Goal: Task Accomplishment & Management: Use online tool/utility

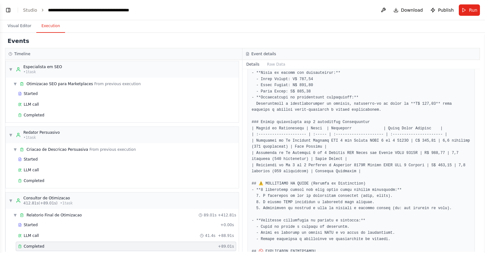
scroll to position [80, 0]
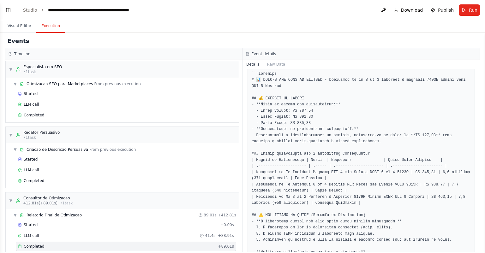
click at [445, 12] on span "Publish" at bounding box center [446, 10] width 16 height 6
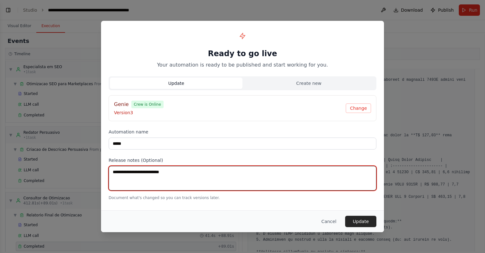
click at [192, 167] on textarea at bounding box center [243, 178] width 268 height 25
type textarea "**********"
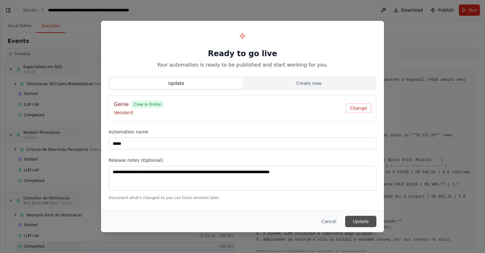
click at [358, 221] on button "Update" at bounding box center [360, 221] width 31 height 11
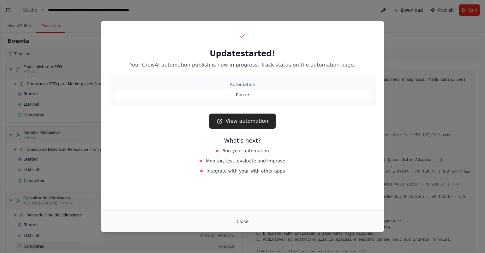
click at [255, 218] on div "Close" at bounding box center [243, 221] width 268 height 11
click at [240, 222] on button "Close" at bounding box center [243, 221] width 22 height 11
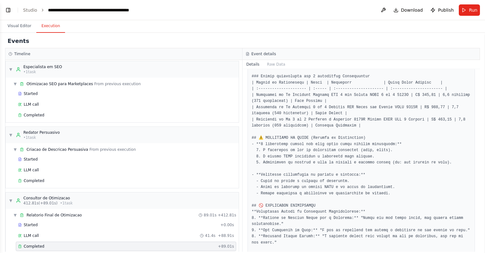
scroll to position [118, 0]
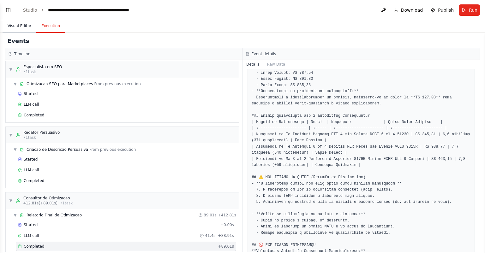
click at [20, 22] on button "Visual Editor" at bounding box center [20, 26] width 34 height 13
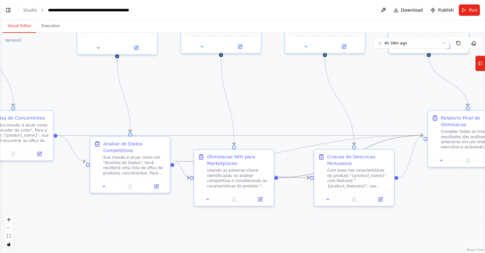
drag, startPoint x: 195, startPoint y: 97, endPoint x: 300, endPoint y: 95, distance: 105.2
click at [394, 92] on div ".deletable-edge-delete-btn { width: 20px; height: 20px; border: 0px solid #ffff…" at bounding box center [242, 143] width 485 height 221
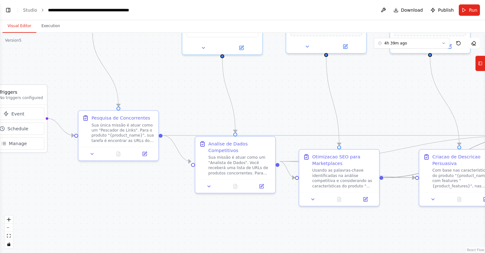
drag, startPoint x: 172, startPoint y: 92, endPoint x: 321, endPoint y: 94, distance: 149.5
click at [342, 92] on div ".deletable-edge-delete-btn { width: 20px; height: 20px; border: 0px solid #ffff…" at bounding box center [242, 143] width 485 height 221
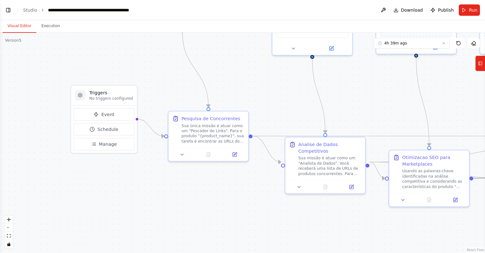
drag, startPoint x: 233, startPoint y: 81, endPoint x: 294, endPoint y: 101, distance: 64.4
click at [321, 101] on div ".deletable-edge-delete-btn { width: 20px; height: 20px; border: 0px solid #ffff…" at bounding box center [242, 143] width 485 height 221
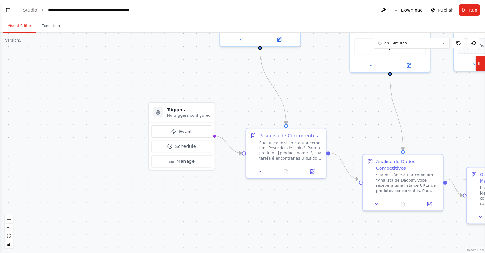
drag, startPoint x: 228, startPoint y: 92, endPoint x: 224, endPoint y: 92, distance: 4.1
click at [224, 92] on div ".deletable-edge-delete-btn { width: 20px; height: 20px; border: 0px solid #ffff…" at bounding box center [242, 143] width 485 height 221
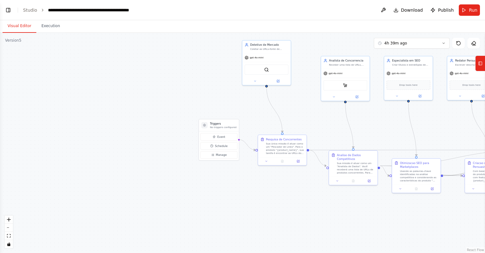
drag, startPoint x: 228, startPoint y: 89, endPoint x: 247, endPoint y: 110, distance: 27.9
click at [247, 110] on div ".deletable-edge-delete-btn { width: 20px; height: 20px; border: 0px solid #ffff…" at bounding box center [242, 143] width 485 height 221
drag, startPoint x: 228, startPoint y: 124, endPoint x: 173, endPoint y: 124, distance: 55.0
click at [175, 118] on h3 "Triggers" at bounding box center [172, 120] width 27 height 4
click at [168, 119] on h3 "Triggers" at bounding box center [168, 120] width 27 height 4
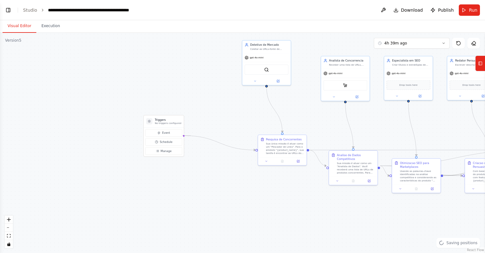
drag, startPoint x: 183, startPoint y: 135, endPoint x: 191, endPoint y: 136, distance: 8.3
click at [191, 136] on div ".deletable-edge-delete-btn { width: 20px; height: 20px; border: 0px solid #ffff…" at bounding box center [330, 105] width 303 height 138
drag, startPoint x: 185, startPoint y: 136, endPoint x: 197, endPoint y: 142, distance: 13.4
click at [197, 142] on div ".deletable-edge-delete-btn { width: 20px; height: 20px; border: 0px solid #ffff…" at bounding box center [242, 143] width 485 height 221
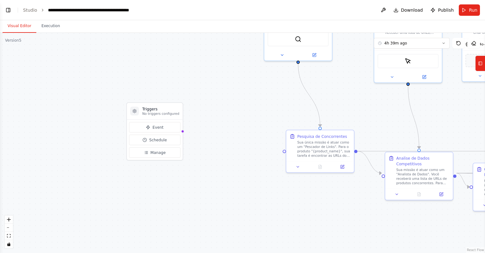
drag, startPoint x: 205, startPoint y: 148, endPoint x: 211, endPoint y: 156, distance: 9.4
click at [211, 156] on div ".deletable-edge-delete-btn { width: 20px; height: 20px; border: 0px solid #ffff…" at bounding box center [242, 143] width 485 height 221
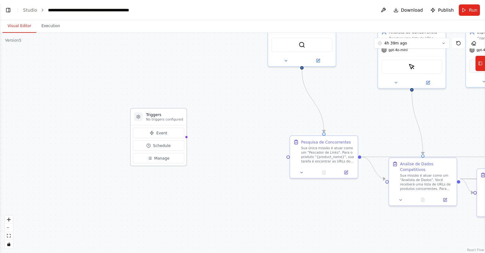
click at [167, 117] on h3 "Triggers" at bounding box center [164, 114] width 37 height 5
click at [158, 134] on span "Event" at bounding box center [161, 132] width 11 height 5
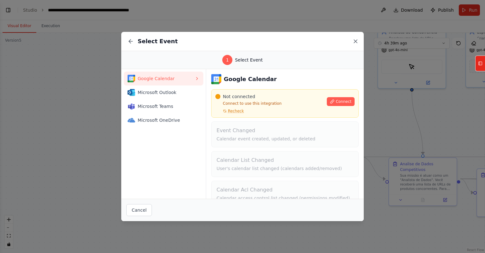
click at [356, 45] on div "Select Event" at bounding box center [242, 41] width 243 height 19
drag, startPoint x: 356, startPoint y: 42, endPoint x: 346, endPoint y: 45, distance: 10.5
click at [355, 42] on icon at bounding box center [356, 41] width 6 height 6
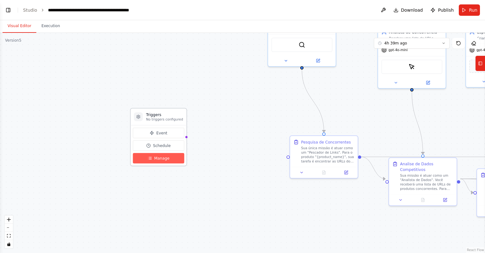
click at [161, 159] on span "Manage" at bounding box center [161, 158] width 15 height 5
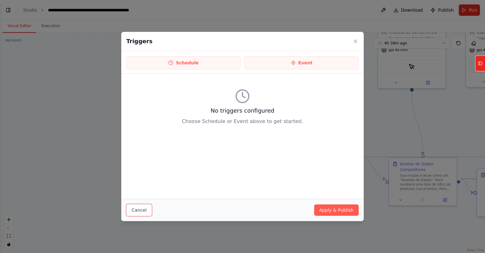
drag, startPoint x: 136, startPoint y: 208, endPoint x: 138, endPoint y: 187, distance: 21.6
click at [136, 208] on button "Cancel" at bounding box center [139, 210] width 26 height 12
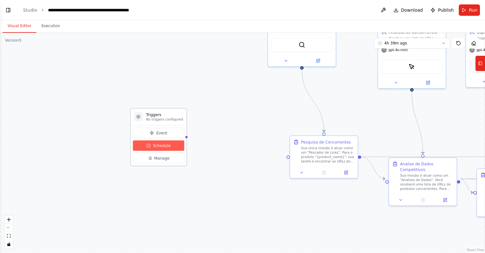
click at [163, 143] on span "Schedule" at bounding box center [162, 145] width 18 height 5
select select "******"
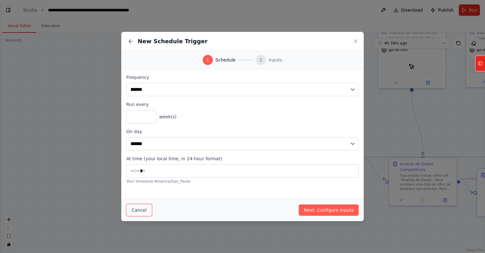
click at [136, 210] on button "Cancel" at bounding box center [139, 210] width 26 height 12
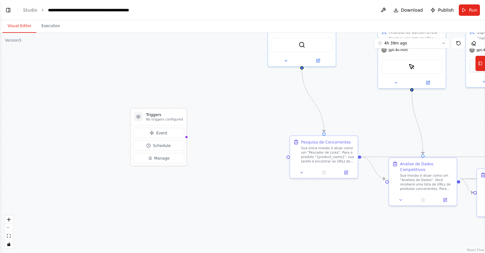
drag, startPoint x: 245, startPoint y: 125, endPoint x: 234, endPoint y: 125, distance: 11.1
click at [234, 125] on div ".deletable-edge-delete-btn { width: 20px; height: 20px; border: 0px solid #ffff…" at bounding box center [242, 143] width 485 height 221
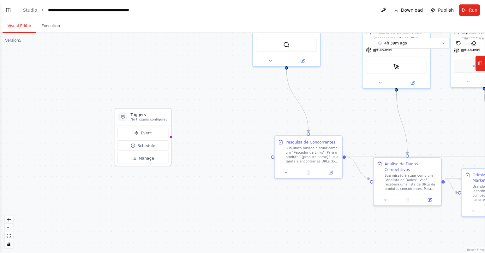
click at [141, 117] on h3 "Triggers" at bounding box center [148, 114] width 37 height 5
click at [122, 114] on div at bounding box center [122, 116] width 9 height 9
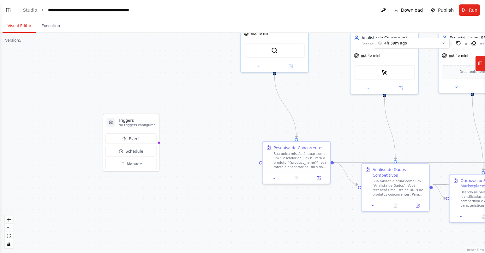
drag, startPoint x: 229, startPoint y: 99, endPoint x: 215, endPoint y: 100, distance: 13.9
click at [215, 100] on div ".deletable-edge-delete-btn { width: 20px; height: 20px; border: 0px solid #ffff…" at bounding box center [242, 143] width 485 height 221
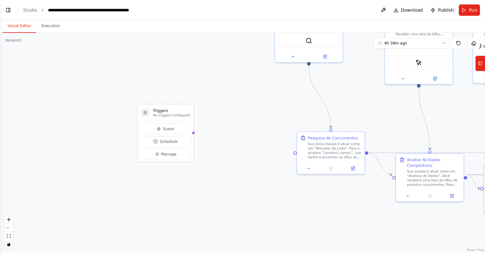
drag, startPoint x: 233, startPoint y: 117, endPoint x: 269, endPoint y: 110, distance: 36.6
click at [269, 110] on div ".deletable-edge-delete-btn { width: 20px; height: 20px; border: 0px solid #ffff…" at bounding box center [242, 143] width 485 height 221
drag, startPoint x: 239, startPoint y: 93, endPoint x: 338, endPoint y: 79, distance: 99.9
click at [236, 88] on div ".deletable-edge-delete-btn { width: 20px; height: 20px; border: 0px solid #ffff…" at bounding box center [242, 143] width 485 height 221
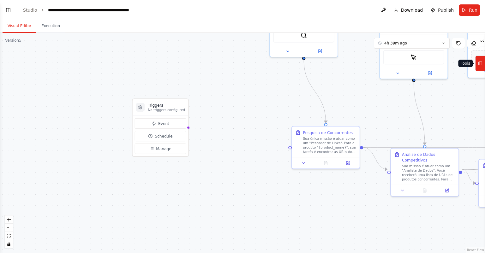
click at [481, 64] on icon at bounding box center [480, 63] width 4 height 10
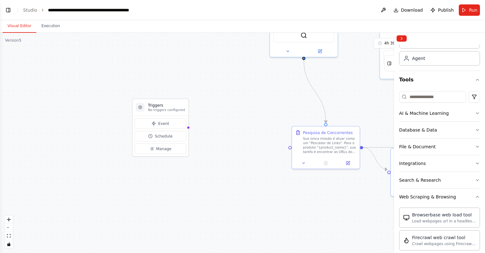
scroll to position [0, 0]
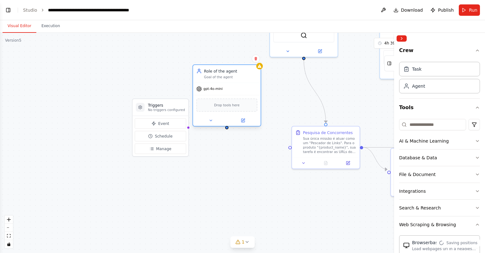
drag, startPoint x: 268, startPoint y: 126, endPoint x: 226, endPoint y: 76, distance: 66.2
click at [226, 76] on div "Goal of the agent" at bounding box center [230, 77] width 53 height 4
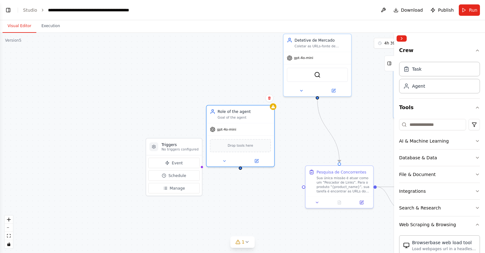
drag, startPoint x: 310, startPoint y: 137, endPoint x: 299, endPoint y: 137, distance: 10.7
click at [309, 140] on div ".deletable-edge-delete-btn { width: 20px; height: 20px; border: 0px solid #ffff…" at bounding box center [242, 143] width 485 height 221
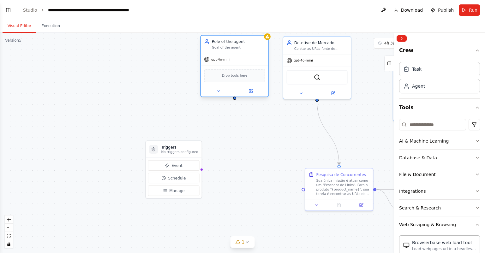
drag, startPoint x: 242, startPoint y: 99, endPoint x: 238, endPoint y: 48, distance: 51.1
click at [238, 48] on div "Goal of the agent" at bounding box center [238, 47] width 53 height 4
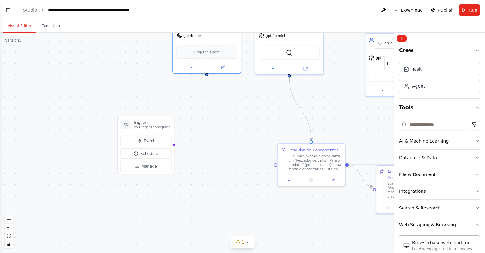
drag, startPoint x: 276, startPoint y: 138, endPoint x: 267, endPoint y: 115, distance: 25.0
click at [252, 115] on div ".deletable-edge-delete-btn { width: 20px; height: 20px; border: 0px solid #ffff…" at bounding box center [242, 143] width 485 height 221
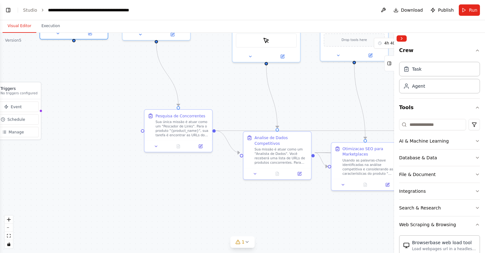
drag, startPoint x: 350, startPoint y: 121, endPoint x: 213, endPoint y: 87, distance: 141.3
click at [213, 87] on div ".deletable-edge-delete-btn { width: 20px; height: 20px; border: 0px solid #ffff…" at bounding box center [242, 143] width 485 height 221
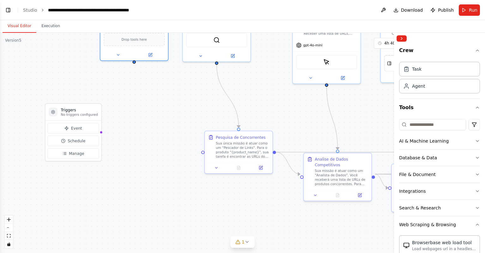
drag, startPoint x: 324, startPoint y: 103, endPoint x: 391, endPoint y: 126, distance: 70.4
click at [391, 126] on div ".deletable-edge-delete-btn { width: 20px; height: 20px; border: 0px solid #ffff…" at bounding box center [242, 143] width 485 height 221
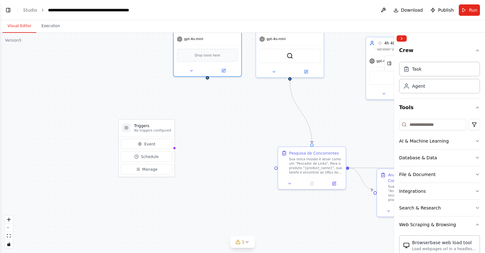
drag, startPoint x: 185, startPoint y: 98, endPoint x: 292, endPoint y: 105, distance: 107.3
click at [269, 112] on div ".deletable-edge-delete-btn { width: 20px; height: 20px; border: 0px solid #ffff…" at bounding box center [242, 143] width 485 height 221
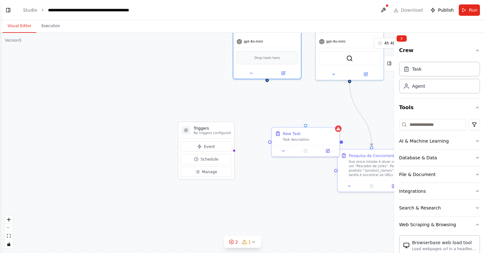
drag, startPoint x: 264, startPoint y: 102, endPoint x: 286, endPoint y: 117, distance: 27.2
click at [284, 106] on div ".deletable-edge-delete-btn { width: 20px; height: 20px; border: 0px solid #ffff…" at bounding box center [242, 143] width 485 height 221
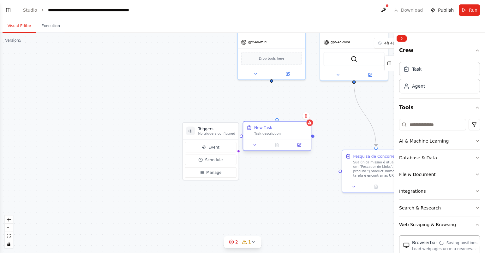
drag, startPoint x: 307, startPoint y: 136, endPoint x: 275, endPoint y: 129, distance: 33.5
click at [275, 129] on div "New Task Task description" at bounding box center [280, 130] width 53 height 11
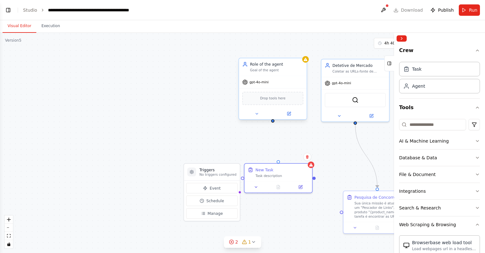
drag, startPoint x: 272, startPoint y: 81, endPoint x: 273, endPoint y: 122, distance: 41.1
click at [273, 122] on div ".deletable-edge-delete-btn { width: 20px; height: 20px; border: 0px solid #ffff…" at bounding box center [242, 143] width 485 height 221
drag, startPoint x: 273, startPoint y: 121, endPoint x: 276, endPoint y: 161, distance: 40.3
click at [276, 161] on div "Triggers No triggers configured Event Schedule Manage Detetive de Mercado Colet…" at bounding box center [444, 149] width 422 height 192
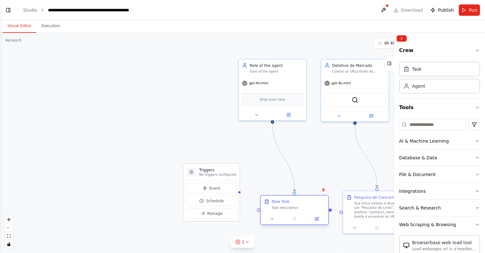
drag, startPoint x: 280, startPoint y: 171, endPoint x: 294, endPoint y: 205, distance: 36.7
click at [294, 205] on div "New Task Task description" at bounding box center [298, 204] width 53 height 11
drag, startPoint x: 238, startPoint y: 191, endPoint x: 258, endPoint y: 211, distance: 27.9
click at [258, 211] on div "Triggers No triggers configured Event Schedule Manage Detetive de Mercado Colet…" at bounding box center [444, 149] width 422 height 192
drag, startPoint x: 300, startPoint y: 203, endPoint x: 293, endPoint y: 201, distance: 7.2
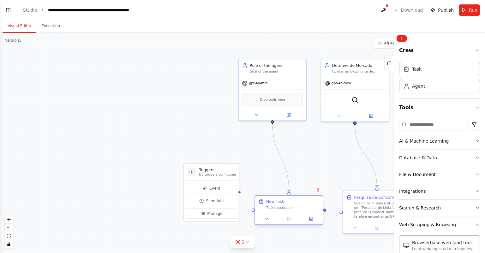
click at [293, 201] on div "New Task" at bounding box center [292, 201] width 53 height 5
drag, startPoint x: 253, startPoint y: 209, endPoint x: 238, endPoint y: 192, distance: 23.1
click at [238, 192] on div "Triggers No triggers configured Event Schedule Manage Detetive de Mercado Colet…" at bounding box center [444, 149] width 422 height 192
drag
click at [340, 212] on div "Triggers No triggers configured Event Schedule Manage Detetive de Mercado Colet…" at bounding box center [444, 149] width 422 height 192
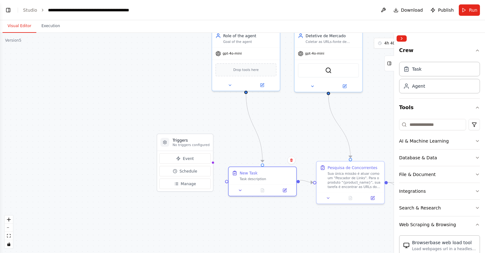
drag, startPoint x: 335, startPoint y: 193, endPoint x: 313, endPoint y: 165, distance: 35.7
click at [313, 165] on div ".deletable-edge-delete-btn { width: 20px; height: 20px; border: 0px solid #ffff…" at bounding box center [242, 143] width 485 height 221
drag, startPoint x: 228, startPoint y: 178, endPoint x: 216, endPoint y: 161, distance: 20.6
click at [216, 161] on div ".deletable-edge-delete-btn { width: 20px; height: 20px; border: 0px solid #ffff…" at bounding box center [242, 143] width 485 height 221
drag, startPoint x: 214, startPoint y: 160, endPoint x: 228, endPoint y: 182, distance: 26.2
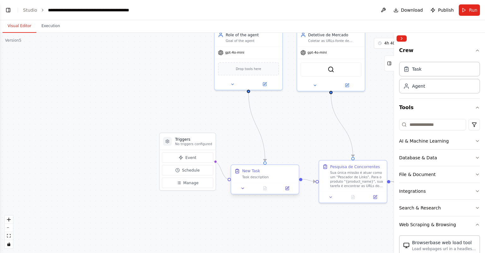
click at [228, 182] on div ".deletable-edge-delete-btn { width: 20px; height: 20px; border: 0px solid #ffff…" at bounding box center [242, 143] width 485 height 221
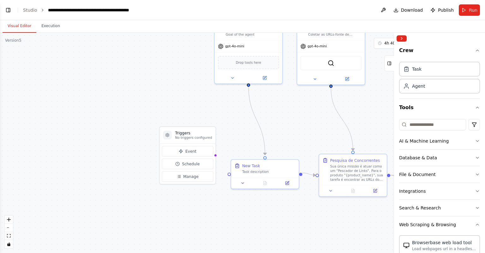
drag, startPoint x: 300, startPoint y: 139, endPoint x: 299, endPoint y: 133, distance: 5.8
click at [300, 132] on div ".deletable-edge-delete-btn { width: 20px; height: 20px; border: 0px solid #ffff…" at bounding box center [242, 143] width 485 height 221
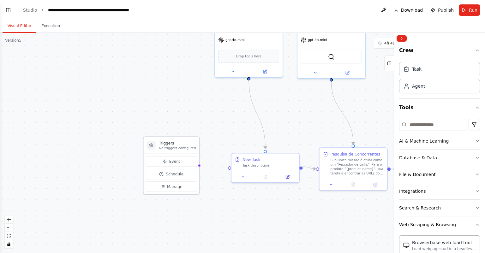
click at [182, 139] on div "Triggers No triggers configured" at bounding box center [172, 145] width 56 height 17
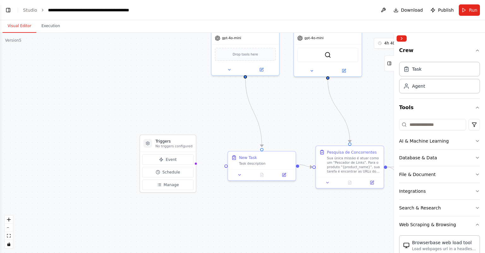
click at [291, 98] on div ".deletable-edge-delete-btn { width: 20px; height: 20px; border: 0px solid #ffff…" at bounding box center [242, 143] width 485 height 221
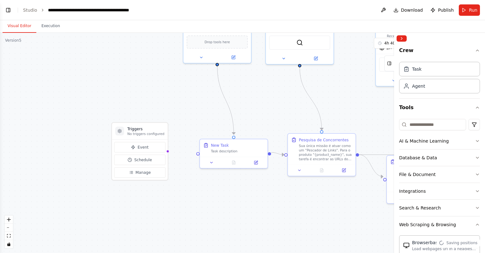
click at [250, 215] on div ".deletable-edge-delete-btn { width: 20px; height: 20px; border: 0px solid #ffff…" at bounding box center [242, 143] width 485 height 221
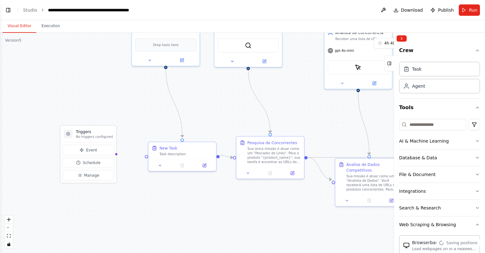
click at [260, 213] on div ".deletable-edge-delete-btn { width: 20px; height: 20px; border: 0px solid #ffff…" at bounding box center [242, 143] width 485 height 221
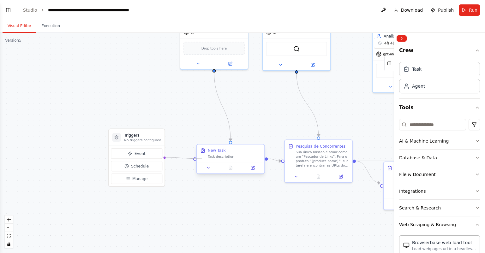
drag, startPoint x: 162, startPoint y: 157, endPoint x: 205, endPoint y: 159, distance: 43.0
click at [202, 159] on div "Triggers No triggers configured Event Schedule Manage Detetive de Mercado Colet…" at bounding box center [385, 98] width 422 height 192
click at [163, 156] on div "Triggers No triggers configured Event Schedule Manage" at bounding box center [136, 158] width 57 height 58
click at [196, 159] on div "Triggers No triggers configured Event Schedule Manage Detetive de Mercado Colet…" at bounding box center [385, 98] width 422 height 192
click at [270, 141] on div ".deletable-edge-delete-btn { width: 20px; height: 20px; border: 0px solid #ffff…" at bounding box center [242, 143] width 485 height 221
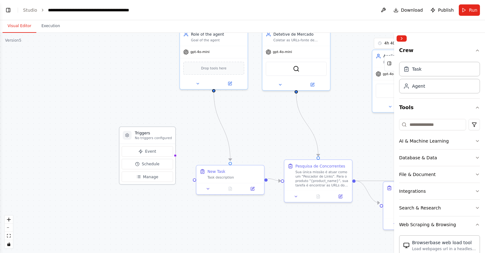
click at [162, 130] on div "Triggers No triggers configured" at bounding box center [153, 135] width 37 height 10
click at [404, 39] on button "Collapse right sidebar" at bounding box center [402, 38] width 10 height 6
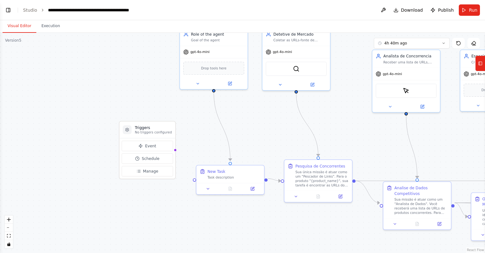
click at [293, 154] on div ".deletable-edge-delete-btn { width: 20px; height: 20px; border: 0px solid #ffff…" at bounding box center [242, 143] width 485 height 221
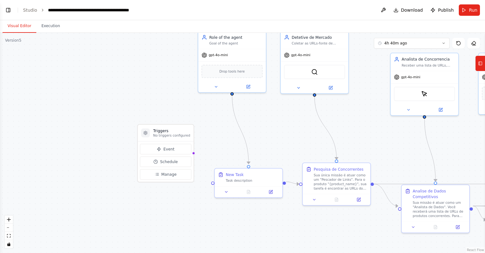
click at [275, 123] on div ".deletable-edge-delete-btn { width: 20px; height: 20px; border: 0px solid #ffff…" at bounding box center [242, 143] width 485 height 221
click at [222, 52] on div "gpt-4o-mini" at bounding box center [215, 53] width 26 height 5
click at [223, 53] on span "gpt-4o-mini" at bounding box center [218, 54] width 19 height 4
click at [218, 86] on icon at bounding box center [216, 85] width 4 height 4
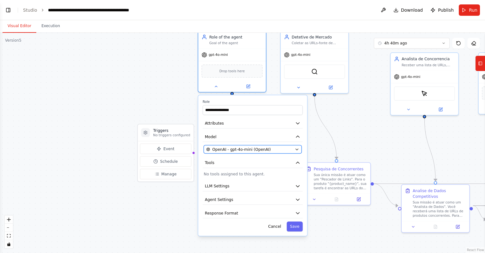
click at [275, 148] on div "OpenAI - gpt-4o-mini (OpenAI)" at bounding box center [249, 149] width 86 height 5
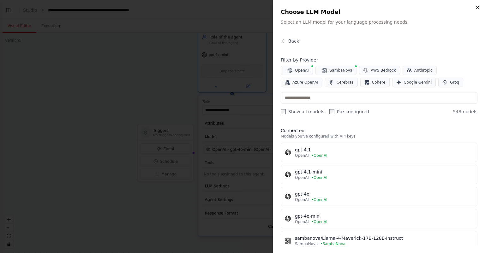
click at [476, 9] on icon "button" at bounding box center [477, 7] width 5 height 5
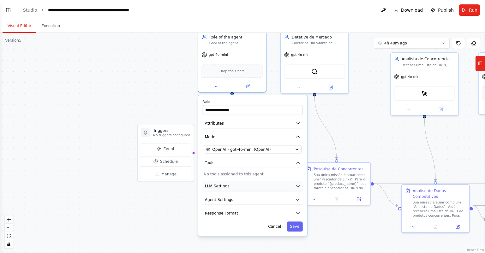
click at [255, 185] on button "LLM Settings" at bounding box center [253, 186] width 100 height 10
click at [285, 188] on button "LLM Settings" at bounding box center [253, 186] width 100 height 10
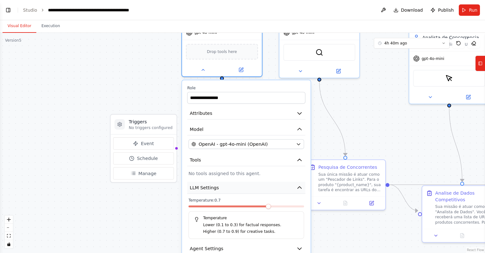
click at [280, 186] on button "LLM Settings" at bounding box center [246, 188] width 118 height 12
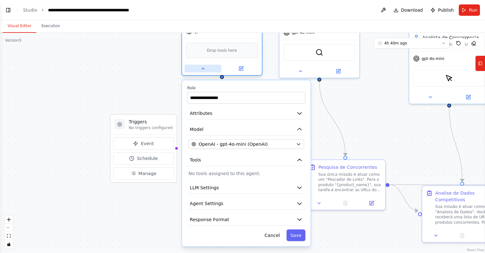
click at [202, 69] on icon at bounding box center [203, 68] width 5 height 5
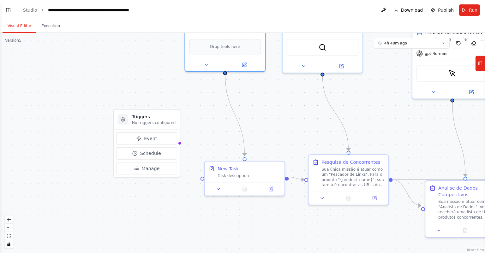
drag, startPoint x: 265, startPoint y: 135, endPoint x: 272, endPoint y: 126, distance: 10.9
click at [272, 126] on div ".deletable-edge-delete-btn { width: 20px; height: 20px; border: 0px solid #ffff…" at bounding box center [242, 143] width 485 height 221
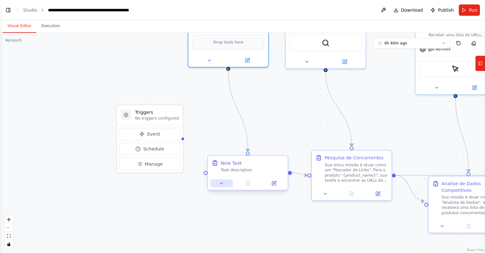
click at [223, 185] on icon at bounding box center [221, 183] width 5 height 5
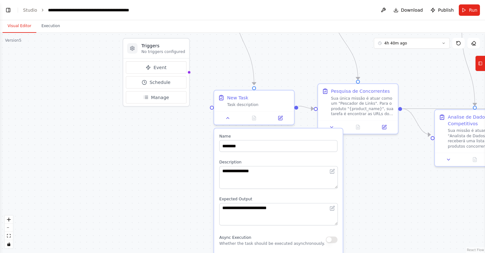
drag, startPoint x: 293, startPoint y: 126, endPoint x: 299, endPoint y: 69, distance: 56.9
click at [299, 69] on div ".deletable-edge-delete-btn { width: 20px; height: 20px; border: 0px solid #ffff…" at bounding box center [242, 143] width 485 height 221
click at [267, 148] on input "********" at bounding box center [279, 146] width 118 height 12
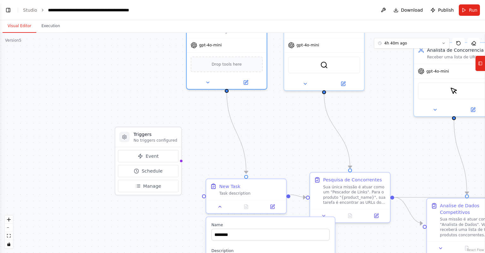
drag, startPoint x: 287, startPoint y: 57, endPoint x: 278, endPoint y: 187, distance: 130.8
click at [278, 188] on div ".deletable-edge-delete-btn { width: 20px; height: 20px; border: 0px solid #ffff…" at bounding box center [242, 143] width 485 height 221
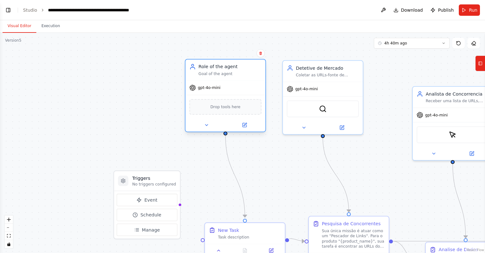
click at [229, 80] on div "Role of the agent Goal of the agent" at bounding box center [225, 70] width 80 height 21
click at [206, 124] on icon at bounding box center [206, 124] width 3 height 1
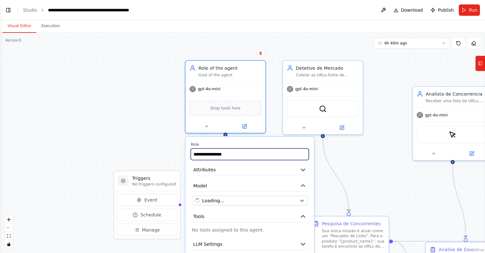
click at [239, 154] on input "**********" at bounding box center [250, 154] width 118 height 12
drag, startPoint x: 227, startPoint y: 154, endPoint x: 162, endPoint y: 154, distance: 65.1
click at [162, 154] on div ".deletable-edge-delete-btn { width: 20px; height: 20px; border: 0px solid #ffff…" at bounding box center [242, 143] width 485 height 221
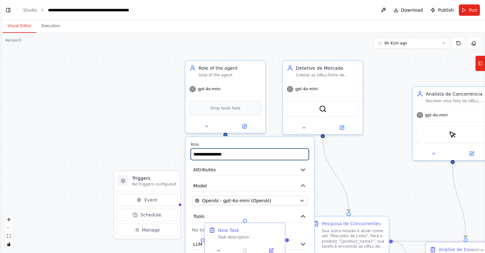
click at [241, 154] on input "**********" at bounding box center [250, 154] width 118 height 12
drag, startPoint x: 237, startPoint y: 154, endPoint x: 185, endPoint y: 151, distance: 52.5
click at [177, 154] on div ".deletable-edge-delete-btn { width: 20px; height: 20px; border: 0px solid #ffff…" at bounding box center [242, 143] width 485 height 221
drag, startPoint x: 185, startPoint y: 151, endPoint x: 195, endPoint y: 154, distance: 10.4
click at [185, 152] on div ".deletable-edge-delete-btn { width: 20px; height: 20px; border: 0px solid #ffff…" at bounding box center [242, 143] width 485 height 221
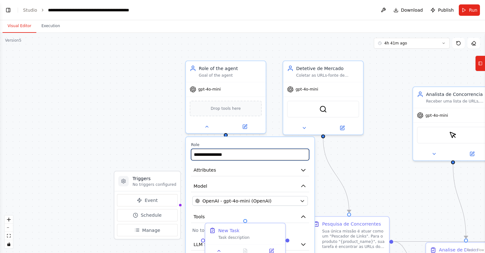
click at [232, 154] on input "**********" at bounding box center [250, 155] width 118 height 12
drag, startPoint x: 230, startPoint y: 154, endPoint x: 195, endPoint y: 154, distance: 35.4
click at [195, 154] on input "**********" at bounding box center [250, 155] width 118 height 12
click at [237, 152] on input "**********" at bounding box center [250, 155] width 118 height 12
click at [231, 156] on input "**********" at bounding box center [250, 155] width 118 height 12
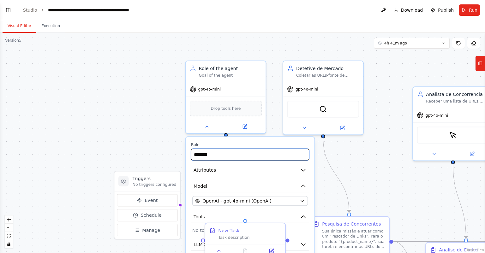
type input "********"
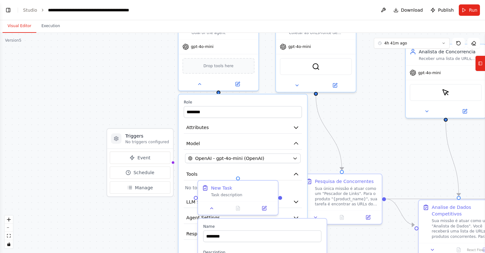
drag, startPoint x: 136, startPoint y: 75, endPoint x: 129, endPoint y: 33, distance: 43.3
click at [129, 33] on div ".deletable-edge-delete-btn { width: 20px; height: 20px; border: 0px solid #ffff…" at bounding box center [242, 143] width 485 height 221
click at [120, 76] on div ".deletable-edge-delete-btn { width: 20px; height: 20px; border: 0px solid #ffff…" at bounding box center [242, 143] width 485 height 221
click at [205, 86] on button at bounding box center [199, 83] width 37 height 8
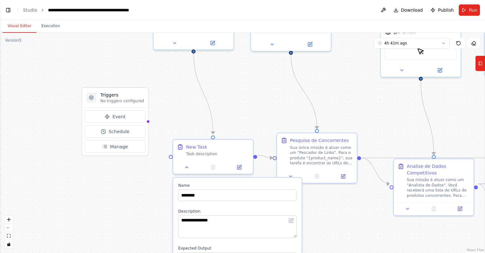
drag, startPoint x: 144, startPoint y: 84, endPoint x: 121, endPoint y: 44, distance: 47.0
click at [121, 44] on div ".deletable-edge-delete-btn { width: 20px; height: 20px; border: 0px solid #ffff…" at bounding box center [242, 143] width 485 height 221
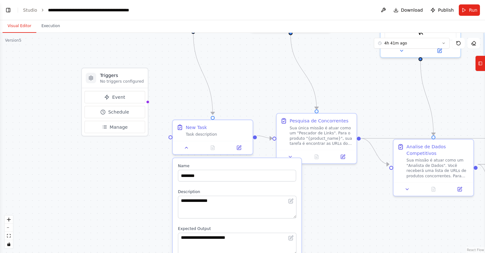
click at [251, 79] on div ".deletable-edge-delete-btn { width: 20px; height: 20px; border: 0px solid #ffff…" at bounding box center [242, 143] width 485 height 221
click at [226, 203] on textarea "**********" at bounding box center [237, 207] width 118 height 22
drag, startPoint x: 224, startPoint y: 202, endPoint x: 154, endPoint y: 192, distance: 70.2
click at [154, 193] on div ".deletable-edge-delete-btn { width: 20px; height: 20px; border: 0px solid #ffff…" at bounding box center [242, 143] width 485 height 221
paste textarea "**********"
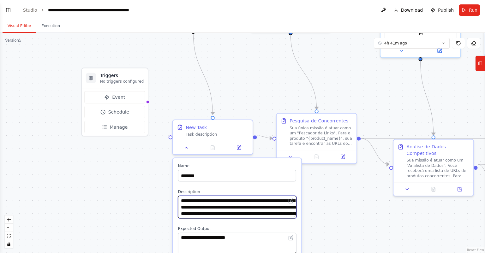
scroll to position [68, 0]
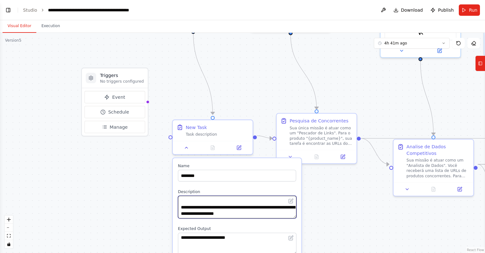
paste textarea
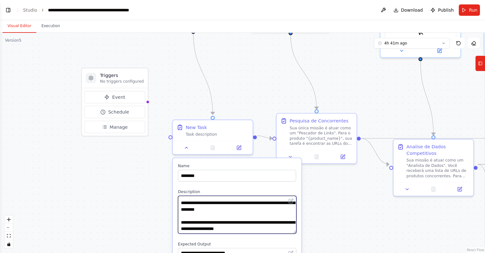
drag, startPoint x: 295, startPoint y: 216, endPoint x: 296, endPoint y: 232, distance: 15.9
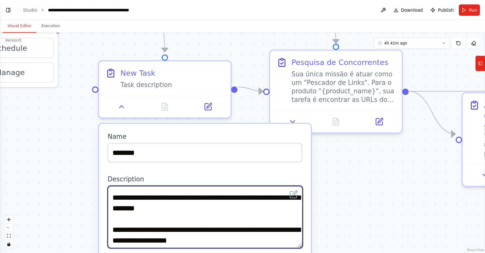
scroll to position [0, 0]
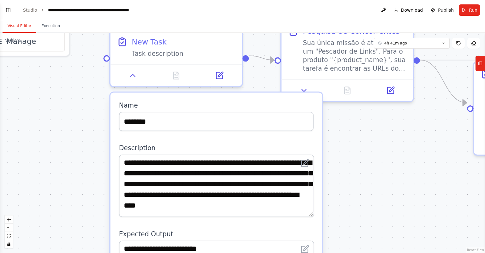
drag, startPoint x: 344, startPoint y: 167, endPoint x: 341, endPoint y: 147, distance: 20.4
click at [354, 142] on div ".deletable-edge-delete-btn { width: 20px; height: 20px; border: 0px solid #ffff…" at bounding box center [242, 143] width 485 height 221
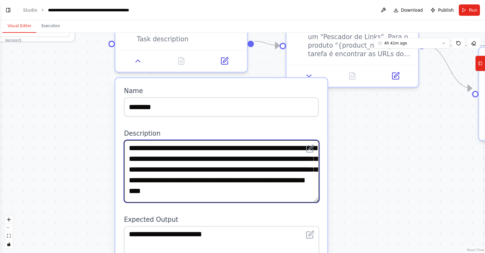
click at [185, 169] on textarea "**********" at bounding box center [221, 171] width 195 height 63
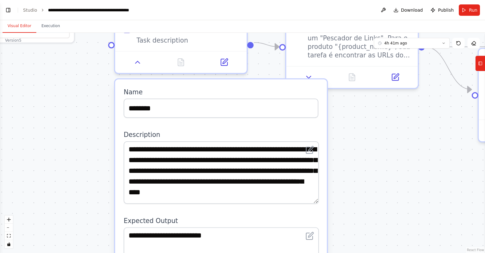
drag, startPoint x: 376, startPoint y: 119, endPoint x: 328, endPoint y: 179, distance: 76.2
click at [328, 180] on div ".deletable-edge-delete-btn { width: 20px; height: 20px; border: 0px solid #ffff…" at bounding box center [242, 143] width 485 height 221
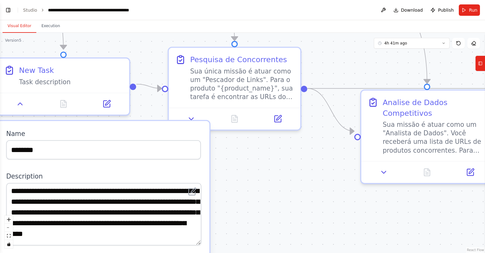
drag, startPoint x: 346, startPoint y: 185, endPoint x: 196, endPoint y: 125, distance: 161.9
click at [196, 125] on div ".deletable-edge-delete-btn { width: 20px; height: 20px; border: 0px solid #ffff…" at bounding box center [242, 143] width 485 height 221
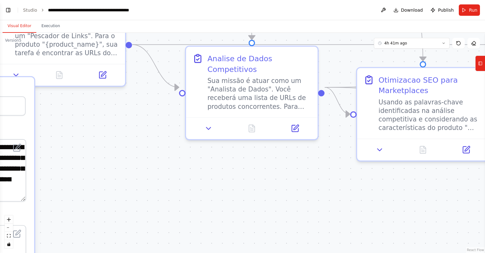
drag, startPoint x: 332, startPoint y: 161, endPoint x: 185, endPoint y: 159, distance: 147.9
click at [185, 159] on div ".deletable-edge-delete-btn { width: 20px; height: 20px; border: 0px solid #ffff…" at bounding box center [242, 143] width 485 height 221
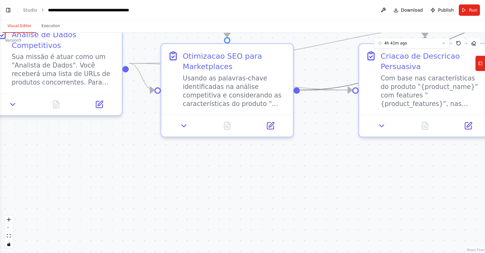
drag, startPoint x: 333, startPoint y: 194, endPoint x: 214, endPoint y: 172, distance: 121.6
click at [214, 172] on div ".deletable-edge-delete-btn { width: 20px; height: 20px; border: 0px solid #ffff…" at bounding box center [242, 143] width 485 height 221
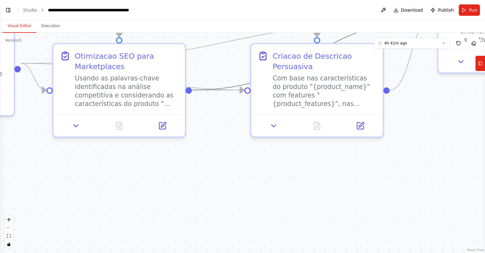
drag, startPoint x: 265, startPoint y: 171, endPoint x: 194, endPoint y: 171, distance: 70.8
click at [194, 171] on div ".deletable-edge-delete-btn { width: 20px; height: 20px; border: 0px solid #ffff…" at bounding box center [242, 143] width 485 height 221
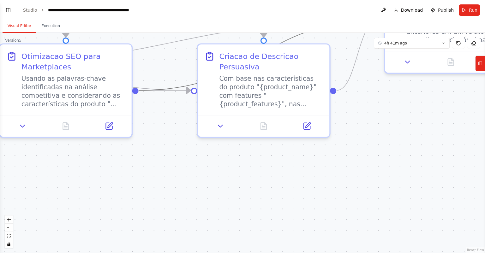
drag, startPoint x: 331, startPoint y: 170, endPoint x: 327, endPoint y: 170, distance: 3.8
click at [327, 170] on div ".deletable-edge-delete-btn { width: 20px; height: 20px; border: 0px solid #ffff…" at bounding box center [242, 143] width 485 height 221
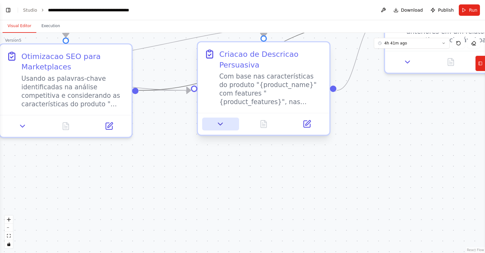
click at [224, 127] on icon at bounding box center [220, 124] width 9 height 9
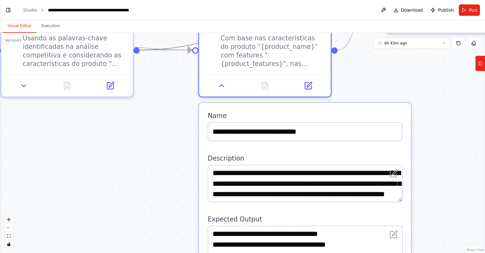
drag, startPoint x: 395, startPoint y: 130, endPoint x: 397, endPoint y: 89, distance: 40.1
click at [397, 89] on div ".deletable-edge-delete-btn { width: 20px; height: 20px; border: 0px solid #ffff…" at bounding box center [242, 143] width 485 height 221
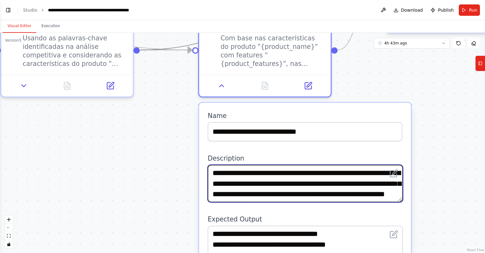
drag, startPoint x: 317, startPoint y: 183, endPoint x: 385, endPoint y: 185, distance: 67.6
click at [385, 185] on textarea "**********" at bounding box center [305, 183] width 195 height 37
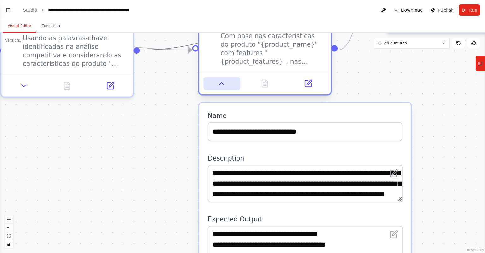
click at [224, 81] on icon at bounding box center [222, 84] width 9 height 9
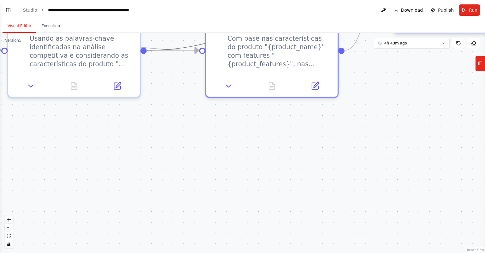
drag, startPoint x: 134, startPoint y: 148, endPoint x: 335, endPoint y: 125, distance: 202.8
click at [335, 125] on div ".deletable-edge-delete-btn { width: 20px; height: 20px; border: 0px solid #ffff…" at bounding box center [242, 143] width 485 height 221
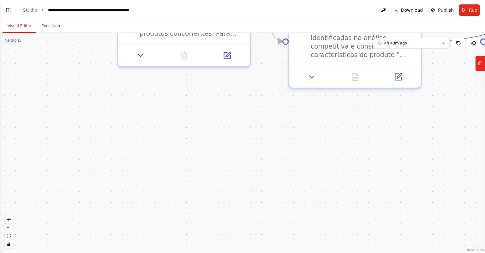
drag, startPoint x: 190, startPoint y: 151, endPoint x: 330, endPoint y: 159, distance: 140.5
click at [337, 159] on div ".deletable-edge-delete-btn { width: 20px; height: 20px; border: 0px solid #ffff…" at bounding box center [242, 143] width 485 height 221
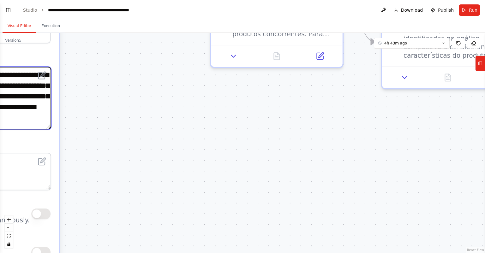
drag, startPoint x: 331, startPoint y: 158, endPoint x: 335, endPoint y: 155, distance: 4.7
click at [336, 155] on div ".deletable-edge-delete-btn { width: 20px; height: 20px; border: 0px solid #ffff…" at bounding box center [242, 143] width 485 height 221
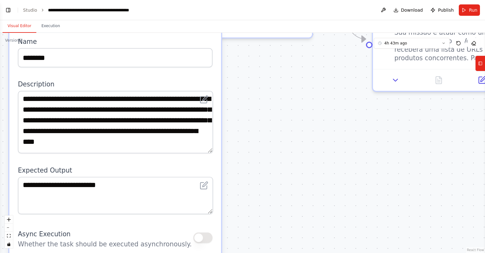
drag, startPoint x: 270, startPoint y: 147, endPoint x: 375, endPoint y: 118, distance: 109.4
click at [375, 118] on div ".deletable-edge-delete-btn { width: 20px; height: 20px; border: 0px solid #ffff…" at bounding box center [242, 143] width 485 height 221
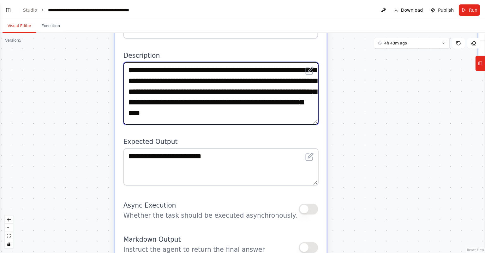
click at [185, 91] on textarea "**********" at bounding box center [221, 93] width 195 height 63
paste textarea "**********"
click at [156, 114] on textarea "**********" at bounding box center [221, 93] width 195 height 63
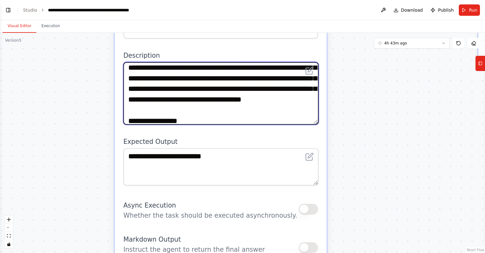
scroll to position [13, 0]
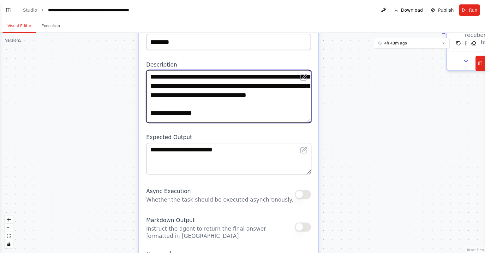
type textarea "**********"
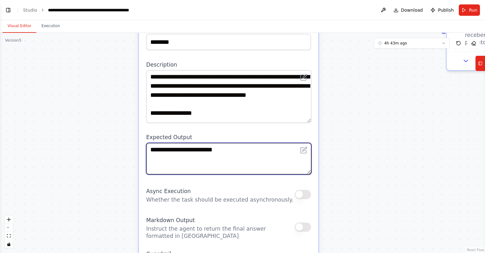
click at [237, 159] on textarea "**********" at bounding box center [228, 159] width 165 height 32
drag, startPoint x: 233, startPoint y: 147, endPoint x: 151, endPoint y: 146, distance: 82.2
click at [151, 146] on textarea "**********" at bounding box center [228, 159] width 165 height 32
paste textarea "**********"
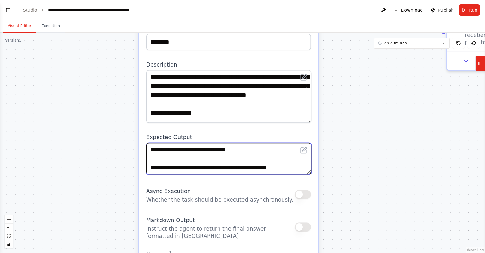
click at [258, 162] on textarea "**********" at bounding box center [228, 159] width 165 height 32
type textarea "**********"
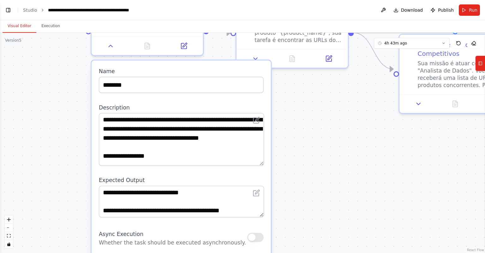
drag, startPoint x: 351, startPoint y: 107, endPoint x: 287, endPoint y: 162, distance: 83.6
click at [287, 162] on div ".deletable-edge-delete-btn { width: 20px; height: 20px; border: 0px solid #ffff…" at bounding box center [242, 143] width 485 height 221
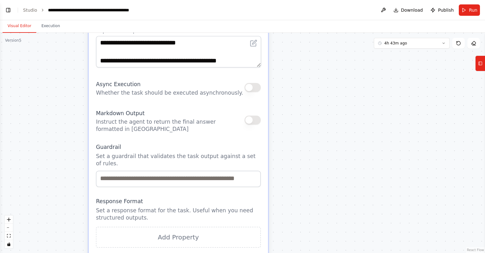
drag, startPoint x: 309, startPoint y: 156, endPoint x: 316, endPoint y: 26, distance: 130.3
click at [316, 26] on div "Visual Editor Execution Version 5 4h 43m ago Show Tools Hide Agents .deletable-…" at bounding box center [242, 136] width 485 height 233
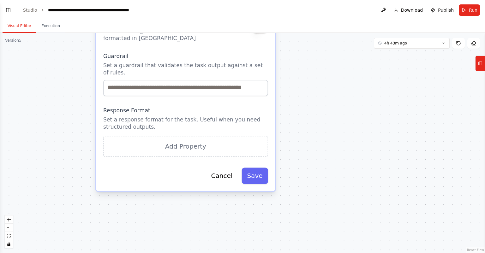
drag, startPoint x: 312, startPoint y: 126, endPoint x: 317, endPoint y: 77, distance: 49.5
click at [317, 77] on div ".deletable-edge-delete-btn { width: 20px; height: 20px; border: 0px solid #ffff…" at bounding box center [242, 143] width 485 height 221
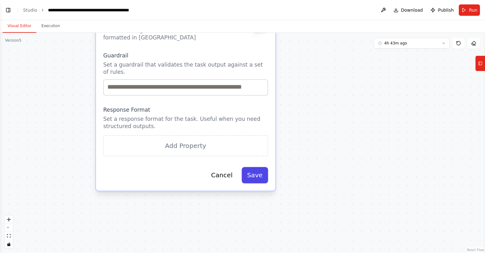
click at [261, 169] on button "Save" at bounding box center [255, 175] width 27 height 16
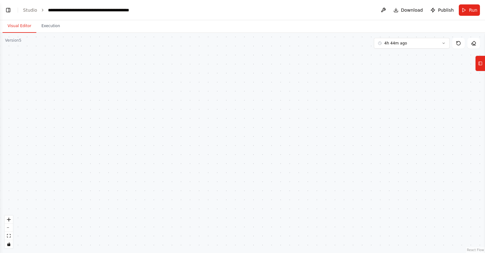
drag, startPoint x: 290, startPoint y: 77, endPoint x: 279, endPoint y: 181, distance: 104.8
click at [279, 183] on div ".deletable-edge-delete-btn { width: 20px; height: 20px; border: 0px solid #ffff…" at bounding box center [242, 143] width 485 height 221
drag, startPoint x: 269, startPoint y: 131, endPoint x: 251, endPoint y: 185, distance: 57.3
click at [254, 211] on div ".deletable-edge-delete-btn { width: 20px; height: 20px; border: 0px solid #ffff…" at bounding box center [242, 143] width 485 height 221
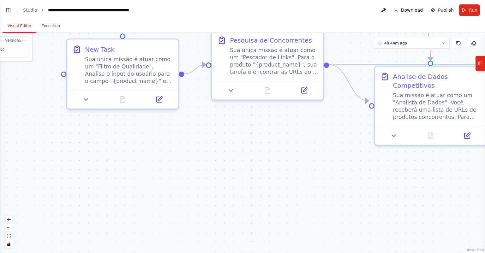
drag, startPoint x: 239, startPoint y: 158, endPoint x: 238, endPoint y: 187, distance: 29.1
click at [239, 196] on div ".deletable-edge-delete-btn { width: 20px; height: 20px; border: 0px solid #ffff…" at bounding box center [242, 143] width 485 height 221
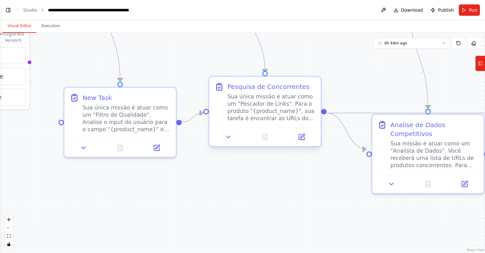
drag, startPoint x: 235, startPoint y: 181, endPoint x: 227, endPoint y: 148, distance: 33.1
click at [234, 181] on div ".deletable-edge-delete-btn { width: 20px; height: 20px; border: 0px solid #ffff…" at bounding box center [242, 143] width 485 height 221
click at [227, 138] on icon at bounding box center [227, 137] width 3 height 2
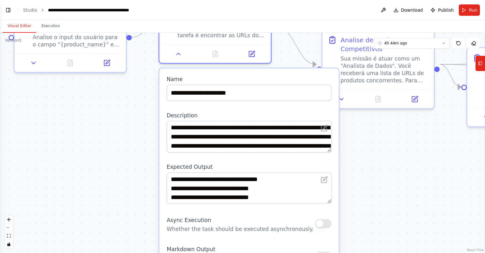
drag, startPoint x: 427, startPoint y: 226, endPoint x: 369, endPoint y: 139, distance: 104.2
click at [378, 141] on div ".deletable-edge-delete-btn { width: 20px; height: 20px; border: 0px solid #ffff…" at bounding box center [242, 143] width 485 height 221
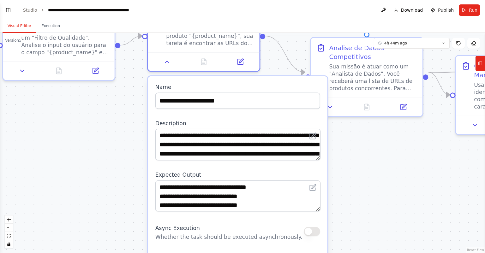
drag, startPoint x: 425, startPoint y: 141, endPoint x: 419, endPoint y: 150, distance: 10.9
click at [419, 150] on div ".deletable-edge-delete-btn { width: 20px; height: 20px; border: 0px solid #ffff…" at bounding box center [242, 143] width 485 height 221
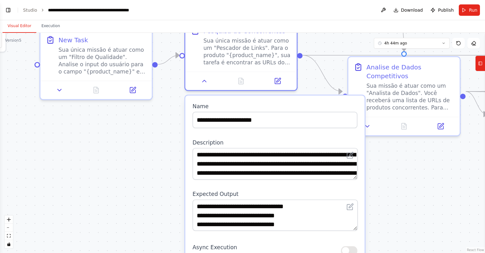
drag, startPoint x: 404, startPoint y: 155, endPoint x: 433, endPoint y: 167, distance: 31.1
click at [443, 171] on div ".deletable-edge-delete-btn { width: 20px; height: 20px; border: 0px solid #ffff…" at bounding box center [242, 143] width 485 height 221
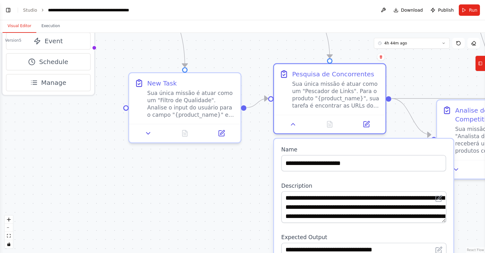
drag, startPoint x: 179, startPoint y: 136, endPoint x: 281, endPoint y: 180, distance: 110.6
click at [281, 180] on div ".deletable-edge-delete-btn { width: 20px; height: 20px; border: 0px solid #ffff…" at bounding box center [242, 143] width 485 height 221
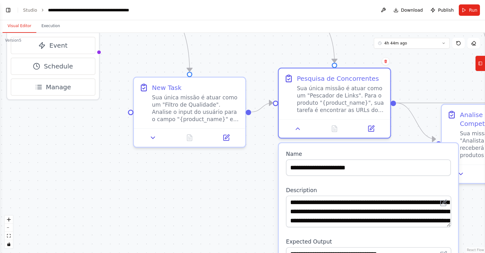
drag, startPoint x: 186, startPoint y: 174, endPoint x: 173, endPoint y: 176, distance: 13.1
click at [173, 176] on div ".deletable-edge-delete-btn { width: 20px; height: 20px; border: 0px solid #ffff…" at bounding box center [242, 143] width 485 height 221
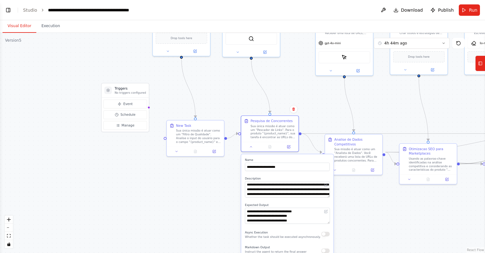
drag, startPoint x: 230, startPoint y: 177, endPoint x: 220, endPoint y: 172, distance: 11.7
click at [220, 172] on div ".deletable-edge-delete-btn { width: 20px; height: 20px; border: 0px solid #ffff…" at bounding box center [242, 143] width 485 height 221
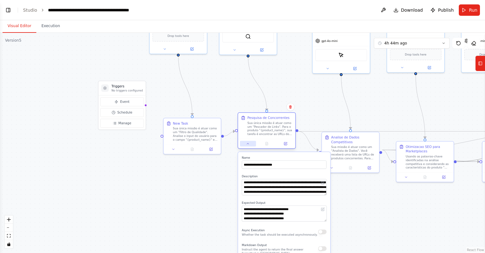
click at [249, 146] on button at bounding box center [248, 144] width 16 height 6
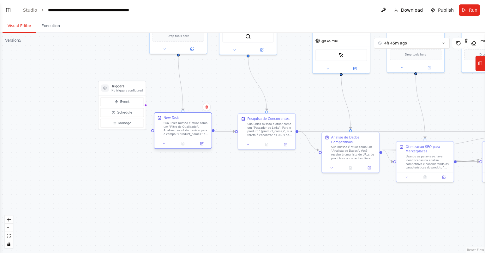
drag, startPoint x: 203, startPoint y: 125, endPoint x: 195, endPoint y: 117, distance: 11.4
click at [192, 119] on div "New Task Sua única missão é atuar como um "Filtro de Qualidade". Analise o inpu…" at bounding box center [186, 126] width 45 height 21
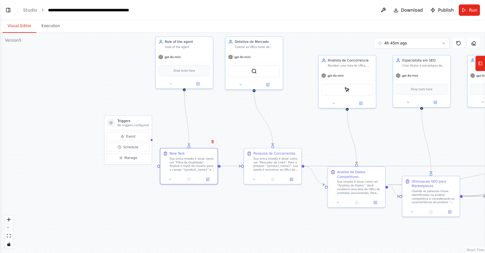
drag, startPoint x: 303, startPoint y: 116, endPoint x: 284, endPoint y: 138, distance: 29.1
click at [284, 138] on div ".deletable-edge-delete-btn { width: 20px; height: 20px; border: 0px solid #ffff…" at bounding box center [242, 143] width 485 height 221
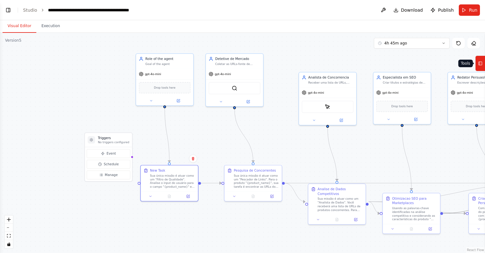
click at [484, 60] on button "Tools" at bounding box center [481, 64] width 10 height 16
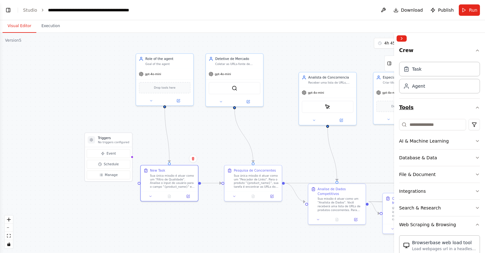
click at [475, 107] on icon "button" at bounding box center [477, 107] width 5 height 5
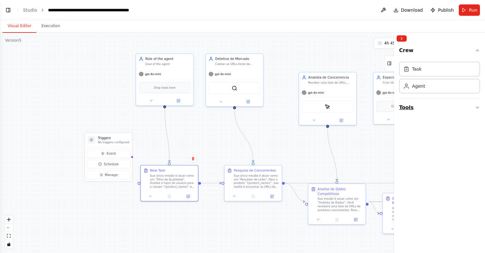
click at [457, 106] on button "Tools" at bounding box center [439, 108] width 81 height 18
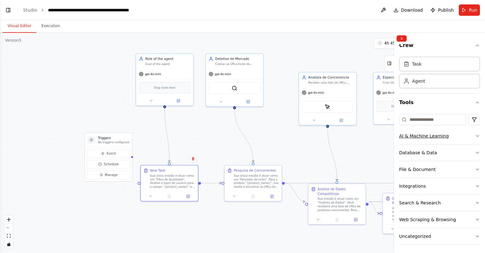
scroll to position [6, 0]
click at [118, 137] on h3 "Triggers" at bounding box center [113, 138] width 31 height 5
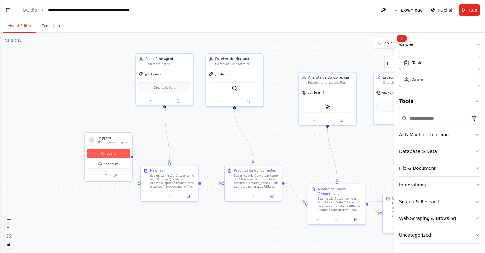
click at [121, 154] on button "Event" at bounding box center [109, 153] width 44 height 9
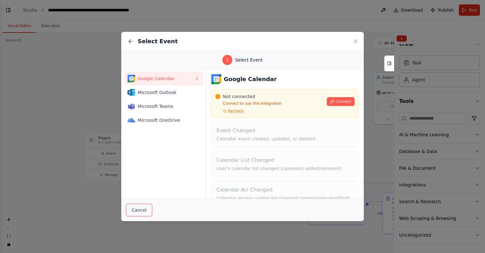
click at [142, 212] on button "Cancel" at bounding box center [139, 210] width 26 height 12
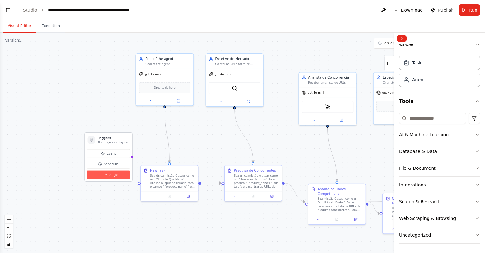
click at [114, 174] on span "Manage" at bounding box center [111, 175] width 13 height 5
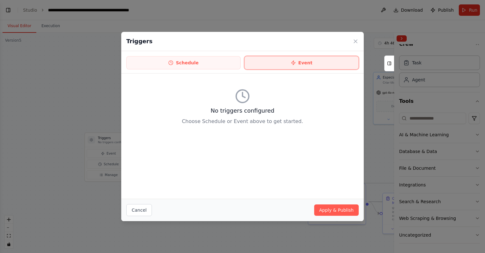
click at [296, 64] on icon at bounding box center [293, 62] width 5 height 5
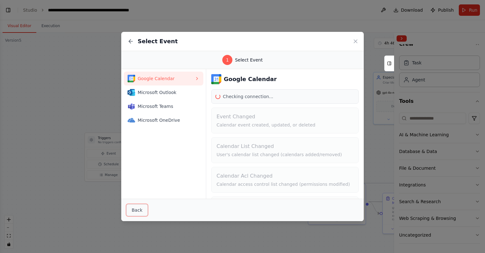
click at [140, 209] on button "Back" at bounding box center [136, 210] width 21 height 12
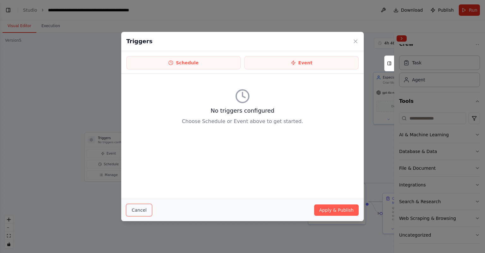
click at [139, 211] on button "Cancel" at bounding box center [139, 210] width 26 height 12
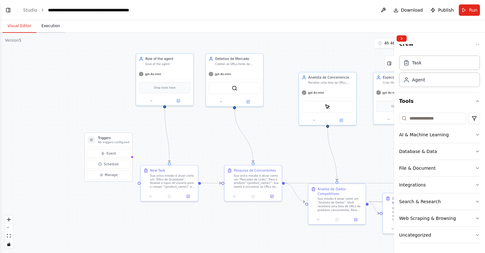
click at [48, 26] on button "Execution" at bounding box center [50, 26] width 29 height 13
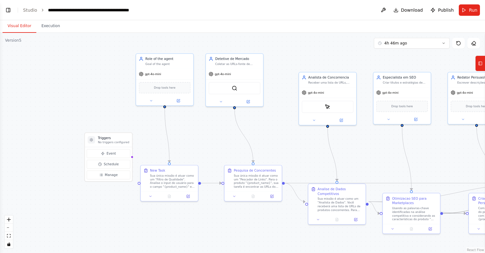
click at [19, 27] on button "Visual Editor" at bounding box center [20, 26] width 34 height 13
drag, startPoint x: 111, startPoint y: 137, endPoint x: 100, endPoint y: 120, distance: 20.5
click at [100, 127] on h3 "Triggers" at bounding box center [104, 129] width 31 height 5
drag, startPoint x: 121, startPoint y: 137, endPoint x: 140, endPoint y: 183, distance: 49.0
click at [140, 183] on div "Triggers No triggers configured Event Schedule Manage Detetive de Mercado Colet…" at bounding box center [310, 130] width 358 height 163
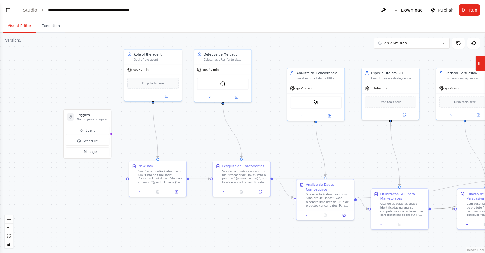
drag, startPoint x: 200, startPoint y: 146, endPoint x: 185, endPoint y: 141, distance: 15.7
click at [185, 141] on div ".deletable-edge-delete-btn { width: 20px; height: 20px; border: 0px solid #ffff…" at bounding box center [242, 143] width 485 height 221
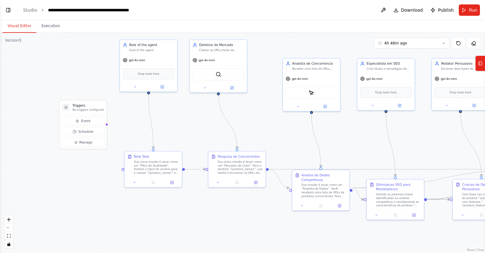
drag, startPoint x: 184, startPoint y: 138, endPoint x: 184, endPoint y: 130, distance: 7.9
click at [184, 130] on div ".deletable-edge-delete-btn { width: 20px; height: 20px; border: 0px solid #ffff…" at bounding box center [242, 143] width 485 height 221
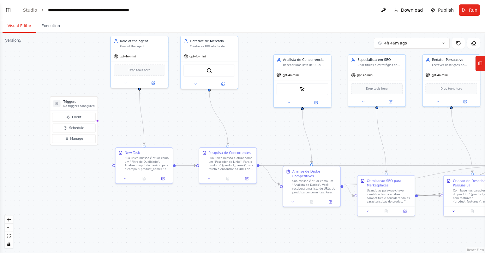
drag, startPoint x: 182, startPoint y: 118, endPoint x: 173, endPoint y: 118, distance: 9.2
click at [173, 118] on div ".deletable-edge-delete-btn { width: 20px; height: 20px; border: 0px solid #ffff…" at bounding box center [242, 143] width 485 height 221
click at [11, 218] on button "zoom in" at bounding box center [9, 220] width 8 height 8
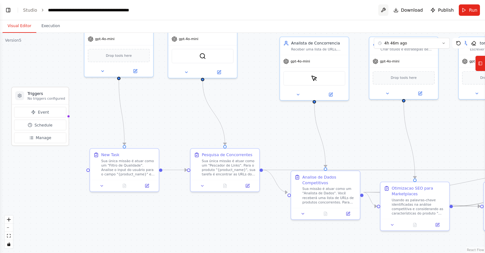
click at [387, 10] on button at bounding box center [384, 9] width 10 height 11
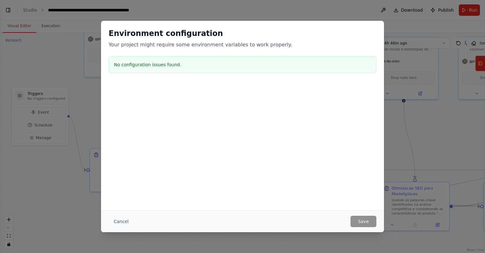
drag, startPoint x: 125, startPoint y: 225, endPoint x: 128, endPoint y: 222, distance: 3.4
click at [125, 225] on button "Cancel" at bounding box center [121, 221] width 25 height 11
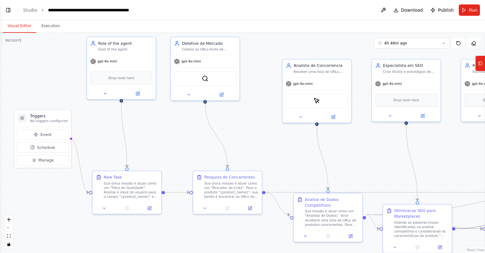
drag, startPoint x: 439, startPoint y: 144, endPoint x: 456, endPoint y: 160, distance: 23.5
click at [456, 160] on div ".deletable-edge-delete-btn { width: 20px; height: 20px; border: 0px solid #ffff…" at bounding box center [242, 143] width 485 height 221
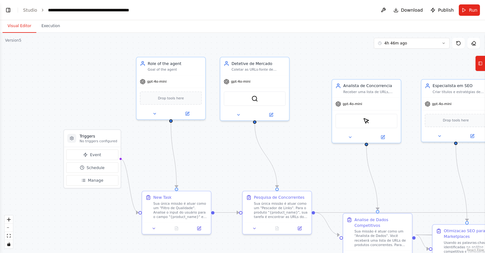
drag, startPoint x: 240, startPoint y: 127, endPoint x: 289, endPoint y: 147, distance: 53.6
click at [289, 147] on div ".deletable-edge-delete-btn { width: 20px; height: 20px; border: 0px solid #ffff…" at bounding box center [242, 143] width 485 height 221
click at [54, 28] on button "Execution" at bounding box center [50, 26] width 29 height 13
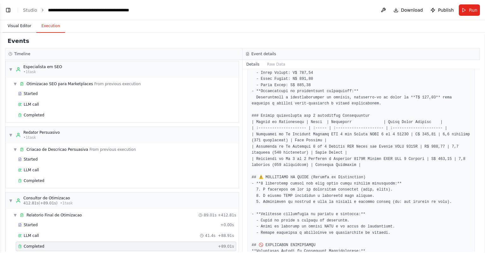
click at [20, 24] on button "Visual Editor" at bounding box center [20, 26] width 34 height 13
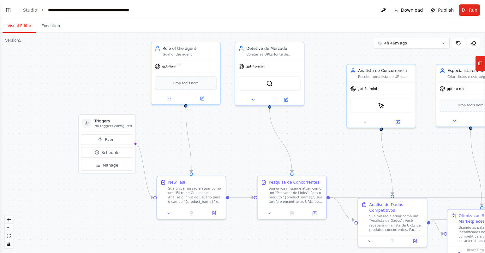
drag, startPoint x: 152, startPoint y: 147, endPoint x: 143, endPoint y: 130, distance: 18.9
click at [166, 132] on div ".deletable-edge-delete-btn { width: 20px; height: 20px; border: 0px solid #ffff…" at bounding box center [242, 143] width 485 height 221
click at [116, 124] on p "No triggers configured" at bounding box center [114, 126] width 38 height 4
click at [115, 141] on span "Event" at bounding box center [111, 140] width 11 height 6
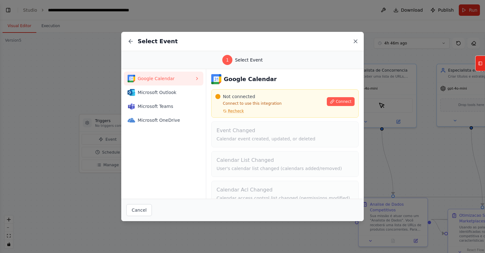
click at [355, 42] on icon at bounding box center [355, 41] width 3 height 3
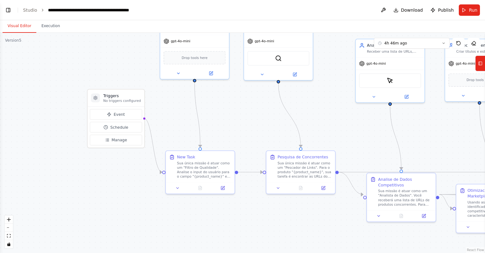
drag, startPoint x: 250, startPoint y: 135, endPoint x: 258, endPoint y: 121, distance: 15.9
click at [258, 121] on div ".deletable-edge-delete-btn { width: 20px; height: 20px; border: 0px solid #ffff…" at bounding box center [242, 143] width 485 height 221
drag, startPoint x: 155, startPoint y: 155, endPoint x: 150, endPoint y: 158, distance: 6.7
click at [150, 158] on div ".deletable-edge-delete-btn { width: 20px; height: 20px; border: 0px solid #ffff…" at bounding box center [242, 143] width 485 height 221
click at [156, 158] on icon "Edge from triggers to b350b264-a8fd-4349-b0e8-792f2bf6bb1c" at bounding box center [154, 145] width 18 height 54
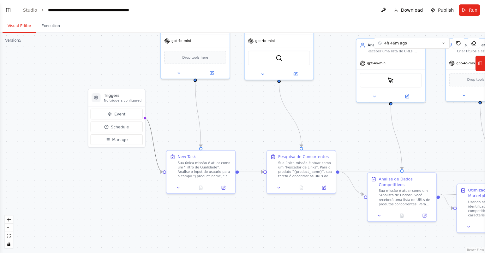
click at [156, 158] on icon "Edge from triggers to b350b264-a8fd-4349-b0e8-792f2bf6bb1c" at bounding box center [154, 145] width 18 height 54
drag, startPoint x: 162, startPoint y: 171, endPoint x: 144, endPoint y: 175, distance: 18.9
click at [144, 175] on div ".deletable-edge-delete-btn { width: 20px; height: 20px; border: 0px solid #ffff…" at bounding box center [242, 143] width 485 height 221
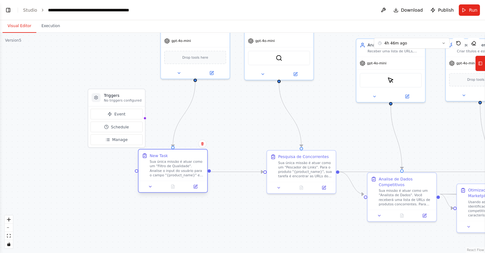
drag, startPoint x: 217, startPoint y: 154, endPoint x: 191, endPoint y: 156, distance: 26.0
click at [191, 156] on div "New Task" at bounding box center [177, 156] width 54 height 6
drag, startPoint x: 261, startPoint y: 172, endPoint x: 234, endPoint y: 187, distance: 30.7
click at [237, 189] on div ".deletable-edge-delete-btn { width: 20px; height: 20px; border: 0px solid #ffff…" at bounding box center [242, 143] width 485 height 221
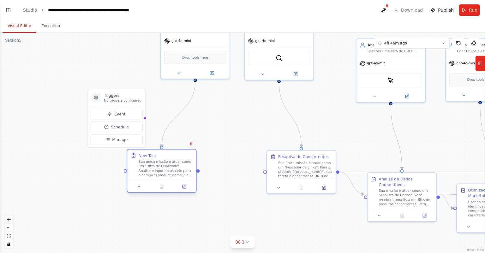
click at [169, 157] on div "New Task" at bounding box center [166, 156] width 54 height 6
drag, startPoint x: 198, startPoint y: 171, endPoint x: 142, endPoint y: 115, distance: 78.9
click at [155, 115] on div "Triggers No triggers configured Event Schedule Manage Detetive de Mercado Colet…" at bounding box center [369, 107] width 429 height 195
drag, startPoint x: 131, startPoint y: 94, endPoint x: 244, endPoint y: 114, distance: 114.1
click at [244, 114] on h3 "Triggers" at bounding box center [235, 113] width 38 height 6
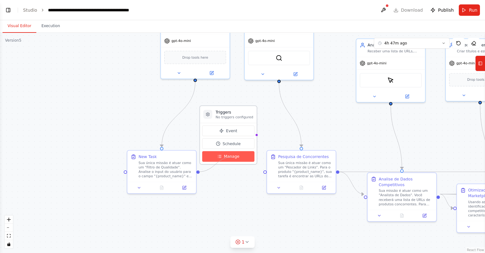
drag, startPoint x: 197, startPoint y: 172, endPoint x: 233, endPoint y: 157, distance: 38.4
click at [233, 157] on div "Triggers No triggers configured Event Schedule Manage Detetive de Mercado Colet…" at bounding box center [369, 107] width 429 height 195
click at [235, 159] on span "Manage" at bounding box center [231, 157] width 15 height 6
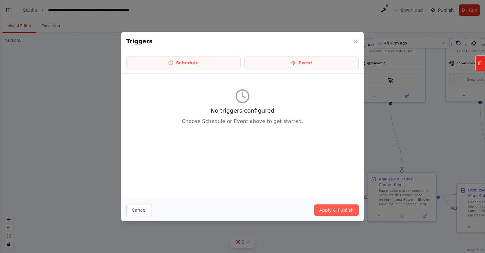
drag, startPoint x: 237, startPoint y: 107, endPoint x: 252, endPoint y: 146, distance: 41.4
click at [238, 110] on h3 "No triggers configured" at bounding box center [242, 110] width 233 height 9
drag, startPoint x: 255, startPoint y: 163, endPoint x: 257, endPoint y: 166, distance: 3.6
click at [257, 166] on div "No triggers configured Choose Schedule or Event above to get started." at bounding box center [242, 136] width 243 height 125
click at [241, 155] on div "No triggers configured Choose Schedule or Event above to get started." at bounding box center [242, 136] width 243 height 125
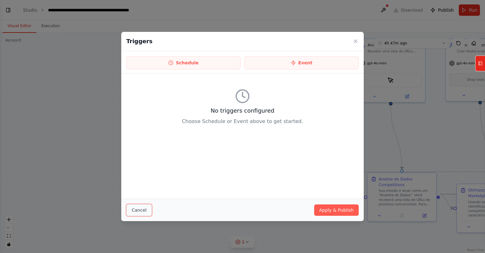
click at [140, 209] on button "Cancel" at bounding box center [139, 210] width 26 height 12
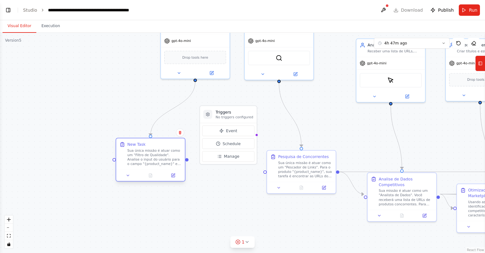
drag, startPoint x: 185, startPoint y: 155, endPoint x: 173, endPoint y: 146, distance: 14.4
click at [173, 146] on div "New Task" at bounding box center [154, 145] width 54 height 6
drag, startPoint x: 227, startPoint y: 111, endPoint x: 222, endPoint y: 142, distance: 31.8
click at [222, 131] on div "Triggers No triggers configured" at bounding box center [235, 126] width 38 height 10
click at [234, 109] on div ".deletable-edge-delete-btn { width: 20px; height: 20px; border: 0px solid #ffff…" at bounding box center [242, 143] width 485 height 221
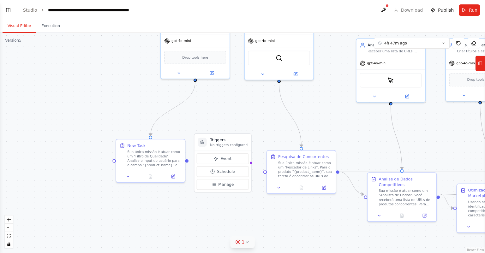
click at [240, 243] on icon at bounding box center [238, 242] width 5 height 5
click at [267, 228] on button at bounding box center [268, 226] width 11 height 8
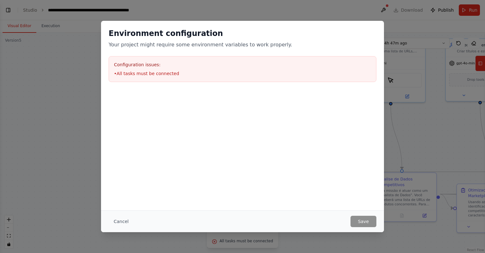
click at [123, 222] on button "Cancel" at bounding box center [121, 221] width 25 height 11
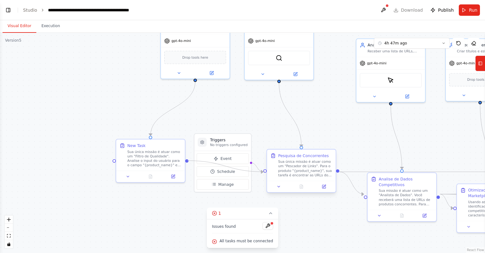
drag, startPoint x: 188, startPoint y: 161, endPoint x: 264, endPoint y: 173, distance: 77.4
click at [264, 173] on div ".deletable-edge-delete-btn { width: 20px; height: 20px; border: 0px solid #ffff…" at bounding box center [242, 143] width 485 height 221
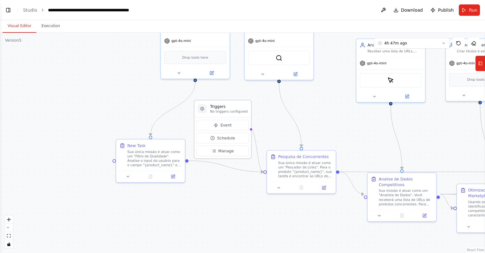
drag, startPoint x: 241, startPoint y: 140, endPoint x: 242, endPoint y: 107, distance: 32.9
click at [242, 107] on h3 "Triggers" at bounding box center [229, 107] width 38 height 6
drag, startPoint x: 262, startPoint y: 170, endPoint x: 258, endPoint y: 170, distance: 3.2
click at [258, 174] on div ".deletable-edge-delete-btn { width: 20px; height: 20px; border: 0px solid #ffff…" at bounding box center [242, 143] width 485 height 221
drag, startPoint x: 262, startPoint y: 171, endPoint x: 261, endPoint y: 128, distance: 43.0
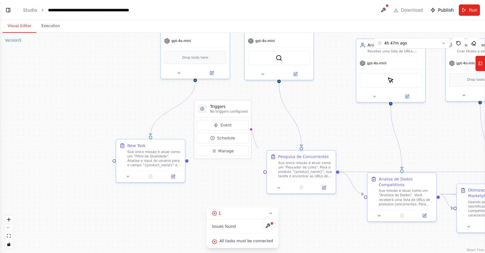
click at [260, 129] on div ".deletable-edge-delete-btn { width: 20px; height: 20px; border: 0px solid #ffff…" at bounding box center [242, 143] width 485 height 221
drag, startPoint x: 187, startPoint y: 161, endPoint x: 264, endPoint y: 173, distance: 77.6
click at [264, 173] on div "Triggers No triggers configured Event Schedule Manage Detetive de Mercado Colet…" at bounding box center [369, 107] width 429 height 195
click at [245, 170] on icon "Edge from b350b264-a8fd-4349-b0e8-792f2bf6bb1c to c49ab8c2-b320-4e21-97d5-21cf7…" at bounding box center [226, 166] width 75 height 11
click at [226, 167] on icon at bounding box center [226, 166] width 4 height 5
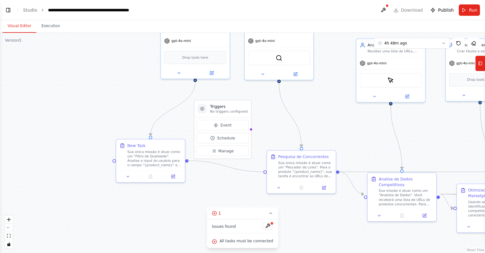
drag, startPoint x: 186, startPoint y: 160, endPoint x: 264, endPoint y: 173, distance: 79.2
click at [264, 173] on div "Triggers No triggers configured Event Schedule Manage Detetive de Mercado Colet…" at bounding box center [369, 107] width 429 height 195
drag, startPoint x: 187, startPoint y: 160, endPoint x: 264, endPoint y: 171, distance: 77.9
click at [264, 171] on div "Triggers No triggers configured Event Schedule Manage Detetive de Mercado Colet…" at bounding box center [369, 107] width 429 height 195
click at [236, 170] on icon "Edge from b350b264-a8fd-4349-b0e8-792f2bf6bb1c to c49ab8c2-b320-4e21-97d5-21cf7…" at bounding box center [226, 166] width 75 height 11
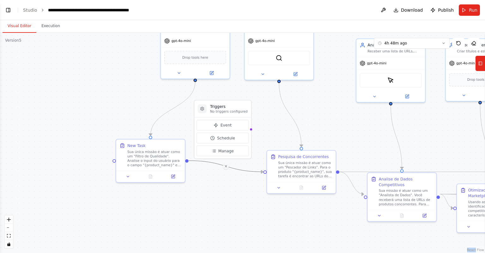
click at [236, 170] on icon "Edge from b350b264-a8fd-4349-b0e8-792f2bf6bb1c to c49ab8c2-b320-4e21-97d5-21cf7…" at bounding box center [226, 166] width 75 height 11
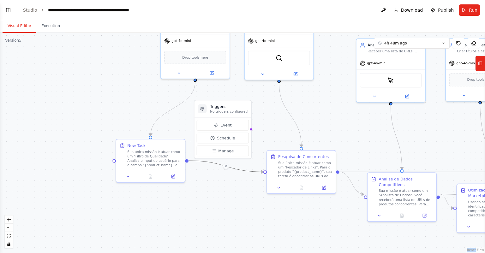
click at [236, 170] on icon "Edge from b350b264-a8fd-4349-b0e8-792f2bf6bb1c to c49ab8c2-b320-4e21-97d5-21cf7…" at bounding box center [226, 166] width 75 height 11
click at [163, 117] on icon "Edge from 3418b210-cd8a-41e8-aba1-8bf3903dbf26 to b350b264-a8fd-4349-b0e8-792f2…" at bounding box center [173, 109] width 45 height 54
drag, startPoint x: 195, startPoint y: 78, endPoint x: 212, endPoint y: 91, distance: 21.7
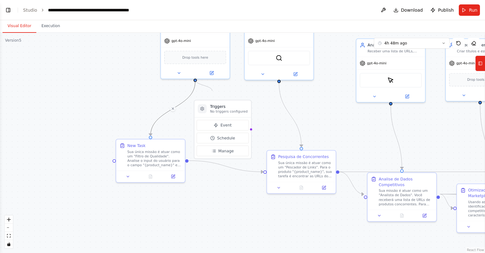
click at [212, 91] on div ".deletable-edge-delete-btn { width: 20px; height: 20px; border: 0px solid #ffff…" at bounding box center [242, 143] width 485 height 221
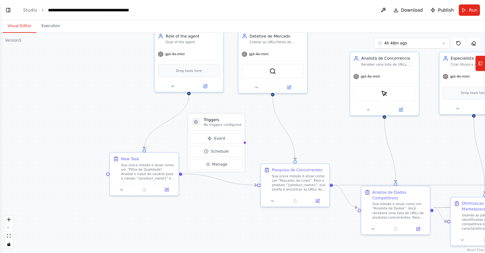
drag, startPoint x: 315, startPoint y: 104, endPoint x: 302, endPoint y: 126, distance: 25.6
click at [300, 128] on div ".deletable-edge-delete-btn { width: 20px; height: 20px; border: 0px solid #ffff…" at bounding box center [242, 143] width 485 height 221
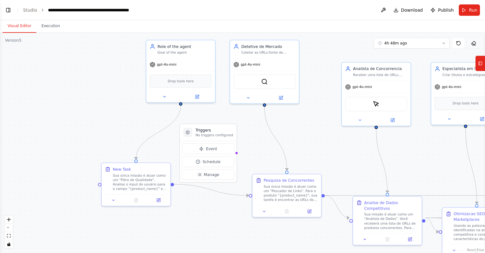
click at [473, 44] on icon at bounding box center [473, 44] width 2 height 2
click at [482, 64] on icon at bounding box center [480, 63] width 4 height 10
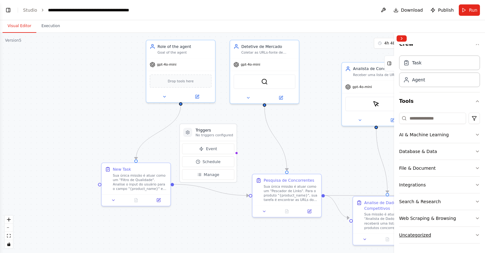
click at [447, 233] on button "Uncategorized" at bounding box center [439, 235] width 81 height 16
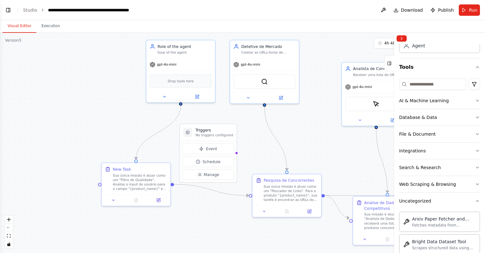
scroll to position [0, 0]
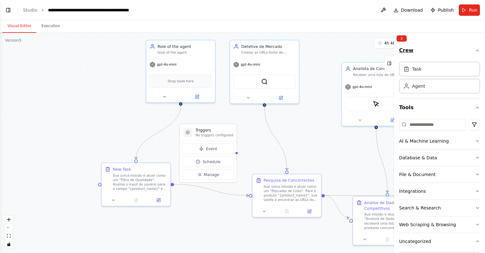
click at [408, 51] on button "Crew" at bounding box center [439, 51] width 81 height 15
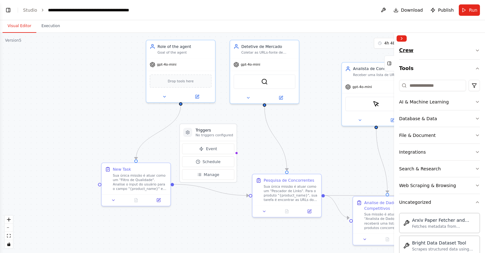
click at [408, 51] on button "Crew" at bounding box center [439, 51] width 81 height 15
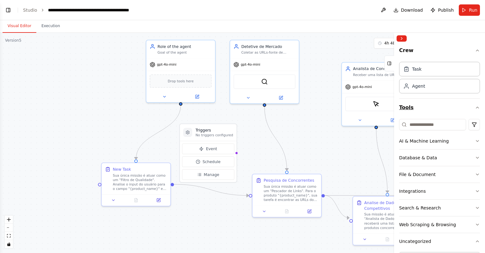
click at [410, 108] on button "Tools" at bounding box center [439, 108] width 81 height 18
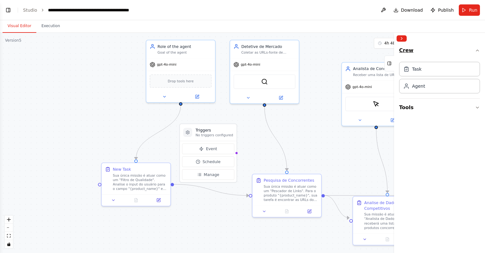
click at [408, 48] on button "Crew" at bounding box center [439, 51] width 81 height 15
click at [404, 53] on button "Crew" at bounding box center [439, 51] width 81 height 15
click at [203, 123] on div ".deletable-edge-delete-btn { width: 20px; height: 20px; border: 0px solid #ffff…" at bounding box center [242, 143] width 485 height 221
drag, startPoint x: 206, startPoint y: 129, endPoint x: 201, endPoint y: 123, distance: 7.6
click at [201, 128] on h3 "Triggers" at bounding box center [215, 131] width 38 height 6
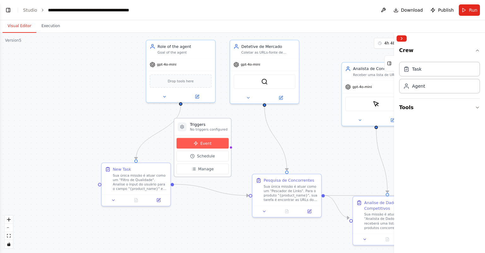
click at [210, 144] on button "Event" at bounding box center [203, 143] width 52 height 11
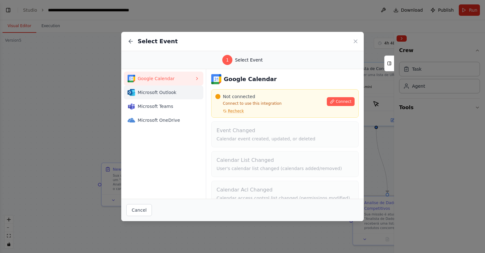
click at [181, 94] on span "Microsoft Outlook" at bounding box center [166, 92] width 57 height 6
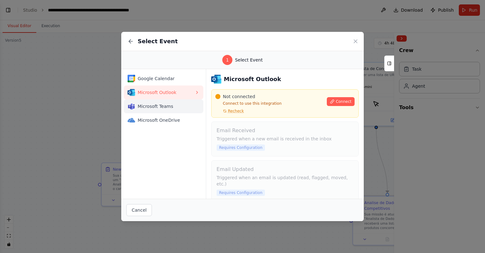
click at [166, 107] on span "Microsoft Teams" at bounding box center [166, 106] width 57 height 6
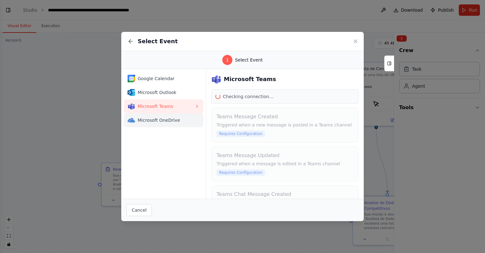
click at [171, 119] on span "Microsoft OneDrive" at bounding box center [166, 120] width 57 height 6
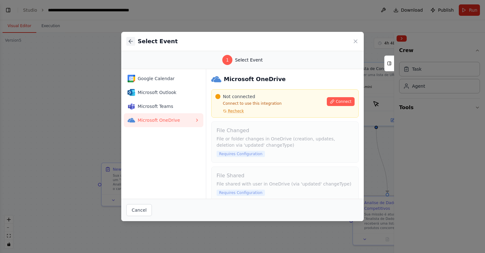
click at [131, 39] on icon at bounding box center [130, 41] width 2 height 4
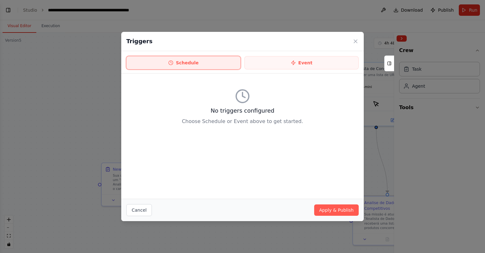
click at [208, 63] on button "Schedule" at bounding box center [183, 62] width 114 height 13
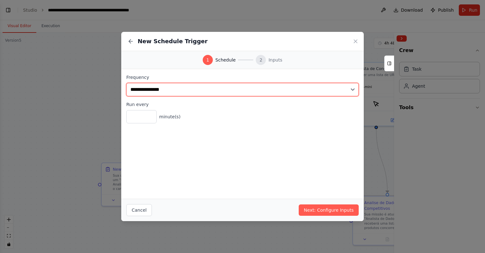
drag, startPoint x: 171, startPoint y: 89, endPoint x: 240, endPoint y: 65, distance: 74.0
click at [240, 64] on div "**********" at bounding box center [242, 127] width 243 height 190
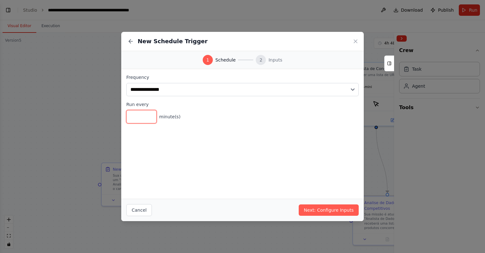
click at [142, 121] on input "*" at bounding box center [141, 116] width 30 height 13
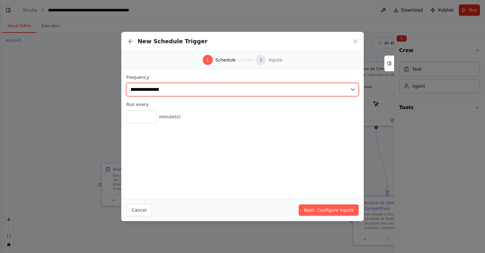
drag, startPoint x: 177, startPoint y: 92, endPoint x: 179, endPoint y: 88, distance: 5.0
click at [179, 88] on select "**********" at bounding box center [242, 89] width 233 height 13
click at [126, 83] on select "**********" at bounding box center [242, 89] width 233 height 13
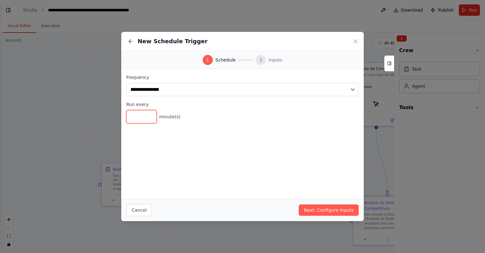
click at [143, 116] on input "*" at bounding box center [141, 116] width 30 height 13
click at [318, 210] on button "Next: Configure Inputs" at bounding box center [329, 210] width 60 height 11
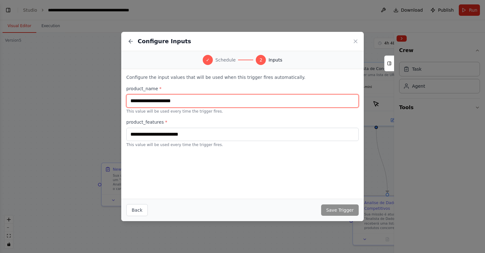
click at [174, 100] on input "text" at bounding box center [242, 100] width 233 height 13
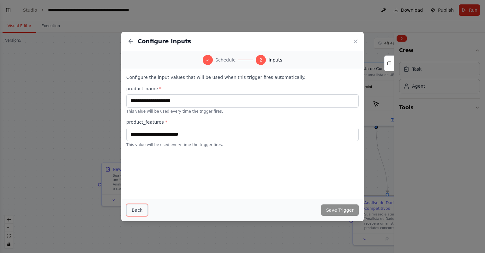
click at [142, 210] on button "Back" at bounding box center [136, 210] width 21 height 12
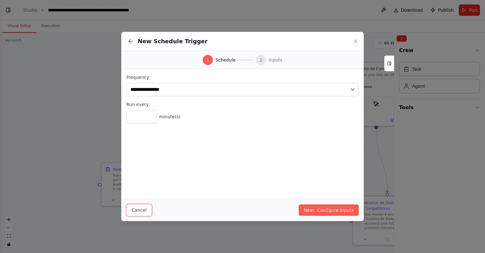
click at [133, 213] on button "Cancel" at bounding box center [139, 210] width 26 height 12
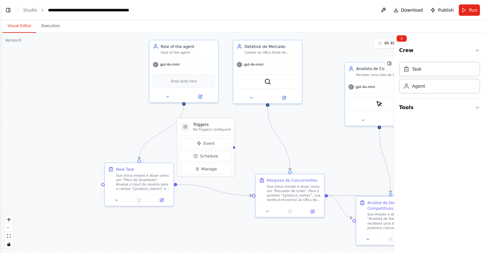
drag, startPoint x: 185, startPoint y: 209, endPoint x: 190, endPoint y: 209, distance: 5.1
click at [190, 209] on div ".deletable-edge-delete-btn { width: 20px; height: 20px; border: 0px solid #ffff…" at bounding box center [242, 143] width 485 height 221
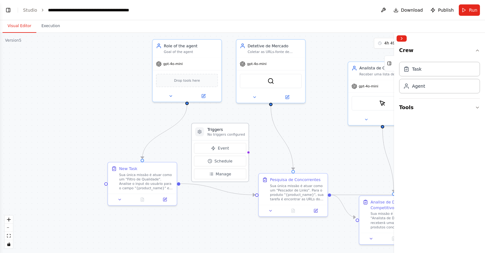
drag, startPoint x: 228, startPoint y: 123, endPoint x: 239, endPoint y: 136, distance: 17.1
click at [239, 129] on h3 "Triggers" at bounding box center [227, 130] width 38 height 6
click at [226, 173] on span "Manage" at bounding box center [223, 174] width 15 height 6
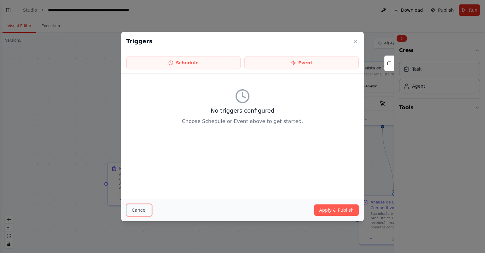
click at [141, 209] on button "Cancel" at bounding box center [139, 210] width 26 height 12
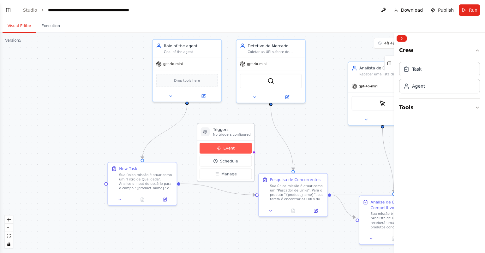
drag, startPoint x: 230, startPoint y: 148, endPoint x: 238, endPoint y: 149, distance: 7.7
click at [238, 149] on button "Event" at bounding box center [226, 148] width 52 height 11
drag, startPoint x: 237, startPoint y: 149, endPoint x: 262, endPoint y: 159, distance: 26.8
click at [262, 159] on div ".deletable-edge-delete-btn { width: 20px; height: 20px; border: 0px solid #ffff…" at bounding box center [242, 143] width 485 height 221
click at [403, 38] on button "Collapse right sidebar" at bounding box center [402, 38] width 10 height 6
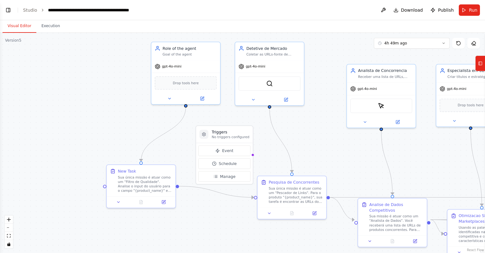
drag, startPoint x: 74, startPoint y: 94, endPoint x: 71, endPoint y: 101, distance: 8.1
click at [71, 101] on div ".deletable-edge-delete-btn { width: 20px; height: 20px; border: 0px solid #ffff…" at bounding box center [242, 143] width 485 height 221
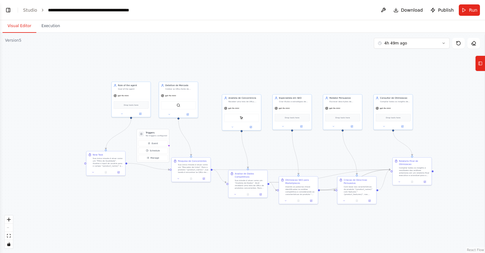
drag, startPoint x: 315, startPoint y: 69, endPoint x: 312, endPoint y: 81, distance: 12.0
click at [312, 81] on div ".deletable-edge-delete-btn { width: 20px; height: 20px; border: 0px solid #ffff…" at bounding box center [242, 143] width 485 height 221
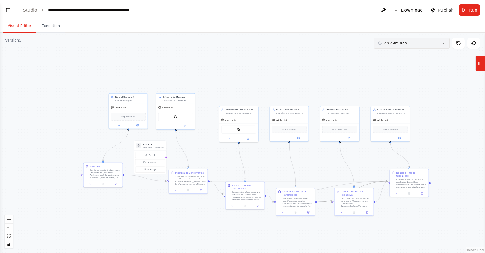
click at [402, 42] on span "4h 49m ago" at bounding box center [396, 43] width 23 height 5
click at [409, 41] on button "4h 49m ago" at bounding box center [412, 43] width 76 height 11
click at [480, 62] on rect at bounding box center [480, 63] width 3 height 3
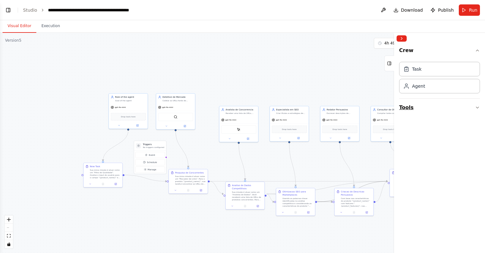
click at [438, 111] on button "Tools" at bounding box center [439, 108] width 81 height 18
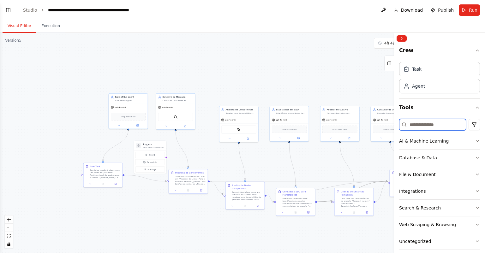
click at [450, 125] on input at bounding box center [432, 124] width 67 height 11
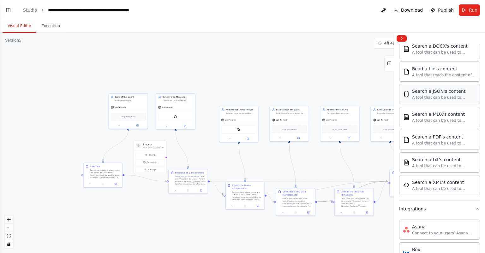
scroll to position [379, 0]
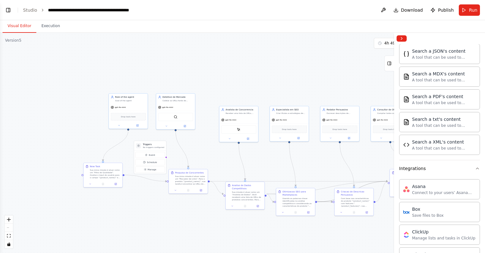
type input "*"
click at [234, 63] on div ".deletable-edge-delete-btn { width: 20px; height: 20px; border: 0px solid #ffff…" at bounding box center [242, 143] width 485 height 221
drag, startPoint x: 232, startPoint y: 64, endPoint x: 256, endPoint y: 60, distance: 24.8
click at [256, 60] on div ".deletable-edge-delete-btn { width: 20px; height: 20px; border: 0px solid #ffff…" at bounding box center [242, 143] width 485 height 221
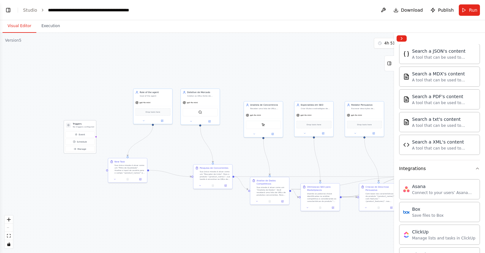
drag, startPoint x: 179, startPoint y: 140, endPoint x: 83, endPoint y: 124, distance: 97.3
click at [83, 124] on h3 "Triggers" at bounding box center [83, 124] width 21 height 3
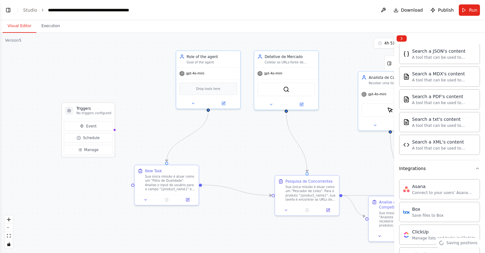
drag, startPoint x: 119, startPoint y: 133, endPoint x: 135, endPoint y: 130, distance: 16.8
click at [135, 130] on div ".deletable-edge-delete-btn { width: 20px; height: 20px; border: 0px solid #ffff…" at bounding box center [242, 143] width 485 height 221
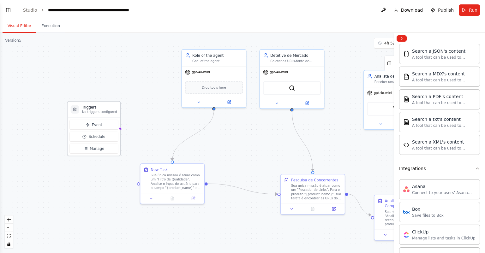
click at [102, 108] on h3 "Triggers" at bounding box center [99, 107] width 35 height 5
click at [75, 107] on div at bounding box center [75, 110] width 8 height 8
click at [76, 109] on icon at bounding box center [74, 109] width 3 height 3
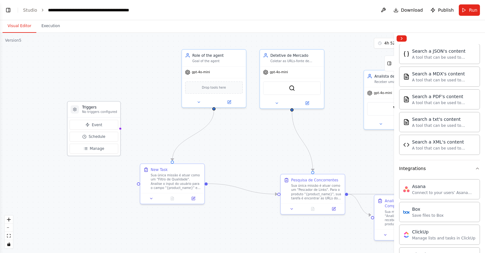
click at [76, 109] on icon at bounding box center [74, 109] width 3 height 3
click at [85, 107] on h3 "Triggers" at bounding box center [99, 107] width 35 height 5
drag, startPoint x: 82, startPoint y: 107, endPoint x: 76, endPoint y: 109, distance: 6.8
click at [76, 109] on div "Triggers No triggers configured" at bounding box center [94, 110] width 53 height 16
click at [75, 109] on icon at bounding box center [75, 109] width 4 height 4
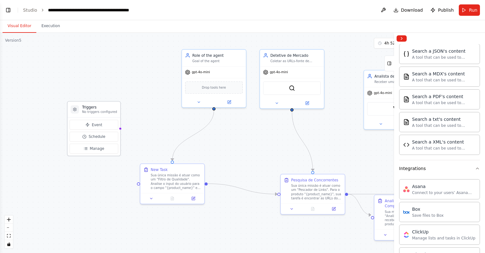
click at [75, 109] on circle at bounding box center [74, 109] width 1 height 1
drag, startPoint x: 348, startPoint y: 144, endPoint x: 330, endPoint y: 142, distance: 17.4
click at [331, 142] on div ".deletable-edge-delete-btn { width: 20px; height: 20px; border: 0px solid #ffff…" at bounding box center [242, 143] width 485 height 221
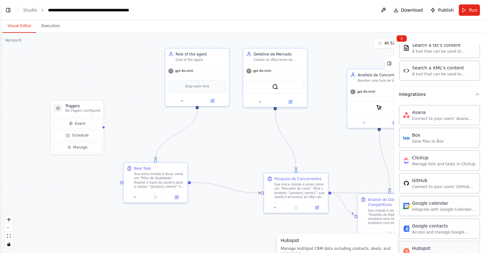
scroll to position [417, 0]
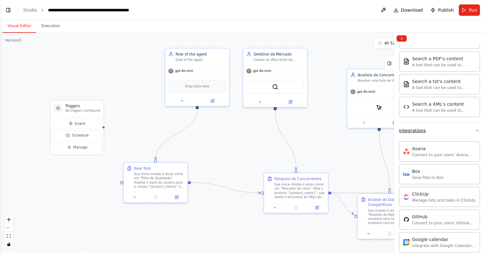
click at [475, 128] on icon "button" at bounding box center [477, 130] width 5 height 5
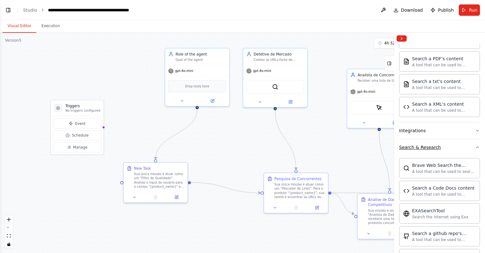
click at [469, 144] on button "Search & Research" at bounding box center [439, 147] width 81 height 16
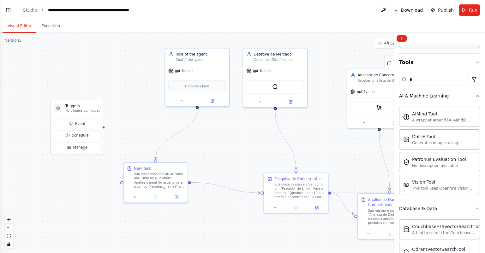
scroll to position [38, 0]
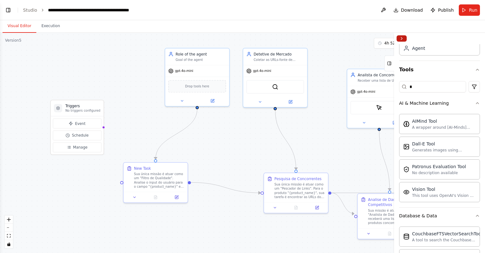
click at [403, 40] on button "Collapse right sidebar" at bounding box center [402, 38] width 10 height 6
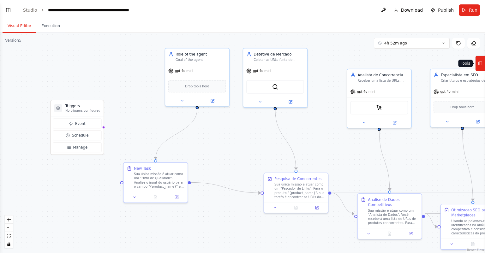
click at [482, 63] on icon at bounding box center [480, 63] width 4 height 10
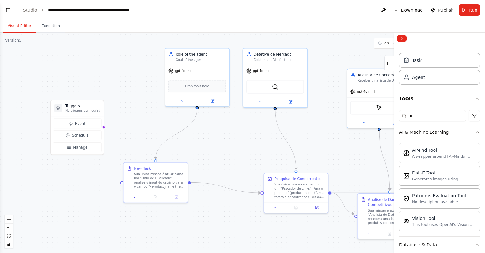
scroll to position [0, 0]
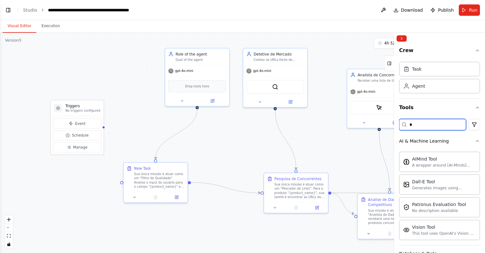
drag, startPoint x: 428, startPoint y: 125, endPoint x: 453, endPoint y: 120, distance: 25.4
click at [429, 125] on input "*" at bounding box center [432, 124] width 67 height 11
click at [431, 126] on input "*" at bounding box center [432, 124] width 67 height 11
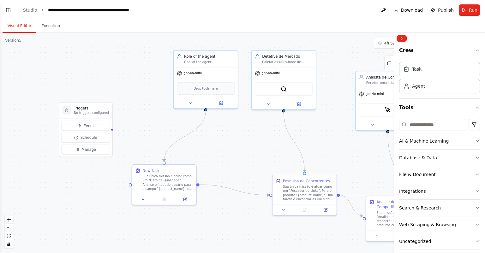
drag, startPoint x: 232, startPoint y: 137, endPoint x: 229, endPoint y: 120, distance: 16.8
click at [233, 137] on div ".deletable-edge-delete-btn { width: 20px; height: 20px; border: 0px solid #ffff…" at bounding box center [242, 143] width 485 height 221
click at [216, 60] on div "Goal of the agent" at bounding box center [210, 61] width 51 height 4
click at [208, 67] on div "gpt-4o-mini" at bounding box center [207, 72] width 64 height 11
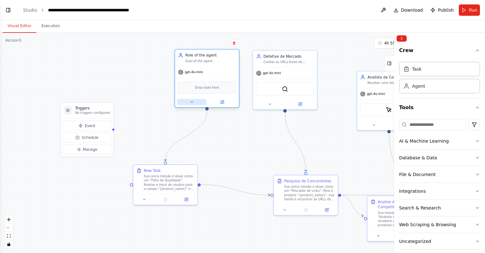
click at [194, 100] on icon at bounding box center [192, 102] width 4 height 4
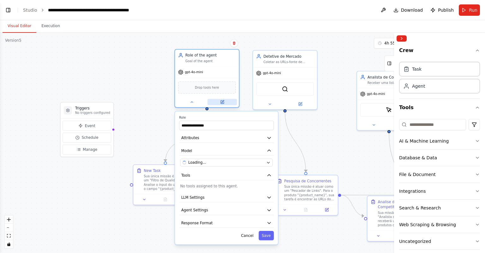
click at [228, 100] on button at bounding box center [222, 102] width 29 height 6
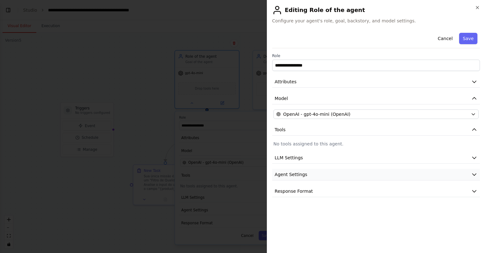
click at [320, 173] on button "Agent Settings" at bounding box center [376, 175] width 208 height 12
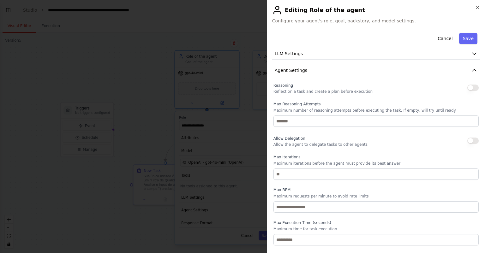
scroll to position [114, 0]
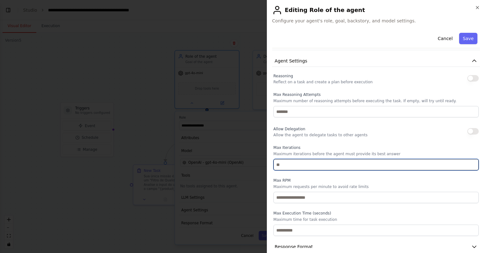
click at [318, 167] on input "number" at bounding box center [376, 164] width 205 height 11
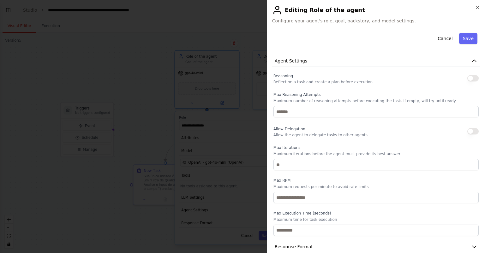
click at [369, 140] on div "Reasoning Reflect on a task and create a plan before execution Max Reasoning At…" at bounding box center [376, 154] width 205 height 164
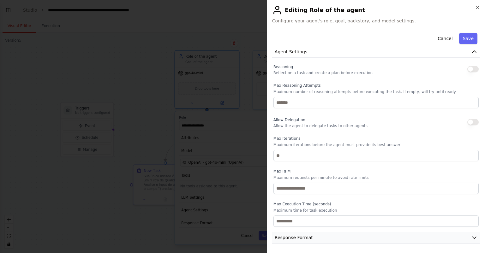
click at [370, 241] on button "Response Format" at bounding box center [376, 238] width 208 height 12
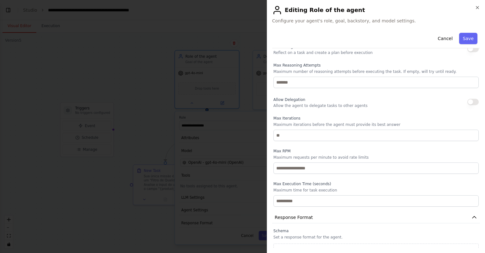
scroll to position [153, 0]
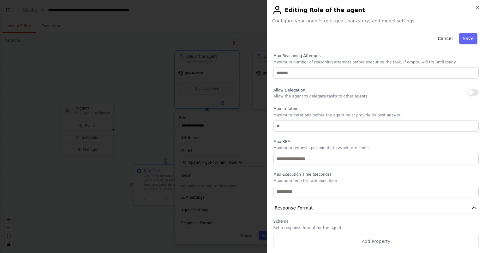
drag, startPoint x: 335, startPoint y: 225, endPoint x: 340, endPoint y: 221, distance: 6.5
click at [335, 226] on p "Set a response format for the agent." at bounding box center [376, 228] width 205 height 5
click at [359, 207] on button "Response Format" at bounding box center [376, 209] width 208 height 12
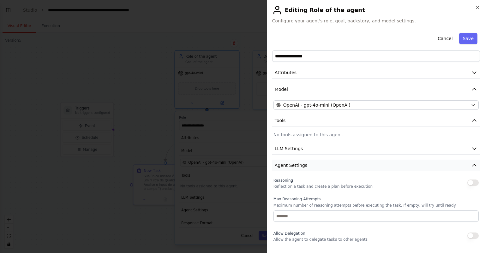
scroll to position [0, 0]
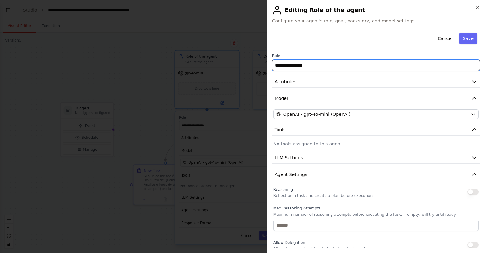
click at [326, 64] on input "**********" at bounding box center [376, 65] width 208 height 11
drag, startPoint x: 288, startPoint y: 63, endPoint x: 252, endPoint y: 63, distance: 36.3
click at [252, 63] on body "Conceito Central: Uma ferramenta que não apenas escreve a descrição de um produ…" at bounding box center [242, 126] width 485 height 253
type input "********"
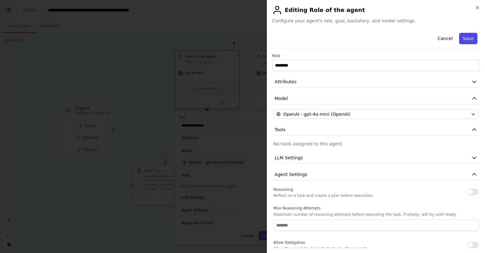
click at [468, 37] on button "Save" at bounding box center [468, 38] width 18 height 11
type input "********"
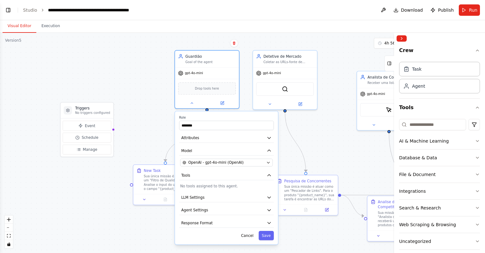
click at [210, 143] on div "Role ******** Attributes Model OpenAI - gpt-4o-mini (OpenAI) Tools No tools ass…" at bounding box center [226, 178] width 103 height 133
click at [212, 139] on button "Attributes" at bounding box center [226, 137] width 95 height 9
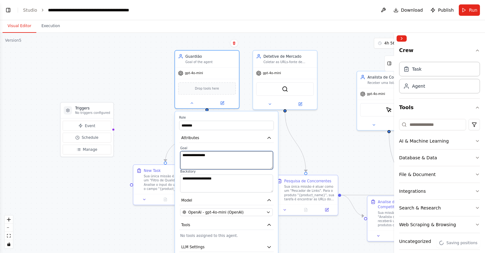
click at [220, 152] on textarea "**********" at bounding box center [226, 160] width 93 height 18
click at [148, 123] on div ".deletable-edge-delete-btn { width: 20px; height: 20px; border: 0px solid #ffff…" at bounding box center [242, 143] width 485 height 221
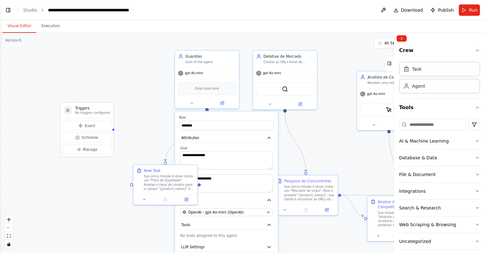
click at [222, 150] on div "**********" at bounding box center [226, 157] width 93 height 23
click at [223, 155] on textarea "**********" at bounding box center [226, 160] width 93 height 18
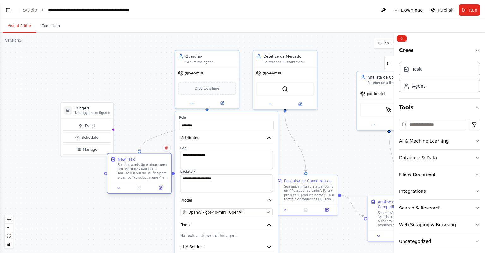
drag, startPoint x: 177, startPoint y: 168, endPoint x: 151, endPoint y: 158, distance: 28.6
click at [151, 158] on div "New Task" at bounding box center [143, 159] width 51 height 5
drag, startPoint x: 201, startPoint y: 158, endPoint x: 181, endPoint y: 153, distance: 20.4
click at [181, 153] on textarea "**********" at bounding box center [226, 160] width 93 height 18
paste textarea "**********"
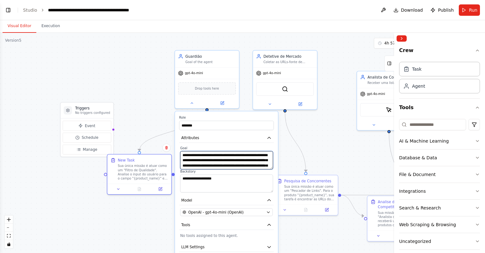
scroll to position [11, 0]
click at [241, 167] on textarea "**********" at bounding box center [226, 160] width 93 height 18
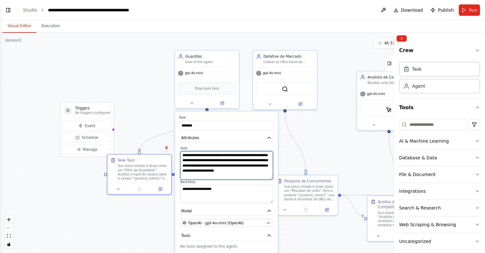
scroll to position [0, 0]
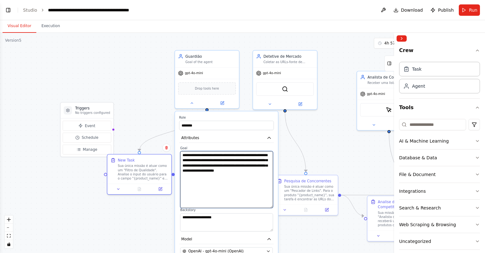
drag, startPoint x: 270, startPoint y: 168, endPoint x: 272, endPoint y: 208, distance: 40.5
click at [272, 208] on textarea "**********" at bounding box center [226, 179] width 93 height 57
click at [253, 155] on textarea "**********" at bounding box center [226, 180] width 93 height 59
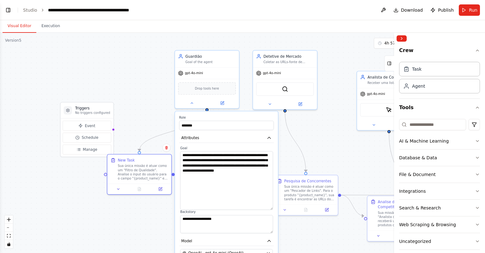
click at [334, 154] on div ".deletable-edge-delete-btn { width: 20px; height: 20px; border: 0px solid #ffff…" at bounding box center [242, 143] width 485 height 221
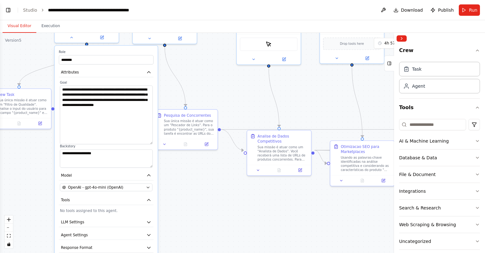
drag, startPoint x: 276, startPoint y: 120, endPoint x: 213, endPoint y: 87, distance: 71.7
click at [213, 87] on div ".deletable-edge-delete-btn { width: 20px; height: 20px; border: 0px solid #ffff…" at bounding box center [242, 143] width 485 height 221
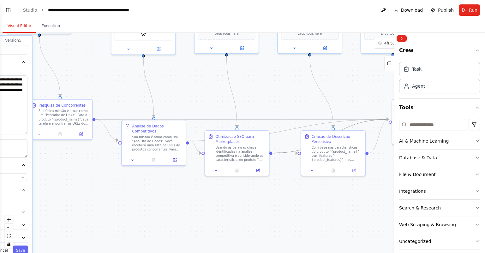
drag, startPoint x: 345, startPoint y: 106, endPoint x: 216, endPoint y: 95, distance: 128.8
click at [216, 95] on div ".deletable-edge-delete-btn { width: 20px; height: 20px; border: 0px solid #ffff…" at bounding box center [242, 143] width 485 height 221
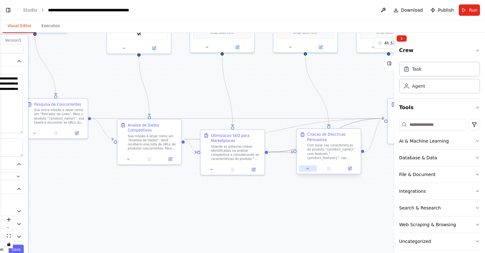
click at [309, 169] on icon at bounding box center [308, 169] width 4 height 4
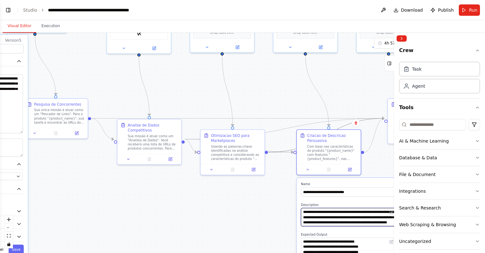
drag, startPoint x: 355, startPoint y: 217, endPoint x: 387, endPoint y: 217, distance: 31.3
click at [387, 217] on textarea "**********" at bounding box center [348, 217] width 95 height 18
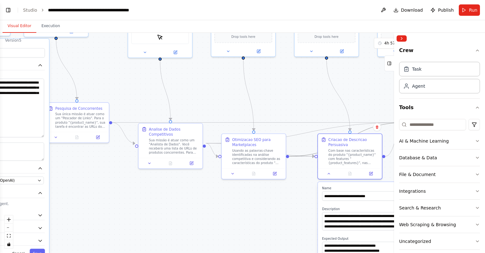
drag, startPoint x: 203, startPoint y: 211, endPoint x: 353, endPoint y: 233, distance: 151.4
click at [352, 233] on div ".deletable-edge-delete-btn { width: 20px; height: 20px; border: 0px solid #ffff…" at bounding box center [242, 143] width 485 height 221
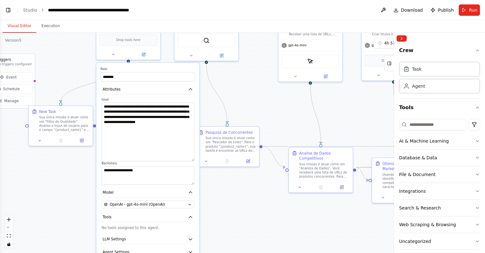
drag, startPoint x: 252, startPoint y: 100, endPoint x: 274, endPoint y: 116, distance: 26.7
click at [278, 116] on div ".deletable-edge-delete-btn { width: 20px; height: 20px; border: 0px solid #ffff…" at bounding box center [242, 143] width 485 height 221
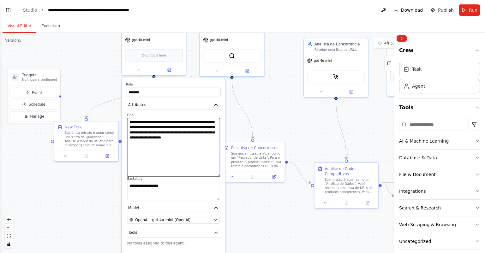
click at [200, 123] on textarea "**********" at bounding box center [173, 147] width 93 height 59
paste textarea "**********"
click at [207, 123] on textarea "**********" at bounding box center [173, 147] width 93 height 59
click at [182, 130] on textarea "**********" at bounding box center [173, 147] width 93 height 59
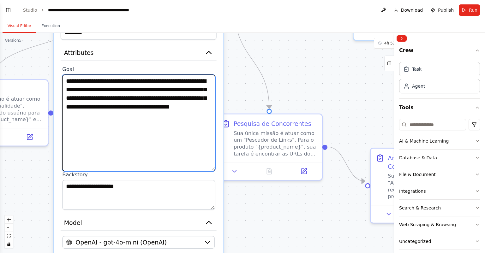
type textarea "**********"
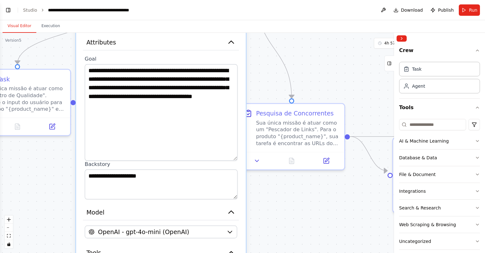
drag, startPoint x: 265, startPoint y: 201, endPoint x: 287, endPoint y: 190, distance: 24.4
click at [287, 190] on div ".deletable-edge-delete-btn { width: 20px; height: 20px; border: 0px solid #ffff…" at bounding box center [242, 143] width 485 height 221
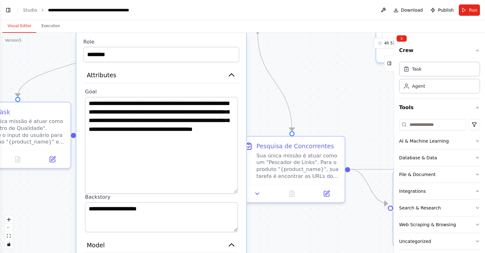
drag, startPoint x: 313, startPoint y: 64, endPoint x: 313, endPoint y: 97, distance: 33.2
click at [313, 97] on div ".deletable-edge-delete-btn { width: 20px; height: 20px; border: 0px solid #ffff…" at bounding box center [242, 143] width 485 height 221
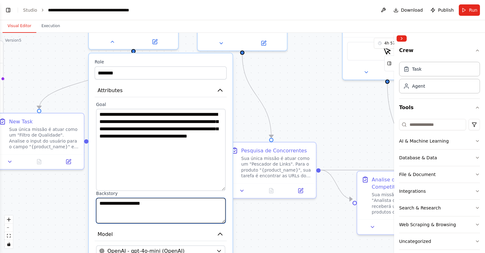
drag, startPoint x: 159, startPoint y: 202, endPoint x: 97, endPoint y: 205, distance: 62.3
click at [97, 205] on textarea "**********" at bounding box center [161, 210] width 130 height 25
paste textarea "**********"
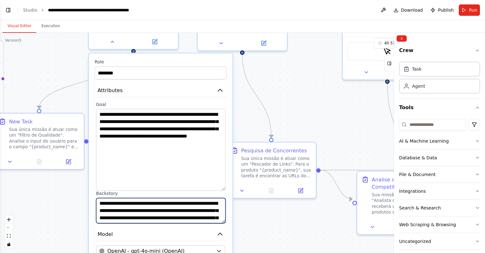
scroll to position [17, 0]
type textarea "**********"
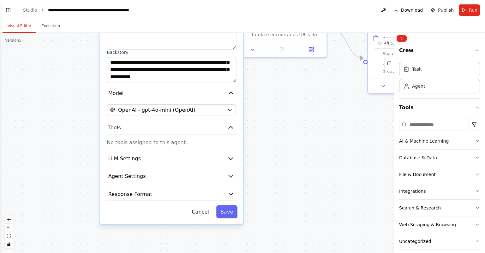
drag, startPoint x: 263, startPoint y: 221, endPoint x: 274, endPoint y: 79, distance: 143.0
click at [274, 79] on div ".deletable-edge-delete-btn { width: 20px; height: 20px; border: 0px solid #ffff…" at bounding box center [242, 143] width 485 height 221
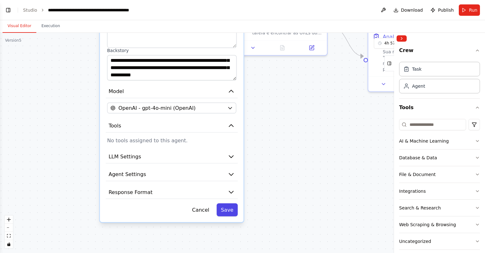
click at [233, 210] on button "Save" at bounding box center [227, 209] width 21 height 13
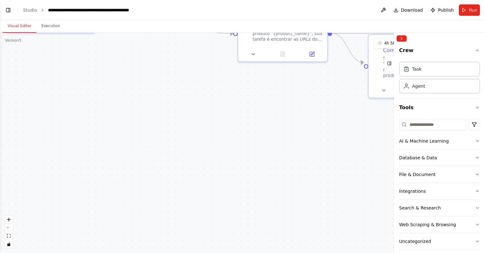
drag, startPoint x: 252, startPoint y: 120, endPoint x: 236, endPoint y: 204, distance: 86.1
click at [241, 215] on div ".deletable-edge-delete-btn { width: 20px; height: 20px; border: 0px solid #ffff…" at bounding box center [242, 143] width 485 height 221
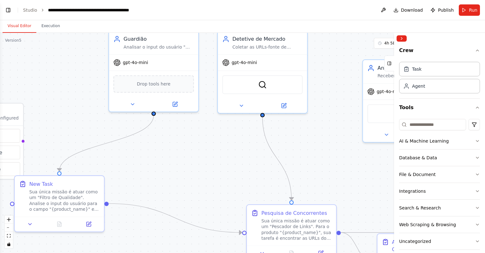
drag, startPoint x: 215, startPoint y: 75, endPoint x: 228, endPoint y: 156, distance: 82.5
click at [234, 164] on div ".deletable-edge-delete-btn { width: 20px; height: 20px; border: 0px solid #ffff…" at bounding box center [242, 143] width 485 height 221
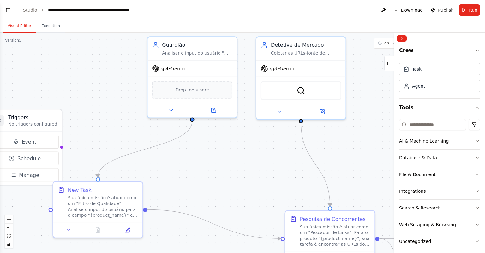
drag, startPoint x: 197, startPoint y: 148, endPoint x: 224, endPoint y: 127, distance: 33.9
click at [239, 117] on div ".deletable-edge-delete-btn { width: 20px; height: 20px; border: 0px solid #ffff…" at bounding box center [242, 143] width 485 height 221
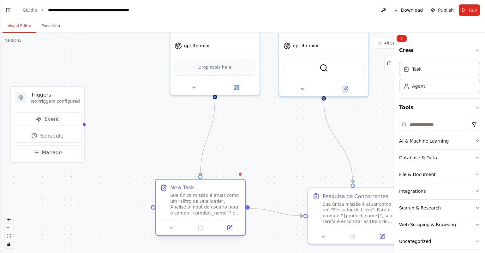
drag, startPoint x: 129, startPoint y: 175, endPoint x: 212, endPoint y: 197, distance: 86.2
click at [212, 197] on div "Sua única missão é atuar como um "Filtro de Qualidade". Analise o input do usuá…" at bounding box center [205, 204] width 70 height 23
drag, startPoint x: 204, startPoint y: 207, endPoint x: 210, endPoint y: 196, distance: 13.3
click at [203, 207] on div "Sua única missão é atuar como um "Filtro de Qualidade". Analise o input do usuá…" at bounding box center [205, 204] width 70 height 23
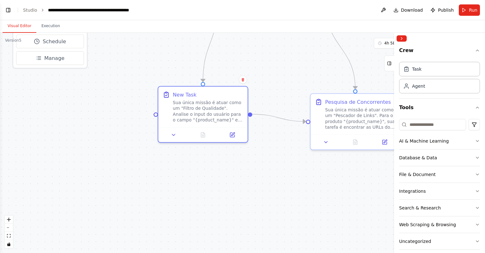
drag, startPoint x: 274, startPoint y: 163, endPoint x: 279, endPoint y: 54, distance: 109.1
click at [279, 54] on div ".deletable-edge-delete-btn { width: 20px; height: 20px; border: 0px solid #ffff…" at bounding box center [242, 143] width 485 height 221
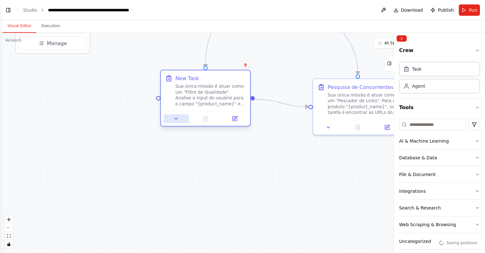
click at [181, 118] on button at bounding box center [176, 118] width 25 height 9
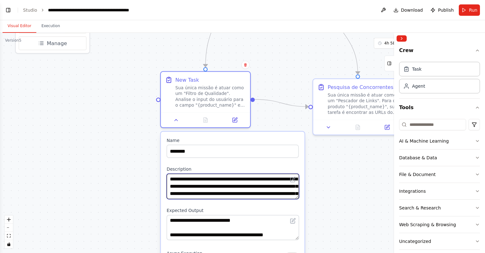
click at [284, 191] on textarea "**********" at bounding box center [233, 186] width 132 height 25
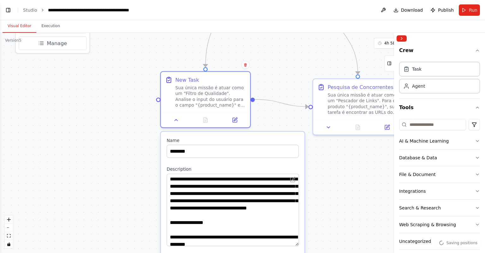
drag, startPoint x: 297, startPoint y: 197, endPoint x: 293, endPoint y: 245, distance: 47.8
click at [293, 245] on textarea "**********" at bounding box center [233, 210] width 132 height 73
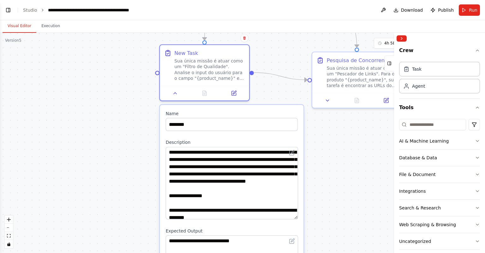
drag, startPoint x: 319, startPoint y: 189, endPoint x: 318, endPoint y: 161, distance: 27.2
click at [318, 161] on div ".deletable-edge-delete-btn { width: 20px; height: 20px; border: 0px solid #ffff…" at bounding box center [242, 143] width 485 height 221
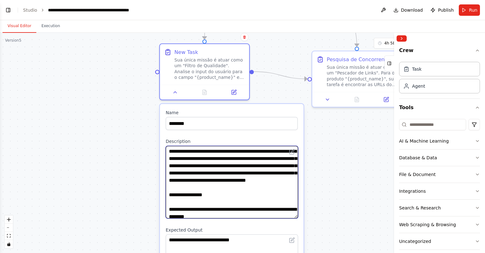
click at [240, 206] on textarea "**********" at bounding box center [232, 182] width 132 height 73
paste textarea "**********"
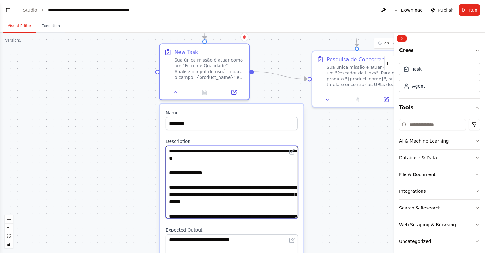
scroll to position [0, 0]
click at [229, 159] on textarea "**********" at bounding box center [232, 182] width 132 height 73
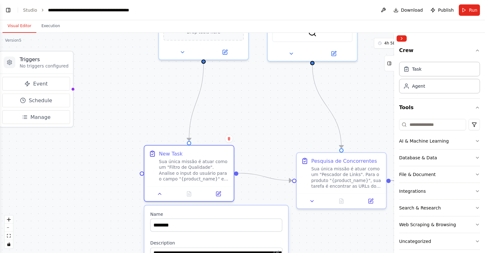
drag, startPoint x: 279, startPoint y: 58, endPoint x: 267, endPoint y: 161, distance: 103.7
click at [269, 161] on div ".deletable-edge-delete-btn { width: 20px; height: 20px; border: 0px solid #ffff…" at bounding box center [242, 143] width 485 height 221
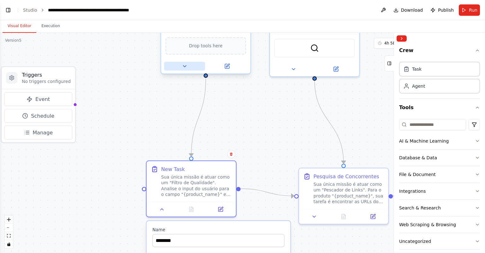
click at [184, 67] on icon at bounding box center [185, 67] width 6 height 6
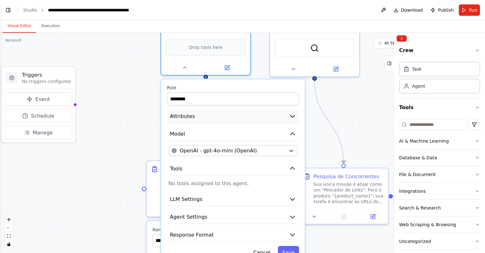
click at [222, 120] on button "Attributes" at bounding box center [233, 117] width 132 height 14
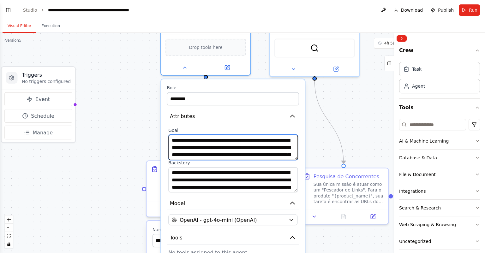
drag, startPoint x: 215, startPoint y: 146, endPoint x: 172, endPoint y: 147, distance: 43.9
click at [171, 146] on textarea "**********" at bounding box center [233, 147] width 130 height 25
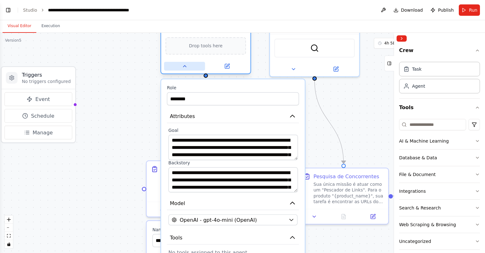
click at [185, 65] on icon at bounding box center [185, 67] width 6 height 6
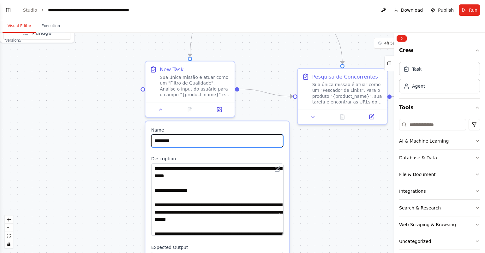
drag, startPoint x: 275, startPoint y: 153, endPoint x: 270, endPoint y: 75, distance: 78.8
click at [273, 46] on div ".deletable-edge-delete-btn { width: 20px; height: 20px; border: 0px solid #ffff…" at bounding box center [242, 143] width 485 height 221
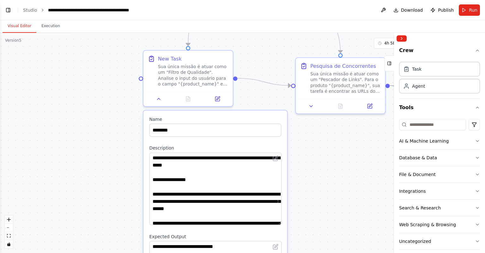
drag, startPoint x: 317, startPoint y: 185, endPoint x: 265, endPoint y: 154, distance: 60.3
click at [311, 153] on div ".deletable-edge-delete-btn { width: 20px; height: 20px; border: 0px solid #ffff…" at bounding box center [242, 143] width 485 height 221
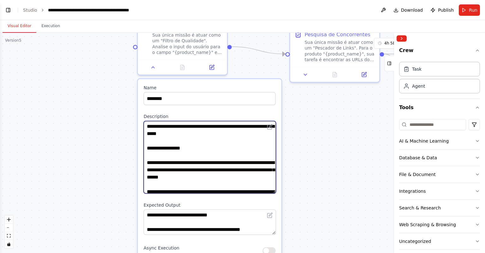
click at [215, 134] on textarea "**********" at bounding box center [210, 157] width 132 height 73
paste textarea "**********"
type textarea "**********"
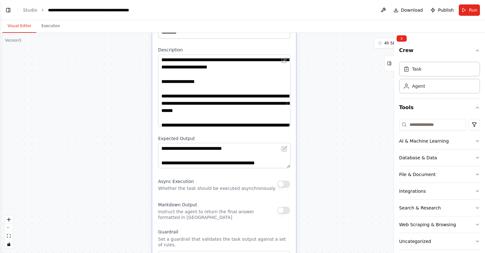
drag, startPoint x: 315, startPoint y: 141, endPoint x: 323, endPoint y: 99, distance: 43.5
click at [323, 99] on div ".deletable-edge-delete-btn { width: 20px; height: 20px; border: 0px solid #ffff…" at bounding box center [242, 143] width 485 height 221
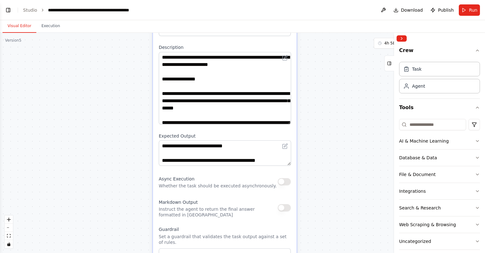
drag, startPoint x: 332, startPoint y: 132, endPoint x: 328, endPoint y: 126, distance: 7.1
click at [328, 126] on div ".deletable-edge-delete-btn { width: 20px; height: 20px; border: 0px solid #ffff…" at bounding box center [242, 143] width 485 height 221
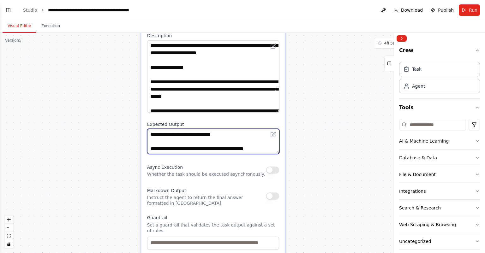
click at [240, 139] on textarea "**********" at bounding box center [213, 141] width 132 height 25
paste textarea "**********"
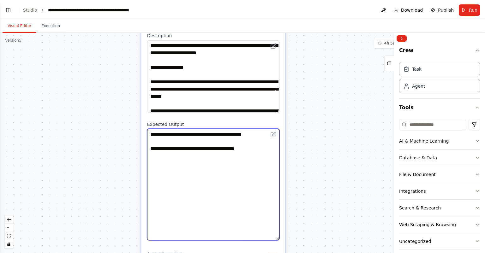
drag, startPoint x: 278, startPoint y: 152, endPoint x: 292, endPoint y: 227, distance: 76.5
click at [292, 239] on div ".deletable-edge-delete-btn { width: 20px; height: 20px; border: 0px solid #ffff…" at bounding box center [242, 143] width 485 height 221
paste textarea "**********"
click at [179, 186] on textarea "**********" at bounding box center [213, 185] width 132 height 112
paste textarea "**********"
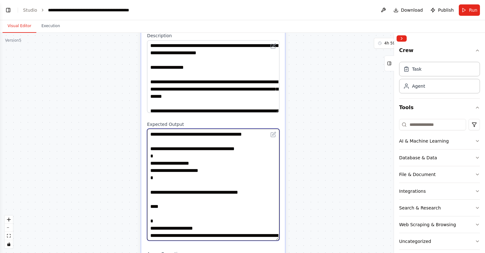
scroll to position [11, 0]
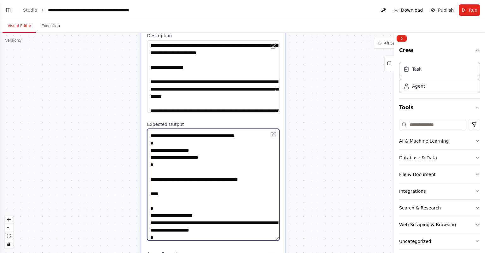
click at [167, 198] on textarea "**********" at bounding box center [213, 185] width 132 height 112
drag, startPoint x: 162, startPoint y: 193, endPoint x: 150, endPoint y: 193, distance: 12.0
click at [150, 193] on textarea "**********" at bounding box center [213, 185] width 132 height 112
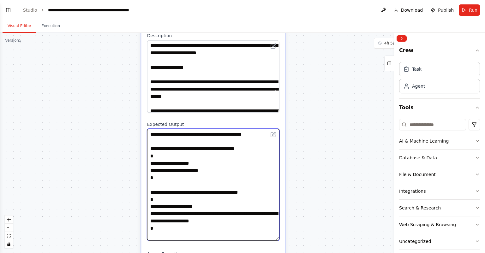
scroll to position [0, 0]
click at [274, 191] on textarea "**********" at bounding box center [213, 185] width 132 height 112
type textarea "**********"
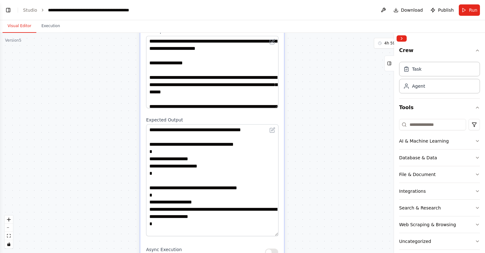
drag, startPoint x: 307, startPoint y: 176, endPoint x: 286, endPoint y: 74, distance: 104.1
click at [286, 74] on div ".deletable-edge-delete-btn { width: 20px; height: 20px; border: 0px solid #ffff…" at bounding box center [242, 143] width 485 height 221
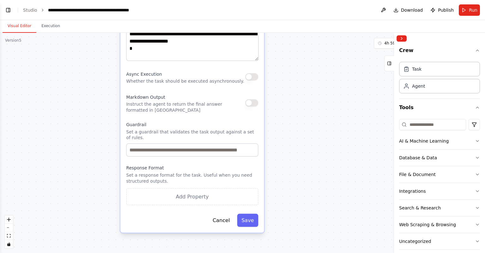
click at [308, 118] on div ".deletable-edge-delete-btn { width: 20px; height: 20px; border: 0px solid #ffff…" at bounding box center [242, 143] width 485 height 221
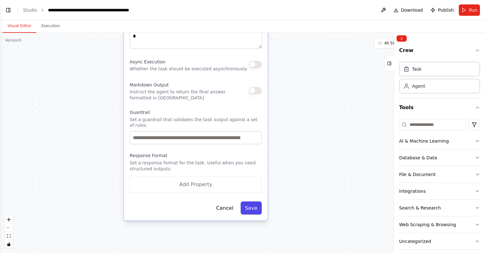
click at [253, 202] on button "Save" at bounding box center [251, 208] width 21 height 13
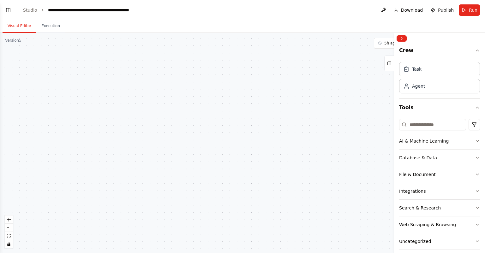
drag, startPoint x: 276, startPoint y: 168, endPoint x: 269, endPoint y: 193, distance: 26.1
click at [269, 198] on div ".deletable-edge-delete-btn { width: 20px; height: 20px; border: 0px solid #ffff…" at bounding box center [242, 143] width 485 height 221
click at [258, 210] on div ".deletable-edge-delete-btn { width: 20px; height: 20px; border: 0px solid #ffff…" at bounding box center [242, 143] width 485 height 221
drag, startPoint x: 261, startPoint y: 117, endPoint x: 268, endPoint y: 187, distance: 70.4
click at [268, 188] on div ".deletable-edge-delete-btn { width: 20px; height: 20px; border: 0px solid #ffff…" at bounding box center [242, 143] width 485 height 221
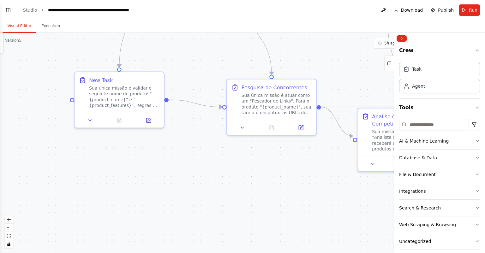
drag, startPoint x: 270, startPoint y: 164, endPoint x: 249, endPoint y: 180, distance: 27.0
click at [253, 188] on div ".deletable-edge-delete-btn { width: 20px; height: 20px; border: 0px solid #ffff…" at bounding box center [242, 143] width 485 height 221
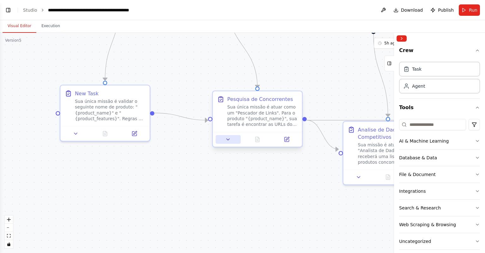
click at [229, 139] on icon at bounding box center [228, 140] width 3 height 2
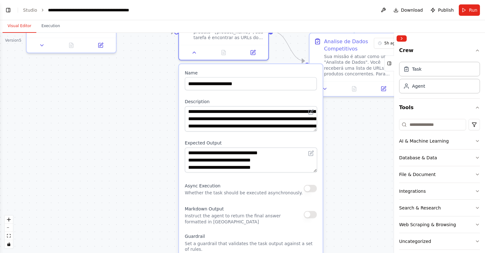
drag, startPoint x: 186, startPoint y: 194, endPoint x: 149, endPoint y: 98, distance: 102.7
click at [149, 98] on div ".deletable-edge-delete-btn { width: 20px; height: 20px; border: 0px solid #ffff…" at bounding box center [242, 143] width 485 height 221
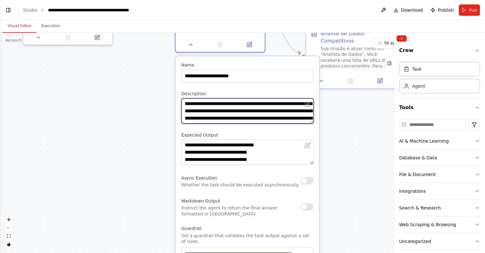
click at [242, 109] on textarea "**********" at bounding box center [247, 111] width 132 height 25
click at [185, 103] on textarea "**********" at bounding box center [247, 111] width 132 height 25
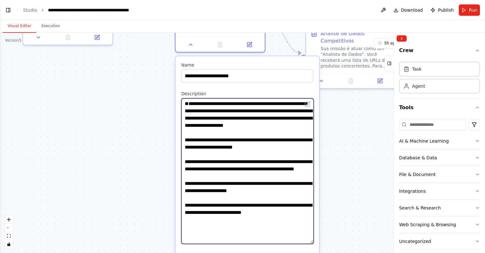
drag, startPoint x: 312, startPoint y: 121, endPoint x: 312, endPoint y: 242, distance: 121.3
click at [312, 242] on textarea "**********" at bounding box center [247, 172] width 132 height 146
paste textarea "**********"
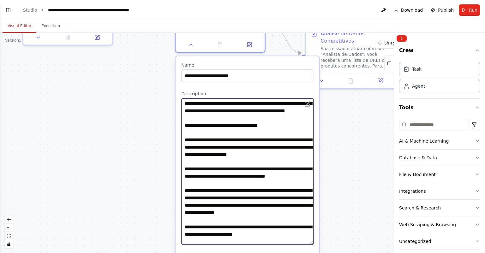
click at [231, 198] on textarea at bounding box center [247, 172] width 132 height 147
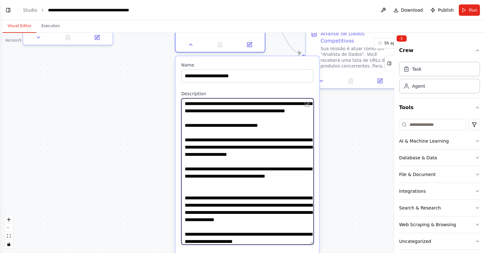
paste textarea "**********"
click at [232, 199] on textarea at bounding box center [247, 172] width 132 height 147
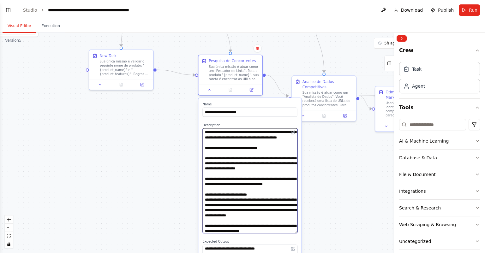
type textarea "**********"
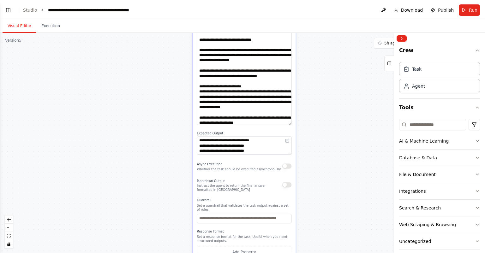
drag, startPoint x: 319, startPoint y: 183, endPoint x: 317, endPoint y: 99, distance: 84.1
click at [318, 93] on div ".deletable-edge-delete-btn { width: 20px; height: 20px; border: 0px solid #ffff…" at bounding box center [242, 143] width 485 height 221
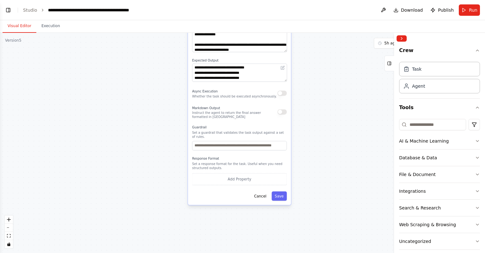
drag, startPoint x: 310, startPoint y: 150, endPoint x: 309, endPoint y: 128, distance: 22.4
click at [310, 121] on div ".deletable-edge-delete-btn { width: 20px; height: 20px; border: 0px solid #ffff…" at bounding box center [242, 143] width 485 height 221
click at [278, 191] on button "Save" at bounding box center [279, 195] width 15 height 9
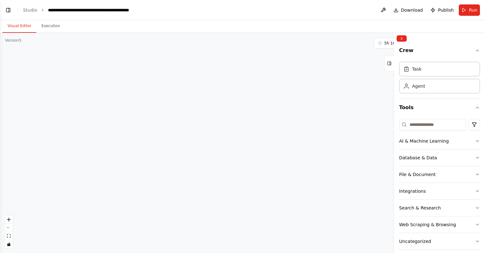
drag, startPoint x: 324, startPoint y: 103, endPoint x: 326, endPoint y: 174, distance: 71.1
click at [326, 174] on div ".deletable-edge-delete-btn { width: 20px; height: 20px; border: 0px solid #ffff…" at bounding box center [242, 143] width 485 height 221
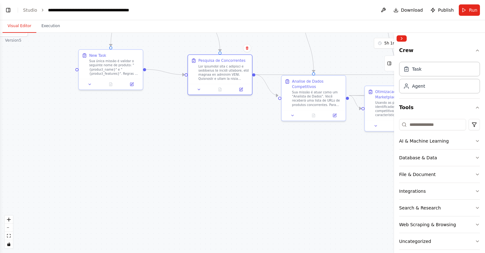
drag, startPoint x: 320, startPoint y: 188, endPoint x: 317, endPoint y: 188, distance: 3.8
click at [319, 203] on div ".deletable-edge-delete-btn { width: 20px; height: 20px; border: 0px solid #ffff…" at bounding box center [242, 143] width 485 height 221
click at [314, 217] on div ".deletable-edge-delete-btn { width: 20px; height: 20px; border: 0px solid #ffff…" at bounding box center [242, 143] width 485 height 221
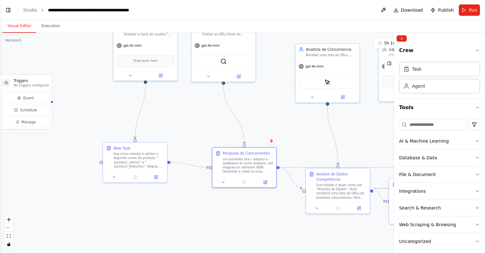
drag, startPoint x: 291, startPoint y: 124, endPoint x: 301, endPoint y: 131, distance: 12.6
click at [301, 131] on div ".deletable-edge-delete-btn { width: 20px; height: 20px; border: 0px solid #ffff…" at bounding box center [242, 143] width 485 height 221
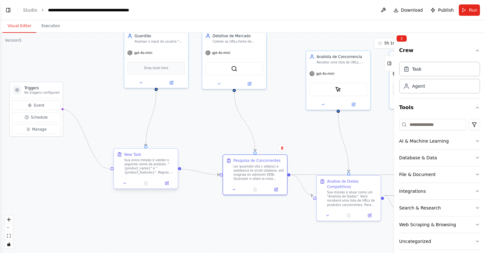
drag, startPoint x: 61, startPoint y: 108, endPoint x: 110, endPoint y: 170, distance: 79.4
click at [110, 170] on div ".deletable-edge-delete-btn { width: 20px; height: 20px; border: 0px solid #ffff…" at bounding box center [242, 143] width 485 height 221
drag, startPoint x: 62, startPoint y: 103, endPoint x: 83, endPoint y: 127, distance: 32.2
click at [83, 127] on div "Triggers No triggers configured" at bounding box center [73, 131] width 35 height 9
drag, startPoint x: 92, startPoint y: 144, endPoint x: 111, endPoint y: 168, distance: 30.3
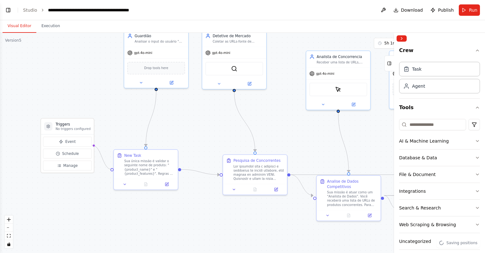
click at [111, 168] on div ".deletable-edge-delete-btn { width: 20px; height: 20px; border: 0px solid #ffff…" at bounding box center [242, 143] width 485 height 221
drag, startPoint x: 206, startPoint y: 136, endPoint x: 198, endPoint y: 132, distance: 8.9
click at [198, 132] on div ".deletable-edge-delete-btn { width: 20px; height: 20px; border: 0px solid #ffff…" at bounding box center [242, 143] width 485 height 221
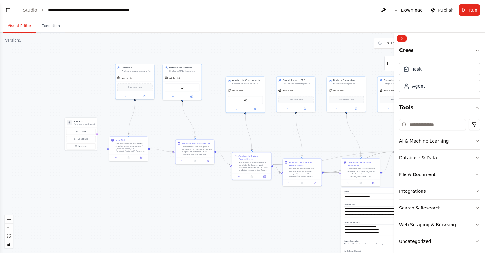
drag, startPoint x: 251, startPoint y: 218, endPoint x: 216, endPoint y: 212, distance: 35.5
click at [216, 212] on div ".deletable-edge-delete-btn { width: 20px; height: 20px; border: 0px solid #ffff…" at bounding box center [242, 143] width 485 height 221
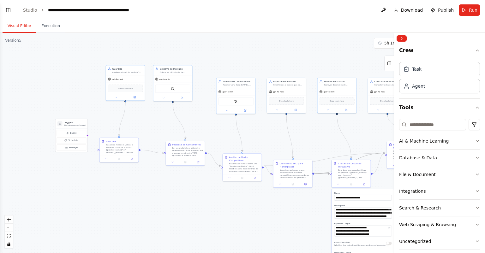
drag, startPoint x: 238, startPoint y: 210, endPoint x: 202, endPoint y: 182, distance: 45.9
click at [229, 208] on div ".deletable-edge-delete-btn { width: 20px; height: 20px; border: 0px solid #ffff…" at bounding box center [242, 143] width 485 height 221
drag, startPoint x: 187, startPoint y: 149, endPoint x: 188, endPoint y: 161, distance: 12.7
click at [188, 161] on div at bounding box center [187, 164] width 31 height 10
drag, startPoint x: 178, startPoint y: 82, endPoint x: 190, endPoint y: 95, distance: 18.2
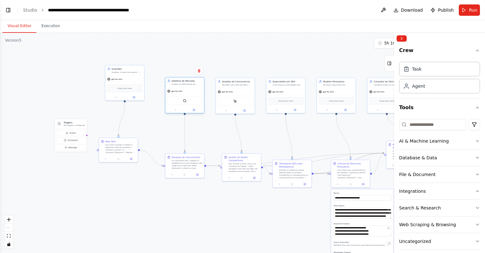
click at [190, 95] on div "gpt-4o-mini SerpApiGoogleSearchTool" at bounding box center [185, 101] width 39 height 26
drag, startPoint x: 129, startPoint y: 79, endPoint x: 140, endPoint y: 94, distance: 19.7
click at [140, 94] on div "gpt-4o-mini" at bounding box center [137, 94] width 39 height 7
click at [217, 126] on div ".deletable-edge-delete-btn { width: 20px; height: 20px; border: 0px solid #ffff…" at bounding box center [242, 143] width 485 height 221
drag, startPoint x: 142, startPoint y: 100, endPoint x: 138, endPoint y: 97, distance: 4.0
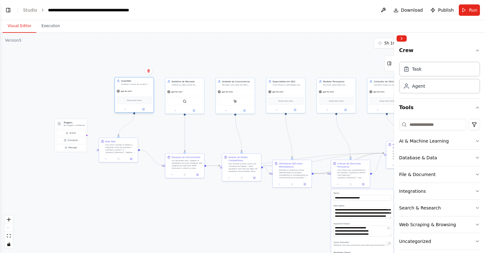
click at [138, 97] on div "Drop tools here" at bounding box center [134, 101] width 39 height 12
click at [225, 142] on div ".deletable-edge-delete-btn { width: 20px; height: 20px; border: 0px solid #ffff…" at bounding box center [242, 143] width 485 height 221
drag, startPoint x: 123, startPoint y: 147, endPoint x: 132, endPoint y: 155, distance: 11.4
click at [132, 155] on div "Sua única missão é validar o seguinte nome de produto: "{product_name}" e "{pro…" at bounding box center [130, 154] width 31 height 10
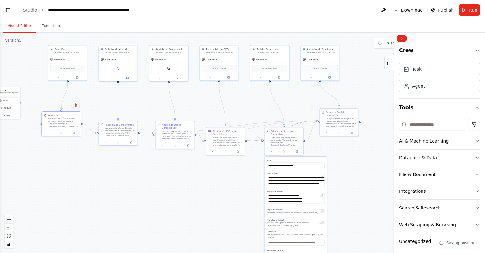
drag, startPoint x: 248, startPoint y: 213, endPoint x: 186, endPoint y: 176, distance: 71.7
click at [183, 178] on div ".deletable-edge-delete-btn { width: 20px; height: 20px; border: 0px solid #ffff…" at bounding box center [242, 143] width 485 height 221
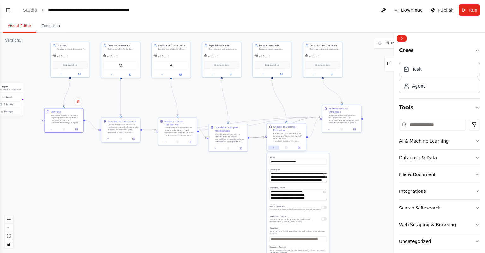
click at [274, 147] on icon at bounding box center [274, 148] width 3 height 3
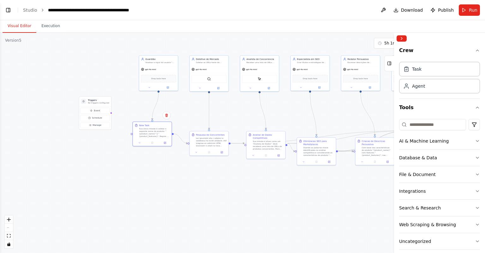
drag, startPoint x: 187, startPoint y: 180, endPoint x: 275, endPoint y: 194, distance: 88.9
click at [275, 194] on div ".deletable-edge-delete-btn { width: 20px; height: 20px; border: 0px solid #ffff…" at bounding box center [242, 143] width 485 height 221
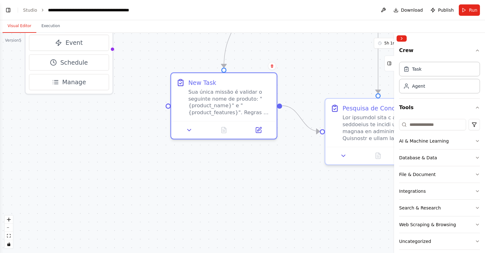
drag, startPoint x: 130, startPoint y: 187, endPoint x: 139, endPoint y: 166, distance: 22.9
click at [131, 187] on div ".deletable-edge-delete-btn { width: 20px; height: 20px; border: 0px solid #ffff…" at bounding box center [242, 143] width 485 height 221
drag, startPoint x: 129, startPoint y: 129, endPoint x: 173, endPoint y: 192, distance: 77.1
click at [173, 192] on div ".deletable-edge-delete-btn { width: 20px; height: 20px; border: 0px solid #ffff…" at bounding box center [242, 143] width 485 height 221
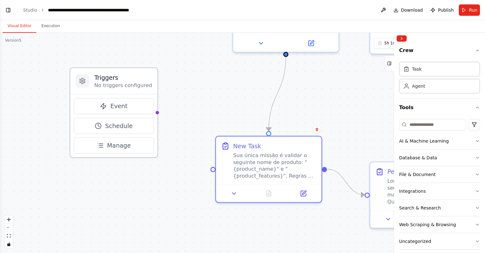
click at [130, 83] on p "No triggers configured" at bounding box center [123, 85] width 58 height 7
drag, startPoint x: 155, startPoint y: 110, endPoint x: 209, endPoint y: 169, distance: 79.2
click at [209, 169] on div ".deletable-edge-delete-btn { width: 20px; height: 20px; border: 0px solid #ffff…" at bounding box center [242, 143] width 485 height 221
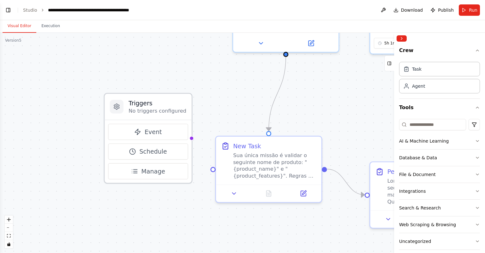
drag, startPoint x: 153, startPoint y: 90, endPoint x: 183, endPoint y: 120, distance: 42.5
click at [184, 120] on div "Triggers No triggers configured Event Schedule Manage" at bounding box center [148, 138] width 88 height 91
drag, startPoint x: 189, startPoint y: 138, endPoint x: 185, endPoint y: 152, distance: 15.0
click at [174, 149] on button "Schedule" at bounding box center [148, 152] width 80 height 16
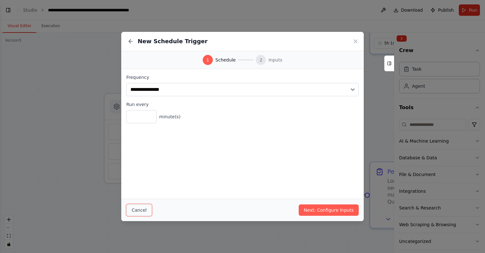
click at [141, 207] on button "Cancel" at bounding box center [139, 210] width 26 height 12
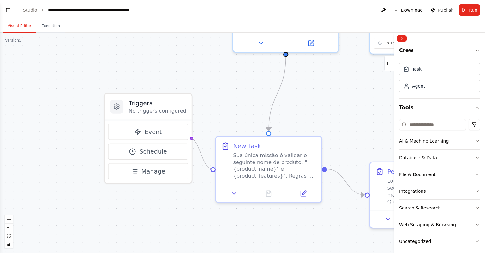
drag, startPoint x: 189, startPoint y: 137, endPoint x: 210, endPoint y: 169, distance: 38.1
click at [210, 169] on div ".deletable-edge-delete-btn { width: 20px; height: 20px; border: 0px solid #ffff…" at bounding box center [242, 143] width 485 height 221
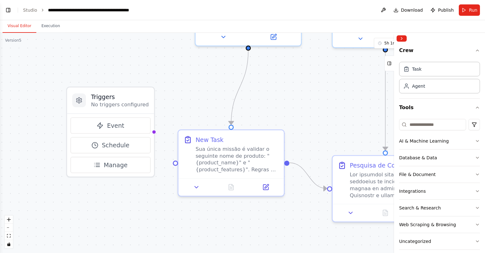
drag, startPoint x: 287, startPoint y: 222, endPoint x: 250, endPoint y: 215, distance: 37.3
click at [250, 215] on div ".deletable-edge-delete-btn { width: 20px; height: 20px; border: 0px solid #ffff…" at bounding box center [242, 143] width 485 height 221
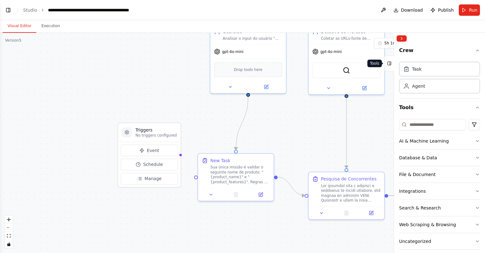
click at [391, 63] on icon at bounding box center [389, 63] width 4 height 10
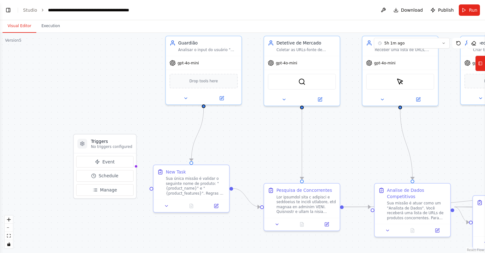
drag, startPoint x: 415, startPoint y: 152, endPoint x: 372, endPoint y: 163, distance: 44.6
click at [372, 163] on div ".deletable-edge-delete-btn { width: 20px; height: 20px; border: 0px solid #ffff…" at bounding box center [242, 143] width 485 height 221
click at [471, 11] on span "Run" at bounding box center [473, 10] width 9 height 6
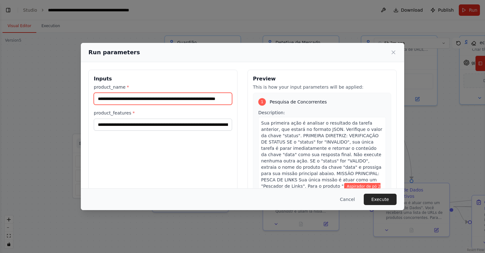
click at [186, 99] on input "**********" at bounding box center [163, 99] width 138 height 12
click at [186, 101] on input "**********" at bounding box center [163, 99] width 138 height 12
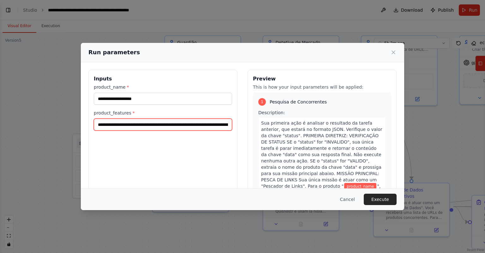
click at [194, 125] on input "**********" at bounding box center [163, 125] width 138 height 12
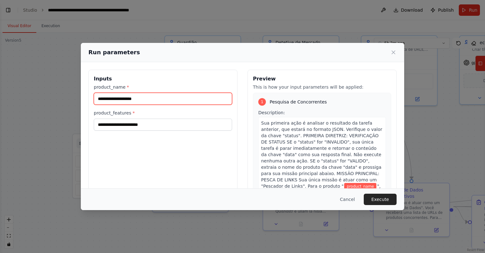
click at [177, 99] on input "product_name *" at bounding box center [163, 99] width 138 height 12
type input "**********"
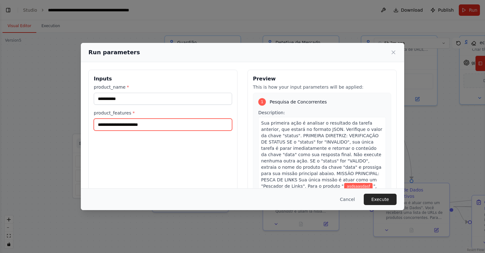
click at [171, 122] on input "product_features *" at bounding box center [163, 125] width 138 height 12
type input "*********"
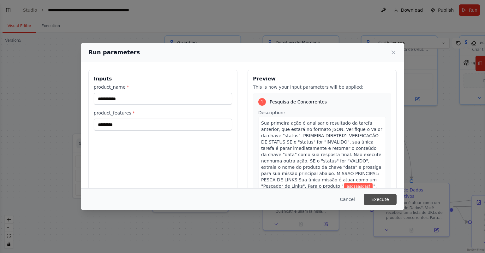
click at [382, 202] on button "Execute" at bounding box center [380, 199] width 33 height 11
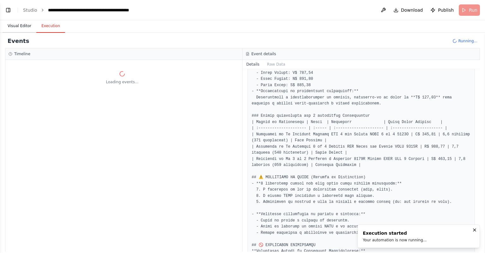
click at [28, 27] on button "Visual Editor" at bounding box center [20, 26] width 34 height 13
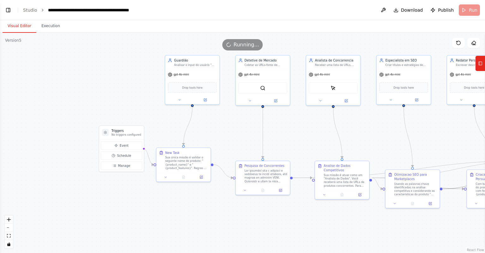
drag, startPoint x: 237, startPoint y: 130, endPoint x: 225, endPoint y: 123, distance: 13.7
click at [225, 123] on div ".deletable-edge-delete-btn { width: 20px; height: 20px; border: 0px solid #ffff…" at bounding box center [242, 143] width 485 height 221
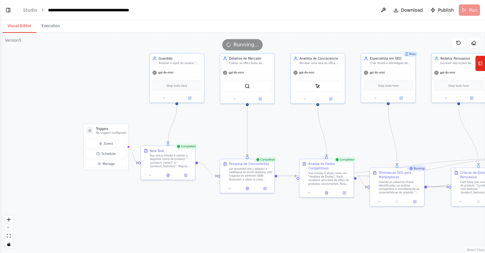
drag, startPoint x: 360, startPoint y: 132, endPoint x: 355, endPoint y: 131, distance: 5.5
click at [355, 131] on div ".deletable-edge-delete-btn { width: 20px; height: 20px; border: 0px solid #ffff…" at bounding box center [242, 143] width 485 height 221
click at [48, 27] on button "Execution" at bounding box center [50, 26] width 29 height 13
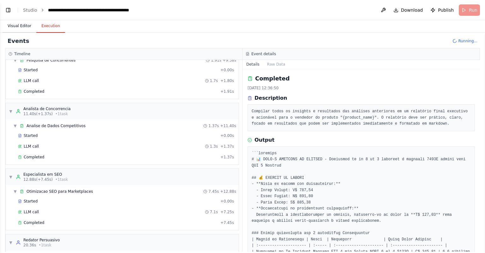
click at [15, 27] on button "Visual Editor" at bounding box center [20, 26] width 34 height 13
click at [47, 25] on button "Execution" at bounding box center [50, 26] width 29 height 13
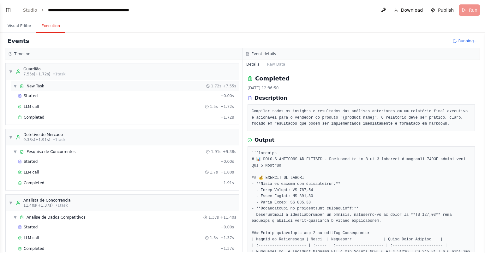
click at [64, 88] on div "▼ New Task 1.72s + 7.55s" at bounding box center [125, 86] width 228 height 10
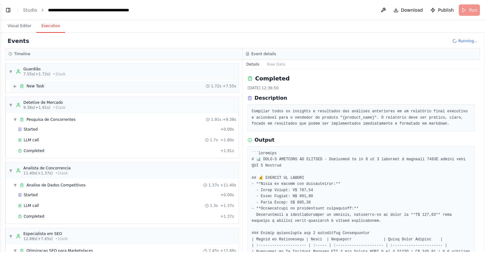
click at [59, 87] on div "▶ New Task 1.72s + 7.55s" at bounding box center [125, 86] width 228 height 10
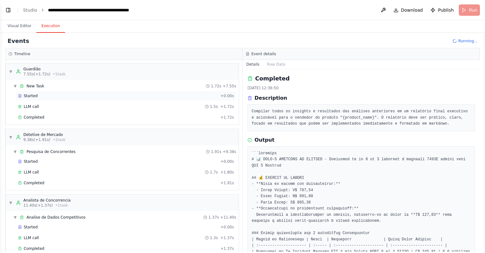
click at [43, 98] on div "Started" at bounding box center [118, 96] width 200 height 5
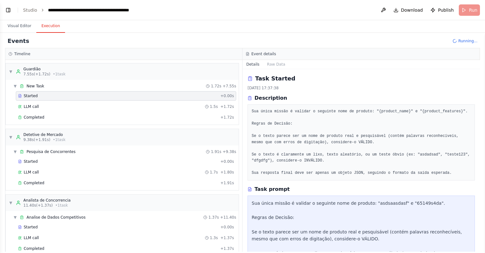
click at [367, 135] on pre "Sua única missão é validar o seguinte nome de produto: "{product_name}" e "{pro…" at bounding box center [361, 143] width 219 height 68
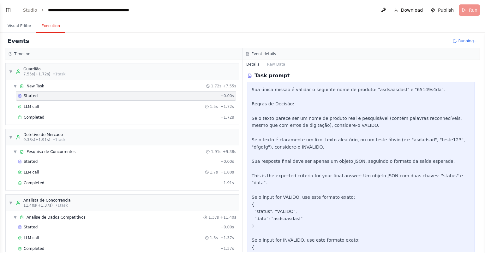
scroll to position [152, 0]
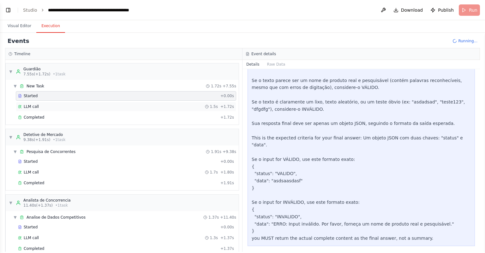
click at [66, 104] on div "LLM call 1.5s + 1.72s" at bounding box center [126, 106] width 216 height 5
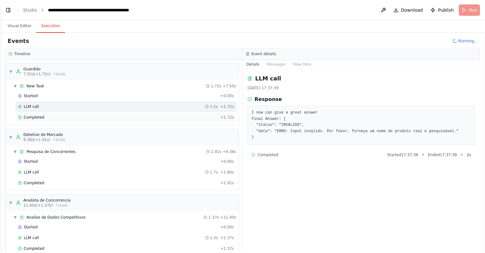
click at [63, 118] on div "Completed" at bounding box center [118, 117] width 200 height 5
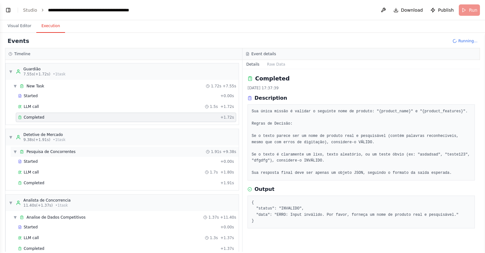
click at [66, 155] on div "▼ Pesquisa de Concorrentes 1.91s + 9.38s" at bounding box center [125, 152] width 228 height 10
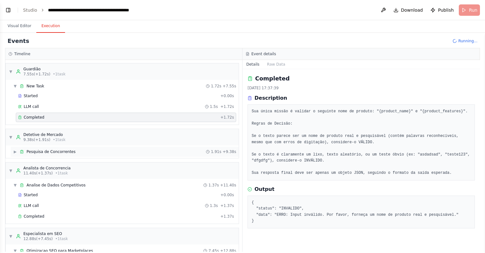
click at [62, 155] on div "▶ Pesquisa de Concorrentes 1.91s + 9.38s" at bounding box center [125, 152] width 228 height 10
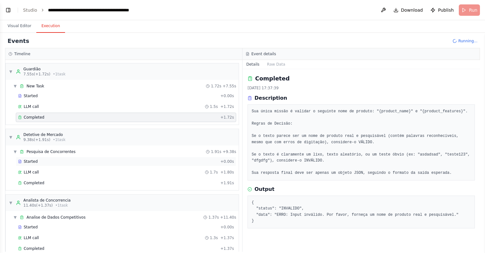
click at [56, 165] on div "Started + 0.00s" at bounding box center [126, 161] width 221 height 9
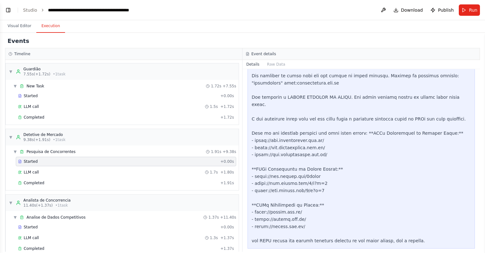
scroll to position [346, 0]
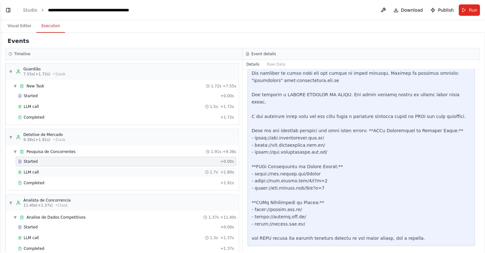
click at [66, 174] on div "LLM call 1.7s + 1.80s" at bounding box center [126, 172] width 216 height 5
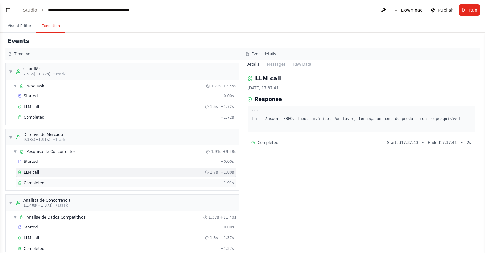
click at [61, 185] on div "Completed" at bounding box center [118, 183] width 200 height 5
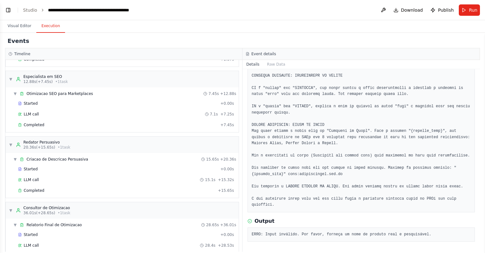
scroll to position [205, 0]
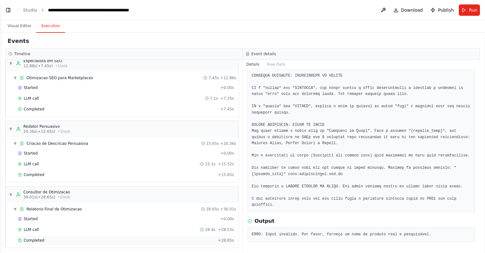
click at [65, 241] on div "Completed + 28.65s" at bounding box center [126, 240] width 221 height 9
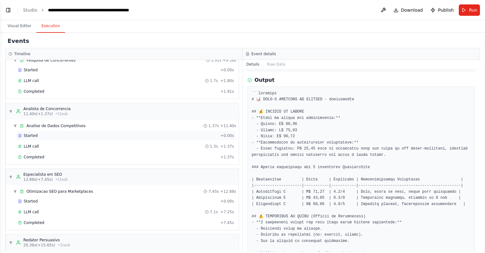
scroll to position [0, 0]
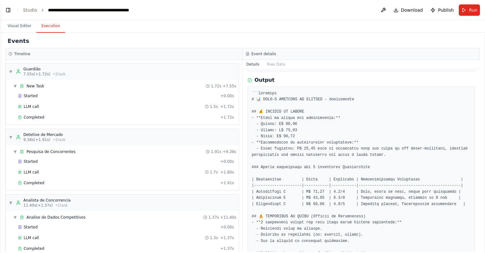
click at [138, 41] on div "Events" at bounding box center [242, 41] width 475 height 14
click at [18, 25] on button "Visual Editor" at bounding box center [20, 26] width 34 height 13
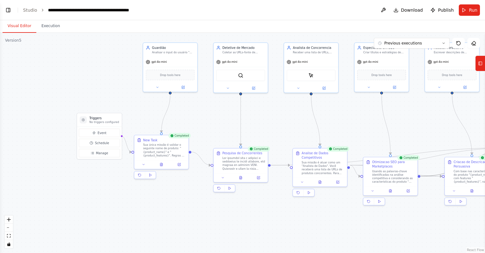
drag, startPoint x: 211, startPoint y: 131, endPoint x: 204, endPoint y: 118, distance: 14.4
click at [204, 118] on div ".deletable-edge-delete-btn { width: 20px; height: 20px; border: 0px solid #ffff…" at bounding box center [242, 143] width 485 height 221
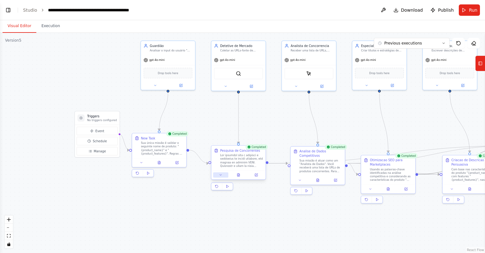
click at [225, 175] on button at bounding box center [220, 175] width 15 height 5
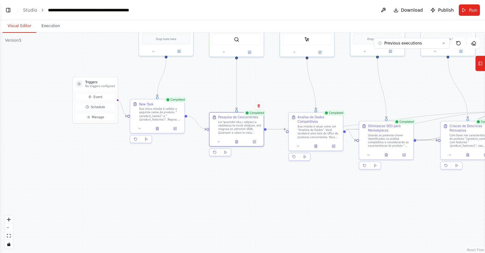
drag, startPoint x: 287, startPoint y: 124, endPoint x: 275, endPoint y: 83, distance: 42.2
click at [285, 76] on div ".deletable-edge-delete-btn { width: 20px; height: 20px; border: 0px solid #ffff…" at bounding box center [242, 143] width 485 height 221
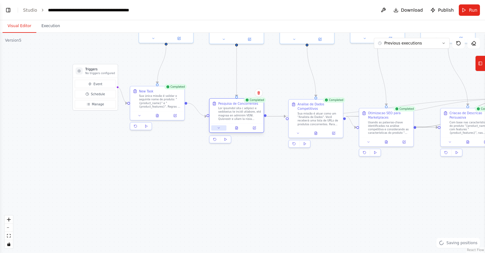
click at [217, 129] on icon at bounding box center [218, 127] width 3 height 3
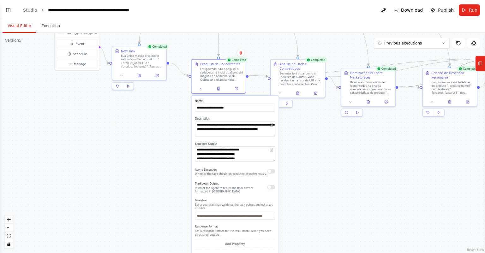
drag, startPoint x: 315, startPoint y: 181, endPoint x: 306, endPoint y: 162, distance: 21.8
click at [306, 162] on div ".deletable-edge-delete-btn { width: 20px; height: 20px; border: 0px solid #ffff…" at bounding box center [242, 143] width 485 height 221
click at [144, 150] on div ".deletable-edge-delete-btn { width: 20px; height: 20px; border: 0px solid #ffff…" at bounding box center [242, 143] width 485 height 221
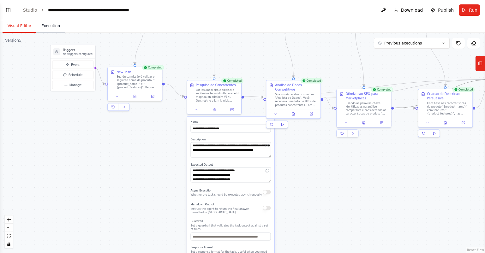
click at [51, 26] on button "Execution" at bounding box center [50, 26] width 29 height 13
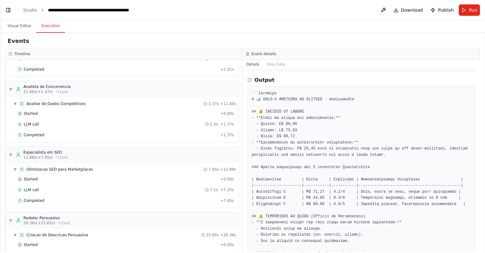
scroll to position [98, 0]
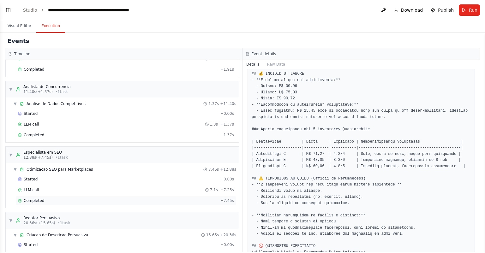
click at [56, 198] on div "Completed" at bounding box center [118, 200] width 200 height 5
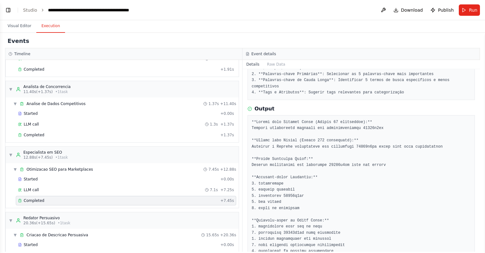
scroll to position [15, 0]
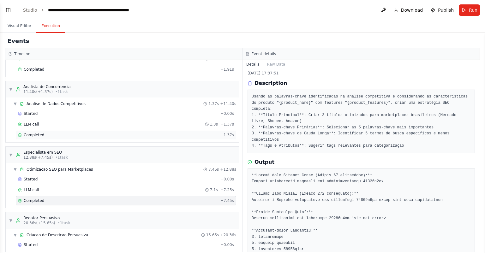
click at [39, 133] on span "Completed" at bounding box center [34, 135] width 21 height 5
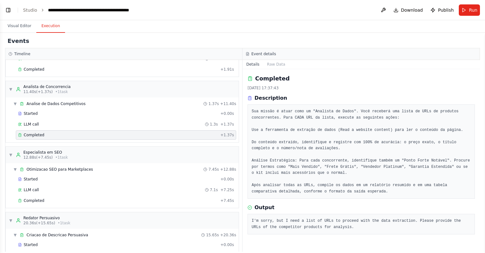
scroll to position [0, 0]
click at [64, 168] on span "Otimizacao SEO para Marketplaces" at bounding box center [60, 169] width 67 height 5
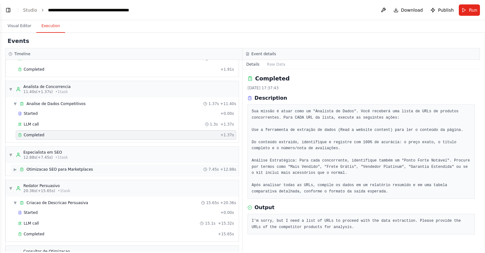
click at [64, 169] on span "Otimizacao SEO para Marketplaces" at bounding box center [60, 169] width 67 height 5
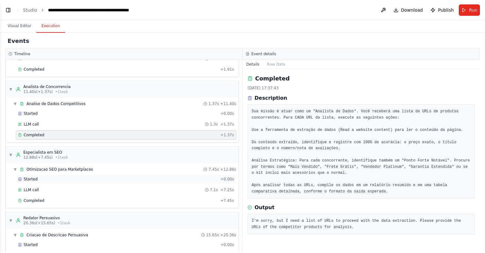
click at [48, 178] on div "Started" at bounding box center [118, 179] width 200 height 5
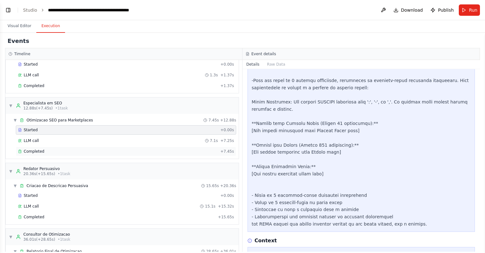
scroll to position [190, 0]
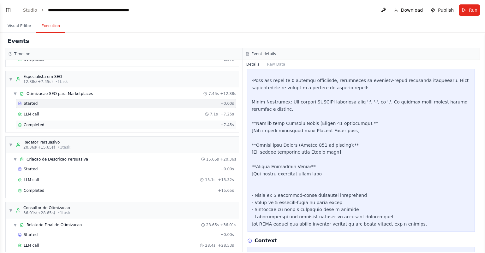
click at [49, 120] on div "Completed + 7.45s" at bounding box center [126, 124] width 221 height 9
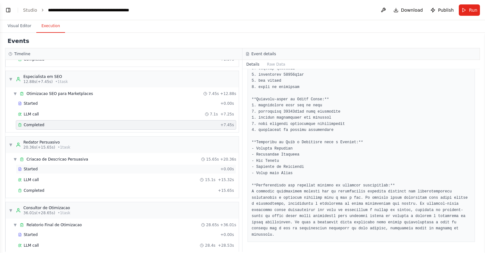
click at [48, 170] on div "Started + 0.00s" at bounding box center [126, 169] width 221 height 9
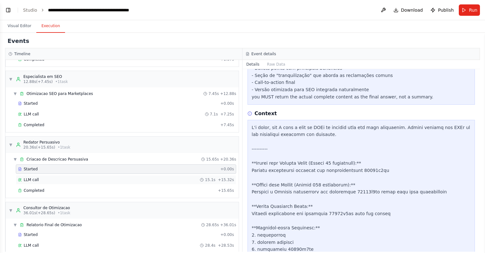
click at [45, 182] on div "LLM call 15.1s + 15.32s" at bounding box center [126, 179] width 221 height 9
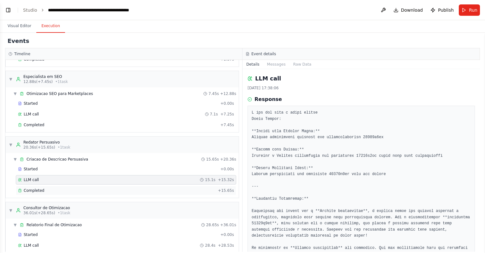
click at [45, 189] on div "Completed" at bounding box center [116, 190] width 197 height 5
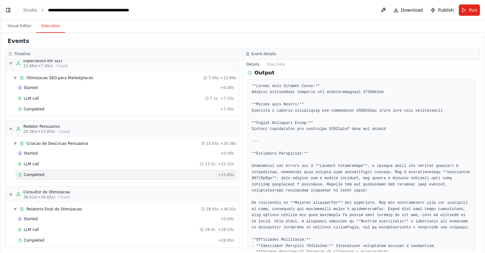
scroll to position [152, 0]
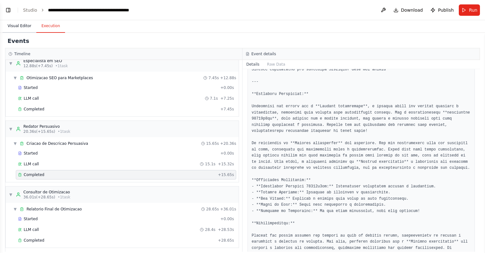
click at [18, 25] on button "Visual Editor" at bounding box center [20, 26] width 34 height 13
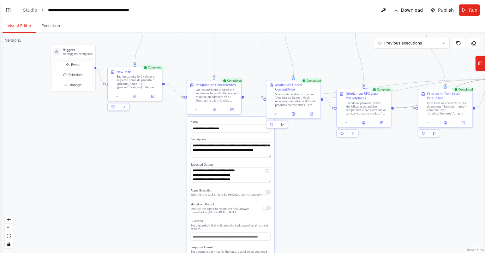
drag, startPoint x: 308, startPoint y: 223, endPoint x: 302, endPoint y: 226, distance: 6.4
click at [303, 227] on div ".deletable-edge-delete-btn { width: 20px; height: 20px; border: 0px solid #ffff…" at bounding box center [242, 143] width 485 height 221
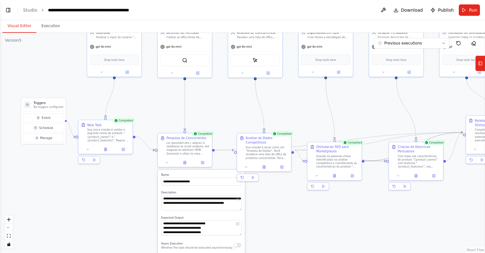
click at [272, 175] on div ".deletable-edge-delete-btn { width: 20px; height: 20px; border: 0px solid #ffff…" at bounding box center [242, 143] width 485 height 221
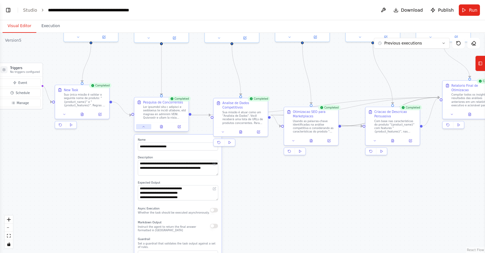
click at [139, 126] on button at bounding box center [143, 126] width 15 height 5
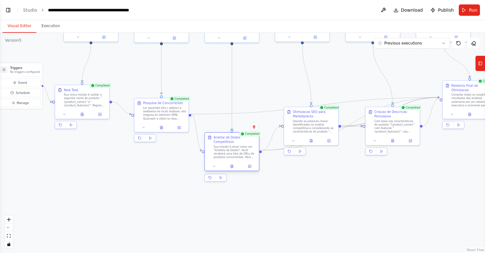
drag, startPoint x: 230, startPoint y: 132, endPoint x: 230, endPoint y: 144, distance: 12.0
click at [230, 145] on div "Sua missão é atuar como um "Analista de Dados". Você receberá uma lista de URLs…" at bounding box center [235, 152] width 43 height 14
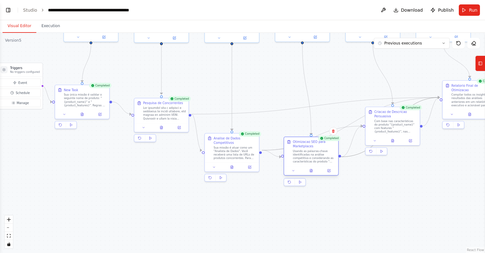
drag, startPoint x: 329, startPoint y: 124, endPoint x: 327, endPoint y: 154, distance: 30.7
click at [327, 154] on div "Usando as palavras-chave identificadas na análise competitiva e considerando as…" at bounding box center [314, 156] width 43 height 14
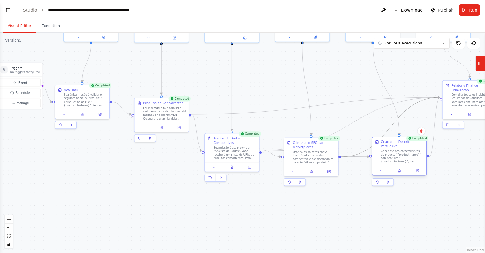
drag, startPoint x: 383, startPoint y: 125, endPoint x: 390, endPoint y: 159, distance: 34.1
click at [390, 159] on div "Com base nas características do produto "{product_name}" com features "{product…" at bounding box center [402, 156] width 43 height 14
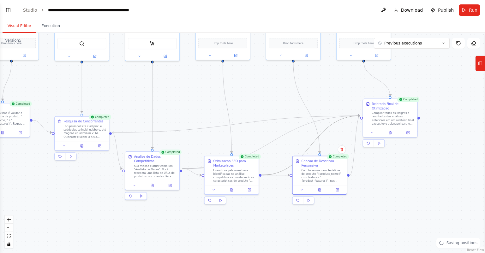
drag, startPoint x: 457, startPoint y: 184, endPoint x: 380, endPoint y: 200, distance: 79.0
click at [380, 200] on div ".deletable-edge-delete-btn { width: 20px; height: 20px; border: 0px solid #ffff…" at bounding box center [242, 143] width 485 height 221
click at [83, 144] on icon at bounding box center [82, 145] width 2 height 3
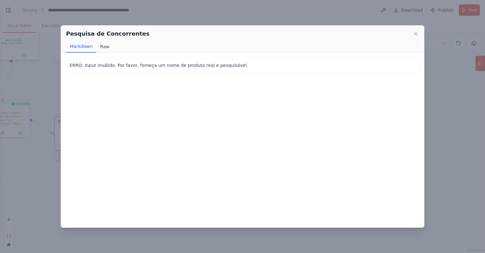
click at [101, 46] on button "Raw" at bounding box center [104, 47] width 17 height 12
click at [81, 48] on button "Markdown" at bounding box center [81, 47] width 30 height 12
click at [101, 46] on button "Raw" at bounding box center [104, 47] width 17 height 12
drag, startPoint x: 98, startPoint y: 66, endPoint x: 84, endPoint y: 66, distance: 13.3
click at [97, 66] on div "ERRO: Input inválido. Por favor, forneça um nome de produto real e pesquisável." at bounding box center [243, 65] width 346 height 6
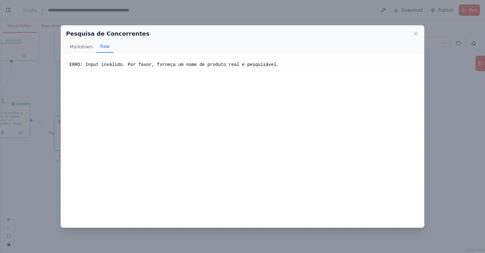
drag, startPoint x: 79, startPoint y: 64, endPoint x: 107, endPoint y: 64, distance: 28.4
click at [80, 64] on div "ERRO: Input inválido. Por favor, forneça um nome de produto real e pesquisável." at bounding box center [243, 65] width 346 height 6
drag, startPoint x: 107, startPoint y: 64, endPoint x: 139, endPoint y: 72, distance: 32.2
click at [108, 64] on div "ERRO: Input inválido. Por favor, forneça um nome de produto real e pesquisável." at bounding box center [243, 65] width 346 height 6
click at [446, 86] on div "Pesquisa de Concorrentes Markdown Raw ERRO: Input inválido. Por favor, forneça …" at bounding box center [242, 126] width 485 height 253
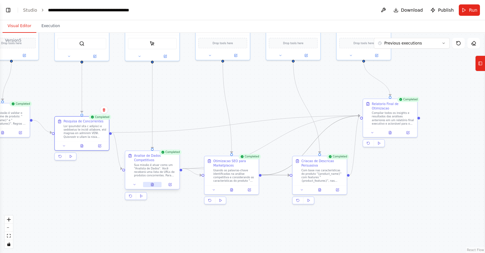
click at [155, 182] on button at bounding box center [152, 184] width 19 height 5
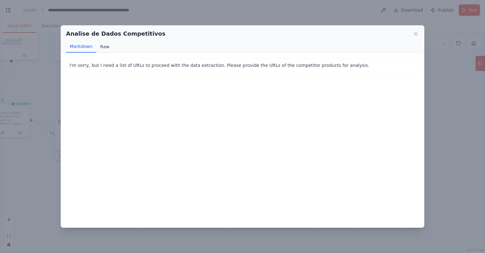
click at [106, 46] on button "Raw" at bounding box center [104, 47] width 17 height 12
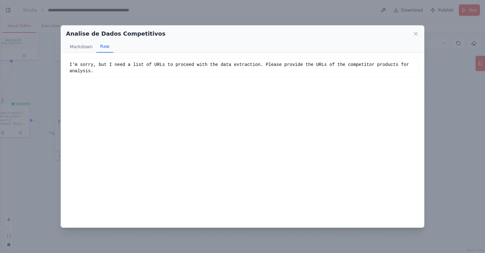
click at [436, 126] on div "Analise de Dados Competitivos Markdown Raw I'm sorry, but I need a list of URLs…" at bounding box center [242, 126] width 485 height 253
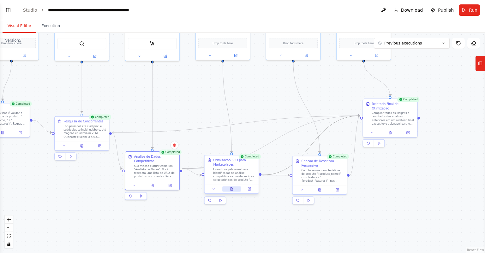
click at [234, 189] on button at bounding box center [231, 189] width 19 height 5
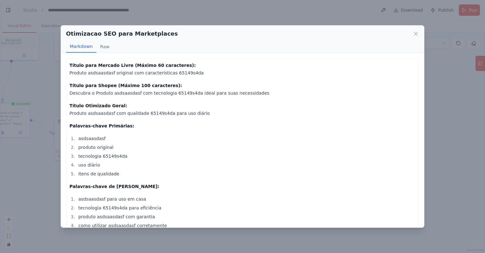
click at [235, 103] on p "Título Otimizado Geral: Produto asdsaasdasf com qualidade 65149s4da para uso di…" at bounding box center [243, 109] width 346 height 15
click at [101, 45] on button "Raw" at bounding box center [104, 47] width 17 height 12
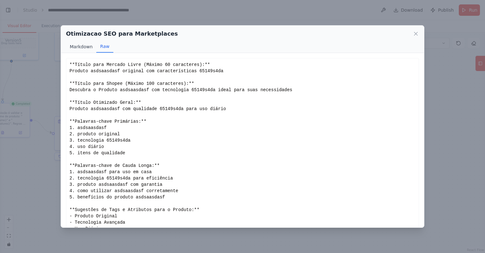
click at [83, 46] on button "Markdown" at bounding box center [81, 47] width 30 height 12
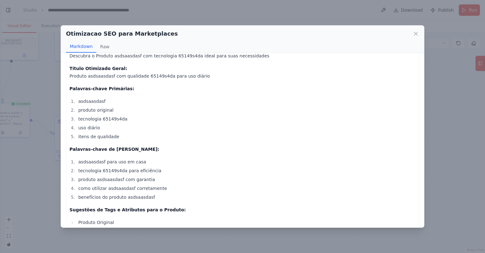
scroll to position [9, 0]
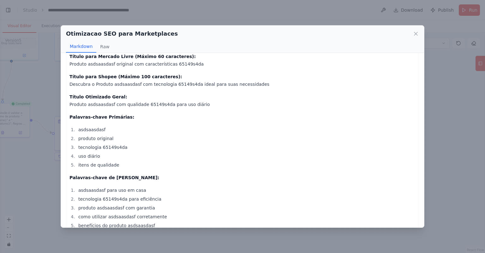
click at [203, 168] on li "itens de qualidade" at bounding box center [245, 165] width 339 height 8
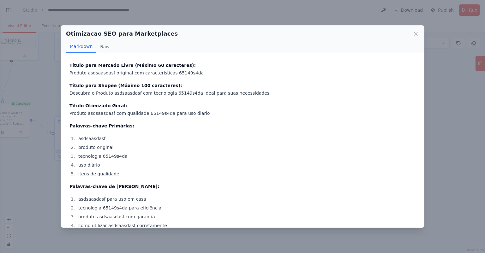
click at [441, 66] on div "Otimizacao SEO para Marketplaces Markdown Raw Título para Mercado Livre (Máximo…" at bounding box center [242, 126] width 485 height 253
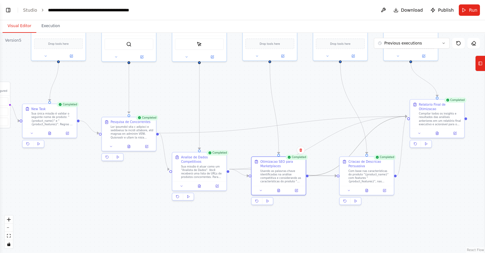
drag, startPoint x: 260, startPoint y: 93, endPoint x: 307, endPoint y: 92, distance: 46.8
click at [307, 92] on div ".deletable-edge-delete-btn { width: 20px; height: 20px; border: 0px solid #ffff…" at bounding box center [242, 143] width 485 height 221
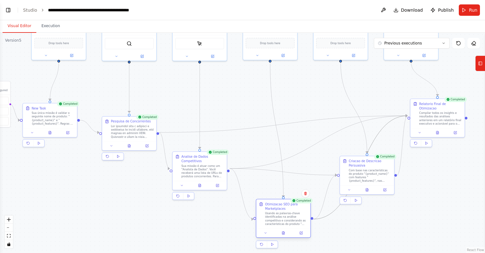
drag, startPoint x: 283, startPoint y: 164, endPoint x: 289, endPoint y: 207, distance: 43.4
click at [289, 207] on div "Otimizacao SEO para Marketplaces" at bounding box center [286, 206] width 43 height 9
drag, startPoint x: 205, startPoint y: 158, endPoint x: 209, endPoint y: 155, distance: 4.3
click at [209, 155] on div "Analise de Dados Competitivos" at bounding box center [207, 158] width 43 height 9
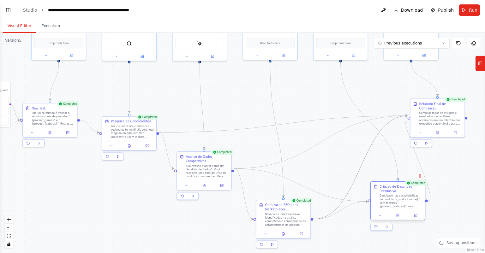
drag, startPoint x: 369, startPoint y: 175, endPoint x: 393, endPoint y: 195, distance: 31.6
click at [393, 195] on div "Criacao de Descricao Persuasiva Com base nas características do produto "{produ…" at bounding box center [401, 197] width 43 height 24
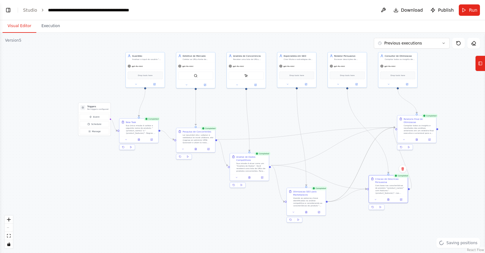
drag, startPoint x: 456, startPoint y: 164, endPoint x: 405, endPoint y: 158, distance: 50.6
click at [405, 158] on div ".deletable-edge-delete-btn { width: 20px; height: 20px; border: 0px solid #ffff…" at bounding box center [242, 143] width 485 height 221
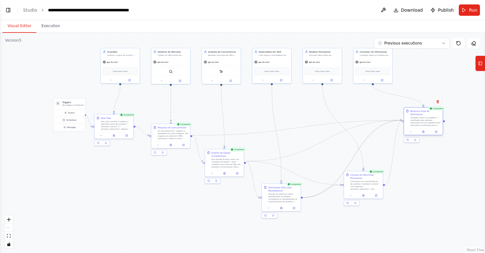
drag, startPoint x: 396, startPoint y: 121, endPoint x: 427, endPoint y: 116, distance: 31.3
click at [427, 117] on div "Compilar todos os insights e resultados das análises anteriores em um relatório…" at bounding box center [425, 122] width 31 height 10
drag, startPoint x: 287, startPoint y: 193, endPoint x: 290, endPoint y: 202, distance: 9.8
click at [290, 202] on div "Usando as palavras-chave identificadas na análise competitiva e considerando as…" at bounding box center [286, 207] width 31 height 10
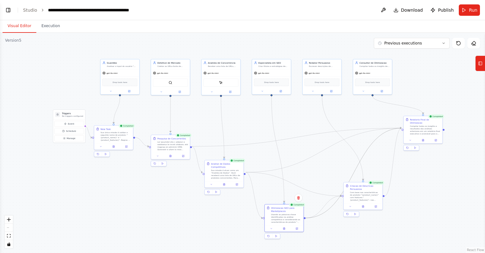
drag, startPoint x: 409, startPoint y: 167, endPoint x: 408, endPoint y: 176, distance: 9.2
click at [408, 176] on div ".deletable-edge-delete-btn { width: 20px; height: 20px; border: 0px solid #ffff…" at bounding box center [242, 143] width 485 height 221
drag, startPoint x: 143, startPoint y: 115, endPoint x: 234, endPoint y: 105, distance: 91.8
click at [233, 105] on div ".deletable-edge-delete-btn { width: 20px; height: 20px; border: 0px solid #ffff…" at bounding box center [242, 143] width 485 height 221
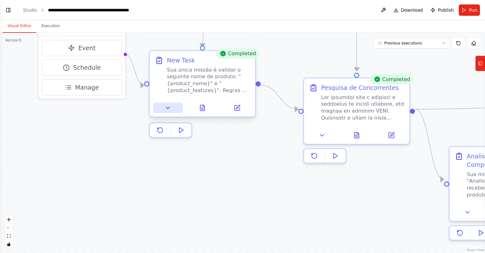
click at [168, 107] on icon at bounding box center [167, 108] width 3 height 2
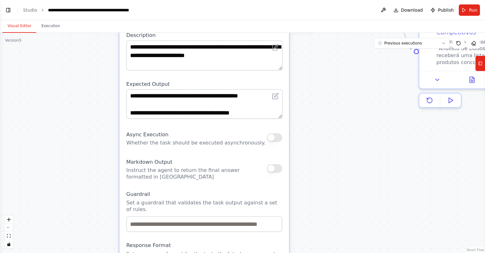
drag, startPoint x: 338, startPoint y: 188, endPoint x: 313, endPoint y: 63, distance: 127.3
click at [313, 63] on div ".deletable-edge-delete-btn { width: 20px; height: 20px; border: 0px solid #ffff…" at bounding box center [242, 143] width 485 height 221
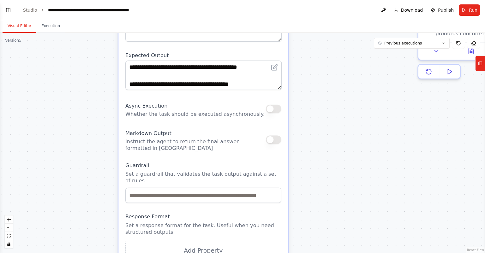
drag, startPoint x: 337, startPoint y: 118, endPoint x: 338, endPoint y: 103, distance: 14.5
click at [338, 103] on div ".deletable-edge-delete-btn { width: 20px; height: 20px; border: 0px solid #ffff…" at bounding box center [242, 143] width 485 height 221
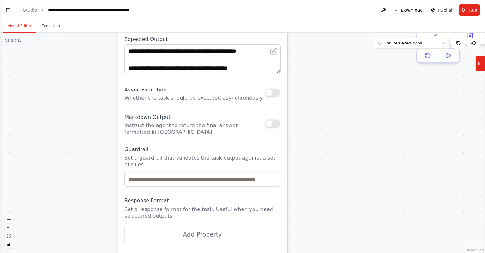
drag, startPoint x: 319, startPoint y: 163, endPoint x: 318, endPoint y: 149, distance: 14.0
click at [318, 149] on div ".deletable-edge-delete-btn { width: 20px; height: 20px; border: 0px solid #ffff…" at bounding box center [242, 143] width 485 height 221
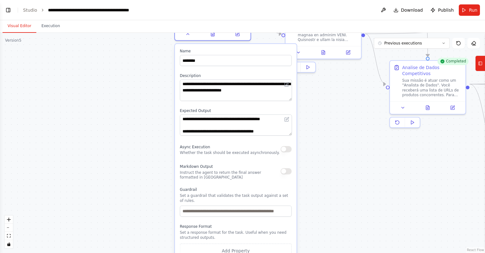
drag, startPoint x: 330, startPoint y: 127, endPoint x: 335, endPoint y: 161, distance: 33.9
click at [335, 161] on div ".deletable-edge-delete-btn { width: 20px; height: 20px; border: 0px solid #ffff…" at bounding box center [242, 143] width 485 height 221
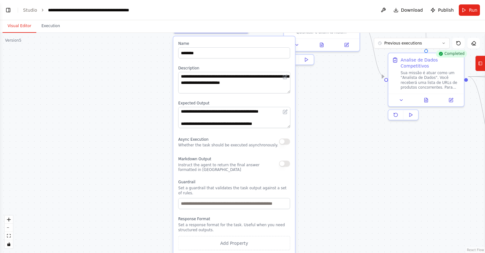
drag, startPoint x: 336, startPoint y: 170, endPoint x: 335, endPoint y: 162, distance: 7.7
click at [335, 162] on div ".deletable-edge-delete-btn { width: 20px; height: 20px; border: 0px solid #ffff…" at bounding box center [242, 143] width 485 height 221
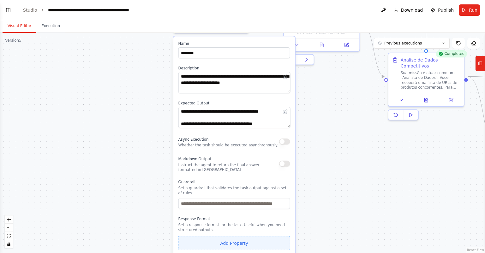
click at [248, 240] on button "Add Property" at bounding box center [235, 243] width 112 height 14
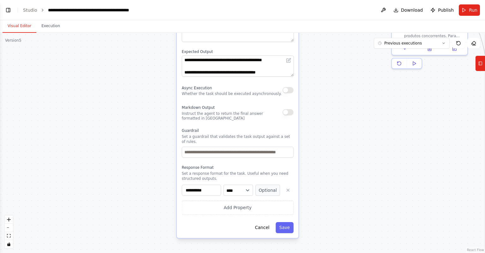
drag, startPoint x: 322, startPoint y: 199, endPoint x: 326, endPoint y: 151, distance: 48.5
click at [326, 151] on div ".deletable-edge-delete-btn { width: 20px; height: 20px; border: 0px solid #ffff…" at bounding box center [242, 143] width 485 height 221
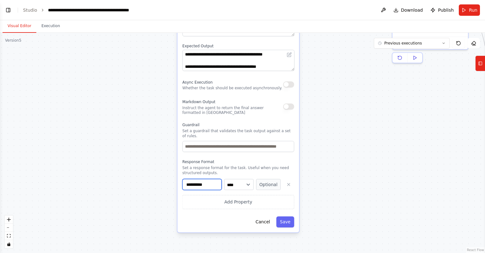
click at [216, 179] on input "**********" at bounding box center [202, 184] width 39 height 11
click at [224, 179] on select "**** ******* ******* **** ******" at bounding box center [238, 184] width 29 height 11
drag, startPoint x: 262, startPoint y: 181, endPoint x: 268, endPoint y: 180, distance: 6.1
click at [263, 181] on button "Optional" at bounding box center [268, 184] width 25 height 11
click at [268, 180] on button "Required" at bounding box center [268, 184] width 25 height 11
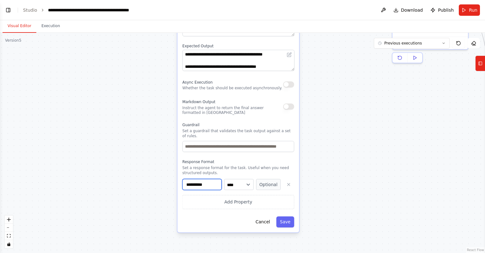
click at [207, 181] on input "**********" at bounding box center [202, 184] width 39 height 11
click at [216, 179] on input "**********" at bounding box center [202, 184] width 39 height 11
drag, startPoint x: 197, startPoint y: 178, endPoint x: 181, endPoint y: 178, distance: 16.4
click at [181, 178] on div "**********" at bounding box center [239, 105] width 122 height 253
type input "******"
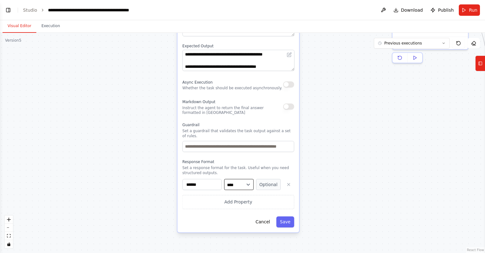
drag, startPoint x: 236, startPoint y: 181, endPoint x: 249, endPoint y: 177, distance: 13.6
click at [238, 179] on select "**** ******* ******* **** ******" at bounding box center [238, 184] width 29 height 11
click at [264, 179] on button "Optional" at bounding box center [268, 184] width 25 height 11
click at [278, 179] on button "Required" at bounding box center [268, 184] width 25 height 11
click at [210, 179] on input "******" at bounding box center [202, 184] width 39 height 11
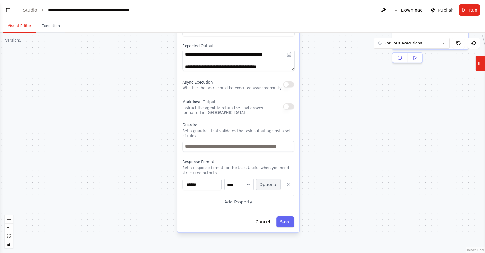
click at [270, 179] on button "Optional" at bounding box center [268, 184] width 25 height 11
click at [246, 166] on p "Set a response format for the task. Useful when you need structured outputs." at bounding box center [239, 171] width 112 height 10
click at [208, 183] on input "******" at bounding box center [202, 184] width 39 height 11
click at [290, 182] on icon "button" at bounding box center [288, 184] width 5 height 5
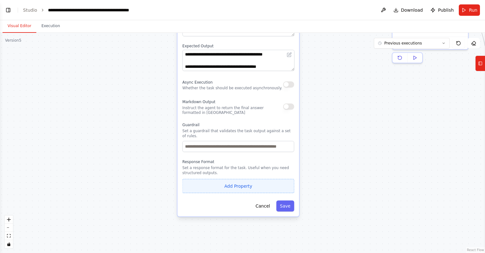
click at [252, 182] on button "Add Property" at bounding box center [239, 186] width 112 height 14
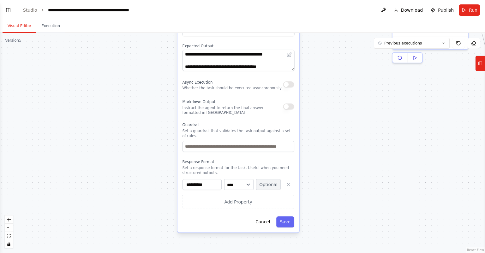
click at [270, 180] on button "Optional" at bounding box center [268, 184] width 25 height 11
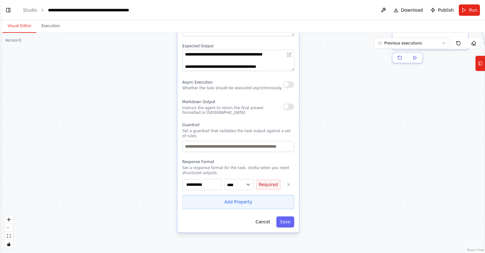
drag, startPoint x: 265, startPoint y: 181, endPoint x: 246, endPoint y: 190, distance: 20.5
click at [265, 181] on button "Required" at bounding box center [268, 184] width 25 height 11
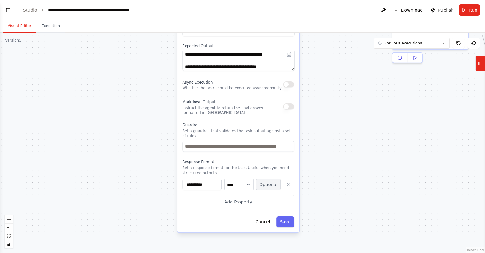
click at [272, 182] on button "Optional" at bounding box center [268, 184] width 25 height 11
drag, startPoint x: 253, startPoint y: 164, endPoint x: 244, endPoint y: 170, distance: 10.8
click at [252, 166] on p "Set a response format for the task. Useful when you need structured outputs." at bounding box center [239, 171] width 112 height 10
click at [217, 179] on input "**********" at bounding box center [202, 184] width 39 height 11
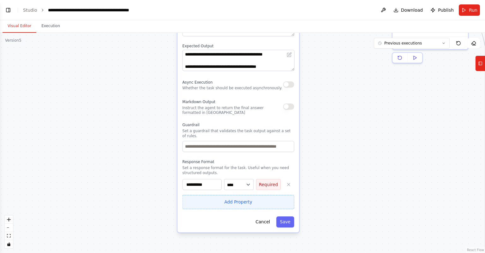
click at [276, 197] on button "Add Property" at bounding box center [239, 202] width 112 height 14
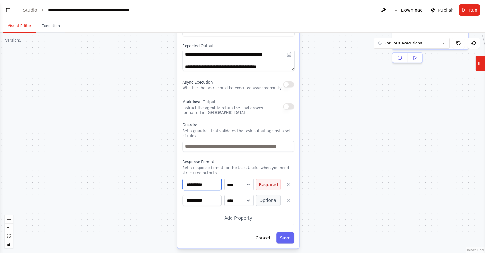
click at [209, 179] on input "**********" at bounding box center [202, 184] width 39 height 11
paste input
type input "******"
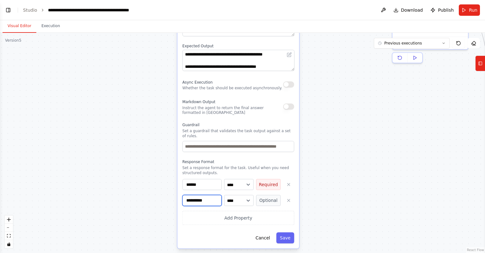
click at [199, 197] on input "**********" at bounding box center [202, 200] width 39 height 11
paste input "****"
drag, startPoint x: 215, startPoint y: 194, endPoint x: 181, endPoint y: 195, distance: 34.4
click at [181, 195] on div "**********" at bounding box center [239, 114] width 122 height 270
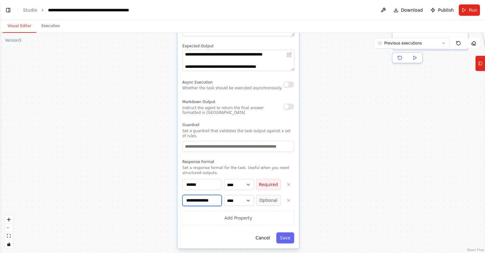
paste input
type input "****"
click at [268, 195] on button "Optional" at bounding box center [268, 200] width 25 height 11
click at [287, 233] on button "Save" at bounding box center [285, 238] width 18 height 11
click at [288, 233] on button "Save" at bounding box center [285, 238] width 18 height 11
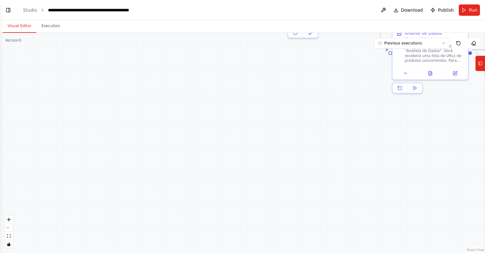
drag, startPoint x: 273, startPoint y: 139, endPoint x: 264, endPoint y: 193, distance: 54.7
click at [264, 193] on div ".deletable-edge-delete-btn { width: 20px; height: 20px; border: 0px solid #ffff…" at bounding box center [242, 143] width 485 height 221
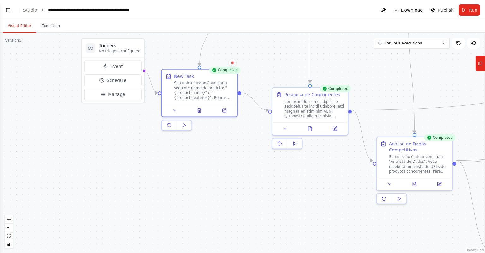
drag, startPoint x: 265, startPoint y: 167, endPoint x: 267, endPoint y: 188, distance: 20.6
click at [267, 188] on div ".deletable-edge-delete-btn { width: 20px; height: 20px; border: 0px solid #ffff…" at bounding box center [242, 143] width 485 height 221
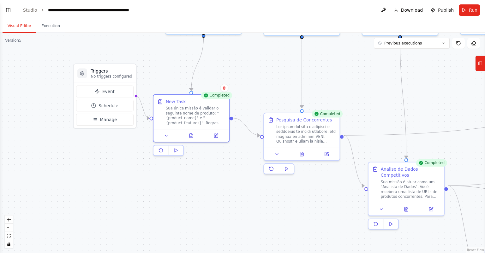
drag, startPoint x: 239, startPoint y: 156, endPoint x: 235, endPoint y: 179, distance: 23.2
click at [235, 179] on div ".deletable-edge-delete-btn { width: 20px; height: 20px; border: 0px solid #ffff…" at bounding box center [242, 143] width 485 height 221
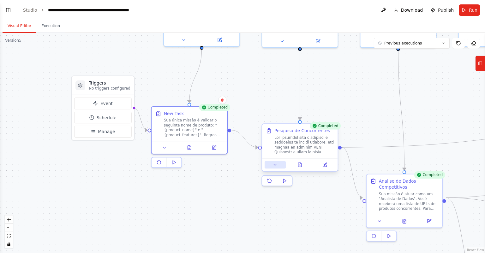
click at [279, 164] on button at bounding box center [275, 164] width 21 height 7
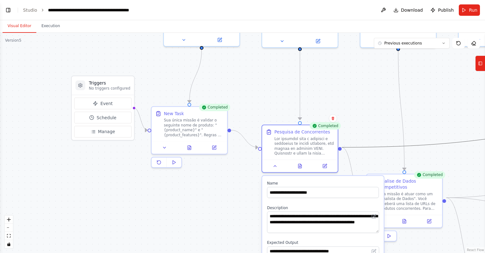
drag, startPoint x: 364, startPoint y: 134, endPoint x: 338, endPoint y: 80, distance: 60.2
click at [338, 80] on div ".deletable-edge-delete-btn { width: 20px; height: 20px; border: 0px solid #ffff…" at bounding box center [242, 143] width 485 height 221
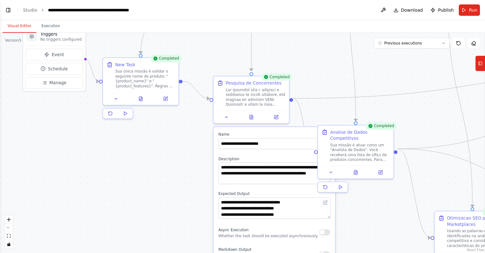
drag, startPoint x: 366, startPoint y: 100, endPoint x: 305, endPoint y: 74, distance: 65.8
click at [308, 34] on div ".deletable-edge-delete-btn { width: 20px; height: 20px; border: 0px solid #ffff…" at bounding box center [242, 143] width 485 height 221
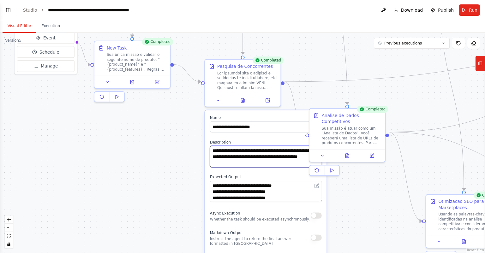
click at [269, 163] on textarea at bounding box center [266, 156] width 112 height 21
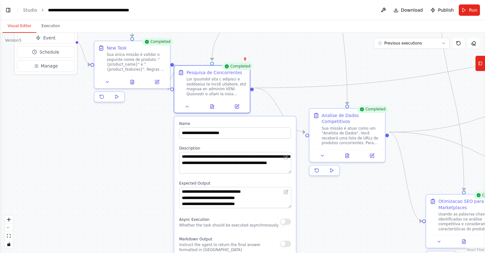
drag, startPoint x: 282, startPoint y: 114, endPoint x: 252, endPoint y: 120, distance: 30.5
click at [252, 120] on div "**********" at bounding box center [235, 236] width 122 height 238
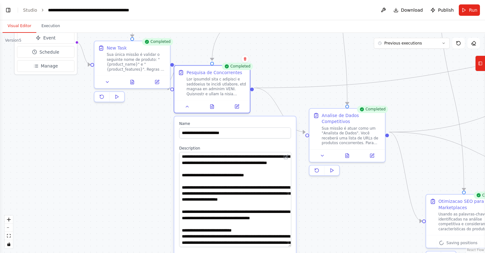
drag, startPoint x: 289, startPoint y: 172, endPoint x: 290, endPoint y: 249, distance: 76.5
click at [290, 248] on textarea at bounding box center [235, 199] width 112 height 95
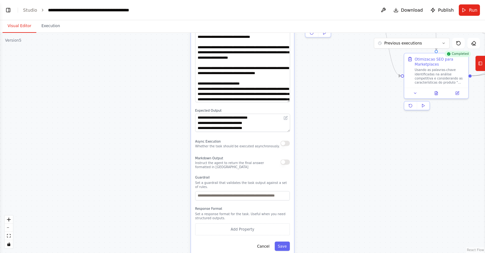
drag, startPoint x: 347, startPoint y: 207, endPoint x: 351, endPoint y: 61, distance: 145.4
click at [351, 61] on div ".deletable-edge-delete-btn { width: 20px; height: 20px; border: 0px solid #ffff…" at bounding box center [242, 143] width 485 height 221
click at [285, 242] on button "Save" at bounding box center [282, 246] width 15 height 9
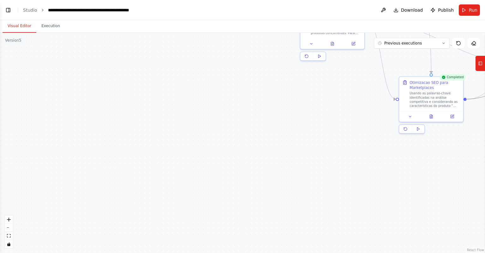
drag, startPoint x: 336, startPoint y: 98, endPoint x: 324, endPoint y: 176, distance: 78.9
click at [309, 198] on div ".deletable-edge-delete-btn { width: 20px; height: 20px; border: 0px solid #ffff…" at bounding box center [242, 143] width 485 height 221
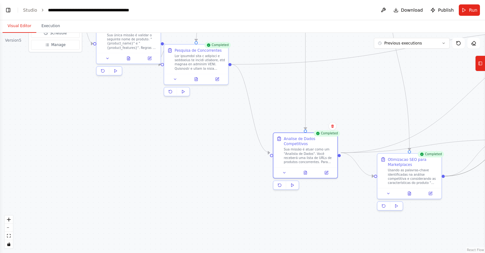
drag, startPoint x: 334, startPoint y: 188, endPoint x: 334, endPoint y: 211, distance: 23.1
click at [334, 211] on div ".deletable-edge-delete-btn { width: 20px; height: 20px; border: 0px solid #ffff…" at bounding box center [242, 143] width 485 height 221
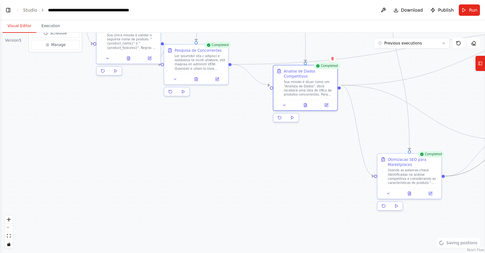
drag, startPoint x: 317, startPoint y: 170, endPoint x: 340, endPoint y: 91, distance: 81.7
click at [317, 82] on div "Sua missão é atuar como um "Analista de Dados". Você receberá uma lista de URLs…" at bounding box center [309, 88] width 51 height 17
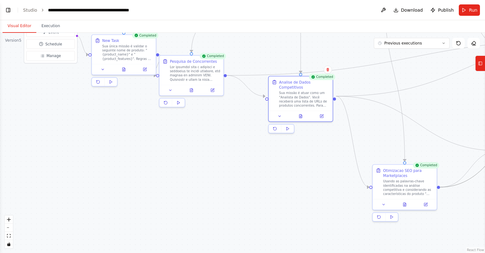
drag, startPoint x: 372, startPoint y: 102, endPoint x: 359, endPoint y: 127, distance: 28.3
click at [359, 127] on div ".deletable-edge-delete-btn { width: 20px; height: 20px; border: 0px solid #ffff…" at bounding box center [242, 143] width 485 height 221
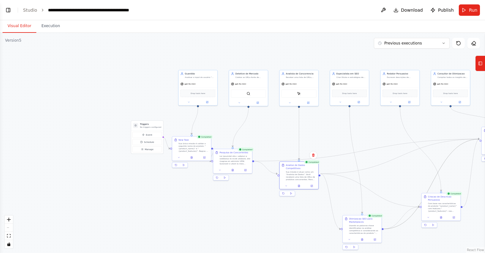
drag, startPoint x: 397, startPoint y: 167, endPoint x: 327, endPoint y: 160, distance: 70.8
click at [396, 167] on div ".deletable-edge-delete-btn { width: 20px; height: 20px; border: 0px solid #ffff…" at bounding box center [242, 143] width 485 height 221
drag, startPoint x: 239, startPoint y: 160, endPoint x: 253, endPoint y: 157, distance: 14.2
click at [253, 157] on div at bounding box center [246, 156] width 31 height 10
drag, startPoint x: 301, startPoint y: 170, endPoint x: 303, endPoint y: 163, distance: 6.7
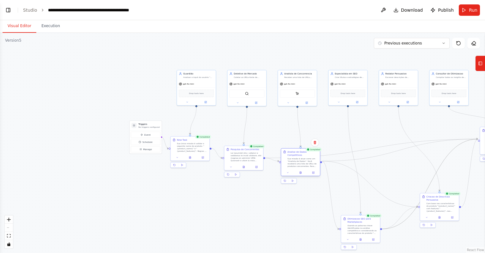
click at [303, 163] on div "Sua missão é atuar como um "Analista de Dados". Você receberá uma lista de URLs…" at bounding box center [303, 163] width 31 height 10
drag, startPoint x: 360, startPoint y: 228, endPoint x: 360, endPoint y: 170, distance: 57.5
click at [360, 170] on div "Usando as palavras-chave identificadas na análise competitiva e considerando as…" at bounding box center [363, 172] width 31 height 10
drag, startPoint x: 438, startPoint y: 205, endPoint x: 434, endPoint y: 173, distance: 32.5
click at [434, 173] on div "Com base nas características do produto "{product_name}" com features "{product…" at bounding box center [438, 175] width 31 height 10
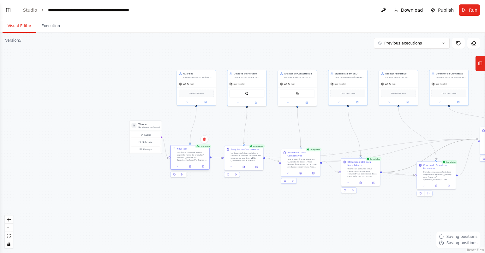
drag, startPoint x: 191, startPoint y: 149, endPoint x: 191, endPoint y: 159, distance: 10.1
click at [191, 159] on div "Sua única missão é validar o seguinte nome de produto: "{product_name}" e "{pro…" at bounding box center [192, 156] width 31 height 10
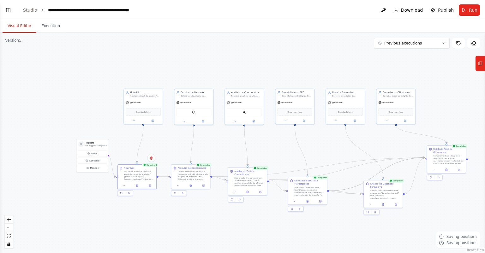
drag, startPoint x: 286, startPoint y: 201, endPoint x: 231, endPoint y: 217, distance: 57.3
click at [231, 219] on div ".deletable-edge-delete-btn { width: 20px; height: 20px; border: 0px solid #ffff…" at bounding box center [242, 143] width 485 height 221
click at [468, 9] on button "Run" at bounding box center [469, 9] width 21 height 11
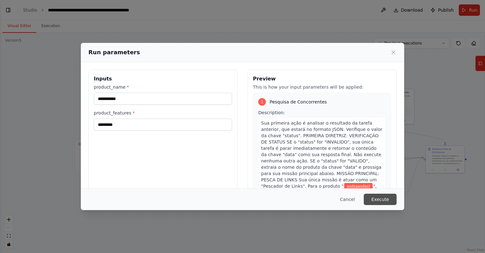
click at [378, 200] on button "Execute" at bounding box center [380, 199] width 33 height 11
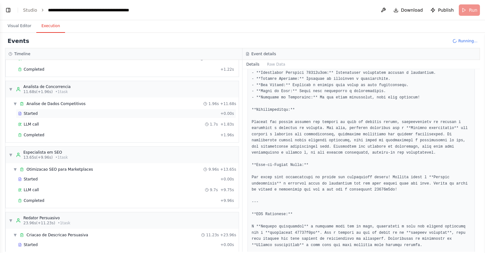
scroll to position [195, 0]
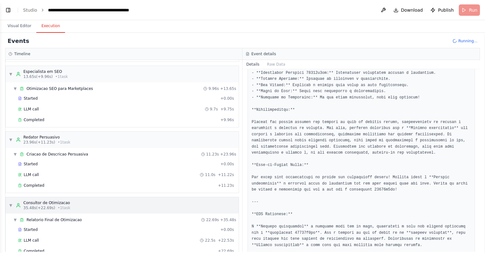
click at [67, 205] on div "▼ Consultor de Otimizacao 35.48s (+22.69s) • 1 task" at bounding box center [122, 205] width 233 height 16
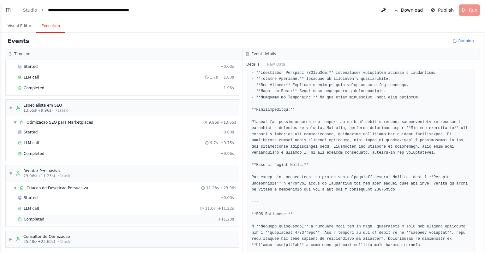
click at [51, 219] on div "Completed" at bounding box center [116, 219] width 197 height 5
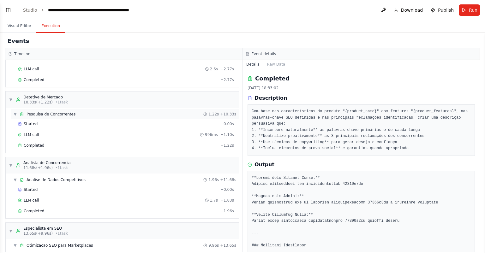
scroll to position [0, 0]
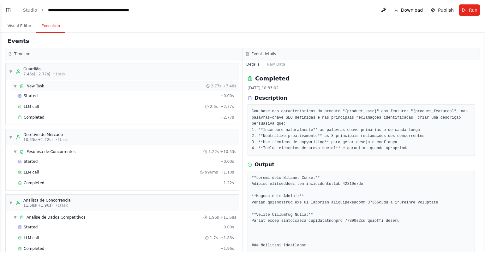
click at [52, 86] on div "▼ New Task 2.77s + 7.46s" at bounding box center [125, 86] width 228 height 10
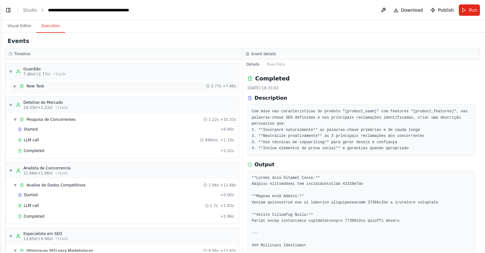
click at [54, 84] on div "▶ New Task 2.77s + 7.46s" at bounding box center [125, 86] width 228 height 10
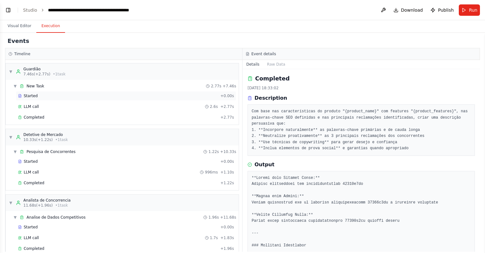
click at [46, 96] on div "Started" at bounding box center [118, 96] width 200 height 5
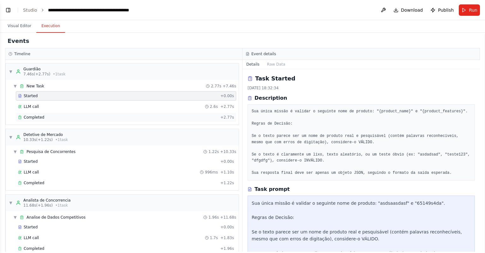
click at [45, 117] on div "Completed" at bounding box center [118, 117] width 200 height 5
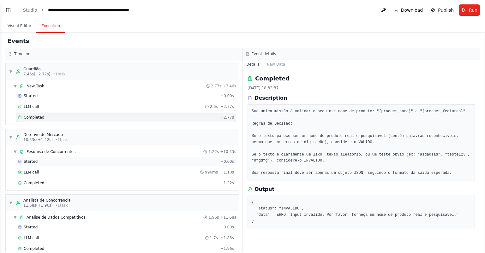
click at [37, 161] on div "Started" at bounding box center [118, 161] width 200 height 5
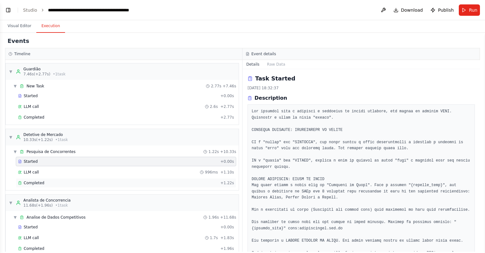
click at [41, 183] on span "Completed" at bounding box center [34, 183] width 21 height 5
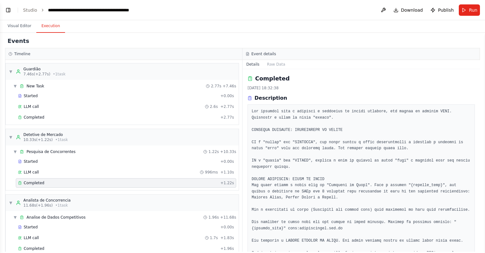
scroll to position [60, 0]
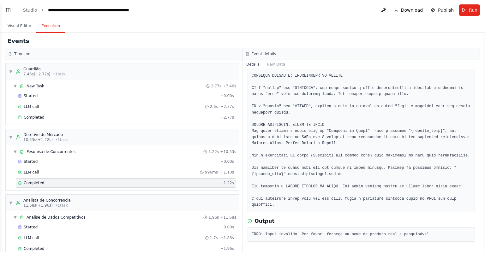
click at [346, 218] on div "Output" at bounding box center [361, 222] width 227 height 8
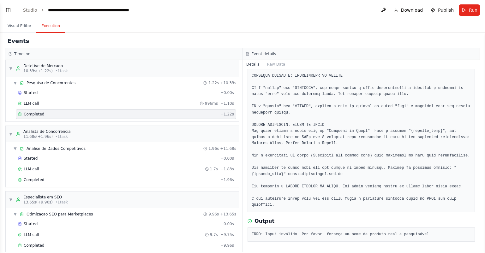
scroll to position [76, 0]
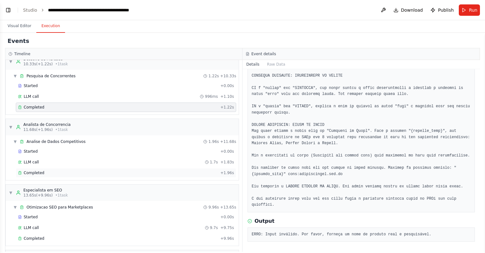
click at [62, 174] on div "Completed" at bounding box center [118, 173] width 200 height 5
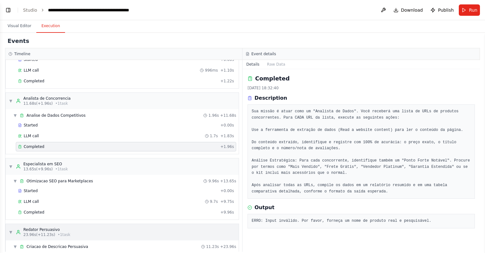
scroll to position [114, 0]
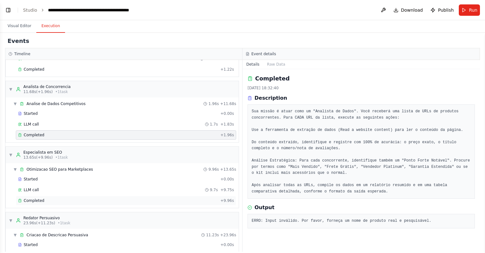
click at [44, 199] on div "Completed" at bounding box center [118, 200] width 200 height 5
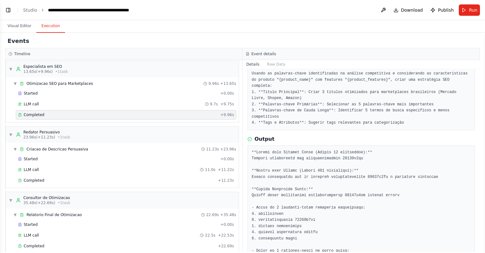
scroll to position [205, 0]
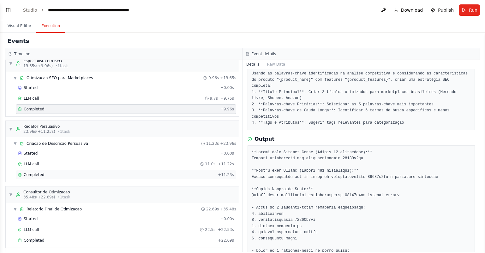
click at [90, 173] on div "Completed" at bounding box center [116, 175] width 197 height 5
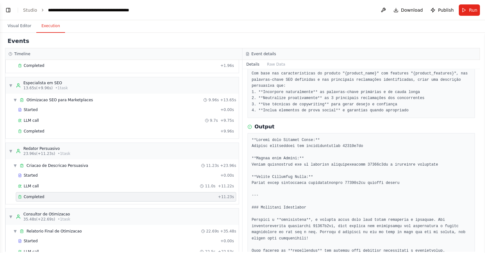
scroll to position [167, 0]
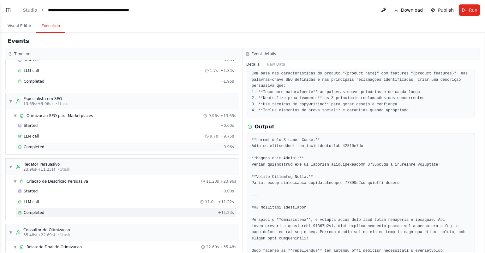
click at [59, 145] on div "Completed" at bounding box center [118, 147] width 200 height 5
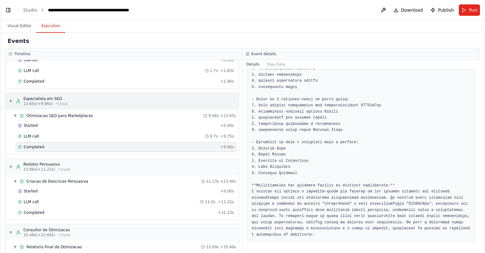
scroll to position [92, 0]
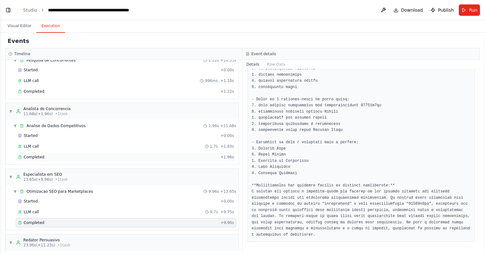
click at [87, 155] on div "Completed" at bounding box center [118, 157] width 200 height 5
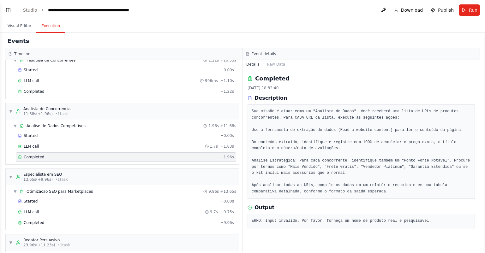
scroll to position [0, 0]
click at [284, 237] on div "Completed 14/10/2025, 18:32:40 Description Sua missão é atuar como um "Analista…" at bounding box center [362, 160] width 238 height 183
click at [40, 222] on span "Completed" at bounding box center [34, 223] width 21 height 5
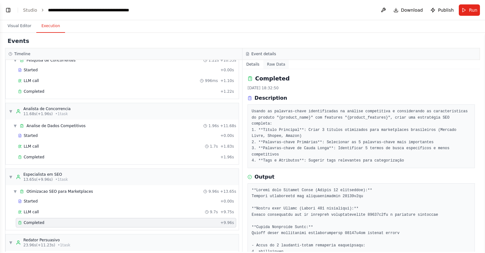
click at [278, 65] on button "Raw Data" at bounding box center [277, 64] width 26 height 9
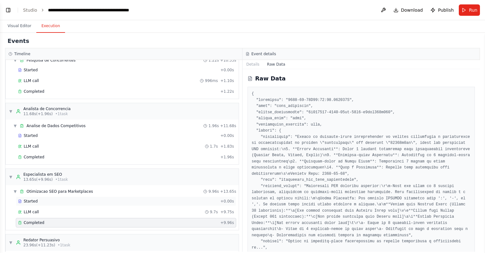
click at [24, 201] on span "Started" at bounding box center [31, 201] width 14 height 5
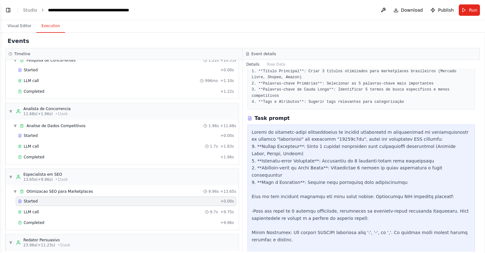
scroll to position [76, 0]
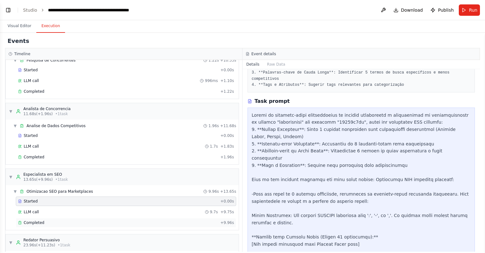
click at [78, 218] on div "Completed + 9.96s" at bounding box center [126, 222] width 221 height 9
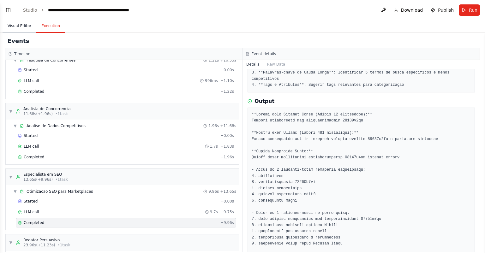
click at [10, 25] on button "Visual Editor" at bounding box center [20, 26] width 34 height 13
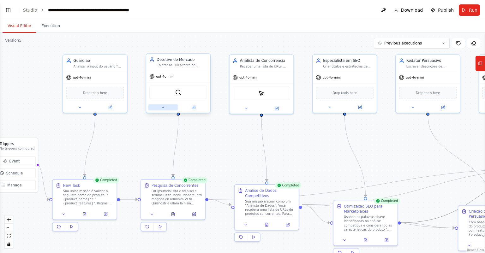
click at [162, 105] on button at bounding box center [162, 108] width 29 height 6
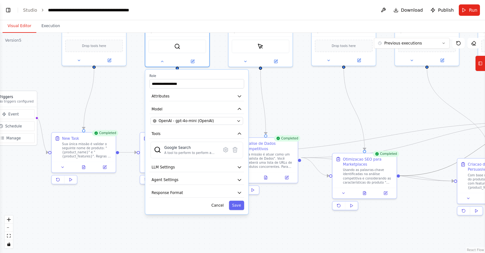
drag, startPoint x: 285, startPoint y: 144, endPoint x: 284, endPoint y: 98, distance: 46.5
click at [284, 98] on div ".deletable-edge-delete-btn { width: 20px; height: 20px; border: 0px solid #ffff…" at bounding box center [242, 143] width 485 height 221
click at [208, 169] on button "LLM Settings" at bounding box center [196, 167] width 95 height 9
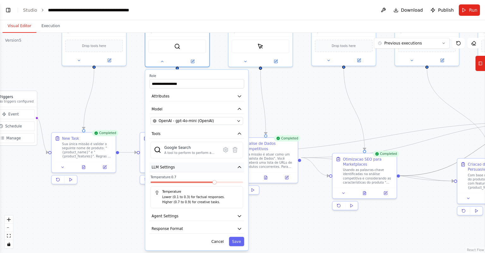
click at [209, 165] on button "LLM Settings" at bounding box center [196, 167] width 95 height 9
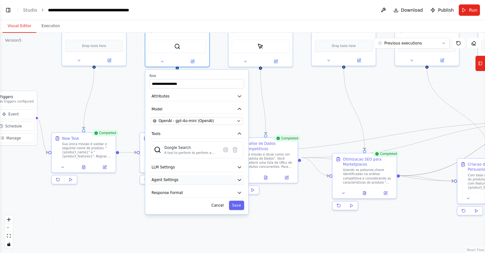
click at [188, 180] on button "Agent Settings" at bounding box center [196, 179] width 95 height 9
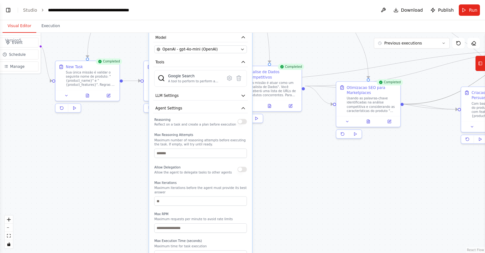
drag, startPoint x: 303, startPoint y: 192, endPoint x: 307, endPoint y: 144, distance: 48.2
click at [307, 144] on div ".deletable-edge-delete-btn { width: 20px; height: 20px; border: 0px solid #ffff…" at bounding box center [242, 143] width 485 height 221
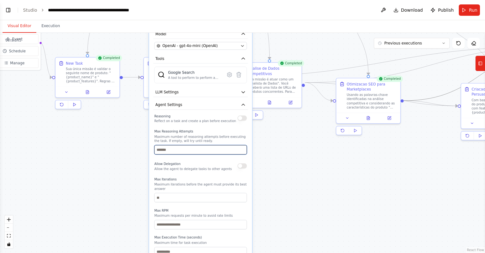
click at [191, 149] on input "number" at bounding box center [201, 149] width 93 height 9
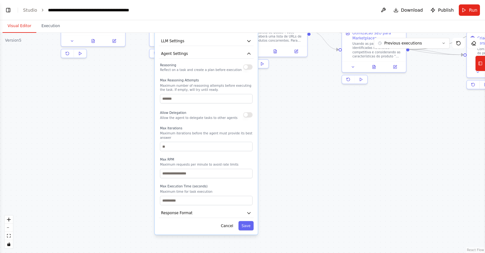
drag, startPoint x: 286, startPoint y: 199, endPoint x: 292, endPoint y: 148, distance: 51.5
click at [292, 148] on div ".deletable-edge-delete-btn { width: 20px; height: 20px; border: 0px solid #ffff…" at bounding box center [242, 143] width 485 height 221
click at [205, 210] on button "Response Format" at bounding box center [206, 213] width 95 height 9
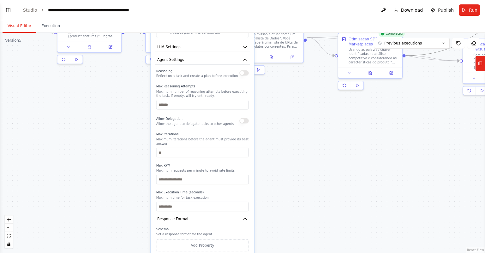
drag, startPoint x: 294, startPoint y: 207, endPoint x: 290, endPoint y: 214, distance: 8.2
click at [290, 214] on div ".deletable-edge-delete-btn { width: 20px; height: 20px; border: 0px solid #ffff…" at bounding box center [242, 143] width 485 height 221
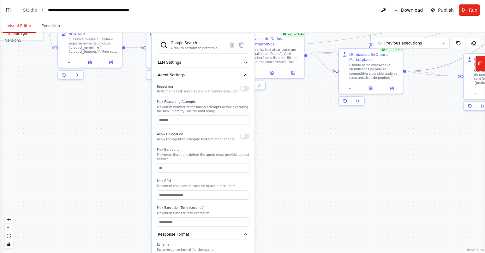
drag, startPoint x: 300, startPoint y: 180, endPoint x: 301, endPoint y: 196, distance: 15.8
click at [301, 196] on div ".deletable-edge-delete-btn { width: 20px; height: 20px; border: 0px solid #ffff…" at bounding box center [242, 143] width 485 height 221
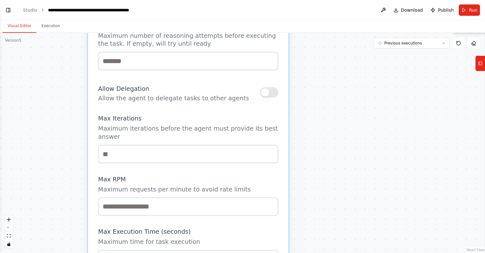
drag, startPoint x: 253, startPoint y: 179, endPoint x: 310, endPoint y: 179, distance: 57.2
click at [310, 179] on div ".deletable-edge-delete-btn { width: 20px; height: 20px; border: 0px solid #ffff…" at bounding box center [242, 143] width 485 height 221
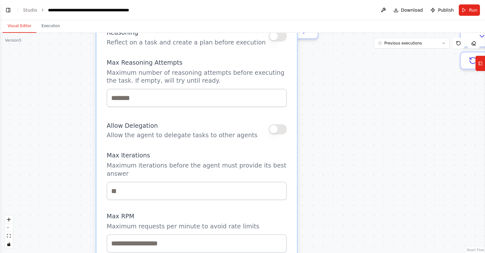
drag, startPoint x: 332, startPoint y: 123, endPoint x: 342, endPoint y: 163, distance: 41.1
click at [342, 163] on div ".deletable-edge-delete-btn { width: 20px; height: 20px; border: 0px solid #ffff…" at bounding box center [242, 143] width 485 height 221
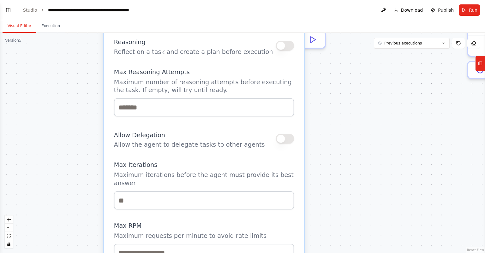
drag, startPoint x: 336, startPoint y: 127, endPoint x: 346, endPoint y: 136, distance: 13.2
click at [346, 136] on div ".deletable-edge-delete-btn { width: 20px; height: 20px; border: 0px solid #ffff…" at bounding box center [242, 143] width 485 height 221
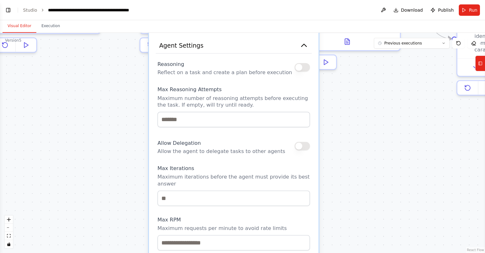
click at [306, 145] on button "button" at bounding box center [302, 146] width 15 height 9
click at [304, 145] on button "button" at bounding box center [302, 146] width 15 height 9
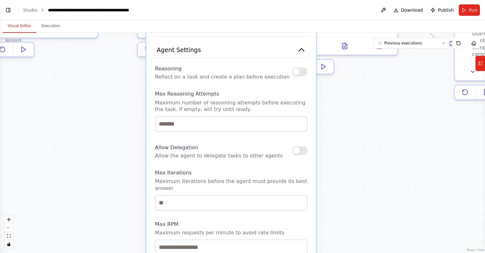
drag, startPoint x: 369, startPoint y: 116, endPoint x: 354, endPoint y: 142, distance: 30.3
click at [354, 142] on div ".deletable-edge-delete-btn { width: 20px; height: 20px; border: 0px solid #ffff…" at bounding box center [242, 143] width 485 height 221
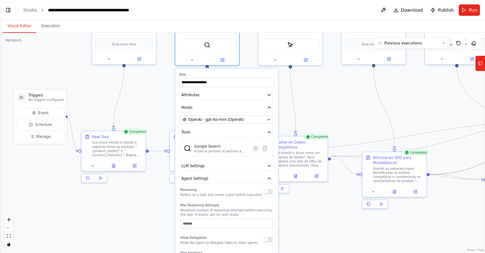
drag, startPoint x: 360, startPoint y: 140, endPoint x: 314, endPoint y: 209, distance: 83.3
click at [315, 219] on div ".deletable-edge-delete-btn { width: 20px; height: 20px; border: 0px solid #ffff…" at bounding box center [242, 143] width 485 height 221
click at [326, 134] on div ".deletable-edge-delete-btn { width: 20px; height: 20px; border: 0px solid #ffff…" at bounding box center [242, 143] width 485 height 221
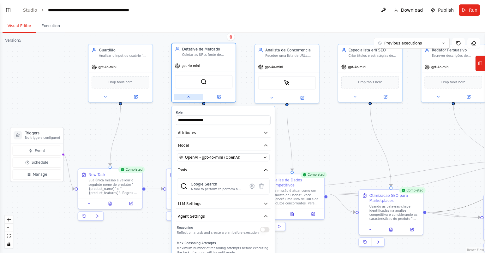
click at [189, 95] on icon at bounding box center [188, 97] width 4 height 4
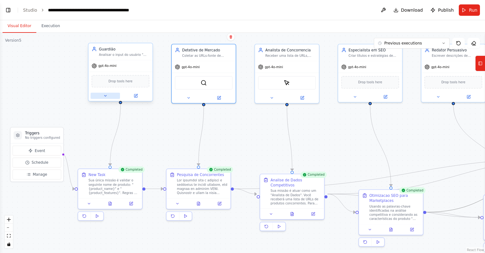
click at [104, 95] on icon at bounding box center [105, 95] width 2 height 1
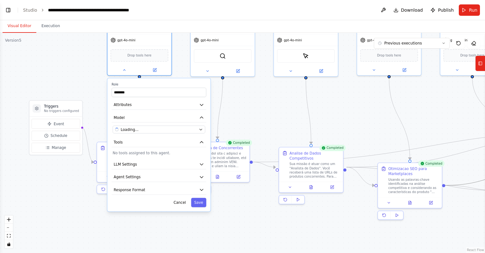
drag, startPoint x: 255, startPoint y: 148, endPoint x: 275, endPoint y: 118, distance: 35.3
click at [276, 118] on div ".deletable-edge-delete-btn { width: 20px; height: 20px; border: 0px solid #ffff…" at bounding box center [242, 143] width 485 height 221
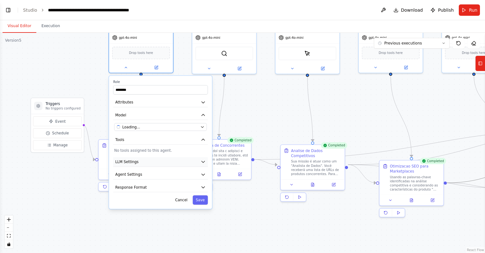
click at [169, 161] on button "LLM Settings" at bounding box center [160, 161] width 95 height 9
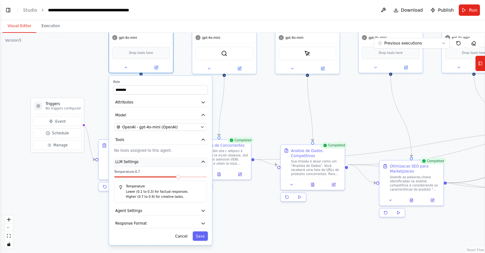
click at [174, 163] on button "LLM Settings" at bounding box center [160, 161] width 95 height 9
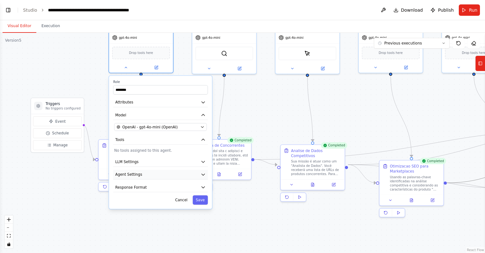
click at [161, 175] on button "Agent Settings" at bounding box center [160, 174] width 95 height 9
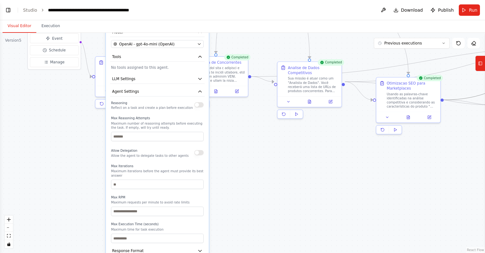
drag, startPoint x: 225, startPoint y: 162, endPoint x: 227, endPoint y: 121, distance: 41.2
click at [227, 122] on div ".deletable-edge-delete-btn { width: 20px; height: 20px; border: 0px solid #ffff…" at bounding box center [242, 143] width 485 height 221
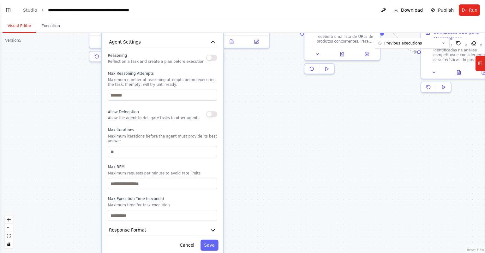
drag, startPoint x: 232, startPoint y: 149, endPoint x: 248, endPoint y: 112, distance: 40.0
click at [248, 112] on div ".deletable-edge-delete-btn { width: 20px; height: 20px; border: 0px solid #ffff…" at bounding box center [242, 143] width 485 height 221
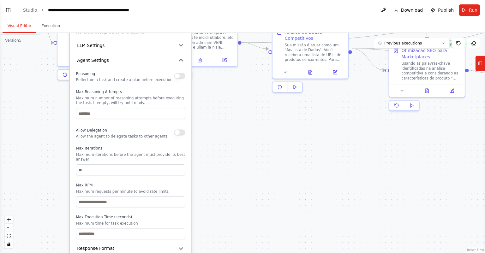
drag, startPoint x: 275, startPoint y: 113, endPoint x: 205, endPoint y: 151, distance: 79.3
click at [203, 152] on div ".deletable-edge-delete-btn { width: 20px; height: 20px; border: 0px solid #ffff…" at bounding box center [242, 143] width 485 height 221
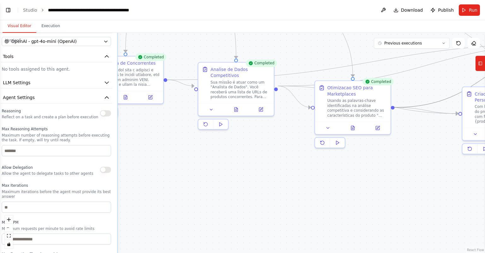
drag, startPoint x: 274, startPoint y: 138, endPoint x: 241, endPoint y: 154, distance: 36.3
click at [241, 154] on div ".deletable-edge-delete-btn { width: 20px; height: 20px; border: 0px solid #ffff…" at bounding box center [242, 143] width 485 height 221
drag, startPoint x: 249, startPoint y: 151, endPoint x: 202, endPoint y: 133, distance: 50.5
click at [202, 133] on div ".deletable-edge-delete-btn { width: 20px; height: 20px; border: 0px solid #ffff…" at bounding box center [242, 143] width 485 height 221
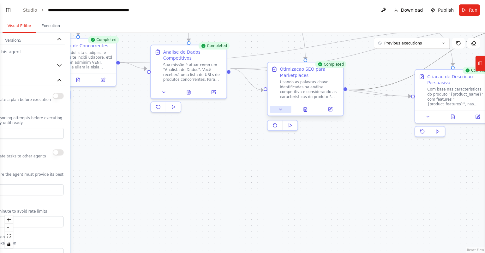
click at [281, 108] on icon at bounding box center [280, 109] width 5 height 5
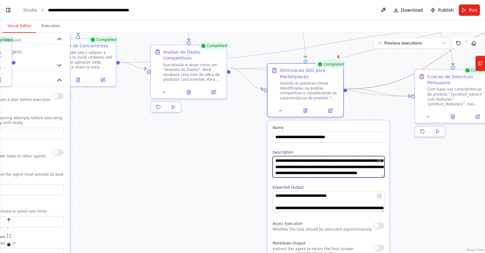
click at [359, 172] on textarea "**********" at bounding box center [329, 166] width 112 height 21
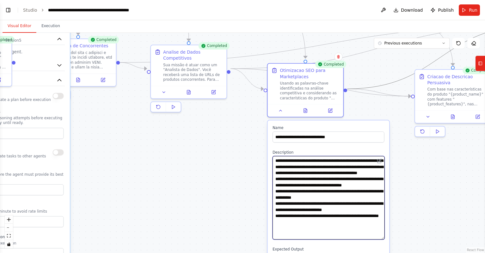
drag, startPoint x: 384, startPoint y: 174, endPoint x: 387, endPoint y: 244, distance: 69.9
click at [274, 161] on textarea "**********" at bounding box center [329, 201] width 112 height 91
paste textarea "**********"
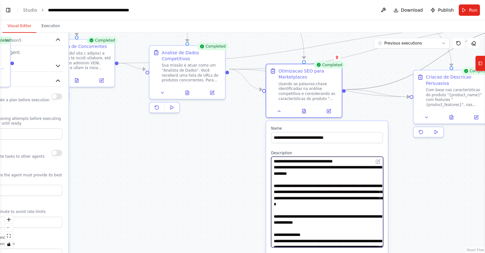
type textarea "**********"
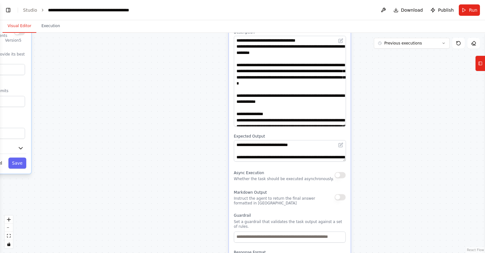
drag, startPoint x: 410, startPoint y: 207, endPoint x: 373, endPoint y: 86, distance: 126.6
click at [373, 86] on div ".deletable-edge-delete-btn { width: 20px; height: 20px; border: 0px solid #ffff…" at bounding box center [242, 143] width 485 height 221
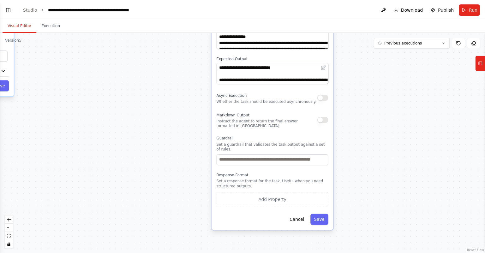
drag, startPoint x: 385, startPoint y: 148, endPoint x: 374, endPoint y: 97, distance: 53.0
click at [372, 84] on div ".deletable-edge-delete-btn { width: 20px; height: 20px; border: 0px solid #ffff…" at bounding box center [242, 143] width 485 height 221
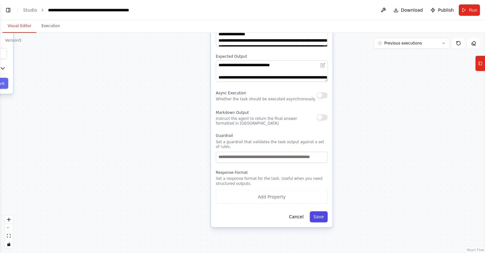
click at [321, 214] on button "Save" at bounding box center [319, 216] width 18 height 11
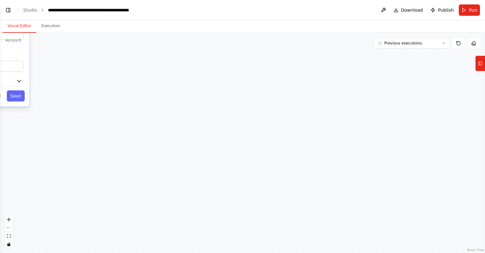
drag, startPoint x: 179, startPoint y: 125, endPoint x: 287, endPoint y: 198, distance: 129.6
click at [287, 198] on div ".deletable-edge-delete-btn { width: 20px; height: 20px; border: 0px solid #ffff…" at bounding box center [242, 143] width 485 height 221
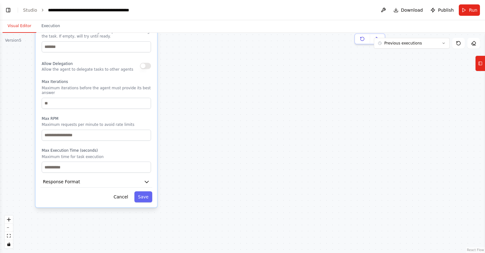
drag, startPoint x: 238, startPoint y: 165, endPoint x: 317, endPoint y: 218, distance: 95.3
click at [317, 219] on div ".deletable-edge-delete-btn { width: 20px; height: 20px; border: 0px solid #ffff…" at bounding box center [242, 143] width 485 height 221
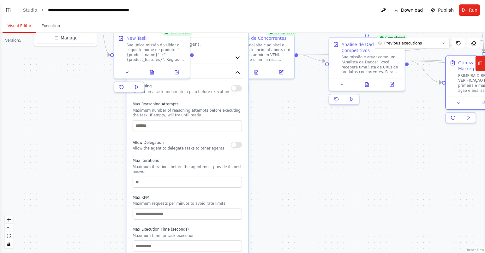
drag, startPoint x: 271, startPoint y: 212, endPoint x: 282, endPoint y: 238, distance: 28.5
click at [282, 238] on div ".deletable-edge-delete-btn { width: 20px; height: 20px; border: 0px solid #ffff…" at bounding box center [242, 143] width 485 height 221
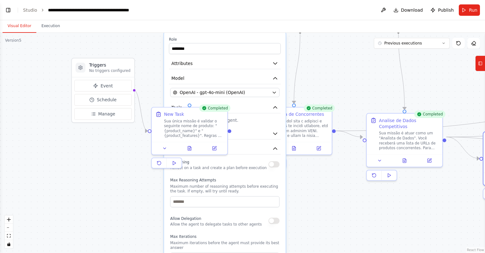
drag, startPoint x: 282, startPoint y: 191, endPoint x: 308, endPoint y: 238, distance: 54.3
click at [311, 247] on div ".deletable-edge-delete-btn { width: 20px; height: 20px; border: 0px solid #ffff…" at bounding box center [242, 143] width 485 height 221
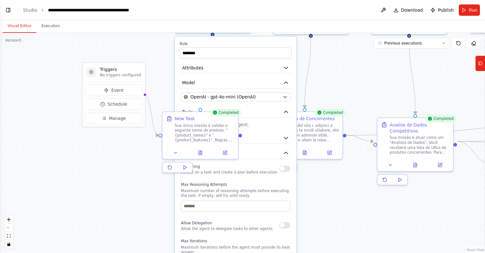
drag, startPoint x: 323, startPoint y: 199, endPoint x: 332, endPoint y: 204, distance: 10.6
click at [332, 204] on div ".deletable-edge-delete-btn { width: 20px; height: 20px; border: 0px solid #ffff…" at bounding box center [242, 143] width 485 height 221
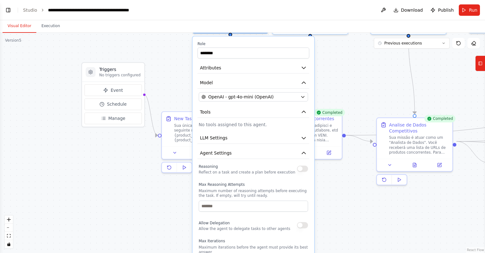
drag, startPoint x: 268, startPoint y: 165, endPoint x: 286, endPoint y: 165, distance: 17.7
click at [286, 165] on div "Reasoning Reflect on a task and create a plan before execution" at bounding box center [253, 169] width 109 height 12
click at [303, 168] on button "button" at bounding box center [302, 169] width 11 height 6
drag, startPoint x: 343, startPoint y: 188, endPoint x: 317, endPoint y: 193, distance: 26.0
click at [317, 204] on div ".deletable-edge-delete-btn { width: 20px; height: 20px; border: 0px solid #ffff…" at bounding box center [242, 143] width 485 height 221
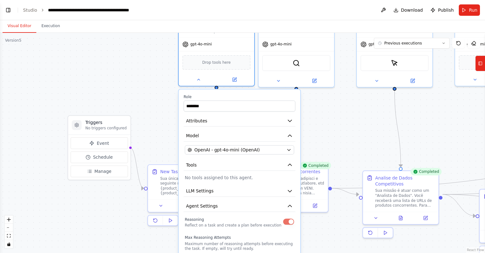
drag, startPoint x: 325, startPoint y: 118, endPoint x: 326, endPoint y: 126, distance: 8.3
click at [326, 126] on div ".deletable-edge-delete-btn { width: 20px; height: 20px; border: 0px solid #ffff…" at bounding box center [242, 143] width 485 height 221
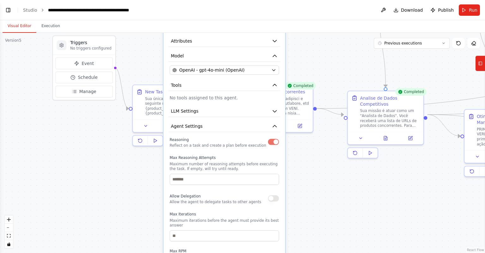
drag, startPoint x: 318, startPoint y: 72, endPoint x: 324, endPoint y: 98, distance: 26.6
click at [316, 56] on div ".deletable-edge-delete-btn { width: 20px; height: 20px; border: 0px solid #ffff…" at bounding box center [242, 143] width 485 height 221
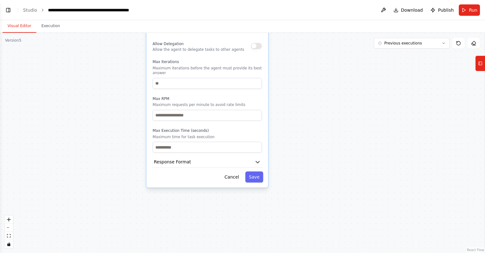
drag, startPoint x: 322, startPoint y: 84, endPoint x: 318, endPoint y: 69, distance: 15.2
click at [322, 55] on div ".deletable-edge-delete-btn { width: 20px; height: 20px; border: 0px solid #ffff…" at bounding box center [242, 143] width 485 height 221
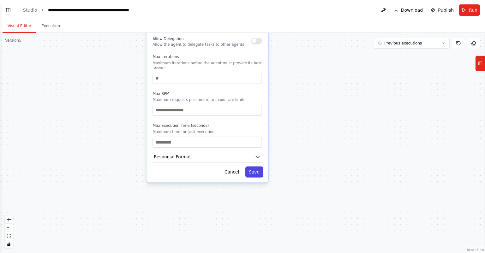
click at [259, 169] on button "Save" at bounding box center [254, 172] width 18 height 11
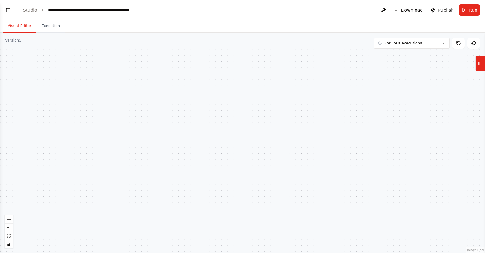
drag, startPoint x: 306, startPoint y: 103, endPoint x: 293, endPoint y: 215, distance: 112.0
click at [293, 214] on div ".deletable-edge-delete-btn { width: 20px; height: 20px; border: 0px solid #ffff…" at bounding box center [242, 143] width 485 height 221
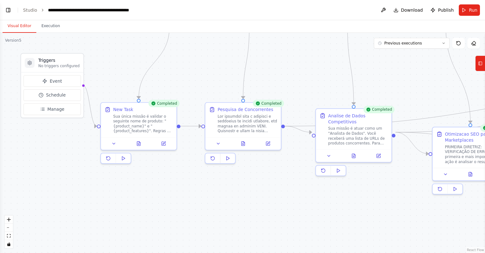
drag, startPoint x: 288, startPoint y: 216, endPoint x: 286, endPoint y: 150, distance: 66.1
click at [285, 223] on div ".deletable-edge-delete-btn { width: 20px; height: 20px; border: 0px solid #ffff…" at bounding box center [242, 143] width 485 height 221
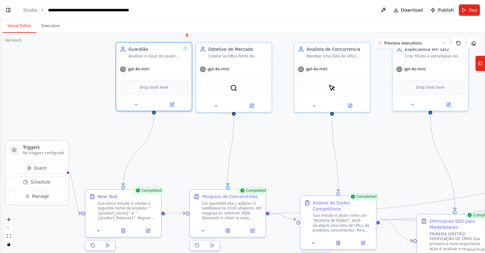
drag, startPoint x: 277, startPoint y: 158, endPoint x: 269, endPoint y: 162, distance: 8.9
click at [275, 176] on div ".deletable-edge-delete-btn { width: 20px; height: 20px; border: 0px solid #ffff…" at bounding box center [242, 143] width 485 height 221
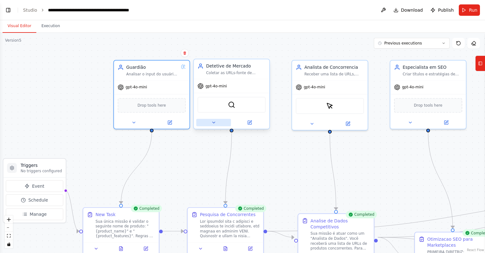
click at [217, 119] on button at bounding box center [214, 122] width 35 height 7
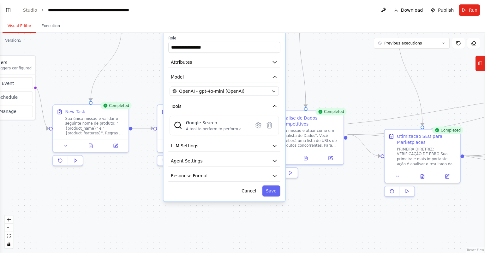
drag, startPoint x: 326, startPoint y: 195, endPoint x: 294, endPoint y: 89, distance: 110.6
click at [295, 88] on div ".deletable-edge-delete-btn { width: 20px; height: 20px; border: 0px solid #ffff…" at bounding box center [242, 143] width 485 height 221
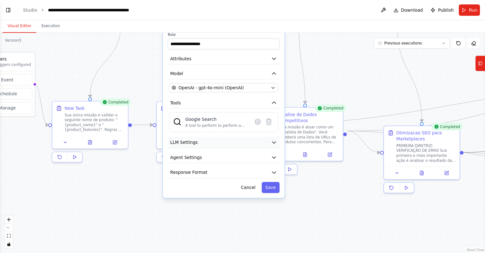
click at [269, 142] on button "LLM Settings" at bounding box center [224, 142] width 112 height 11
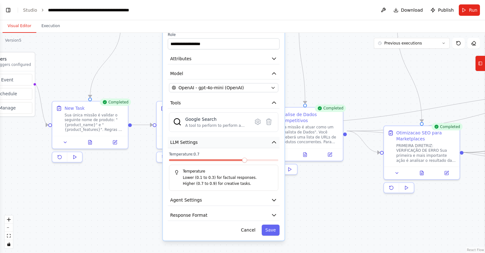
click at [270, 143] on button "LLM Settings" at bounding box center [224, 142] width 112 height 11
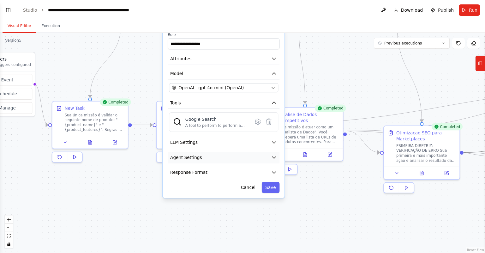
click at [267, 160] on button "Agent Settings" at bounding box center [224, 157] width 112 height 11
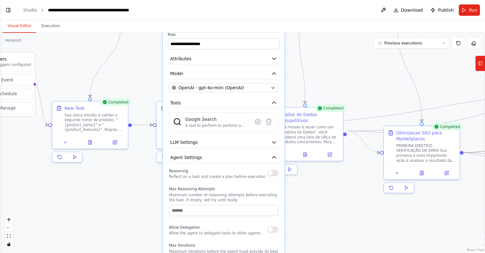
click at [274, 171] on button "button" at bounding box center [272, 173] width 11 height 6
drag, startPoint x: 301, startPoint y: 152, endPoint x: 300, endPoint y: 145, distance: 7.1
click at [300, 145] on div ".deletable-edge-delete-btn { width: 20px; height: 20px; border: 0px solid #ffff…" at bounding box center [242, 143] width 485 height 221
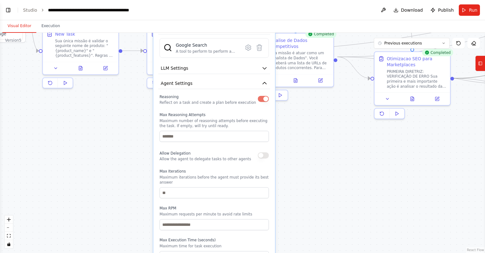
click at [310, 182] on div ".deletable-edge-delete-btn { width: 20px; height: 20px; border: 0px solid #ffff…" at bounding box center [242, 143] width 485 height 221
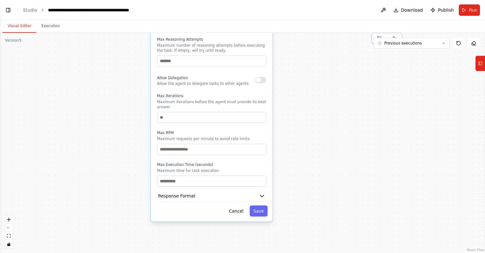
drag, startPoint x: 294, startPoint y: 175, endPoint x: 292, endPoint y: 107, distance: 68.0
click at [292, 88] on div ".deletable-edge-delete-btn { width: 20px; height: 20px; border: 0px solid #ffff…" at bounding box center [242, 143] width 485 height 221
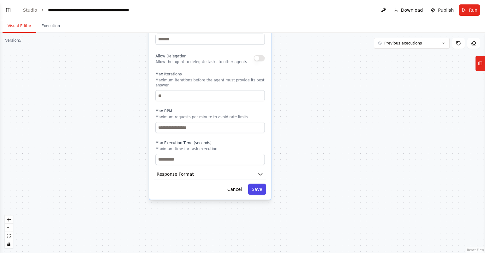
click at [262, 186] on button "Save" at bounding box center [257, 189] width 18 height 11
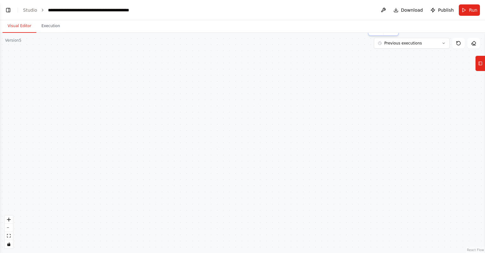
drag, startPoint x: 257, startPoint y: 108, endPoint x: 246, endPoint y: 181, distance: 73.8
click at [246, 181] on div ".deletable-edge-delete-btn { width: 20px; height: 20px; border: 0px solid #ffff…" at bounding box center [242, 143] width 485 height 221
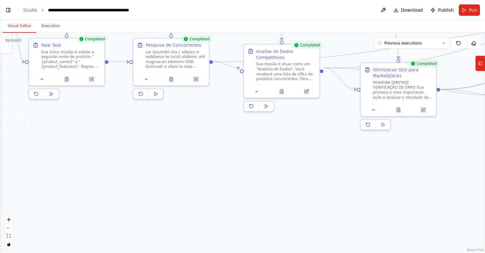
drag, startPoint x: 250, startPoint y: 159, endPoint x: 250, endPoint y: 167, distance: 8.9
click at [250, 164] on div ".deletable-edge-delete-btn { width: 20px; height: 20px; border: 0px solid #ffff…" at bounding box center [242, 143] width 485 height 221
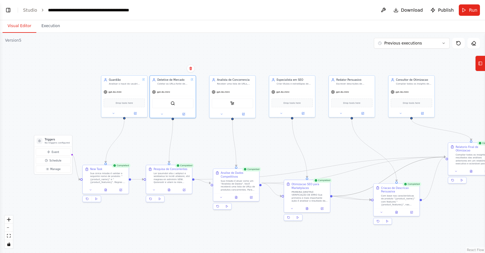
drag, startPoint x: 222, startPoint y: 125, endPoint x: 216, endPoint y: 136, distance: 12.7
click at [216, 137] on div ".deletable-edge-delete-btn { width: 20px; height: 20px; border: 0px solid #ffff…" at bounding box center [242, 143] width 485 height 221
click at [225, 114] on button at bounding box center [221, 114] width 21 height 4
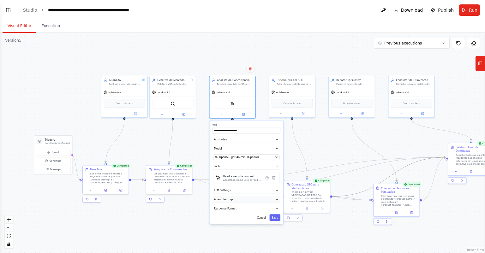
click at [263, 199] on button "Agent Settings" at bounding box center [247, 199] width 68 height 7
click at [278, 209] on button "button" at bounding box center [276, 209] width 7 height 4
click at [285, 112] on button at bounding box center [281, 113] width 21 height 4
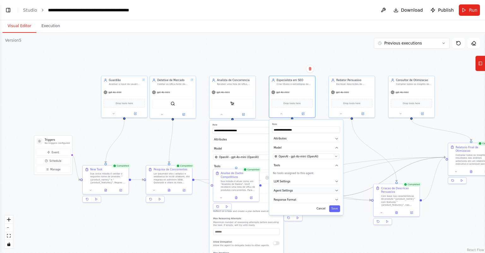
click at [313, 190] on button "Agent Settings" at bounding box center [306, 190] width 68 height 7
click at [335, 201] on button "button" at bounding box center [336, 200] width 7 height 4
click at [346, 112] on button at bounding box center [340, 113] width 21 height 4
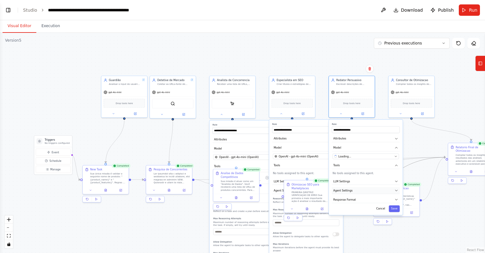
click at [387, 190] on button "Agent Settings" at bounding box center [366, 190] width 68 height 7
click at [394, 201] on button "button" at bounding box center [395, 200] width 7 height 4
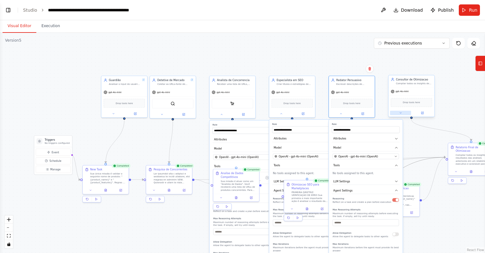
click at [405, 112] on button at bounding box center [400, 113] width 21 height 4
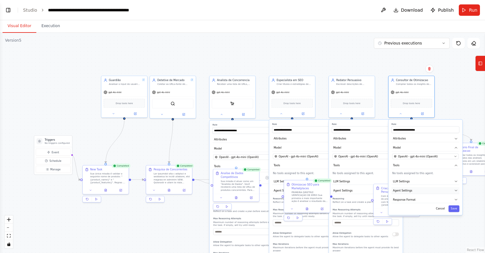
click at [429, 191] on button "Agent Settings" at bounding box center [426, 190] width 68 height 7
click at [452, 191] on button "Agent Settings" at bounding box center [426, 190] width 68 height 7
click at [456, 202] on div "Reasoning Reflect on a task and create a plan before execution" at bounding box center [425, 201] width 66 height 8
click at [456, 201] on button "button" at bounding box center [455, 200] width 7 height 4
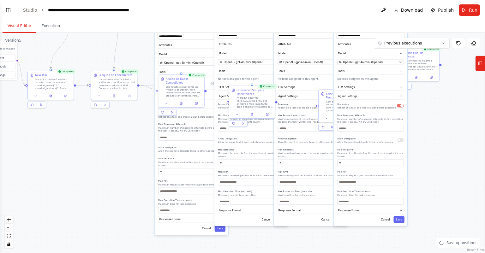
drag, startPoint x: 470, startPoint y: 216, endPoint x: 407, endPoint y: 102, distance: 129.8
click at [407, 102] on div ".deletable-edge-delete-btn { width: 20px; height: 20px; border: 0px solid #ffff…" at bounding box center [242, 143] width 485 height 221
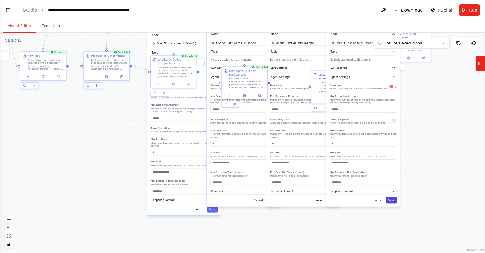
click at [394, 197] on button "Save" at bounding box center [391, 200] width 11 height 7
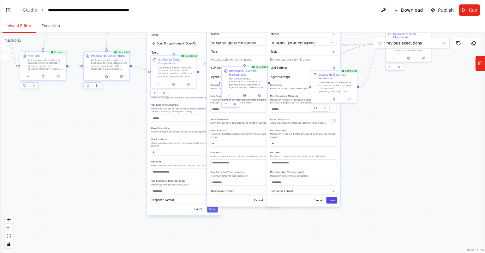
click at [332, 198] on button "Save" at bounding box center [331, 200] width 11 height 7
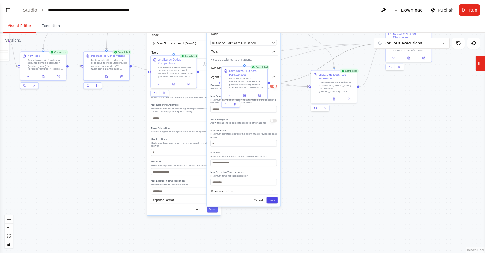
click at [272, 198] on button "Save" at bounding box center [272, 200] width 11 height 7
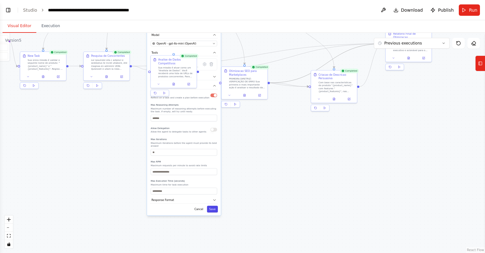
click at [214, 207] on button "Save" at bounding box center [212, 209] width 11 height 7
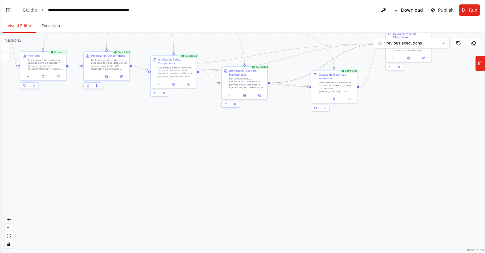
click at [269, 196] on div ".deletable-edge-delete-btn { width: 20px; height: 20px; border: 0px solid #ffff…" at bounding box center [242, 143] width 485 height 221
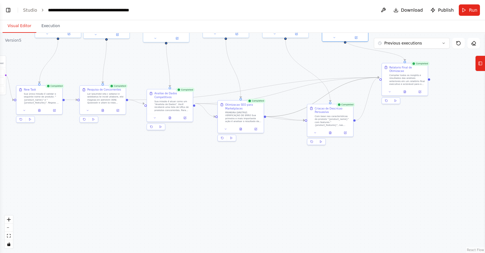
drag, startPoint x: 412, startPoint y: 164, endPoint x: 405, endPoint y: 175, distance: 13.2
click at [405, 175] on div ".deletable-edge-delete-btn { width: 20px; height: 20px; border: 0px solid #ffff…" at bounding box center [242, 143] width 485 height 221
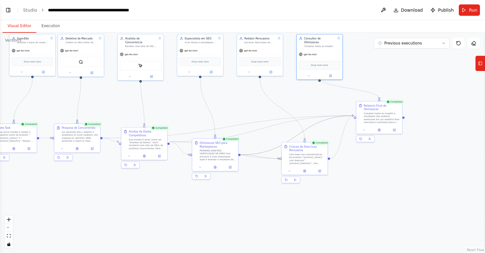
drag, startPoint x: 427, startPoint y: 133, endPoint x: 420, endPoint y: 133, distance: 7.0
click at [426, 134] on div ".deletable-edge-delete-btn { width: 20px; height: 20px; border: 0px solid #ffff…" at bounding box center [242, 143] width 485 height 221
click at [362, 128] on icon at bounding box center [363, 129] width 3 height 3
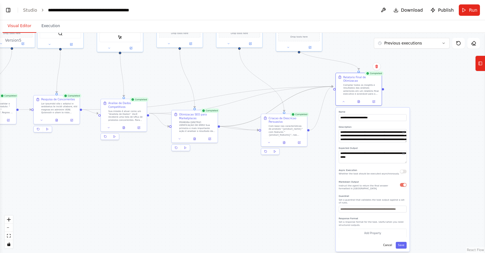
drag, startPoint x: 449, startPoint y: 165, endPoint x: 440, endPoint y: 150, distance: 16.9
click at [440, 150] on div ".deletable-edge-delete-btn { width: 20px; height: 20px; border: 0px solid #ffff…" at bounding box center [242, 143] width 485 height 221
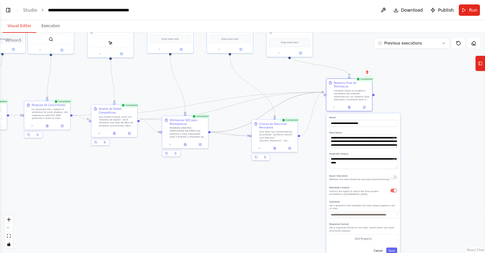
drag, startPoint x: 447, startPoint y: 86, endPoint x: 434, endPoint y: 106, distance: 24.2
click at [438, 105] on div ".deletable-edge-delete-btn { width: 20px; height: 20px; border: 0px solid #ffff…" at bounding box center [242, 143] width 485 height 221
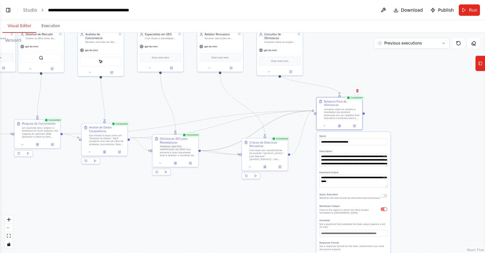
drag, startPoint x: 427, startPoint y: 104, endPoint x: 434, endPoint y: 70, distance: 34.9
click at [426, 103] on div ".deletable-edge-delete-btn { width: 20px; height: 20px; border: 0px solid #ffff…" at bounding box center [242, 143] width 485 height 221
click at [468, 10] on button "Run" at bounding box center [469, 9] width 21 height 11
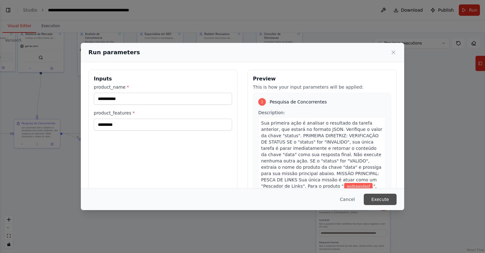
click at [375, 196] on button "Execute" at bounding box center [380, 199] width 33 height 11
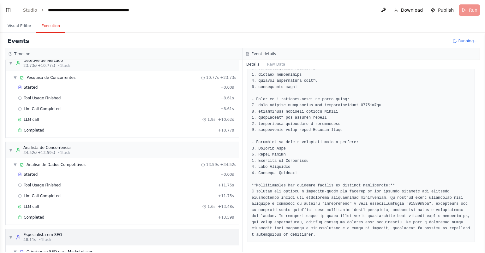
scroll to position [139, 0]
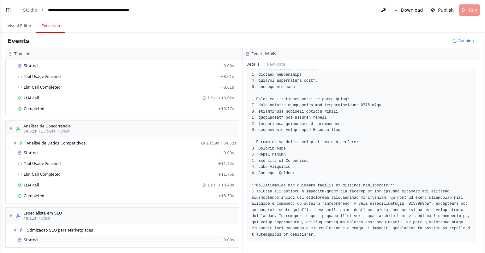
click at [50, 238] on div "Started" at bounding box center [118, 240] width 200 height 5
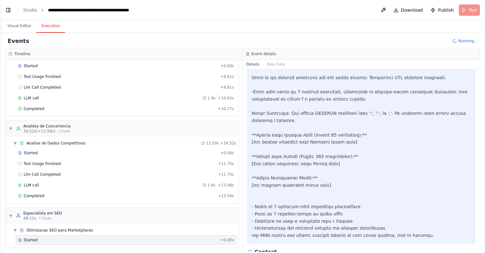
scroll to position [350, 0]
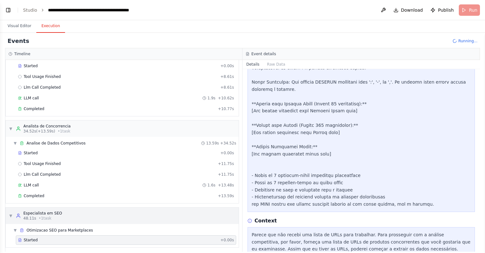
click at [81, 209] on div "▼ Especialista em SEO 48.11s • 1 task" at bounding box center [122, 216] width 233 height 16
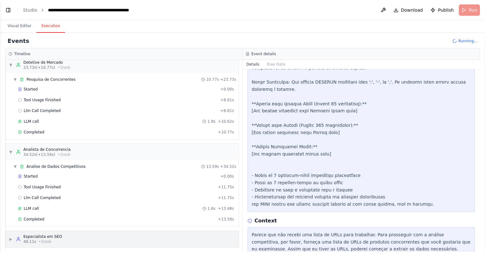
click at [68, 233] on div "▶ Especialista em SEO 48.11s • 1 task" at bounding box center [122, 239] width 233 height 16
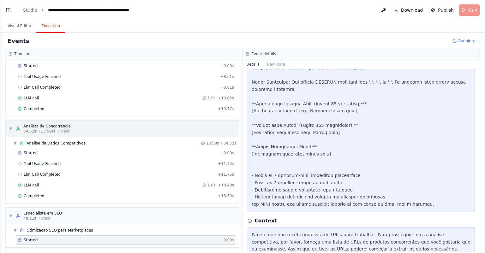
click at [89, 129] on div "▼ Analista de Concorrencia 34.52s (+13.59s) • 1 task" at bounding box center [122, 129] width 233 height 16
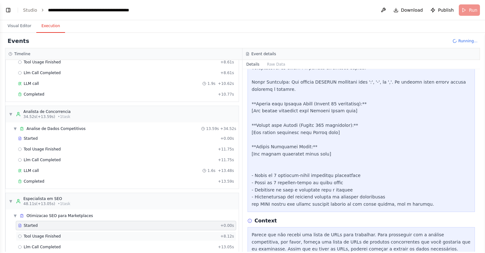
scroll to position [160, 0]
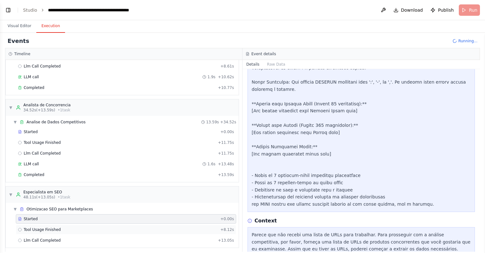
click at [97, 227] on div "Tool Usage Finished + 8.12s" at bounding box center [126, 229] width 216 height 5
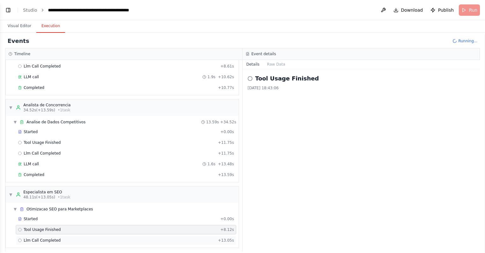
click at [87, 239] on div "Llm Call Completed + 13.05s" at bounding box center [126, 240] width 216 height 5
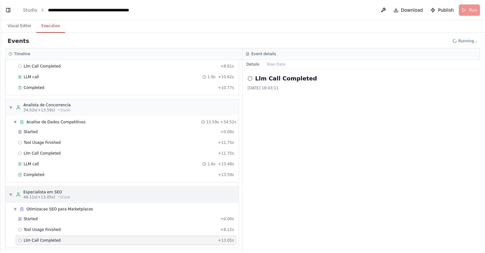
click at [41, 195] on span "48.11s (+13.05s)" at bounding box center [39, 197] width 32 height 5
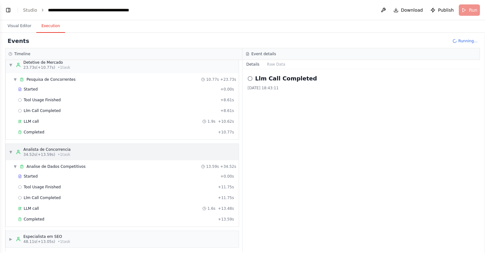
click at [66, 152] on div "▼ Analista de Concorrencia 34.52s (+13.59s) • 1 task" at bounding box center [122, 152] width 233 height 16
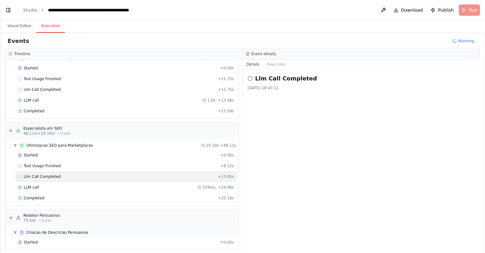
scroll to position [225, 0]
click at [45, 184] on div "LLM call 539ms + 24.96s" at bounding box center [126, 186] width 216 height 5
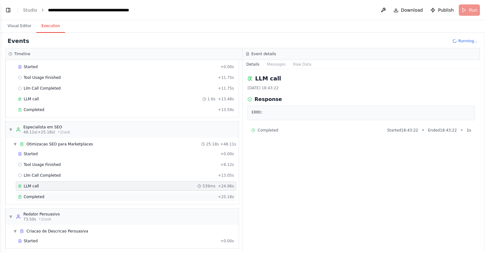
click at [46, 195] on div "Completed" at bounding box center [116, 197] width 197 height 5
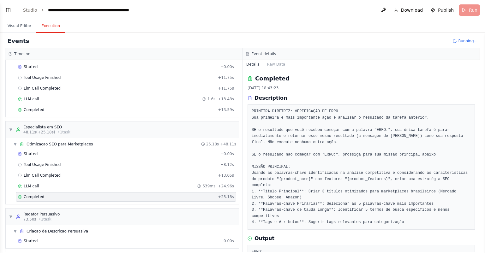
scroll to position [17, 0]
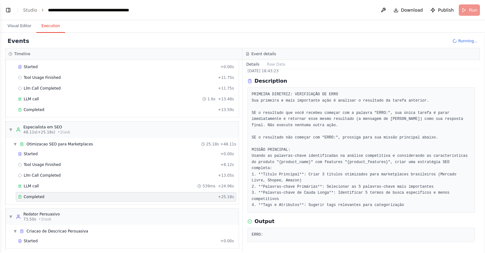
click at [280, 235] on pre "ERRO:" at bounding box center [361, 235] width 219 height 6
click at [57, 237] on div "Started + 0.00s" at bounding box center [126, 241] width 221 height 9
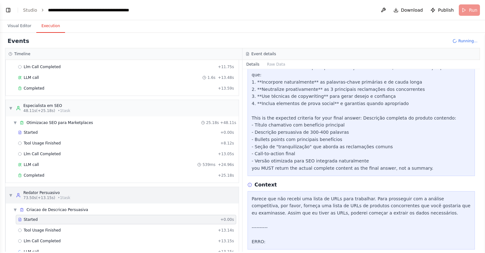
scroll to position [257, 0]
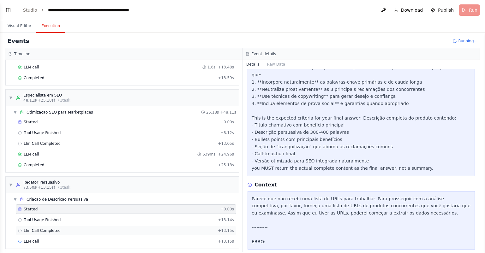
click at [58, 226] on div "Llm Call Completed + 13.15s" at bounding box center [126, 230] width 221 height 9
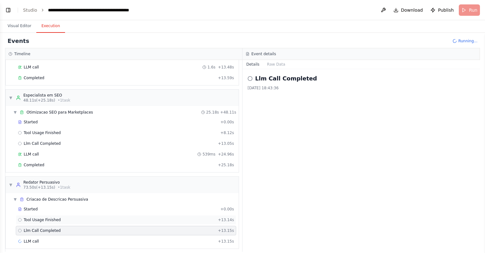
click at [92, 215] on div "Tool Usage Finished + 13.14s" at bounding box center [126, 219] width 221 height 9
click at [66, 239] on div "LLM call + 13.15s" at bounding box center [126, 241] width 216 height 5
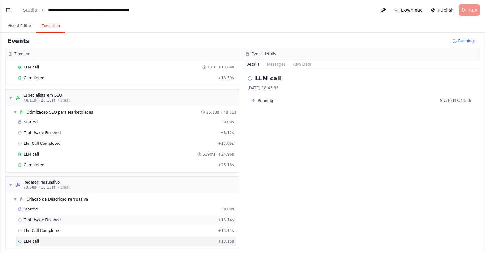
click at [103, 218] on div "Tool Usage Finished + 13.14s" at bounding box center [126, 220] width 216 height 5
click at [78, 239] on div "LLM call 13.7s + 26.83s" at bounding box center [126, 241] width 216 height 5
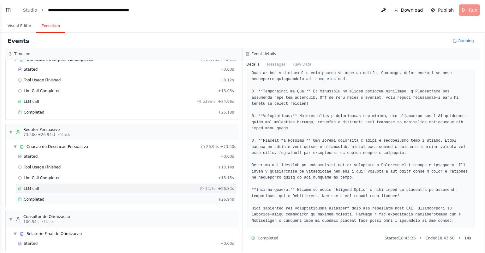
scroll to position [312, 0]
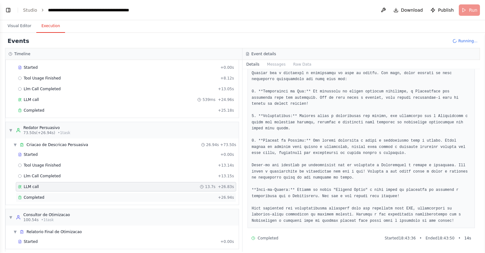
click at [85, 195] on div "Completed" at bounding box center [116, 197] width 197 height 5
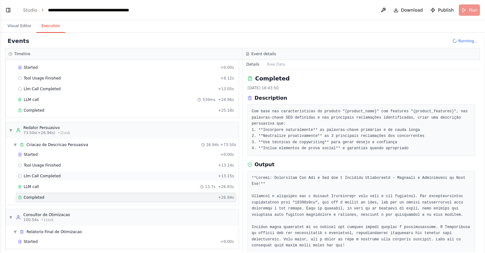
click at [70, 174] on div "Llm Call Completed + 13.15s" at bounding box center [126, 176] width 216 height 5
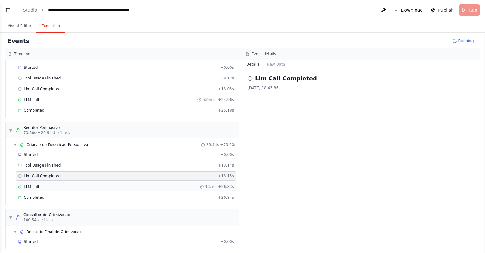
click at [52, 185] on div "LLM call 13.7s + 26.83s" at bounding box center [126, 187] width 216 height 5
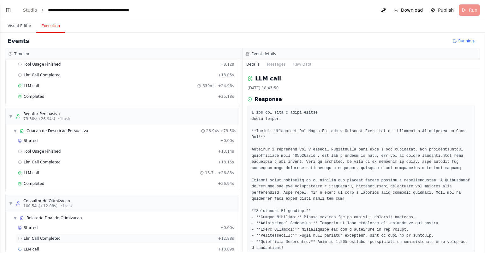
scroll to position [333, 0]
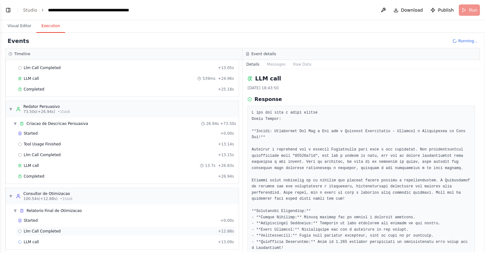
click at [64, 229] on div "Llm Call Completed + 12.88s" at bounding box center [126, 231] width 216 height 5
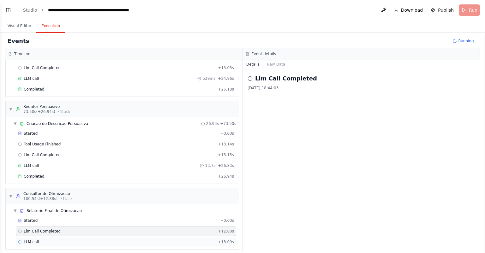
click at [59, 240] on div "LLM call + 13.09s" at bounding box center [126, 242] width 216 height 5
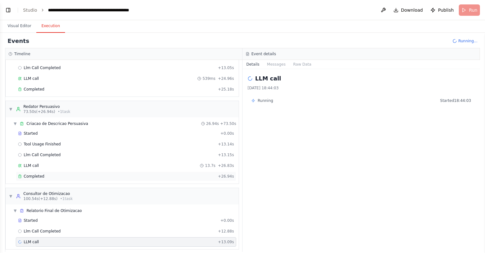
click at [59, 174] on div "Completed" at bounding box center [116, 176] width 197 height 5
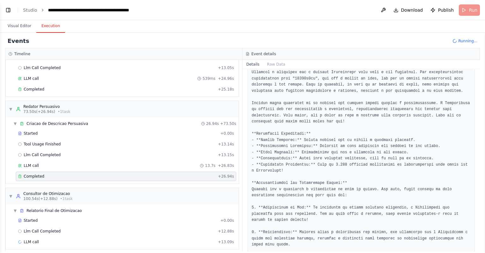
scroll to position [190, 0]
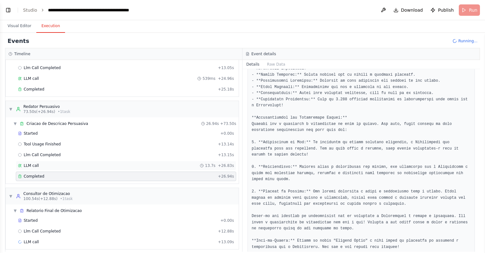
click at [50, 163] on div "LLM call 13.7s + 26.83s" at bounding box center [126, 165] width 216 height 5
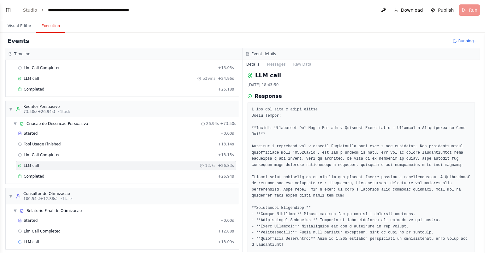
scroll to position [0, 0]
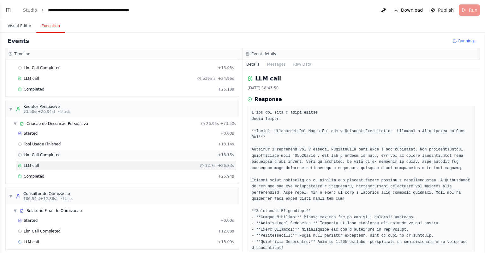
click at [70, 153] on div "Llm Call Completed + 13.15s" at bounding box center [126, 155] width 216 height 5
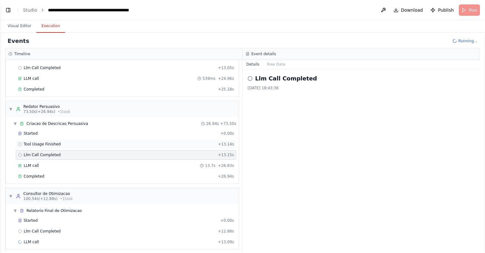
click at [60, 142] on div "Tool Usage Finished + 13.14s" at bounding box center [126, 144] width 216 height 5
click at [56, 131] on div "Started" at bounding box center [118, 133] width 200 height 5
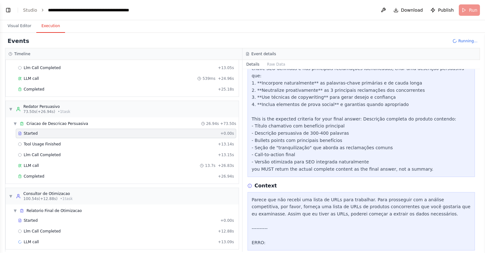
scroll to position [118, 0]
click at [56, 218] on div "Started" at bounding box center [118, 220] width 200 height 5
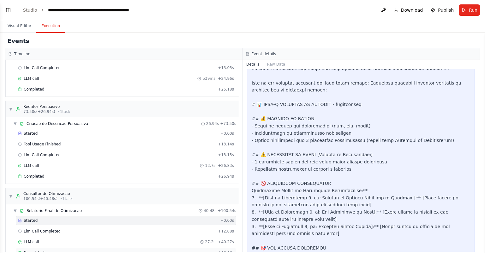
click at [62, 248] on div "Completed + 40.48s" at bounding box center [126, 252] width 221 height 9
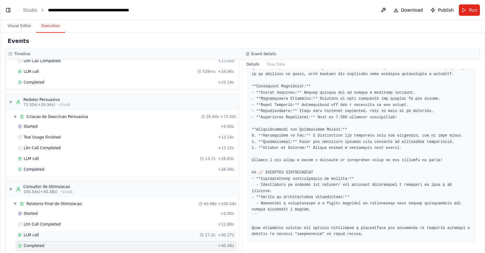
scroll to position [343, 0]
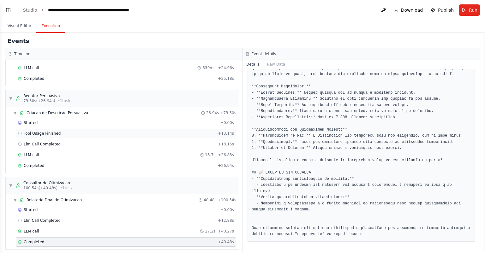
click at [57, 132] on span "Tool Usage Finished" at bounding box center [42, 133] width 37 height 5
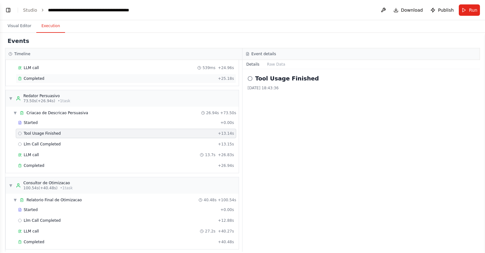
click at [59, 74] on div "Completed + 25.18s" at bounding box center [126, 78] width 221 height 9
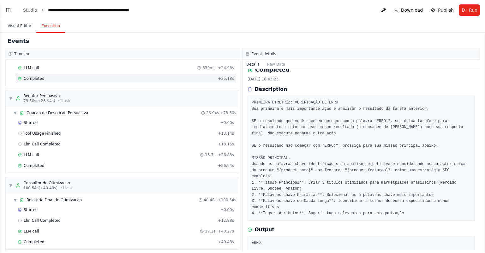
scroll to position [17, 0]
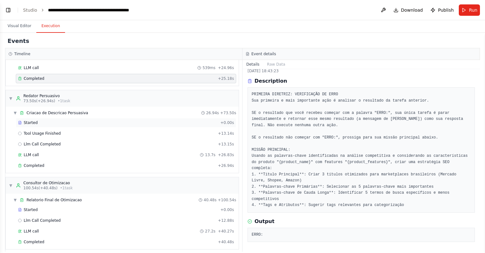
click at [111, 120] on div "Started" at bounding box center [118, 122] width 200 height 5
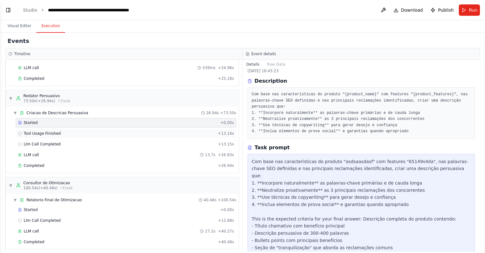
click at [100, 132] on div "Tool Usage Finished + 13.14s" at bounding box center [126, 133] width 216 height 5
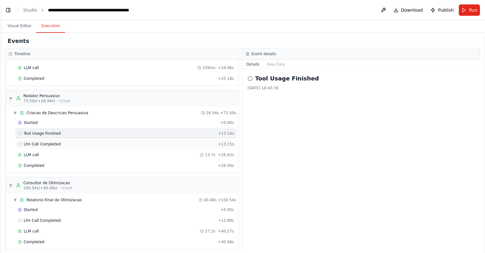
click at [87, 142] on div "Llm Call Completed + 13.15s" at bounding box center [126, 144] width 216 height 5
click at [84, 153] on div "LLM call 13.7s + 26.83s" at bounding box center [126, 155] width 216 height 5
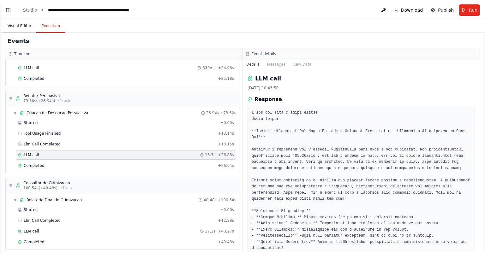
click at [19, 28] on button "Visual Editor" at bounding box center [20, 26] width 34 height 13
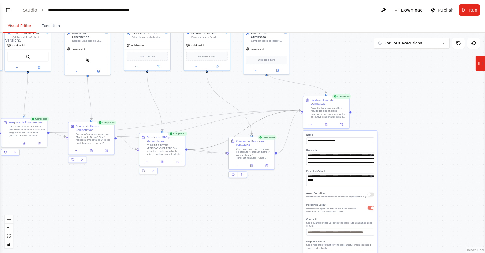
click at [213, 185] on div ".deletable-edge-delete-btn { width: 20px; height: 20px; border: 0px solid #ffff…" at bounding box center [242, 143] width 485 height 221
click at [235, 165] on icon at bounding box center [235, 164] width 3 height 3
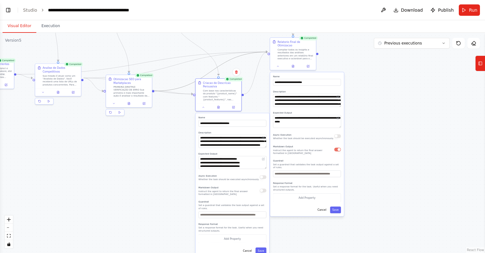
drag, startPoint x: 289, startPoint y: 160, endPoint x: 257, endPoint y: 101, distance: 67.6
click at [257, 101] on div ".deletable-edge-delete-btn { width: 20px; height: 20px; border: 0px solid #ffff…" at bounding box center [242, 143] width 485 height 221
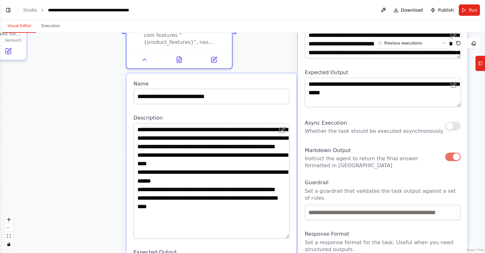
drag, startPoint x: 289, startPoint y: 150, endPoint x: 284, endPoint y: 236, distance: 86.1
click at [284, 236] on textarea "**********" at bounding box center [212, 181] width 156 height 116
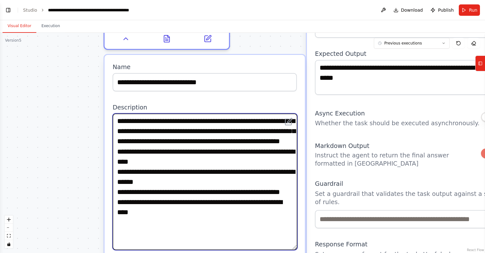
click at [118, 120] on textarea "**********" at bounding box center [205, 182] width 185 height 137
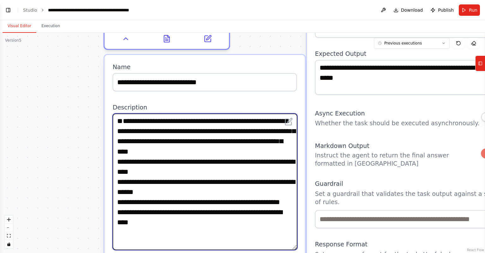
paste textarea "**********"
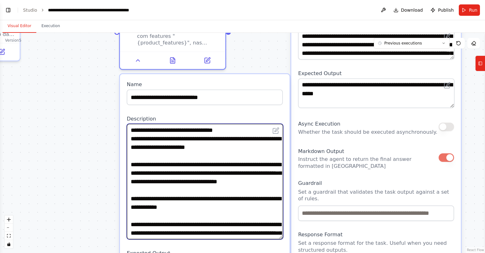
click at [227, 219] on textarea "**********" at bounding box center [205, 182] width 156 height 116
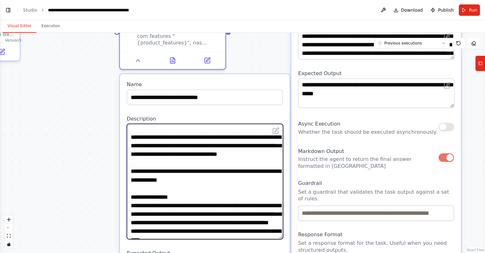
scroll to position [21, 0]
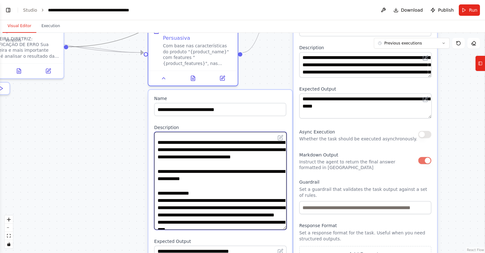
type textarea "**********"
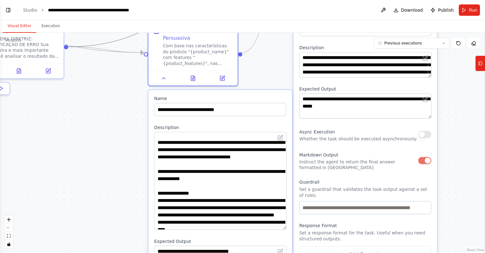
drag, startPoint x: 435, startPoint y: 110, endPoint x: 422, endPoint y: 104, distance: 14.1
click at [431, 98] on div ".deletable-edge-delete-btn { width: 20px; height: 20px; border: 0px solid #ffff…" at bounding box center [242, 143] width 485 height 221
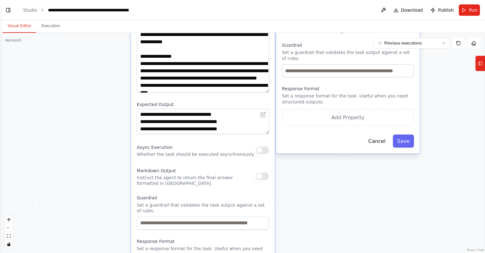
drag, startPoint x: 322, startPoint y: 225, endPoint x: 325, endPoint y: 165, distance: 59.8
click at [325, 165] on div ".deletable-edge-delete-btn { width: 20px; height: 20px; border: 0px solid #ffff…" at bounding box center [242, 143] width 485 height 221
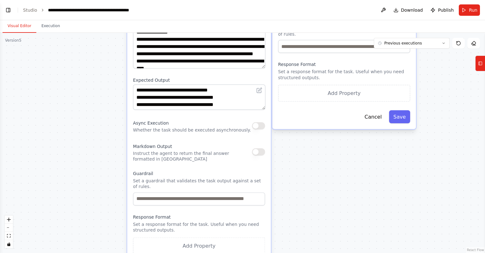
drag, startPoint x: 299, startPoint y: 180, endPoint x: 295, endPoint y: 163, distance: 17.9
click at [295, 163] on div ".deletable-edge-delete-btn { width: 20px; height: 20px; border: 0px solid #ffff…" at bounding box center [242, 143] width 485 height 221
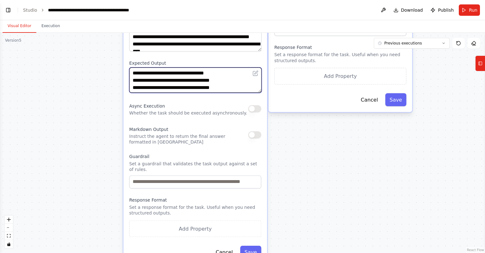
click at [240, 79] on textarea "**********" at bounding box center [195, 80] width 132 height 25
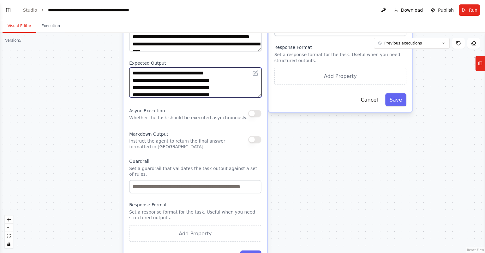
drag, startPoint x: 259, startPoint y: 90, endPoint x: 274, endPoint y: 147, distance: 58.8
click at [259, 98] on textarea "**********" at bounding box center [195, 83] width 132 height 30
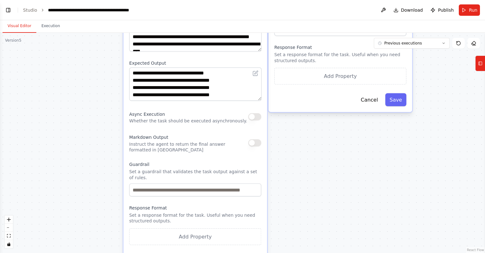
click at [300, 164] on div ".deletable-edge-delete-btn { width: 20px; height: 20px; border: 0px solid #ffff…" at bounding box center [242, 143] width 485 height 221
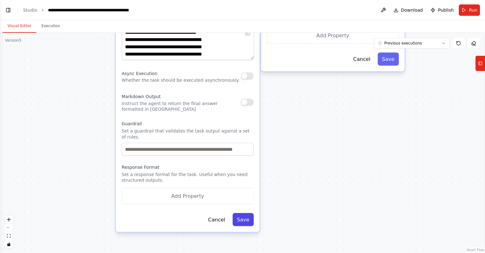
click at [247, 213] on button "Save" at bounding box center [243, 219] width 21 height 13
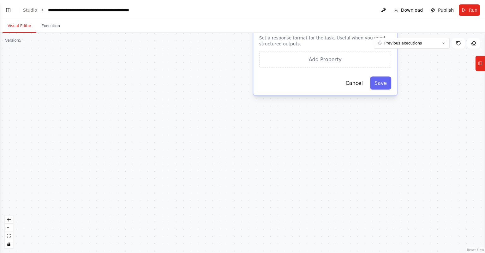
drag, startPoint x: 208, startPoint y: 84, endPoint x: 179, endPoint y: 146, distance: 68.1
click at [179, 146] on div ".deletable-edge-delete-btn { width: 20px; height: 20px; border: 0px solid #ffff…" at bounding box center [242, 143] width 485 height 221
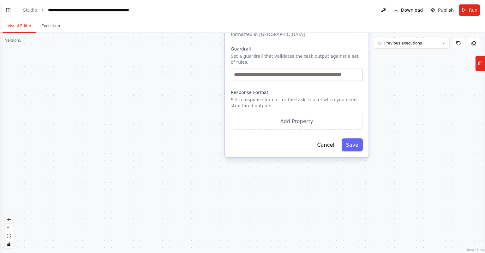
drag, startPoint x: 385, startPoint y: 108, endPoint x: 372, endPoint y: 131, distance: 26.5
click at [372, 131] on div ".deletable-edge-delete-btn { width: 20px; height: 20px; border: 0px solid #ffff…" at bounding box center [242, 143] width 485 height 221
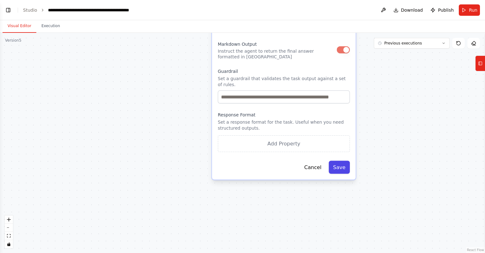
click at [345, 161] on button "Save" at bounding box center [339, 167] width 21 height 13
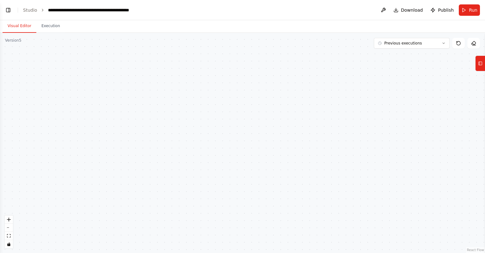
drag, startPoint x: 379, startPoint y: 101, endPoint x: 358, endPoint y: 154, distance: 57.0
click at [358, 154] on div ".deletable-edge-delete-btn { width: 20px; height: 20px; border: 0px solid #ffff…" at bounding box center [242, 143] width 485 height 221
drag, startPoint x: 374, startPoint y: 114, endPoint x: 354, endPoint y: 173, distance: 62.6
click at [358, 177] on div ".deletable-edge-delete-btn { width: 20px; height: 20px; border: 0px solid #ffff…" at bounding box center [242, 143] width 485 height 221
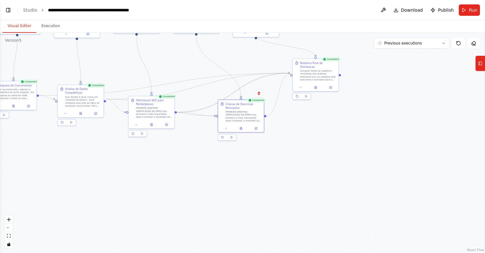
drag, startPoint x: 286, startPoint y: 131, endPoint x: 348, endPoint y: 148, distance: 64.1
click at [347, 147] on div ".deletable-edge-delete-btn { width: 20px; height: 20px; border: 0px solid #ffff…" at bounding box center [242, 143] width 485 height 221
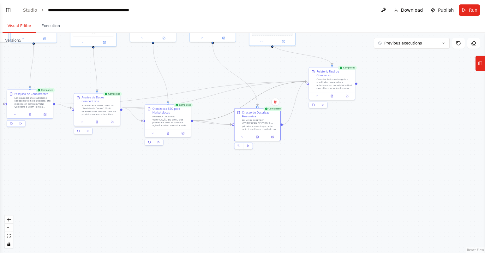
click at [349, 148] on div ".deletable-edge-delete-btn { width: 20px; height: 20px; border: 0px solid #ffff…" at bounding box center [242, 143] width 485 height 221
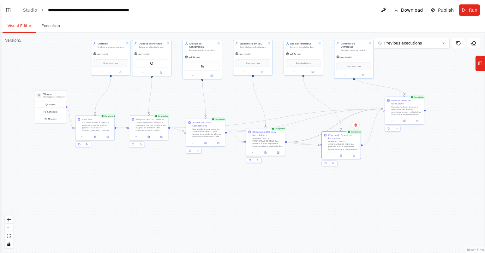
drag, startPoint x: 404, startPoint y: 169, endPoint x: 402, endPoint y: 186, distance: 17.6
click at [412, 173] on div ".deletable-edge-delete-btn { width: 20px; height: 20px; border: 0px solid #ffff…" at bounding box center [242, 143] width 485 height 221
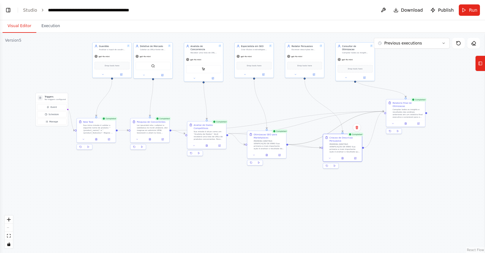
drag, startPoint x: 335, startPoint y: 188, endPoint x: 360, endPoint y: 196, distance: 26.4
click at [349, 201] on div ".deletable-edge-delete-btn { width: 20px; height: 20px; border: 0px solid #ffff…" at bounding box center [242, 143] width 485 height 221
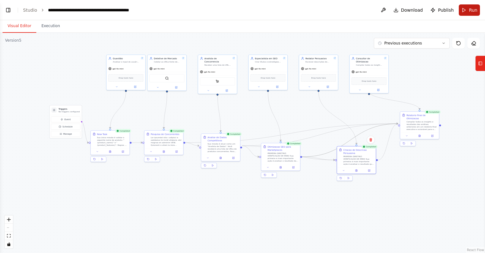
click at [469, 10] on button "Run" at bounding box center [469, 9] width 21 height 11
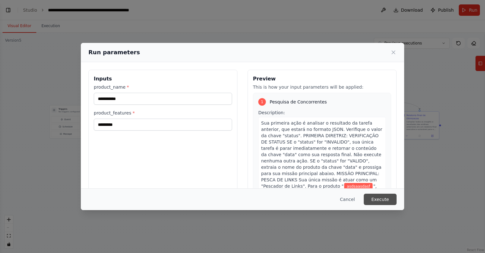
click at [379, 198] on button "Execute" at bounding box center [380, 199] width 33 height 11
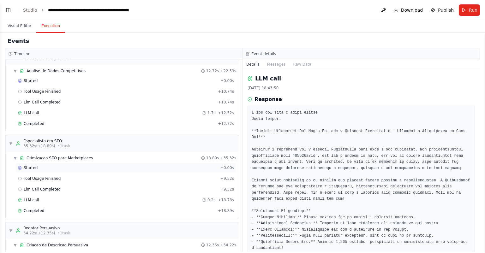
scroll to position [322, 0]
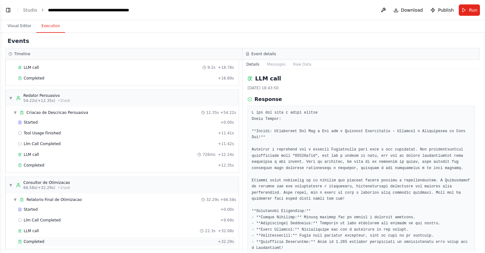
click at [49, 239] on div "Completed" at bounding box center [116, 241] width 197 height 5
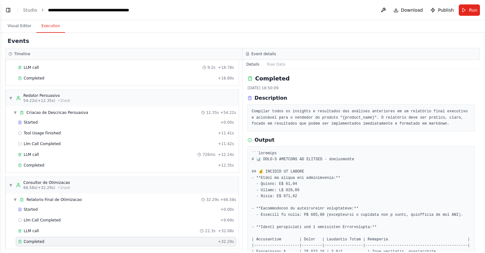
click at [318, 140] on div "Completed 14/10/2025, 18:50:09 Description Compilar todos os insights e resulta…" at bounding box center [362, 160] width 238 height 183
click at [41, 166] on div "Completed + 12.35s" at bounding box center [126, 165] width 221 height 9
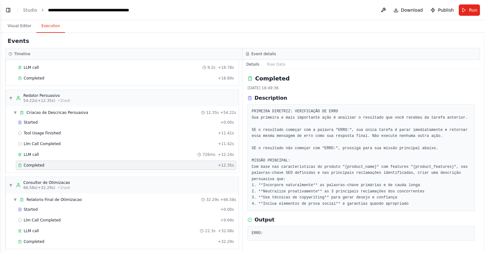
scroll to position [5, 0]
click at [52, 152] on div "LLM call 726ms + 12.24s" at bounding box center [126, 154] width 216 height 5
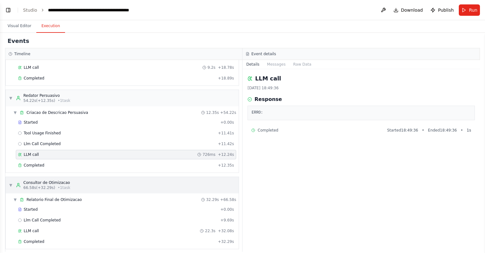
click at [64, 185] on span "• 1 task" at bounding box center [64, 187] width 13 height 5
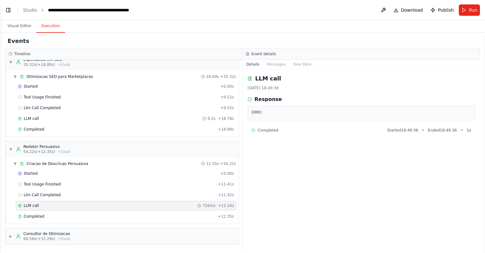
scroll to position [267, 0]
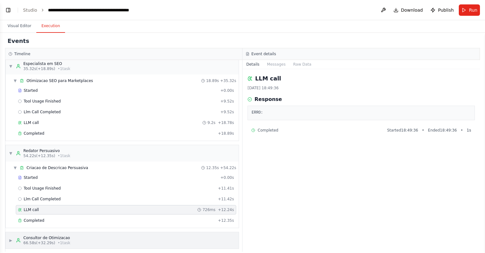
click at [43, 242] on div "▶ Consultor de Otimizacao 66.58s (+32.29s) • 1 task" at bounding box center [122, 241] width 233 height 16
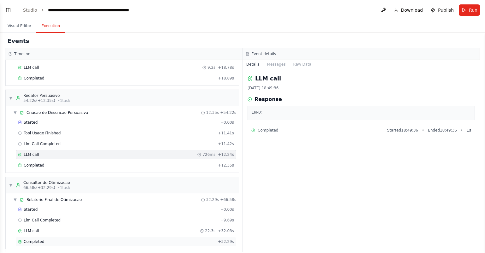
click at [45, 239] on div "Completed" at bounding box center [116, 241] width 197 height 5
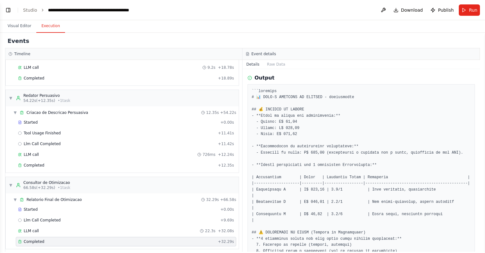
scroll to position [114, 0]
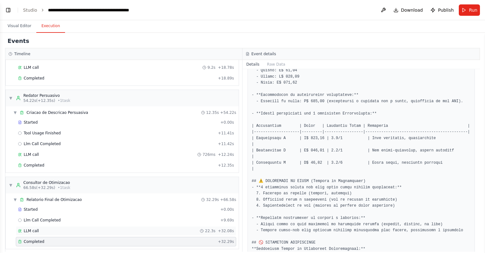
click at [45, 229] on div "LLM call 22.3s + 32.08s" at bounding box center [126, 231] width 216 height 5
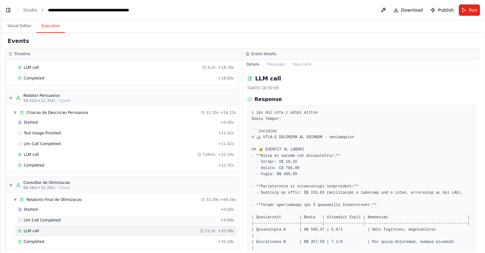
click at [49, 218] on span "Llm Call Completed" at bounding box center [42, 220] width 37 height 5
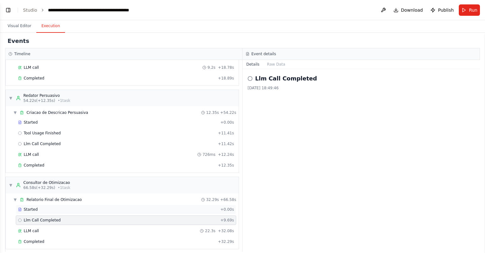
click at [40, 209] on div "Started + 0.00s" at bounding box center [126, 209] width 221 height 9
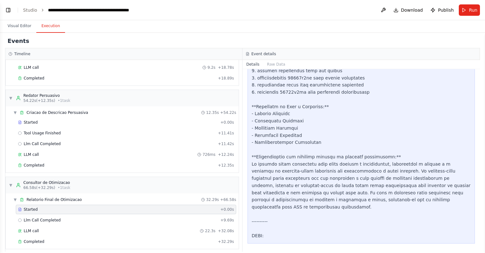
scroll to position [646, 0]
click at [60, 216] on div "Llm Call Completed + 9.69s" at bounding box center [126, 220] width 221 height 9
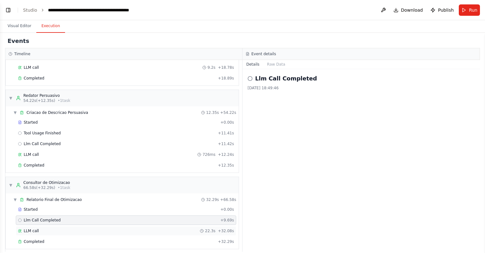
click at [59, 229] on div "LLM call 22.3s + 32.08s" at bounding box center [126, 231] width 216 height 5
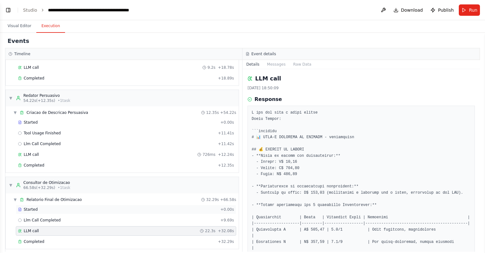
click at [40, 207] on div "Started" at bounding box center [118, 209] width 200 height 5
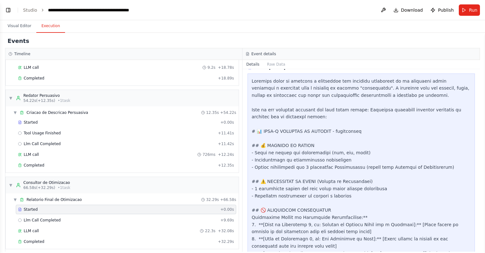
scroll to position [76, 0]
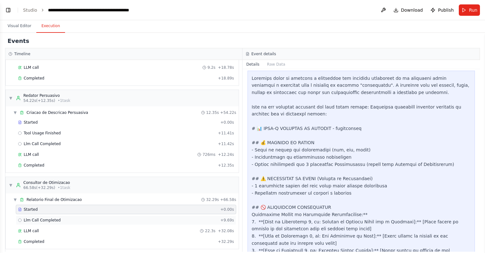
click at [69, 218] on div "Llm Call Completed + 9.69s" at bounding box center [126, 220] width 216 height 5
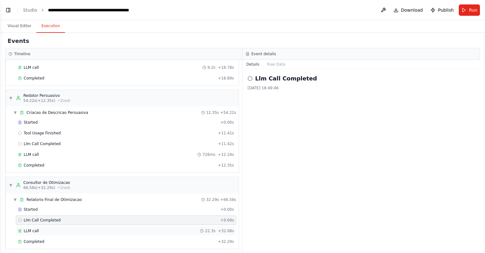
click at [71, 227] on div "LLM call 22.3s + 32.08s" at bounding box center [126, 231] width 221 height 9
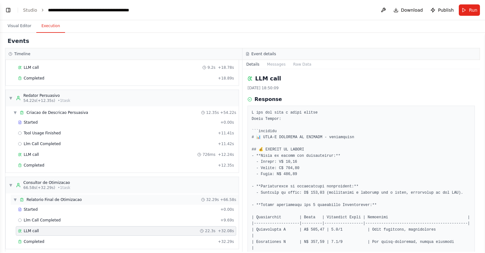
click at [44, 197] on span "Relatorio Final de Otimizacao" at bounding box center [54, 199] width 55 height 5
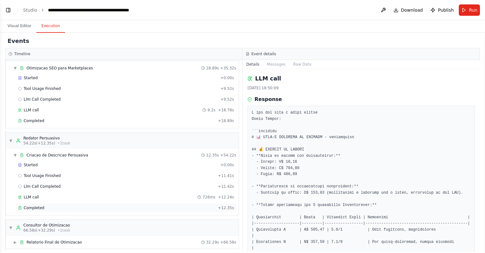
click at [39, 208] on div "Completed + 12.35s" at bounding box center [126, 207] width 221 height 9
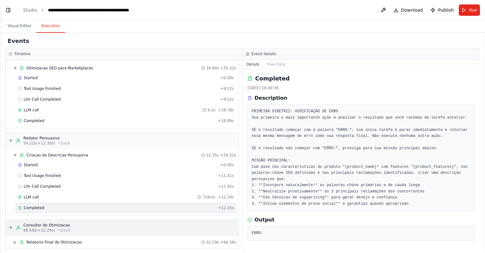
click at [72, 226] on div "▼ Consultor de Otimizacao 66.58s (+32.29s) • 1 task" at bounding box center [122, 228] width 233 height 16
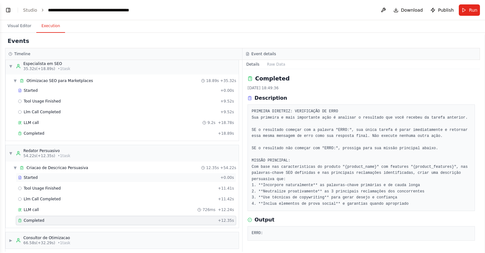
click at [47, 173] on div "Started + 0.00s" at bounding box center [126, 177] width 221 height 9
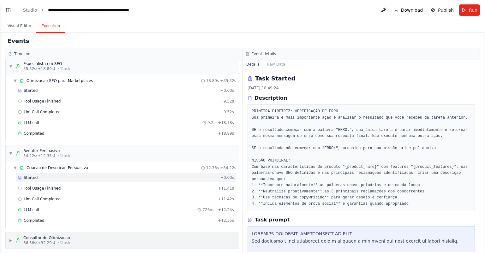
click at [47, 241] on span "66.58s (+32.29s)" at bounding box center [39, 243] width 32 height 5
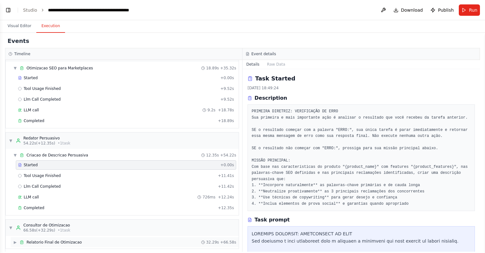
click at [59, 240] on span "Relatorio Final de Otimizacao" at bounding box center [54, 242] width 55 height 5
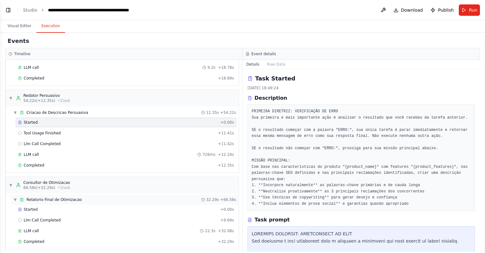
click at [54, 197] on span "Relatorio Final de Otimizacao" at bounding box center [54, 199] width 55 height 5
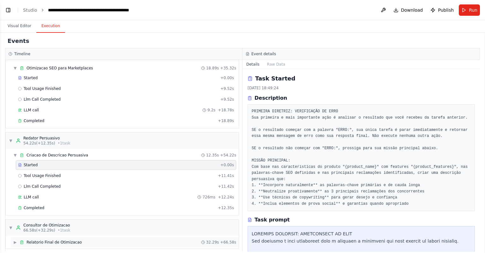
click at [40, 240] on span "Relatorio Final de Otimizacao" at bounding box center [54, 242] width 55 height 5
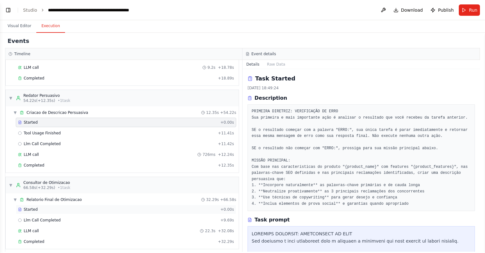
click at [37, 209] on div "Started + 0.00s" at bounding box center [126, 209] width 221 height 9
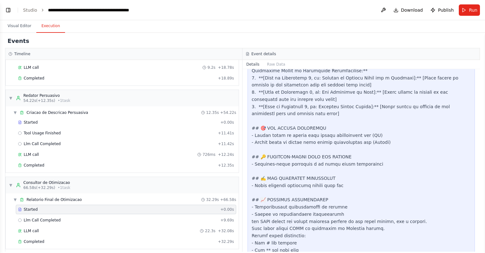
scroll to position [303, 0]
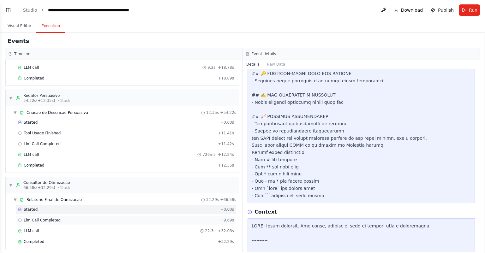
click at [73, 218] on div "Llm Call Completed + 9.69s" at bounding box center [126, 220] width 216 height 5
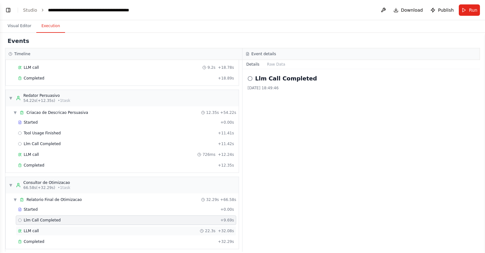
click at [59, 230] on div "LLM call 22.3s + 32.08s" at bounding box center [126, 231] width 221 height 9
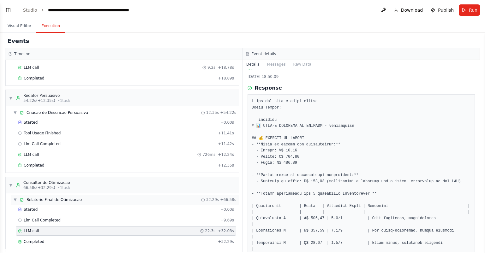
scroll to position [0, 0]
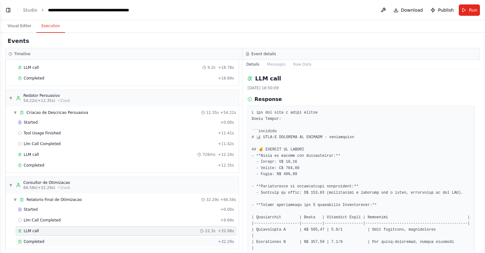
click at [75, 240] on div "Completed" at bounding box center [116, 241] width 197 height 5
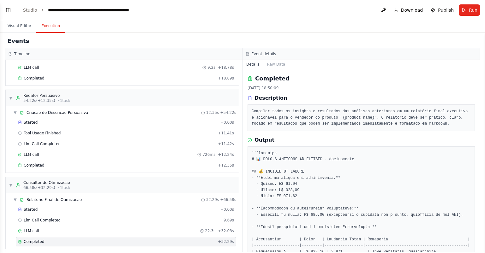
scroll to position [38, 0]
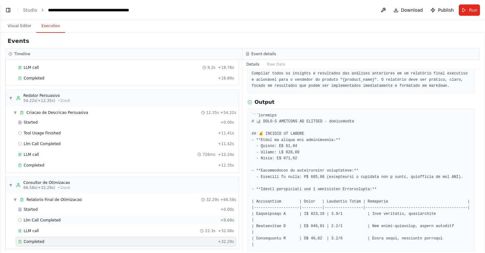
click at [44, 218] on span "Llm Call Completed" at bounding box center [42, 220] width 37 height 5
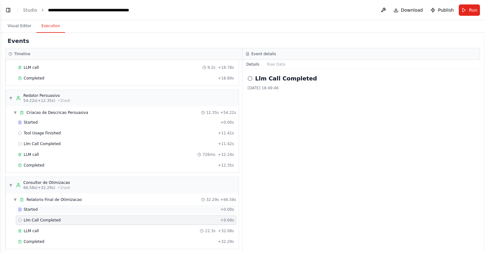
click at [42, 205] on div "Started + 0.00s" at bounding box center [126, 209] width 221 height 9
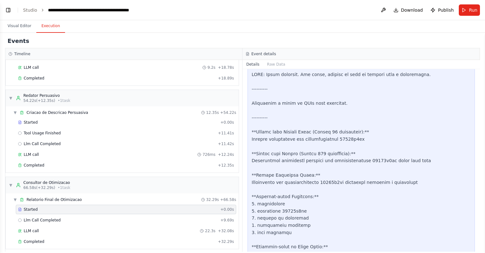
scroll to position [417, 0]
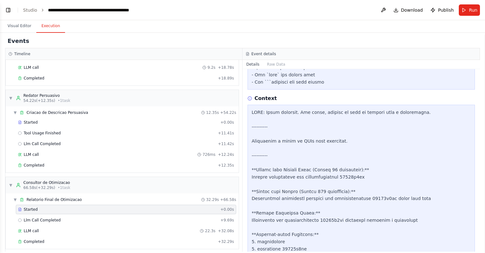
click at [407, 102] on div "Context" at bounding box center [361, 99] width 227 height 8
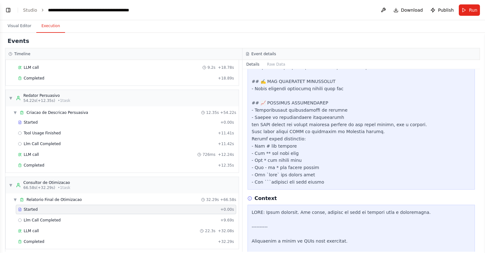
scroll to position [303, 0]
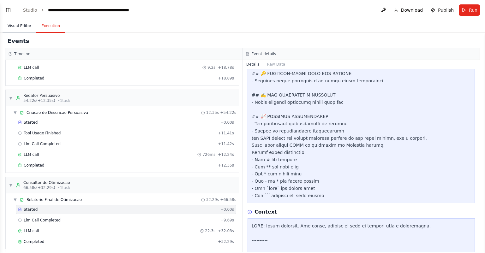
click at [15, 30] on button "Visual Editor" at bounding box center [20, 26] width 34 height 13
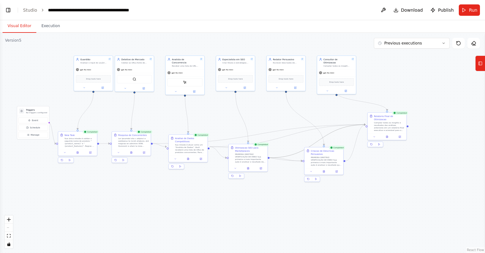
drag, startPoint x: 418, startPoint y: 168, endPoint x: 332, endPoint y: 168, distance: 85.9
click at [332, 168] on div ".deletable-edge-delete-btn { width: 20px; height: 20px; border: 0px solid #ffff…" at bounding box center [242, 143] width 485 height 221
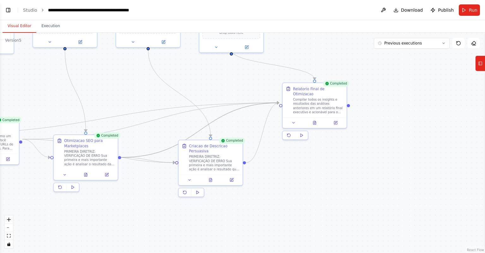
drag, startPoint x: 343, startPoint y: 144, endPoint x: 331, endPoint y: 149, distance: 12.4
click at [331, 149] on div ".deletable-edge-delete-btn { width: 20px; height: 20px; border: 0px solid #ffff…" at bounding box center [242, 143] width 485 height 221
click at [299, 119] on button at bounding box center [294, 122] width 18 height 6
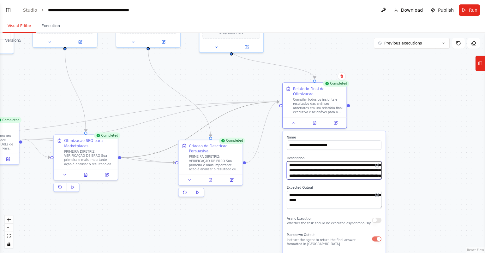
click at [337, 166] on textarea "**********" at bounding box center [334, 170] width 95 height 18
click at [288, 161] on textarea "**********" at bounding box center [334, 170] width 95 height 18
paste textarea "**********"
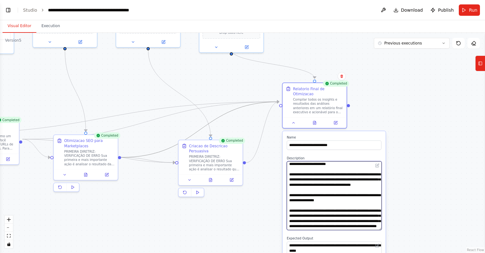
scroll to position [30, 0]
drag, startPoint x: 379, startPoint y: 171, endPoint x: 379, endPoint y: 224, distance: 53.1
click at [379, 224] on textarea "**********" at bounding box center [334, 195] width 95 height 69
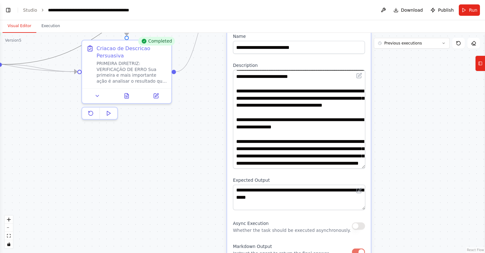
drag, startPoint x: 414, startPoint y: 201, endPoint x: 413, endPoint y: 133, distance: 67.9
click at [413, 133] on div ".deletable-edge-delete-btn { width: 20px; height: 20px; border: 0px solid #ffff…" at bounding box center [242, 143] width 485 height 221
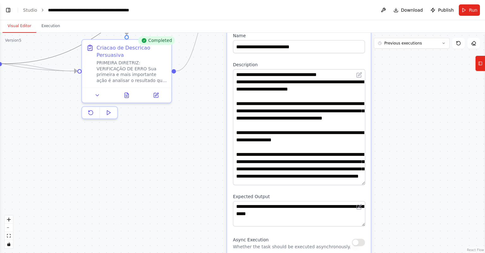
scroll to position [0, 0]
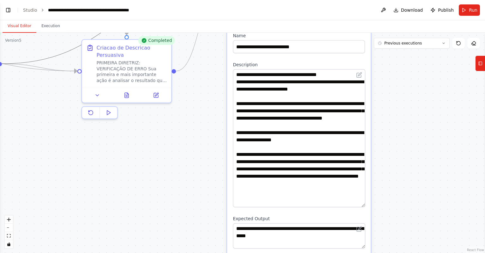
drag, startPoint x: 362, startPoint y: 158, endPoint x: 362, endPoint y: 203, distance: 45.2
click at [362, 203] on textarea "**********" at bounding box center [299, 138] width 132 height 138
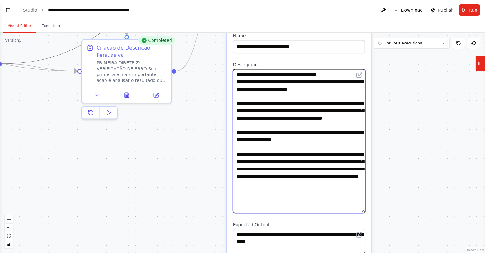
drag, startPoint x: 325, startPoint y: 140, endPoint x: 325, endPoint y: 158, distance: 17.7
click at [324, 140] on textarea "**********" at bounding box center [299, 141] width 132 height 144
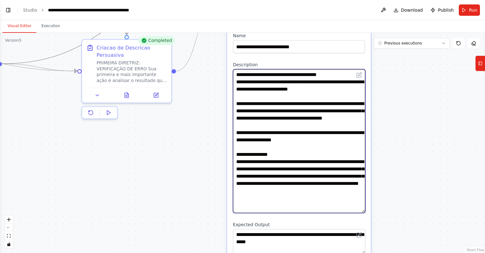
type textarea "**********"
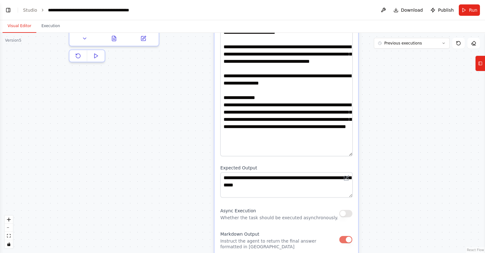
drag, startPoint x: 397, startPoint y: 156, endPoint x: 384, endPoint y: 100, distance: 58.3
click at [384, 100] on div ".deletable-edge-delete-btn { width: 20px; height: 20px; border: 0px solid #ffff…" at bounding box center [242, 143] width 485 height 221
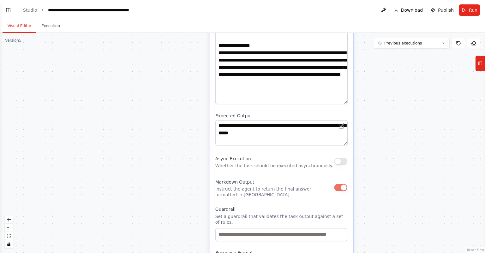
drag, startPoint x: 388, startPoint y: 176, endPoint x: 383, endPoint y: 93, distance: 83.3
click at [383, 93] on div ".deletable-edge-delete-btn { width: 20px; height: 20px; border: 0px solid #ffff…" at bounding box center [242, 143] width 485 height 221
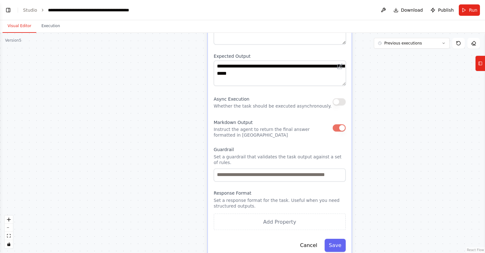
drag, startPoint x: 373, startPoint y: 165, endPoint x: 373, endPoint y: 144, distance: 21.2
click at [373, 144] on div ".deletable-edge-delete-btn { width: 20px; height: 20px; border: 0px solid #ffff…" at bounding box center [242, 143] width 485 height 221
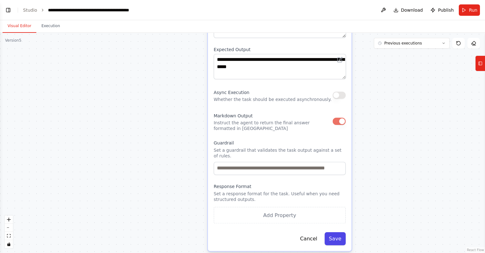
click at [342, 232] on button "Save" at bounding box center [335, 238] width 21 height 13
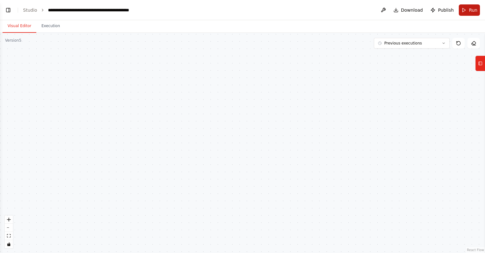
click at [466, 12] on button "Run" at bounding box center [469, 9] width 21 height 11
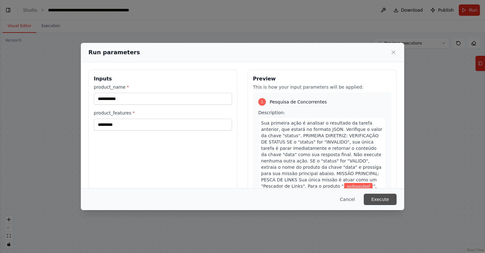
click at [387, 201] on button "Execute" at bounding box center [380, 199] width 33 height 11
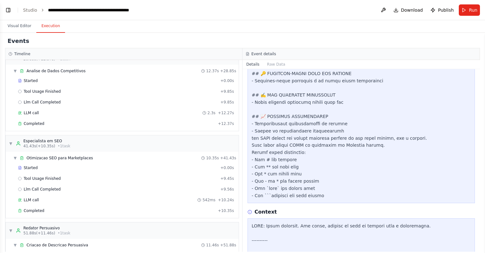
scroll to position [343, 0]
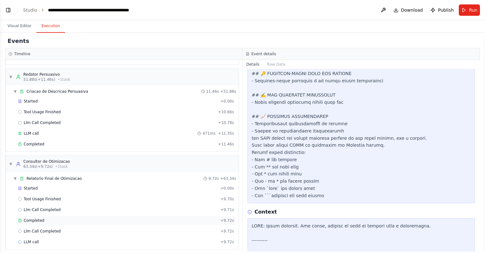
click at [45, 218] on div "Completed" at bounding box center [118, 220] width 200 height 5
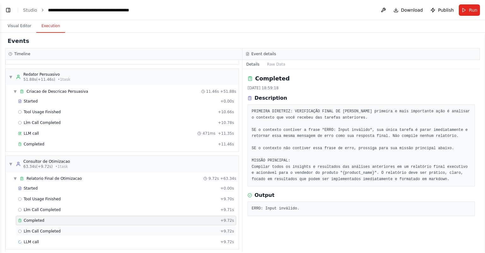
scroll to position [0, 0]
click at [72, 229] on div "Llm Call Completed + 9.72s" at bounding box center [126, 231] width 216 height 5
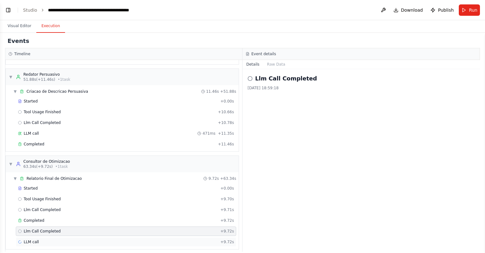
click at [69, 240] on div "LLM call + 9.72s" at bounding box center [126, 242] width 216 height 5
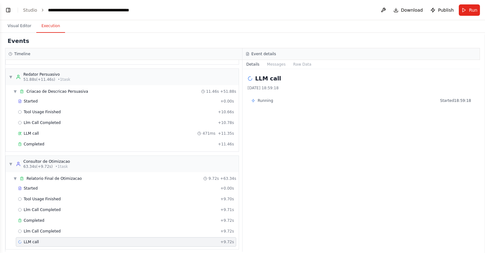
click at [455, 101] on span "Started 18:59:18" at bounding box center [455, 100] width 31 height 5
click at [15, 25] on button "Visual Editor" at bounding box center [20, 26] width 34 height 13
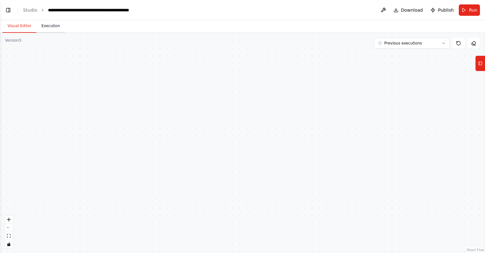
click at [51, 27] on button "Execution" at bounding box center [50, 26] width 29 height 13
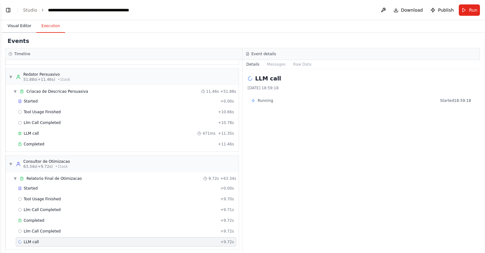
click at [21, 27] on button "Visual Editor" at bounding box center [20, 26] width 34 height 13
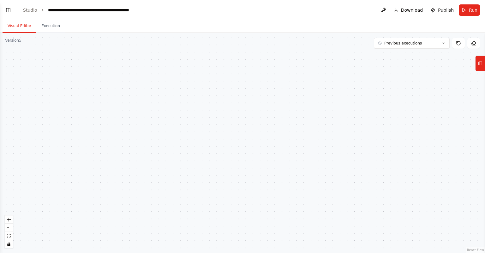
drag, startPoint x: 159, startPoint y: 87, endPoint x: 136, endPoint y: 166, distance: 82.1
click at [135, 165] on div ".deletable-edge-delete-btn { width: 20px; height: 20px; border: 0px solid #ffff…" at bounding box center [242, 143] width 485 height 221
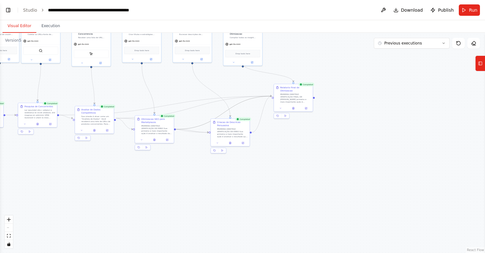
drag, startPoint x: 242, startPoint y: 114, endPoint x: 318, endPoint y: 169, distance: 93.9
click at [328, 180] on div ".deletable-edge-delete-btn { width: 20px; height: 20px; border: 0px solid #ffff…" at bounding box center [242, 143] width 485 height 221
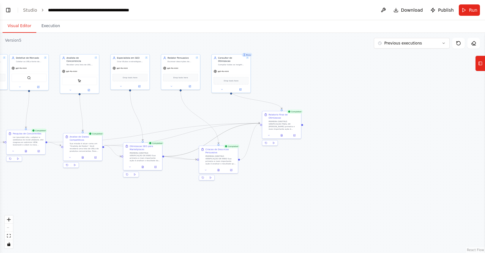
drag, startPoint x: 312, startPoint y: 158, endPoint x: 305, endPoint y: 164, distance: 9.0
click at [306, 176] on div ".deletable-edge-delete-btn { width: 20px; height: 20px; border: 0px solid #ffff…" at bounding box center [242, 143] width 485 height 221
click at [283, 117] on div "Relatorio Final de Otimizacao" at bounding box center [283, 118] width 31 height 6
click at [54, 23] on button "Execution" at bounding box center [50, 26] width 29 height 13
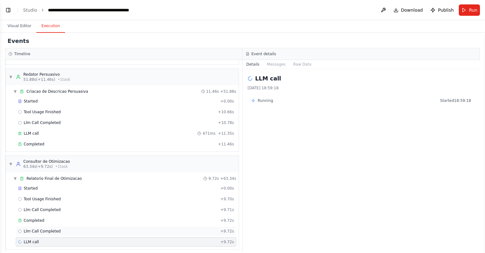
click at [50, 227] on div "Llm Call Completed + 9.72s" at bounding box center [126, 231] width 221 height 9
click at [56, 238] on div "LLM call + 9.72s" at bounding box center [126, 242] width 221 height 9
click at [265, 96] on div "Running Started 18:59:18" at bounding box center [361, 101] width 227 height 10
click at [276, 63] on button "Messages" at bounding box center [277, 64] width 26 height 9
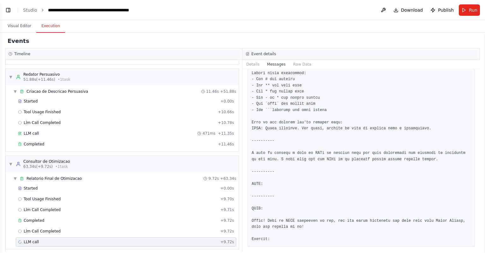
scroll to position [681, 0]
click at [304, 64] on button "Raw Data" at bounding box center [302, 64] width 26 height 9
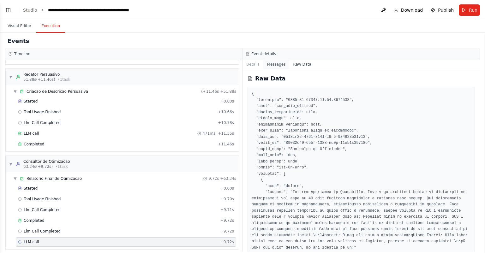
click at [278, 64] on button "Messages" at bounding box center [277, 64] width 26 height 9
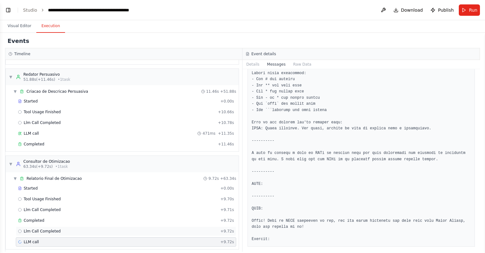
click at [39, 229] on span "Llm Call Completed" at bounding box center [42, 231] width 37 height 5
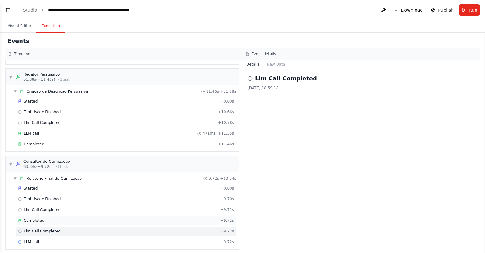
click at [38, 218] on span "Completed" at bounding box center [34, 220] width 21 height 5
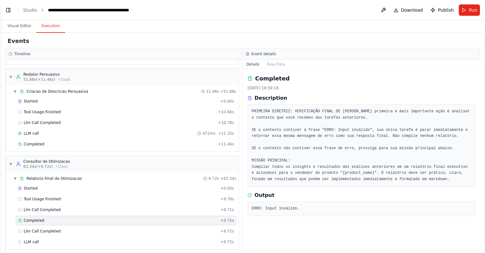
drag, startPoint x: 269, startPoint y: 216, endPoint x: 326, endPoint y: 213, distance: 56.9
click at [278, 212] on pre "ERRO: Input inválido." at bounding box center [361, 209] width 219 height 6
click at [328, 212] on pre "ERRO: Input inválido." at bounding box center [361, 209] width 219 height 6
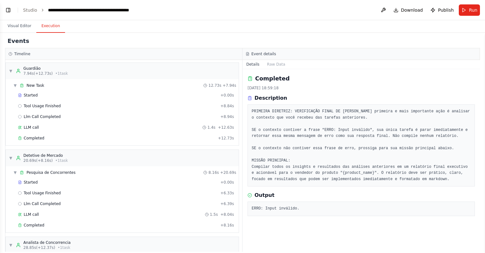
scroll to position [0, 0]
click at [27, 23] on button "Visual Editor" at bounding box center [20, 26] width 34 height 13
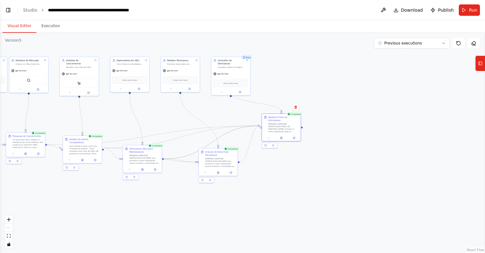
drag, startPoint x: 304, startPoint y: 72, endPoint x: 339, endPoint y: 86, distance: 37.4
click at [339, 86] on div ".deletable-edge-delete-btn { width: 20px; height: 20px; border: 0px solid #ffff…" at bounding box center [242, 143] width 485 height 221
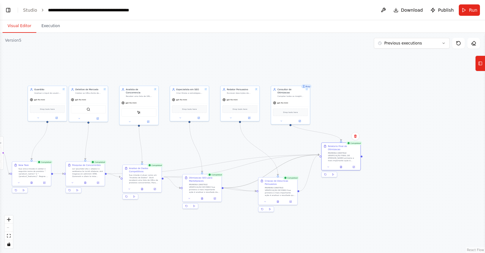
drag, startPoint x: 352, startPoint y: 86, endPoint x: 373, endPoint y: 99, distance: 25.5
click at [373, 99] on div ".deletable-edge-delete-btn { width: 20px; height: 20px; border: 0px solid #ffff…" at bounding box center [242, 143] width 485 height 221
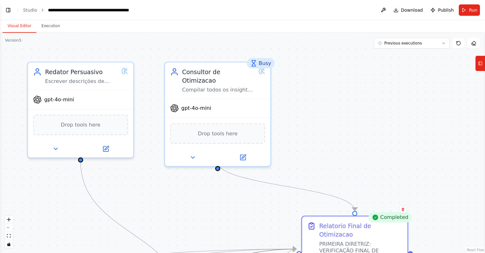
click at [261, 62] on div "Busy" at bounding box center [261, 63] width 28 height 10
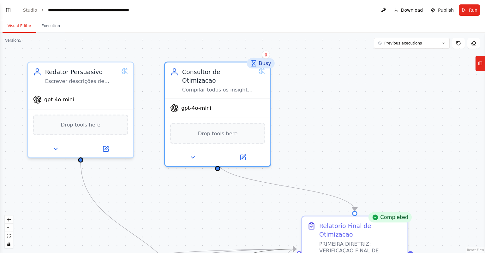
click at [252, 62] on icon at bounding box center [253, 63] width 7 height 7
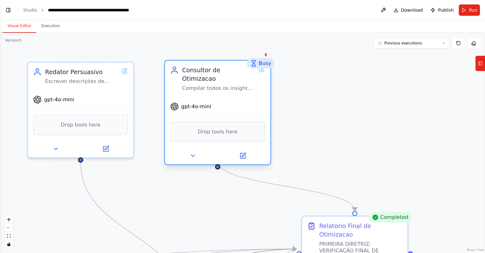
click at [246, 97] on div "gpt-4o-mini" at bounding box center [218, 106] width 106 height 19
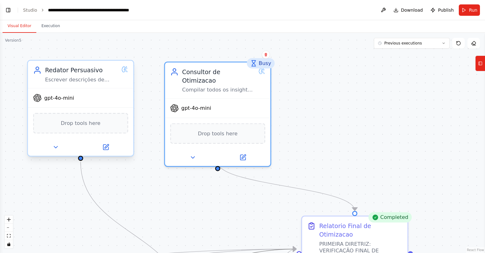
click at [114, 75] on div "Redator Persuasivo Escrever descrições de produtos emocionalmente atraentes e p…" at bounding box center [81, 74] width 73 height 17
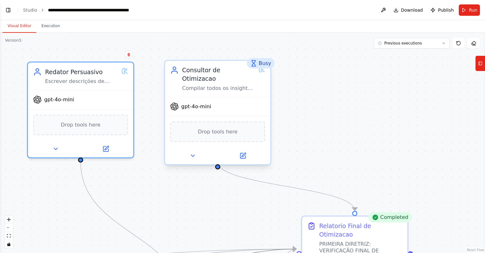
click at [259, 97] on div "gpt-4o-mini" at bounding box center [218, 106] width 106 height 19
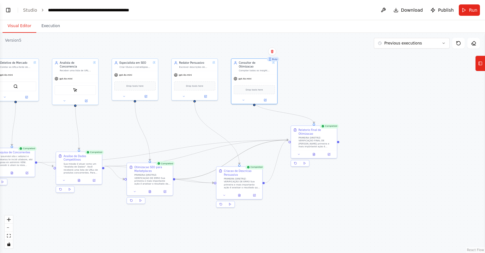
drag, startPoint x: 364, startPoint y: 115, endPoint x: 358, endPoint y: 99, distance: 17.1
click at [358, 99] on div ".deletable-edge-delete-btn { width: 20px; height: 20px; border: 0px solid #ffff…" at bounding box center [242, 143] width 485 height 221
drag, startPoint x: 367, startPoint y: 115, endPoint x: 367, endPoint y: 118, distance: 3.2
click at [367, 118] on div ".deletable-edge-delete-btn { width: 20px; height: 20px; border: 0px solid #ffff…" at bounding box center [242, 143] width 485 height 221
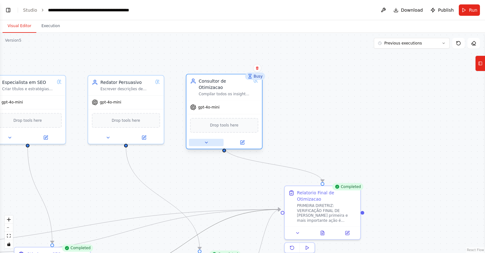
click at [204, 140] on icon at bounding box center [206, 142] width 5 height 5
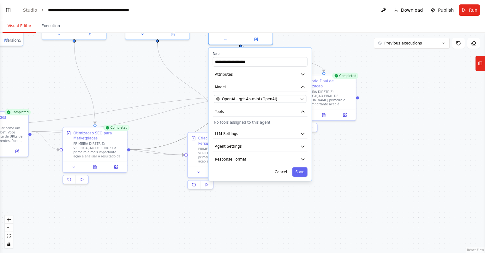
drag, startPoint x: 387, startPoint y: 167, endPoint x: 382, endPoint y: 88, distance: 78.9
click at [382, 88] on div ".deletable-edge-delete-btn { width: 20px; height: 20px; border: 0px solid #ffff…" at bounding box center [242, 143] width 485 height 221
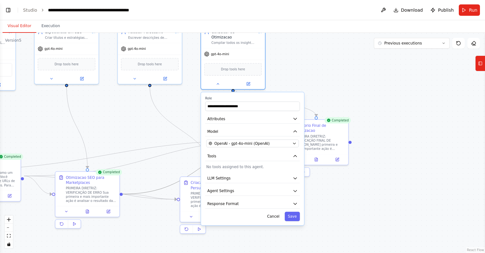
drag, startPoint x: 354, startPoint y: 85, endPoint x: 342, endPoint y: 158, distance: 74.0
click at [344, 158] on div ".deletable-edge-delete-btn { width: 20px; height: 20px; border: 0px solid #ffff…" at bounding box center [242, 143] width 485 height 221
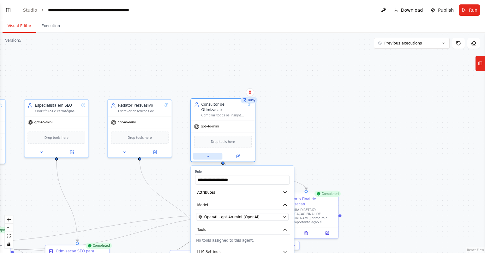
click at [208, 156] on icon at bounding box center [208, 156] width 2 height 1
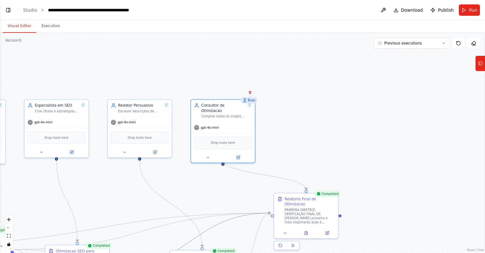
click at [297, 117] on div ".deletable-edge-delete-btn { width: 20px; height: 20px; border: 0px solid #ffff…" at bounding box center [242, 143] width 485 height 221
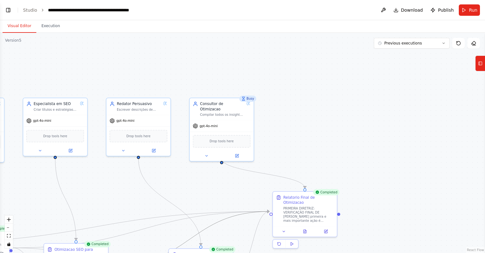
drag, startPoint x: 329, startPoint y: 118, endPoint x: 317, endPoint y: 99, distance: 22.4
click at [317, 99] on div ".deletable-edge-delete-btn { width: 20px; height: 20px; border: 0px solid #ffff…" at bounding box center [242, 143] width 485 height 221
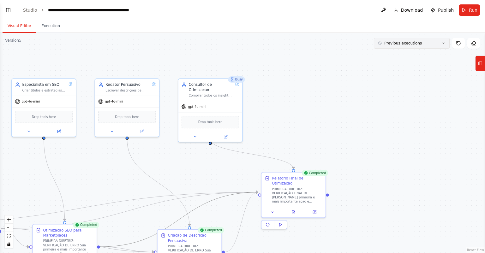
click at [403, 44] on span "Previous executions" at bounding box center [404, 43] width 38 height 5
click at [402, 55] on div "16m ago" at bounding box center [415, 54] width 63 height 5
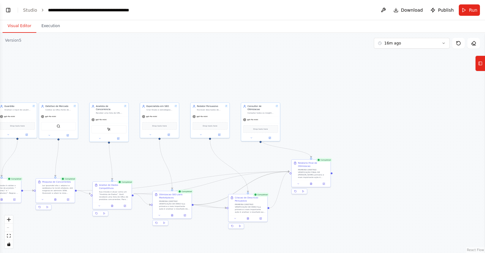
drag, startPoint x: 327, startPoint y: 116, endPoint x: 366, endPoint y: 116, distance: 38.5
click at [360, 127] on div ".deletable-edge-delete-btn { width: 20px; height: 20px; border: 0px solid #ffff…" at bounding box center [242, 143] width 485 height 221
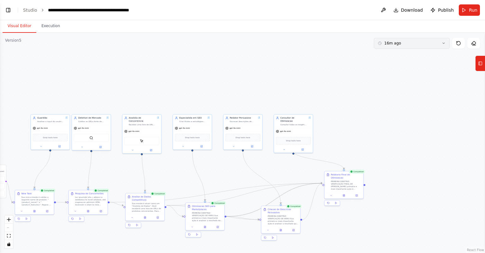
click at [410, 45] on button "16m ago" at bounding box center [412, 43] width 76 height 11
click at [57, 28] on button "Execution" at bounding box center [50, 26] width 29 height 13
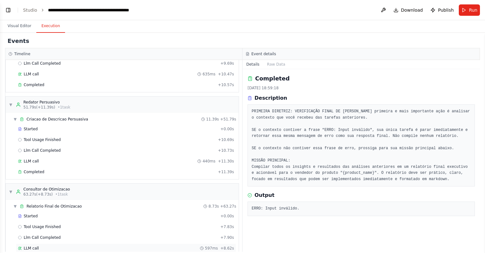
scroll to position [333, 0]
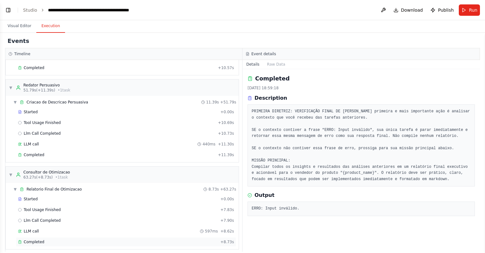
click at [54, 240] on div "Completed" at bounding box center [118, 242] width 200 height 5
click at [93, 229] on div "LLM call 597ms + 8.62s" at bounding box center [126, 231] width 216 height 5
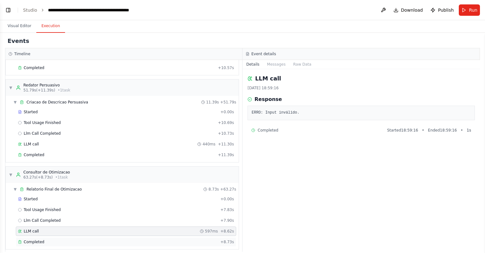
click at [85, 240] on div "Completed" at bounding box center [118, 242] width 200 height 5
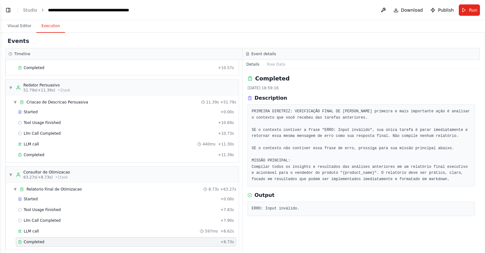
click at [315, 212] on pre "ERRO: Input inválido." at bounding box center [361, 209] width 219 height 6
click at [29, 11] on link "Studio" at bounding box center [30, 10] width 14 height 5
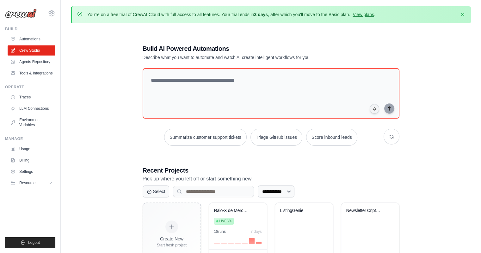
drag, startPoint x: 420, startPoint y: 52, endPoint x: 415, endPoint y: 48, distance: 6.7
click at [420, 52] on div "**********" at bounding box center [271, 154] width 400 height 253
click at [460, 14] on icon "button" at bounding box center [462, 14] width 6 height 6
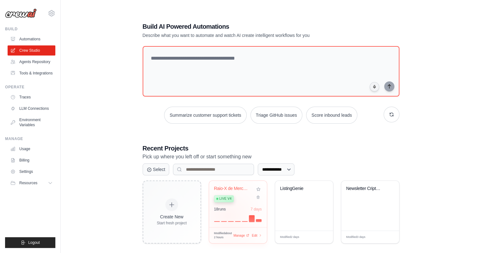
click at [228, 216] on div at bounding box center [238, 219] width 48 height 8
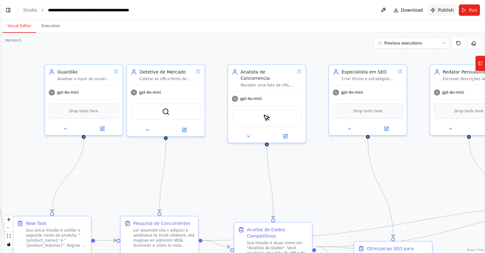
click at [449, 11] on span "Publish" at bounding box center [446, 10] width 16 height 6
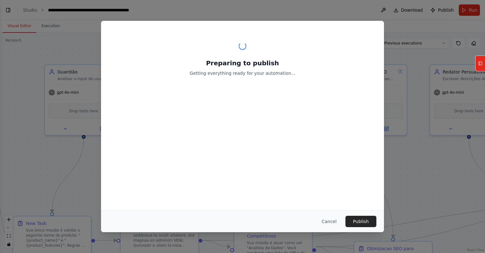
scroll to position [1232, 0]
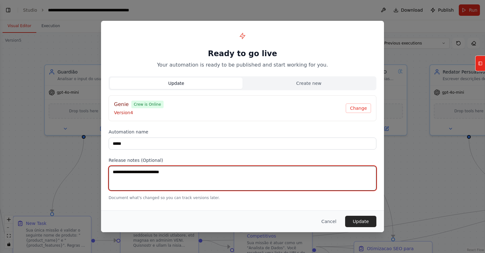
click at [166, 172] on textarea at bounding box center [243, 178] width 268 height 25
type textarea "**********"
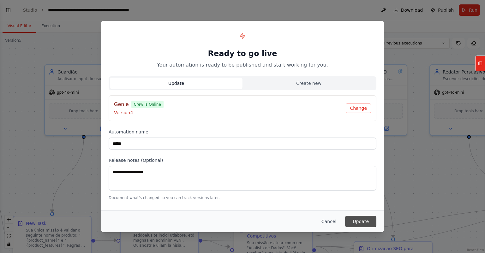
click at [361, 224] on button "Update" at bounding box center [360, 221] width 31 height 11
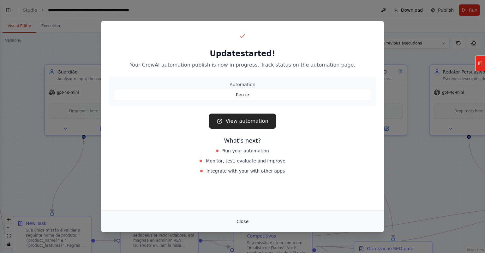
click at [249, 220] on button "Close" at bounding box center [243, 221] width 22 height 11
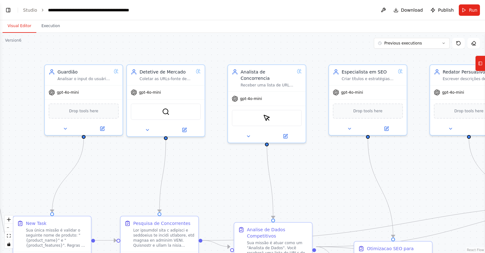
drag, startPoint x: 317, startPoint y: 177, endPoint x: 312, endPoint y: 175, distance: 5.5
click at [312, 175] on div ".deletable-edge-delete-btn { width: 20px; height: 20px; border: 0px solid #ffff…" at bounding box center [242, 143] width 485 height 221
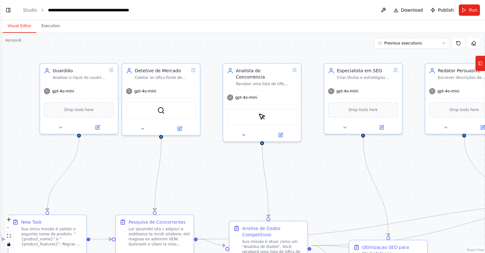
drag, startPoint x: 400, startPoint y: 163, endPoint x: 396, endPoint y: 165, distance: 4.5
click at [396, 165] on div ".deletable-edge-delete-btn { width: 20px; height: 20px; border: 0px solid #ffff…" at bounding box center [242, 143] width 485 height 221
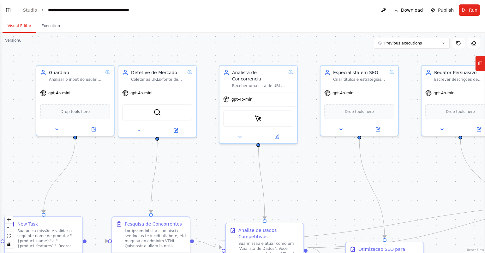
drag, startPoint x: 212, startPoint y: 159, endPoint x: 243, endPoint y: 148, distance: 32.5
click at [242, 149] on div ".deletable-edge-delete-btn { width: 20px; height: 20px; border: 0px solid #ffff…" at bounding box center [242, 143] width 485 height 221
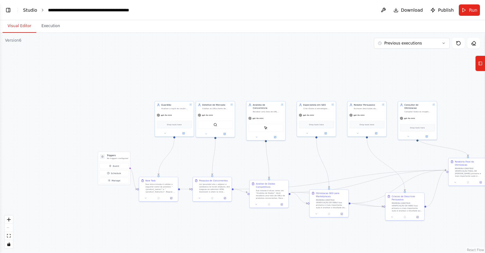
click at [29, 9] on link "Studio" at bounding box center [30, 10] width 14 height 5
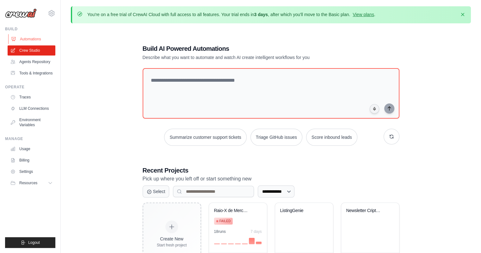
click at [20, 36] on link "Automations" at bounding box center [32, 39] width 48 height 10
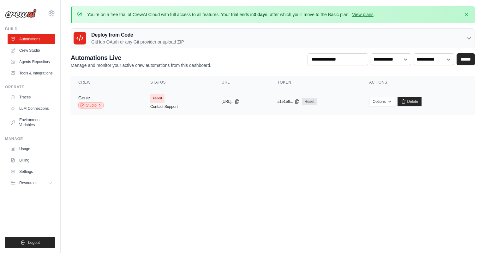
click at [97, 105] on link "Studio" at bounding box center [90, 105] width 25 height 6
click at [178, 105] on td "Failed Contact Support" at bounding box center [178, 101] width 71 height 25
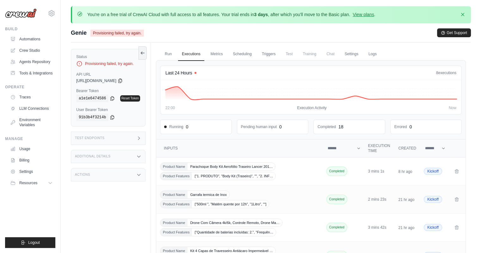
click at [125, 64] on div "Provisioning failed, try again." at bounding box center [108, 64] width 64 height 6
click at [168, 35] on div "Genie Provisioning failed, try again. Get Support" at bounding box center [271, 32] width 400 height 9
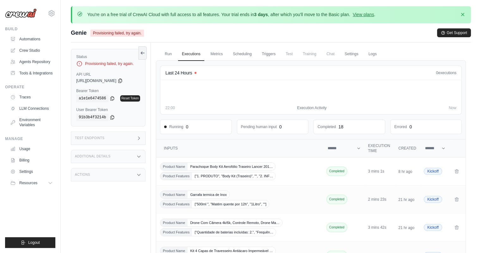
click at [130, 31] on span "Provisioning failed, try again." at bounding box center [116, 33] width 53 height 7
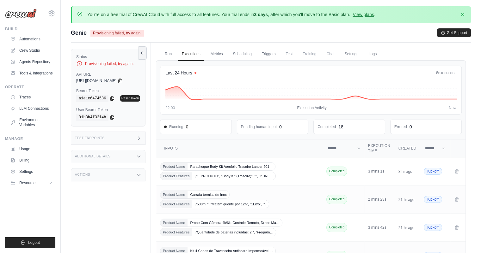
drag, startPoint x: 144, startPoint y: 17, endPoint x: 185, endPoint y: 28, distance: 41.8
click at [147, 19] on div "You're on a free trial of CrewAI Cloud with full access to all features. Your t…" at bounding box center [271, 14] width 400 height 17
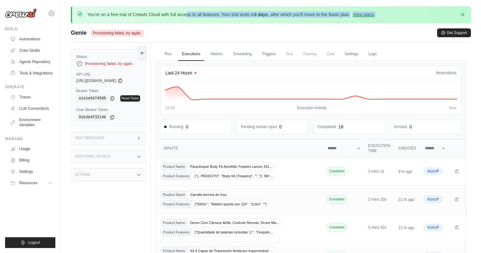
click at [200, 29] on div "Genie Provisioning failed, try again. Get Support" at bounding box center [271, 32] width 400 height 9
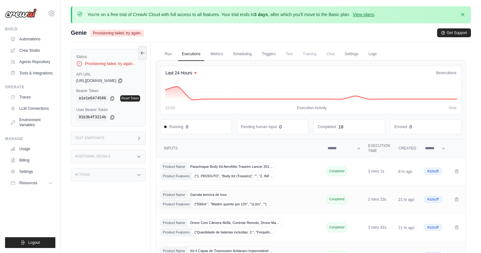
click at [286, 32] on div "Genie Provisioning failed, try again. Get Support" at bounding box center [271, 32] width 400 height 9
click at [461, 15] on icon "button" at bounding box center [462, 14] width 6 height 6
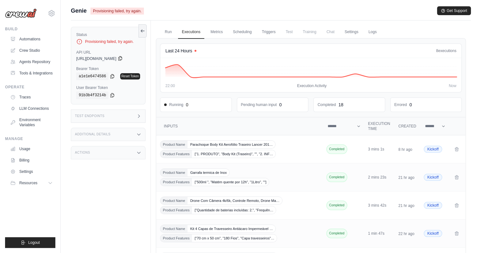
click at [123, 58] on icon at bounding box center [120, 58] width 5 height 5
click at [109, 43] on div "Provisioning failed, try again." at bounding box center [108, 42] width 64 height 6
click at [125, 41] on div "Provisioning failed, try again." at bounding box center [108, 42] width 64 height 6
drag, startPoint x: 121, startPoint y: 9, endPoint x: 169, endPoint y: 10, distance: 47.4
click at [124, 9] on span "Provisioning failed, try again." at bounding box center [116, 11] width 53 height 7
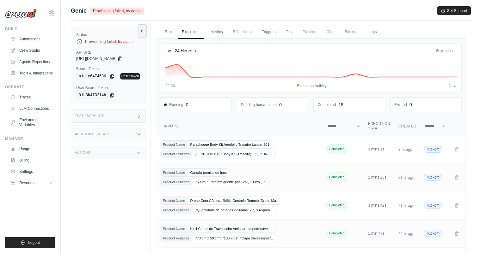
click at [179, 12] on div "Genie Provisioning failed, try again. Get Support" at bounding box center [271, 10] width 400 height 9
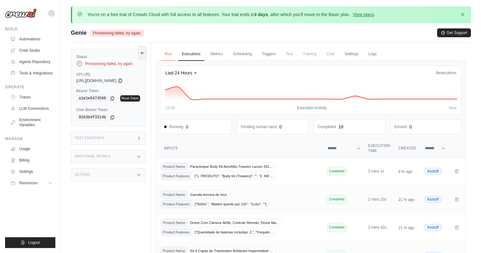
click at [172, 54] on link "Run" at bounding box center [168, 54] width 15 height 13
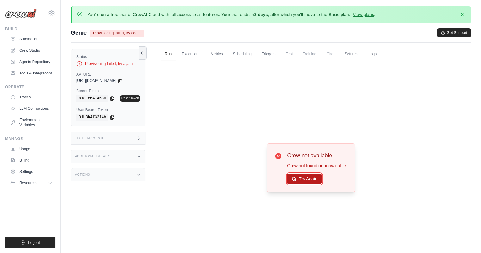
click at [303, 181] on button "Try Again" at bounding box center [304, 179] width 34 height 11
click at [322, 167] on p "Crew not found or unavailable." at bounding box center [317, 166] width 60 height 6
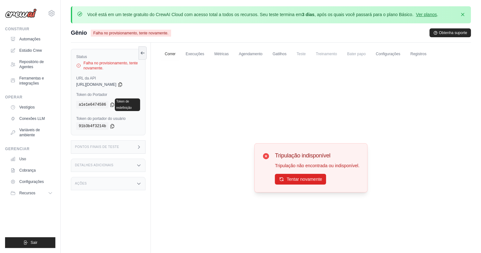
click at [354, 99] on div "Tripulação indisponível Tripulação não encontrada ou indisponível. Tentar novam…" at bounding box center [311, 167] width 310 height 215
click at [27, 49] on font "Estúdio Crew" at bounding box center [31, 50] width 22 height 4
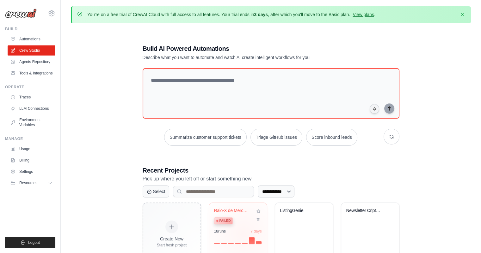
click at [243, 234] on div "18 run s 7 days" at bounding box center [238, 236] width 48 height 15
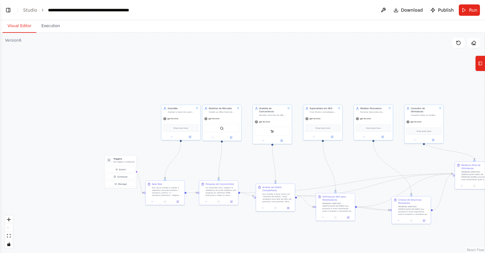
drag, startPoint x: 374, startPoint y: 171, endPoint x: 337, endPoint y: 154, distance: 40.8
click at [337, 154] on div ".deletable-edge-delete-btn { width: 20px; height: 20px; border: 0px solid #ffff…" at bounding box center [242, 143] width 485 height 221
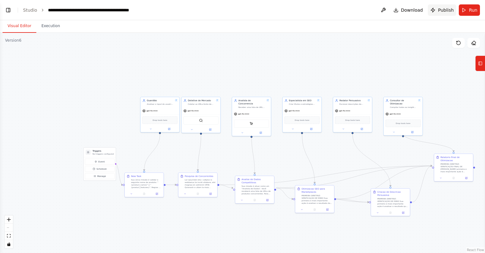
click at [447, 9] on span "Publish" at bounding box center [446, 10] width 16 height 6
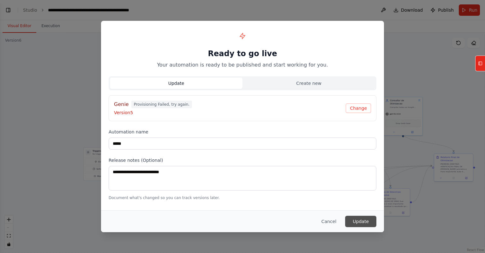
click at [356, 221] on button "Update" at bounding box center [360, 221] width 31 height 11
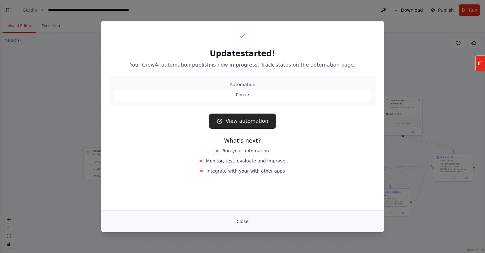
drag, startPoint x: 245, startPoint y: 150, endPoint x: 258, endPoint y: 168, distance: 21.5
click at [246, 150] on span "Run your automation" at bounding box center [245, 151] width 47 height 6
click at [224, 151] on div "Run your automation" at bounding box center [243, 151] width 142 height 9
click at [245, 226] on button "Close" at bounding box center [243, 221] width 22 height 11
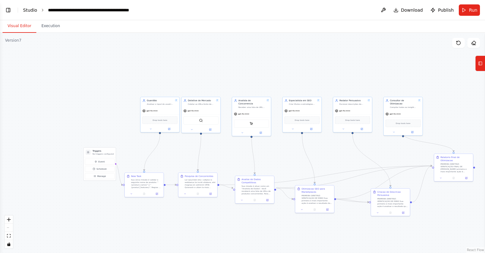
click at [30, 11] on link "Studio" at bounding box center [30, 10] width 14 height 5
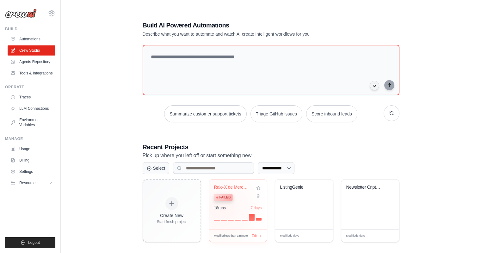
scroll to position [34, 0]
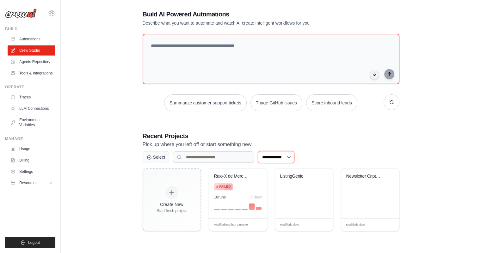
drag, startPoint x: 283, startPoint y: 160, endPoint x: 289, endPoint y: 158, distance: 6.3
click at [287, 155] on select "**********" at bounding box center [276, 157] width 37 height 12
click at [350, 185] on div "Newsletter Cripto BR" at bounding box center [370, 181] width 48 height 15
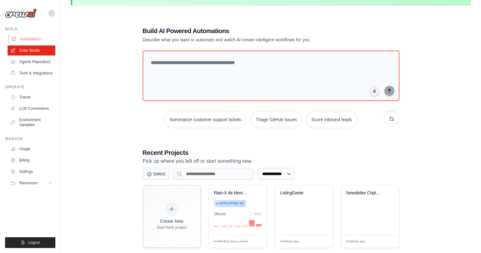
click at [35, 37] on link "Automations" at bounding box center [32, 39] width 48 height 10
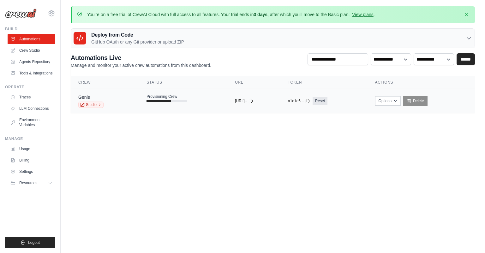
click at [206, 110] on tr "Genie Studio Provisioning Crew copied https://genie-3f..." at bounding box center [273, 101] width 404 height 24
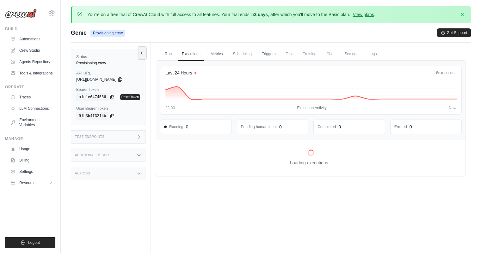
click at [102, 64] on div "Provisioning crew" at bounding box center [108, 63] width 64 height 5
click at [146, 31] on div "Genie Provisioning crew Get Support" at bounding box center [271, 32] width 400 height 9
click at [202, 31] on div "Genie Provisioning crew Get Support" at bounding box center [271, 32] width 400 height 9
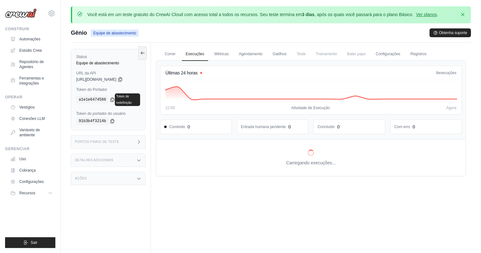
click at [188, 29] on div "Gênio Equipe de abastecimento Obtenha suporte" at bounding box center [271, 32] width 400 height 9
click at [311, 156] on font "Erro ao carregar as execuções. Atualize a página." at bounding box center [311, 154] width 126 height 6
click at [172, 54] on font "Correr" at bounding box center [170, 54] width 11 height 4
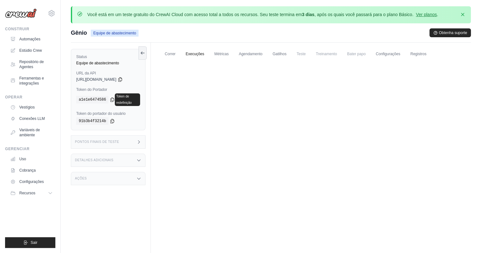
click at [191, 53] on font "Execuções" at bounding box center [194, 54] width 19 height 4
click at [220, 57] on link "Métricas" at bounding box center [221, 54] width 22 height 13
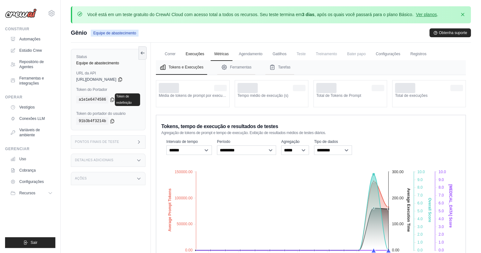
click at [191, 54] on font "Execuções" at bounding box center [194, 54] width 19 height 4
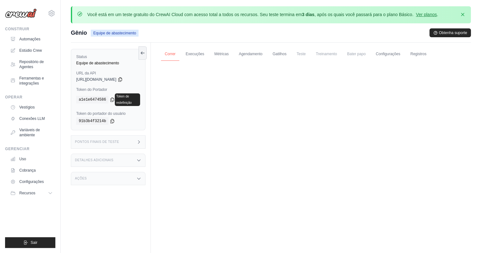
click at [170, 56] on font "Correr" at bounding box center [170, 54] width 11 height 4
click at [171, 56] on font "Correr" at bounding box center [170, 54] width 11 height 4
click at [24, 38] on font "Automações" at bounding box center [30, 39] width 21 height 4
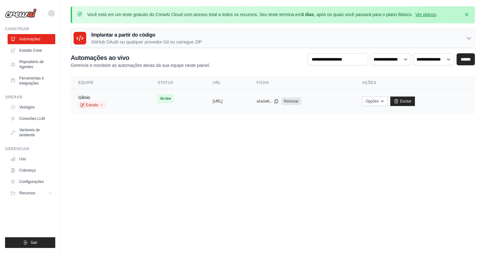
click at [212, 109] on td "copiado https://genie-3f0ac21d-d4df-4004-a6" at bounding box center [227, 101] width 44 height 24
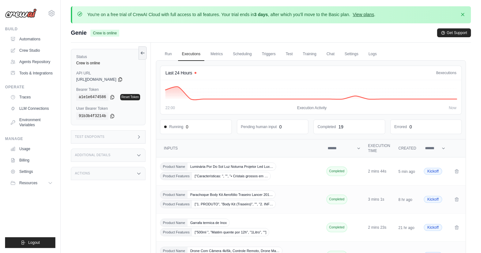
click at [359, 15] on link "View plans" at bounding box center [362, 14] width 21 height 5
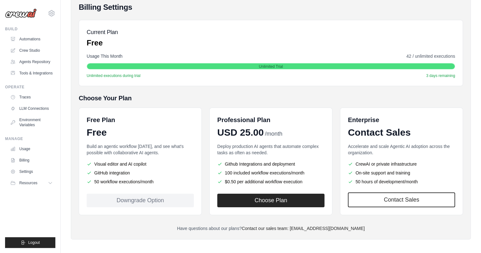
scroll to position [76, 0]
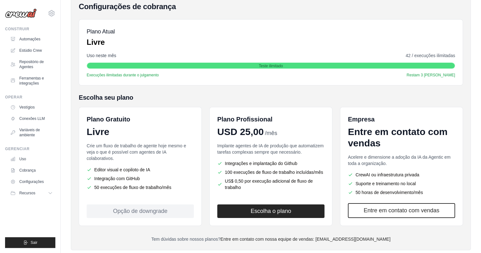
click at [151, 208] on font "Opção de downgrade" at bounding box center [140, 211] width 54 height 6
click at [166, 207] on div "Opção de downgrade" at bounding box center [140, 212] width 107 height 14
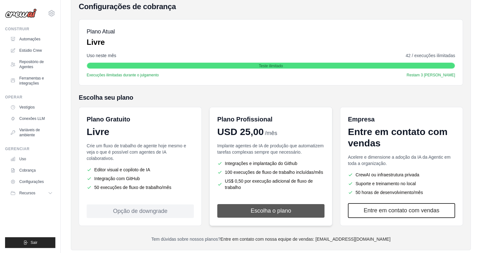
click at [245, 213] on button "Escolha o plano" at bounding box center [270, 211] width 107 height 14
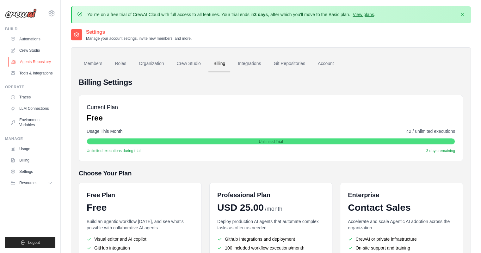
click at [38, 62] on link "Agents Repository" at bounding box center [32, 62] width 48 height 10
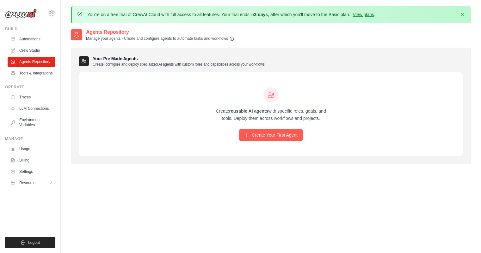
click at [315, 56] on div "Your Pre Made Agents Create, configure and deploy specialized AI agents with cu…" at bounding box center [271, 61] width 384 height 11
click at [42, 75] on link "Tools & Integrations" at bounding box center [32, 73] width 48 height 10
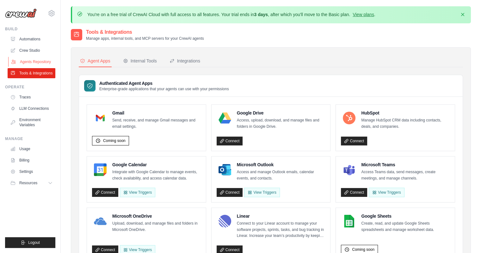
click at [29, 64] on link "Agents Repository" at bounding box center [32, 62] width 48 height 10
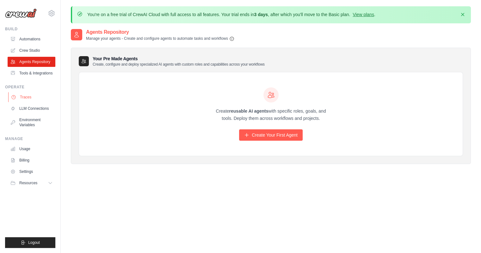
click at [28, 98] on link "Traces" at bounding box center [32, 97] width 48 height 10
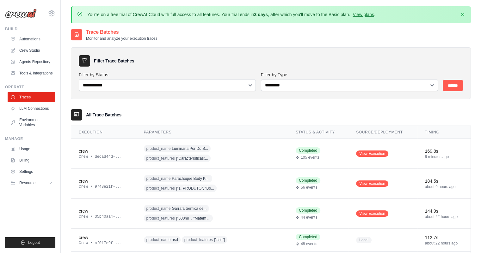
scroll to position [38, 0]
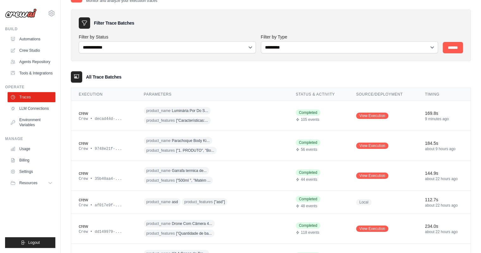
drag, startPoint x: 112, startPoint y: 77, endPoint x: 196, endPoint y: 73, distance: 83.5
click at [114, 76] on h3 "All Trace Batches" at bounding box center [103, 77] width 35 height 6
click at [200, 73] on div "All Trace Batches" at bounding box center [271, 76] width 400 height 11
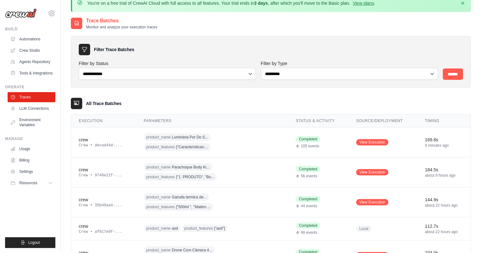
scroll to position [0, 0]
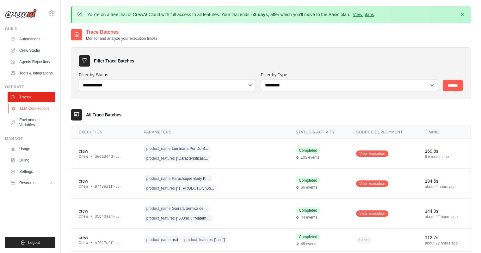
click at [50, 109] on link "LLM Connections" at bounding box center [32, 109] width 48 height 10
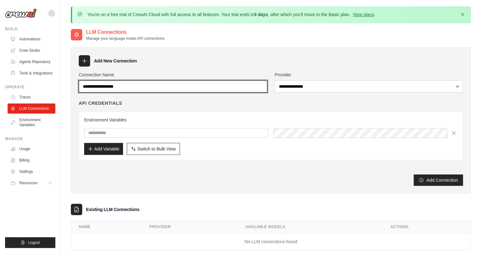
click at [137, 85] on input "Connection Name" at bounding box center [173, 87] width 188 height 12
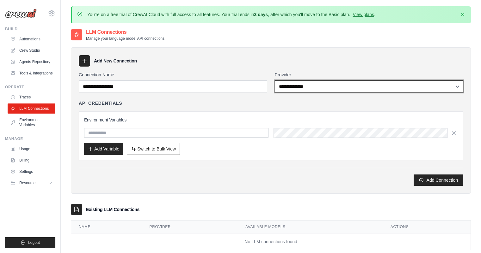
drag, startPoint x: 303, startPoint y: 85, endPoint x: 206, endPoint y: 115, distance: 101.4
click at [240, 108] on div "**********" at bounding box center [271, 129] width 384 height 114
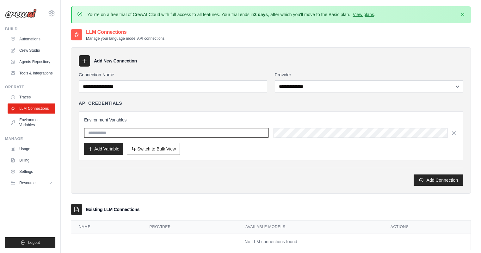
click at [140, 133] on input "text" at bounding box center [176, 132] width 184 height 9
click at [121, 103] on h4 "API Credentials" at bounding box center [100, 103] width 43 height 6
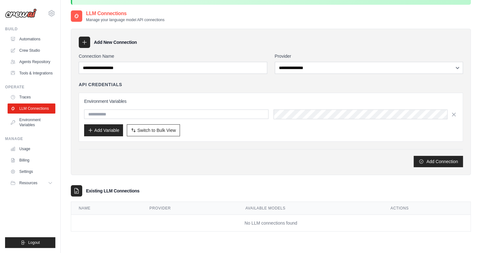
scroll to position [34, 0]
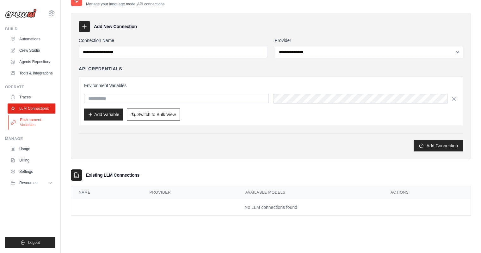
click at [37, 120] on link "Environment Variables" at bounding box center [32, 122] width 48 height 15
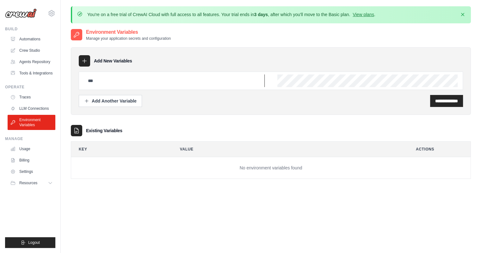
click at [200, 75] on input "text" at bounding box center [174, 81] width 180 height 13
drag, startPoint x: 172, startPoint y: 103, endPoint x: 175, endPoint y: 102, distance: 3.7
click at [172, 103] on div "**********" at bounding box center [271, 101] width 384 height 12
click at [254, 121] on div "**********" at bounding box center [271, 110] width 400 height 138
click at [123, 86] on input "text" at bounding box center [174, 81] width 180 height 13
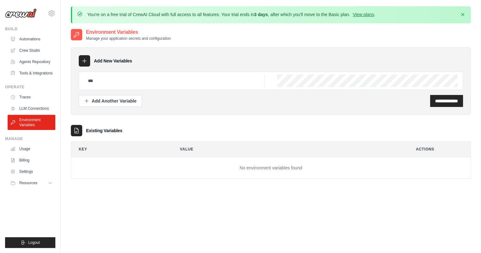
drag, startPoint x: 194, startPoint y: 98, endPoint x: 154, endPoint y: 156, distance: 71.1
click at [194, 99] on div "**********" at bounding box center [271, 101] width 384 height 12
click at [26, 151] on link "Usage" at bounding box center [32, 149] width 48 height 10
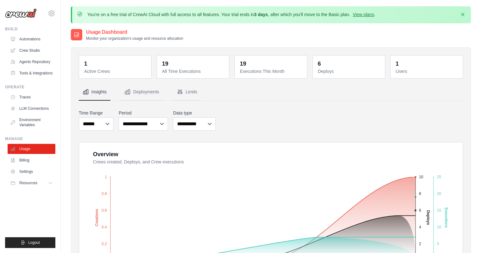
click at [121, 65] on dd "1" at bounding box center [115, 63] width 63 height 9
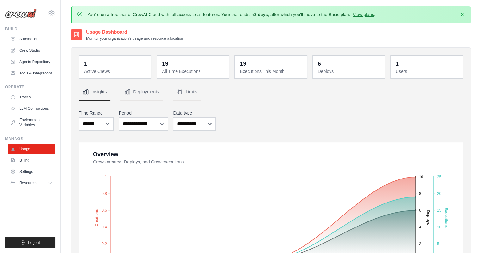
drag, startPoint x: 211, startPoint y: 68, endPoint x: 220, endPoint y: 84, distance: 18.3
click at [212, 69] on dt "All Time Executions" at bounding box center [193, 71] width 63 height 6
click at [345, 67] on dd "6" at bounding box center [349, 63] width 63 height 9
click at [332, 70] on dt "Deploys" at bounding box center [349, 71] width 63 height 6
drag, startPoint x: 424, startPoint y: 70, endPoint x: 421, endPoint y: 70, distance: 3.2
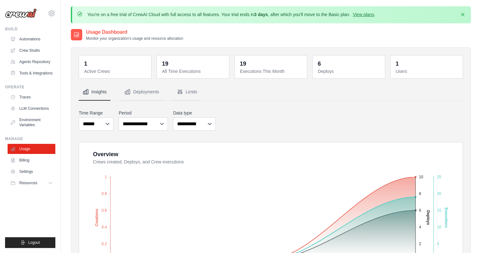
click at [422, 70] on dt "Users" at bounding box center [426, 71] width 63 height 6
click at [397, 88] on nav "Insights Deployments Limits" at bounding box center [271, 92] width 384 height 17
drag, startPoint x: 269, startPoint y: 116, endPoint x: 220, endPoint y: 124, distance: 49.9
click at [270, 116] on div "**********" at bounding box center [271, 120] width 384 height 23
drag, startPoint x: 197, startPoint y: 125, endPoint x: 211, endPoint y: 123, distance: 14.3
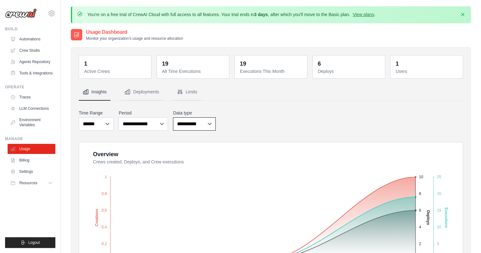
click at [208, 124] on select "**********" at bounding box center [194, 124] width 42 height 13
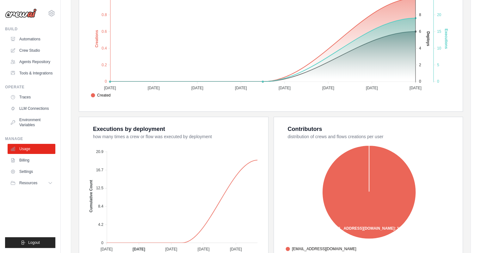
scroll to position [226, 0]
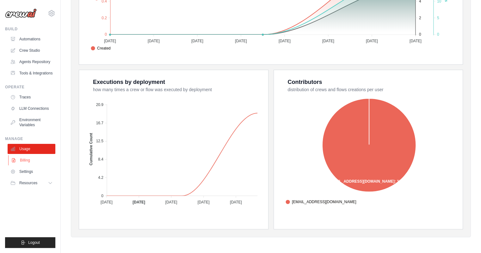
click at [32, 161] on link "Billing" at bounding box center [32, 160] width 48 height 10
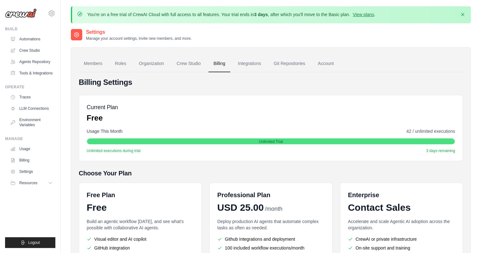
scroll to position [77, 0]
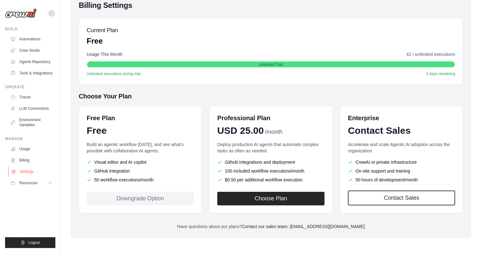
click at [32, 172] on link "Settings" at bounding box center [32, 172] width 48 height 10
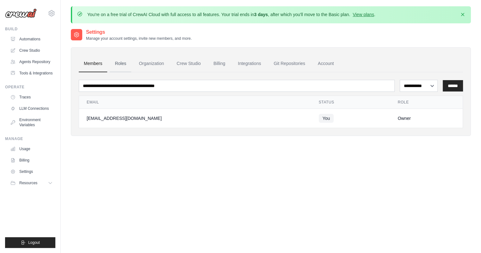
click at [129, 62] on link "Roles" at bounding box center [120, 63] width 21 height 17
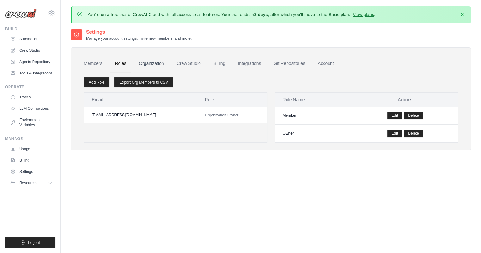
click at [154, 63] on link "Organization" at bounding box center [151, 63] width 35 height 17
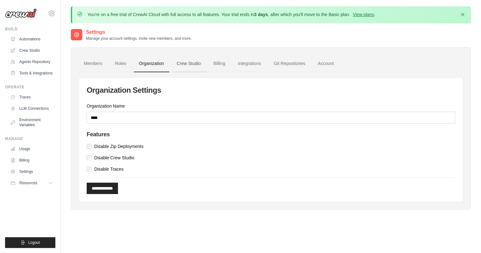
click at [200, 63] on link "Crew Studio" at bounding box center [189, 63] width 34 height 17
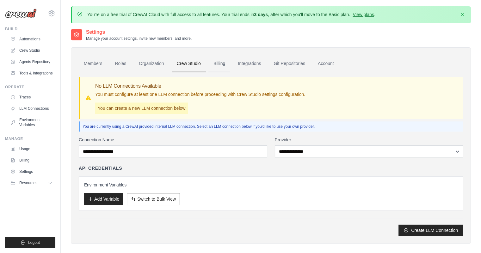
click at [216, 60] on link "Billing" at bounding box center [219, 63] width 22 height 17
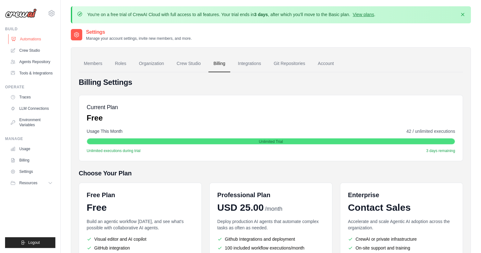
click at [35, 38] on link "Automations" at bounding box center [32, 39] width 48 height 10
